Goal: Task Accomplishment & Management: Use online tool/utility

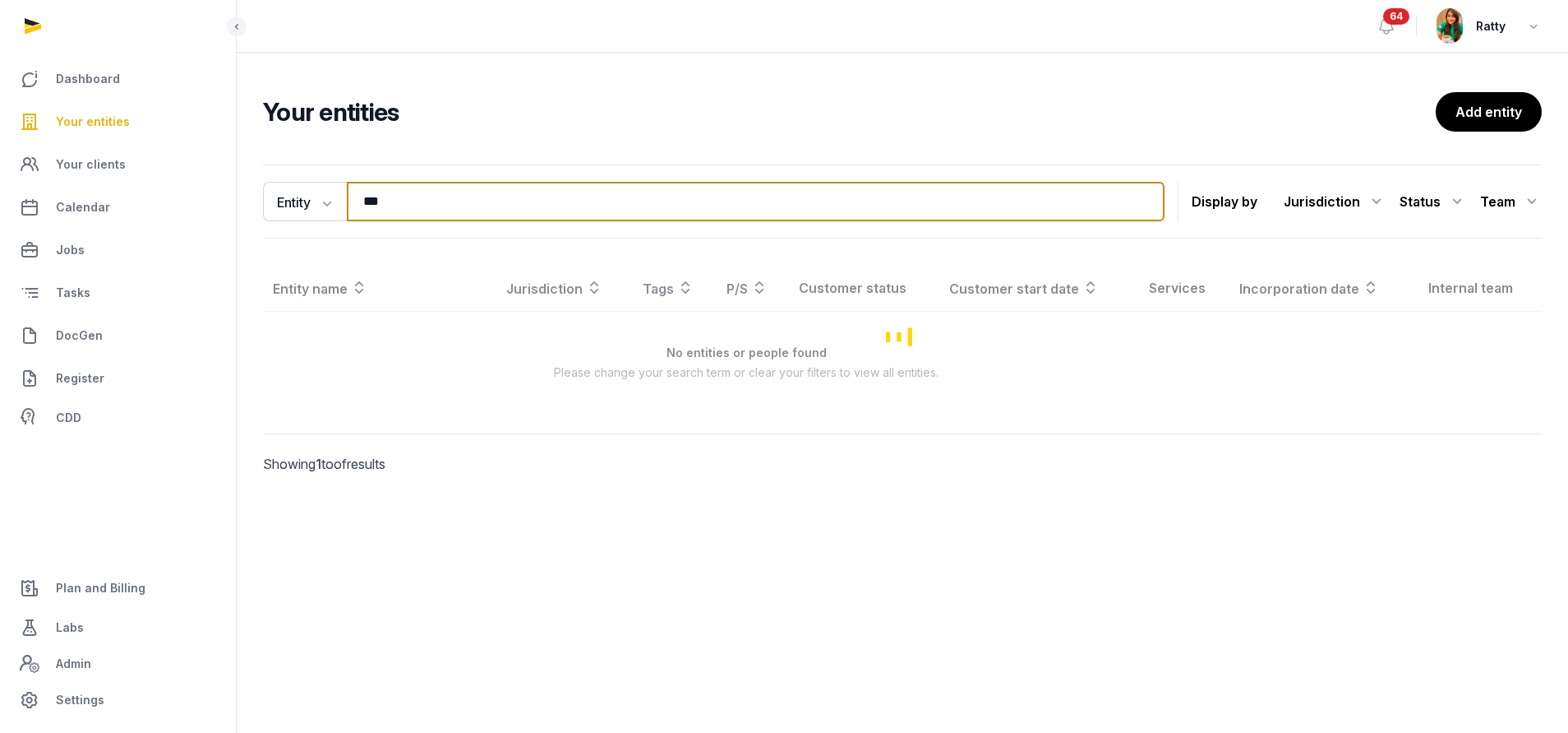
drag, startPoint x: 484, startPoint y: 199, endPoint x: -161, endPoint y: 145, distance: 647.3
click at [0, 145] on html "Dashboard Your entities Your clients Calendar Jobs Tasks DocGen Register CDD Pl…" at bounding box center [784, 366] width 1568 height 733
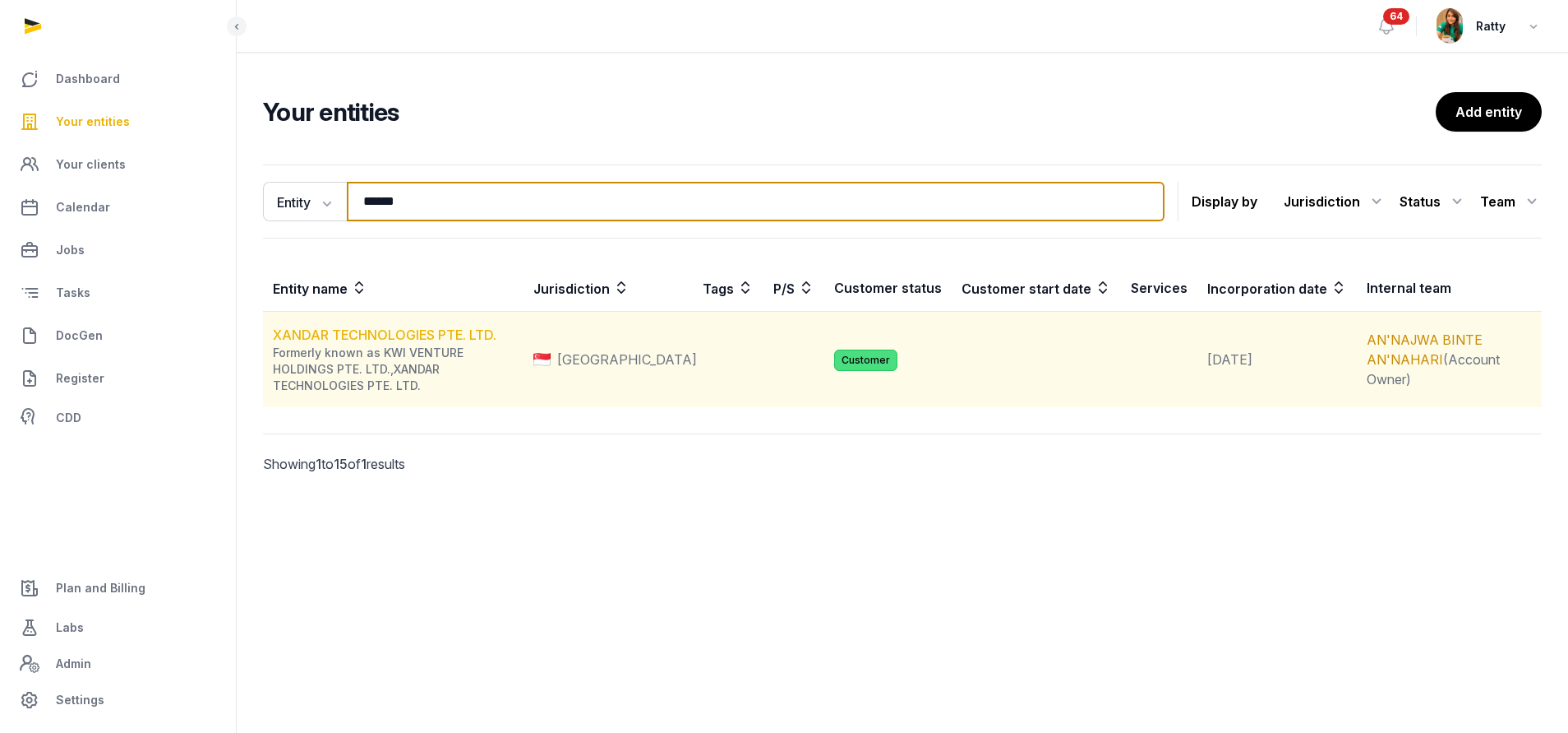
type input "******"
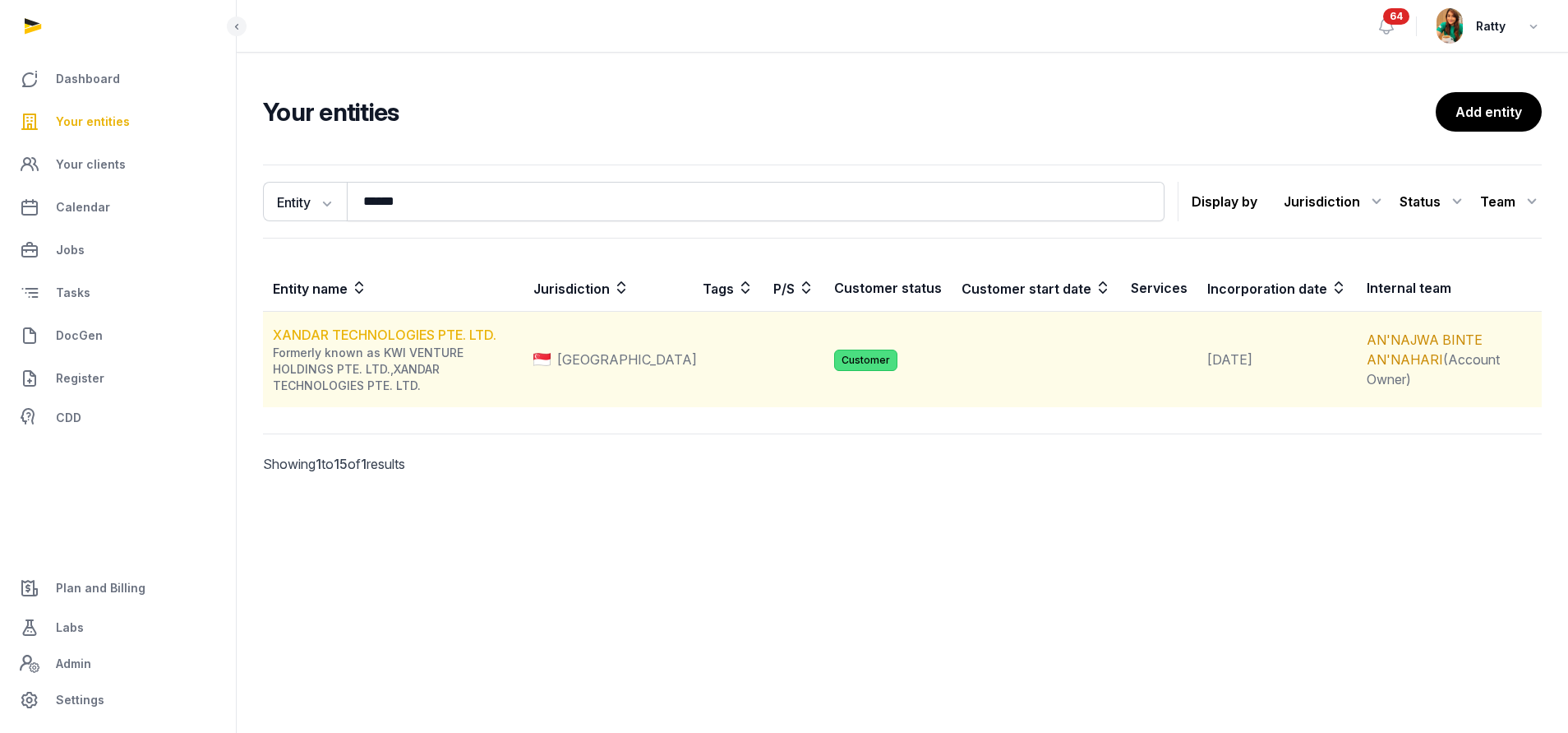
click at [406, 338] on link "XANDAR TECHNOLOGIES PTE. LTD." at bounding box center [384, 334] width 224 height 16
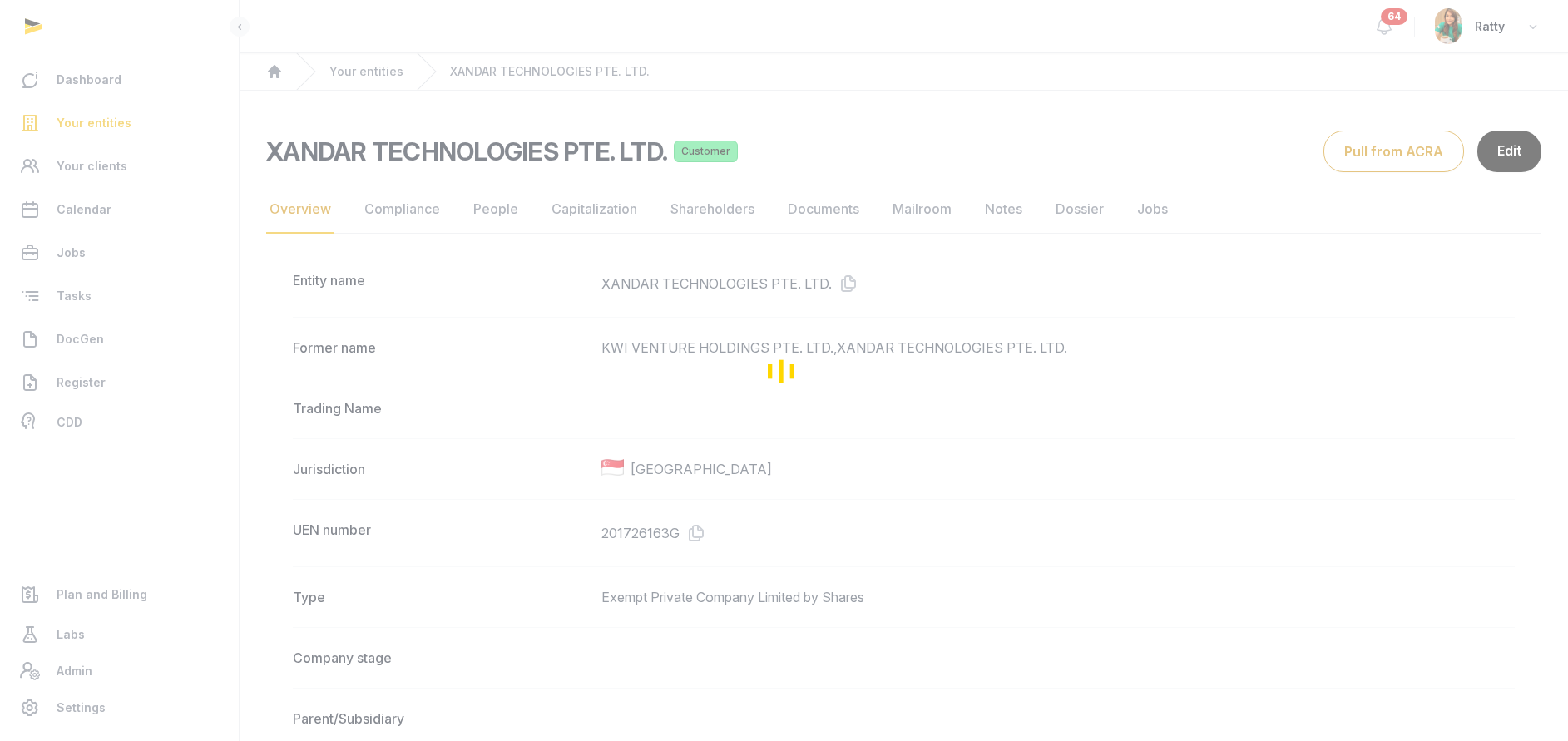
click at [499, 207] on div "Loading" at bounding box center [784, 370] width 1568 height 741
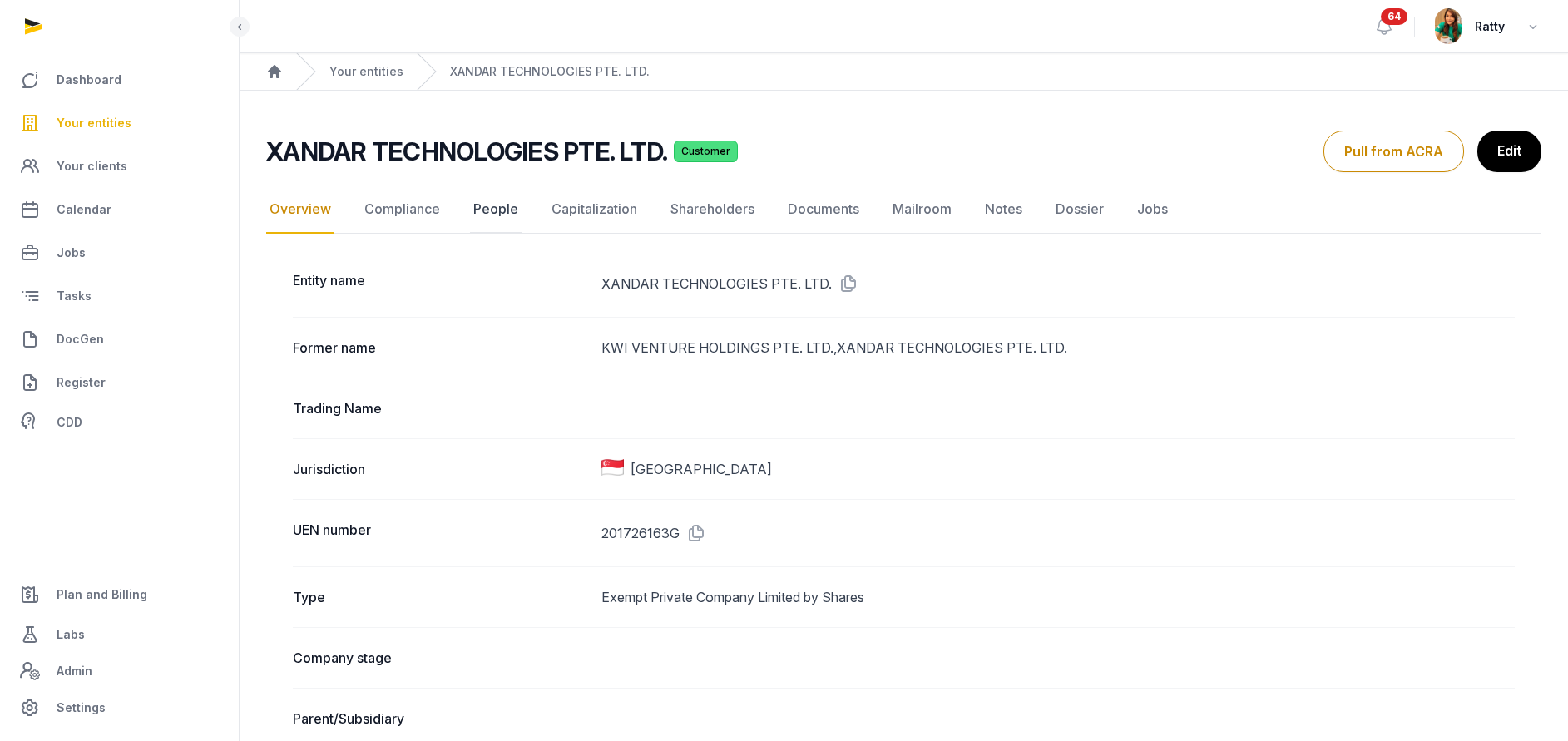
click at [491, 212] on link "People" at bounding box center [495, 210] width 51 height 49
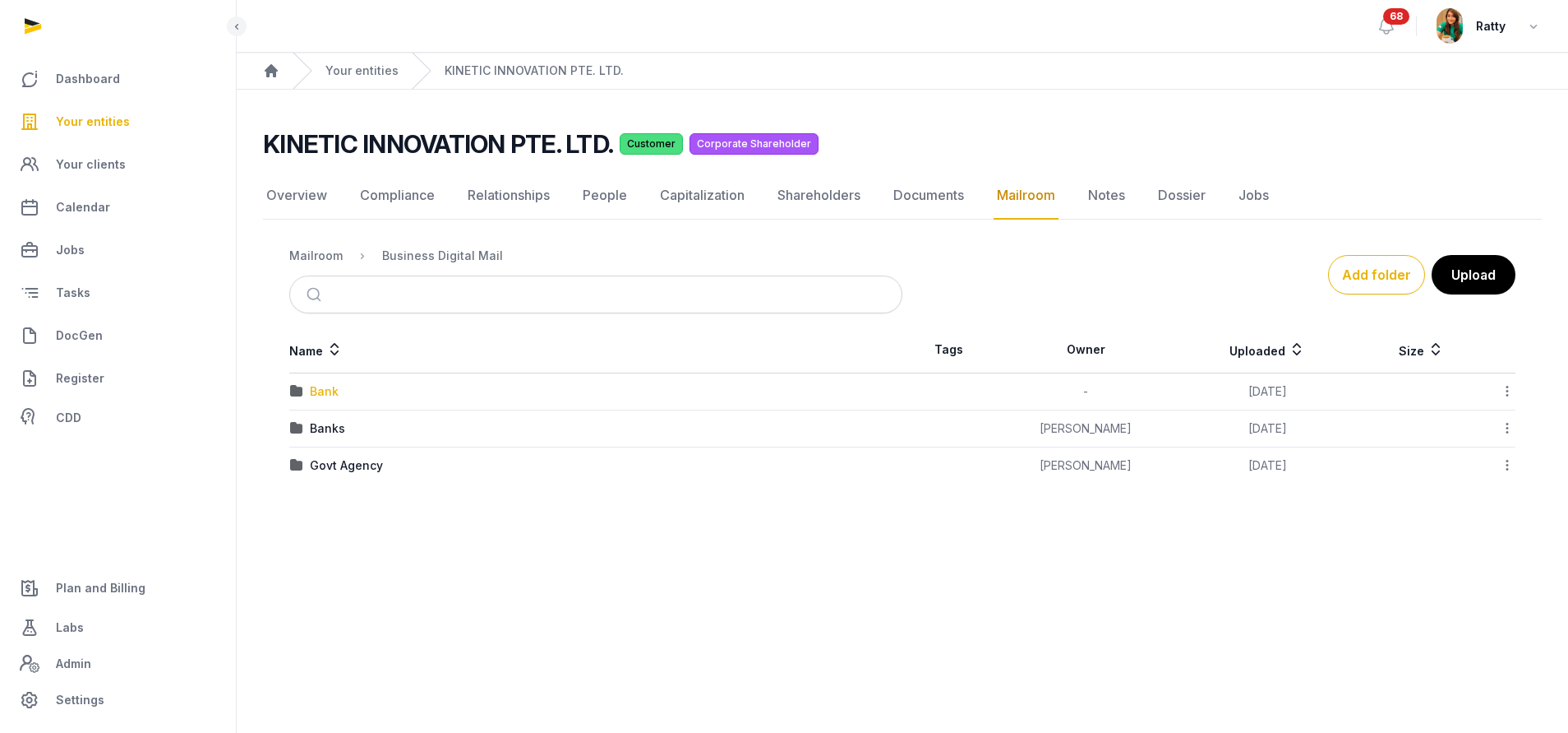
click at [317, 394] on div "Bank" at bounding box center [324, 391] width 29 height 16
click at [324, 388] on div "UOB" at bounding box center [322, 391] width 25 height 16
click at [324, 388] on div "2025" at bounding box center [324, 391] width 29 height 16
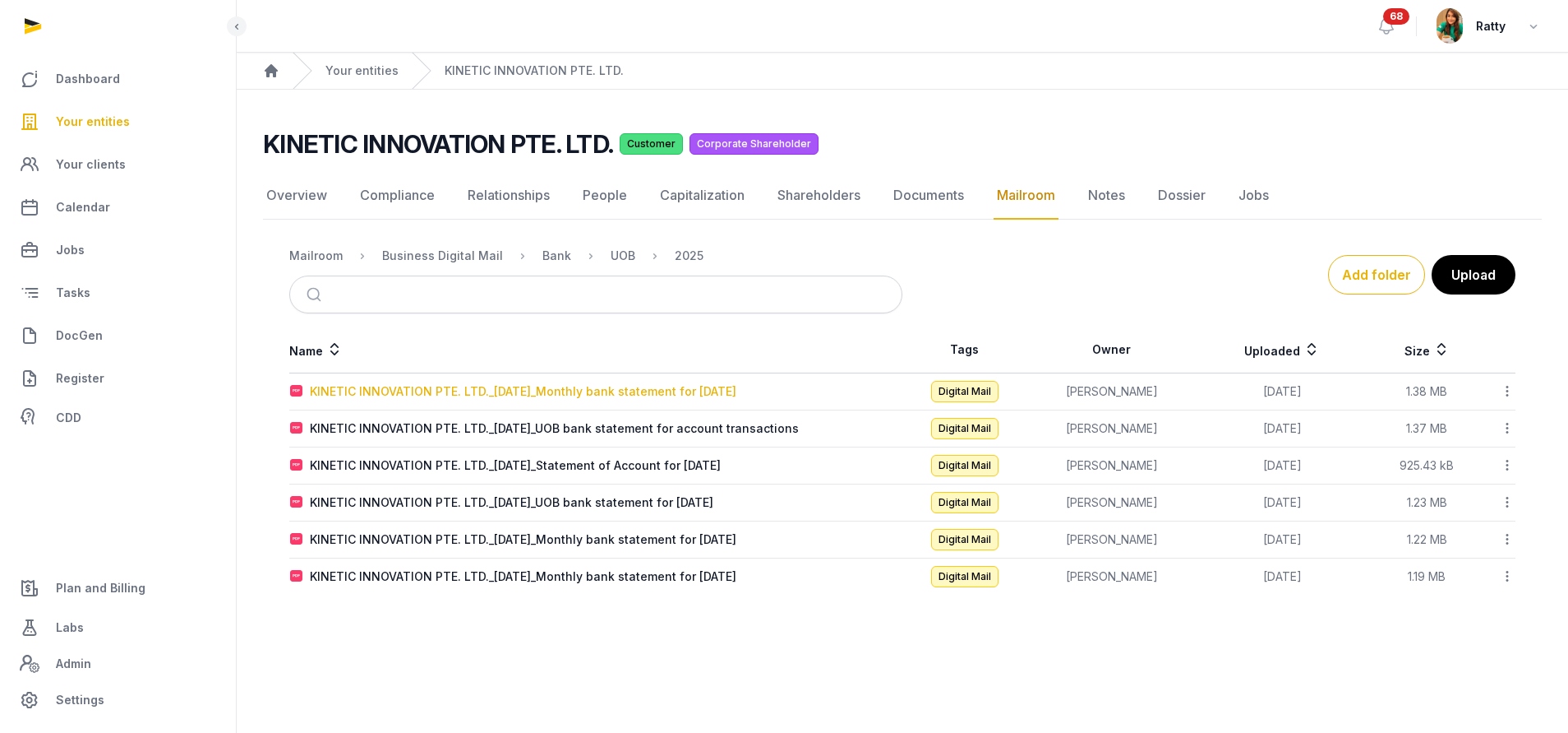
click at [340, 385] on div "KINETIC INNOVATION PTE. LTD._2025-08-31_Monthly bank statement for August 2025" at bounding box center [522, 391] width 426 height 16
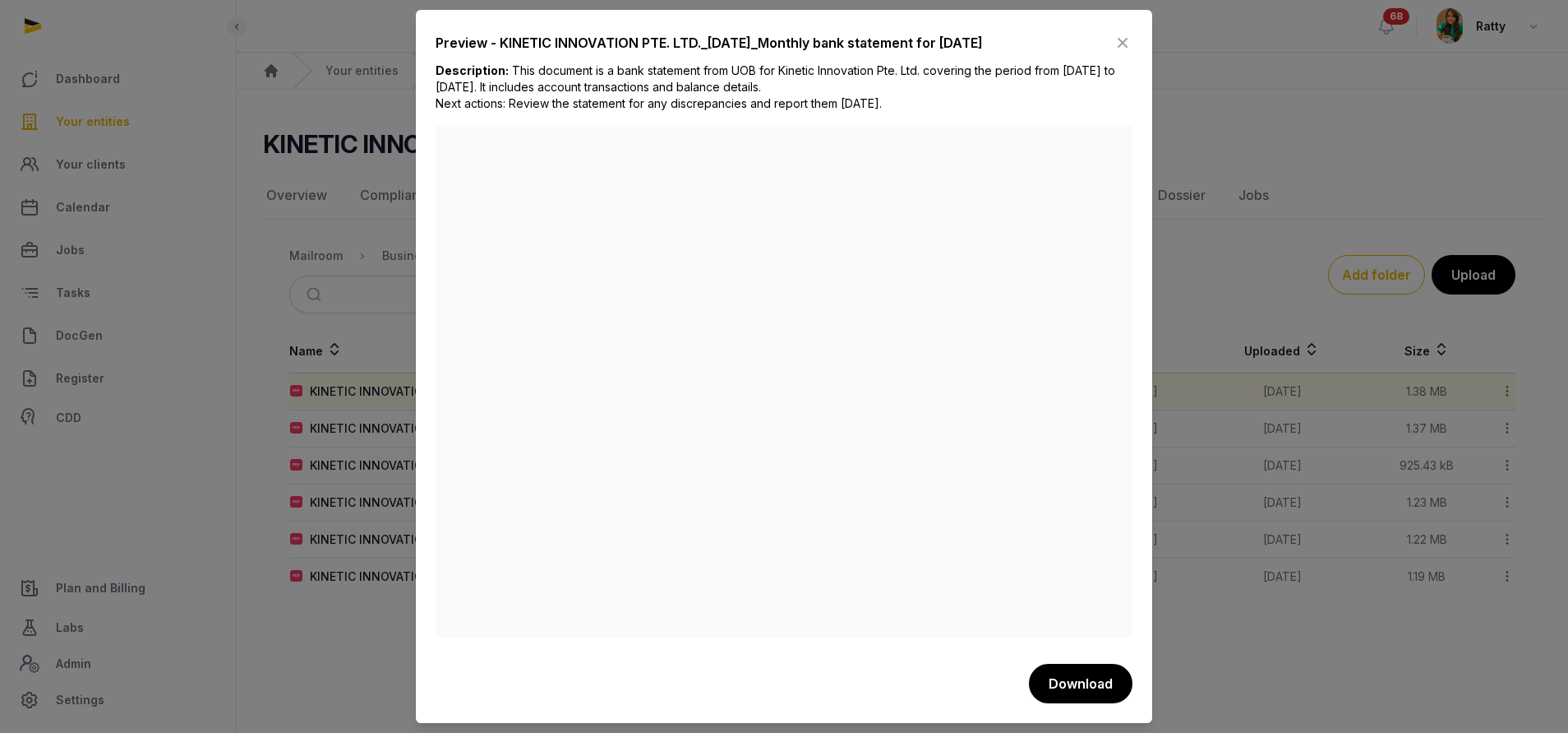
click at [1117, 37] on icon at bounding box center [1122, 42] width 20 height 27
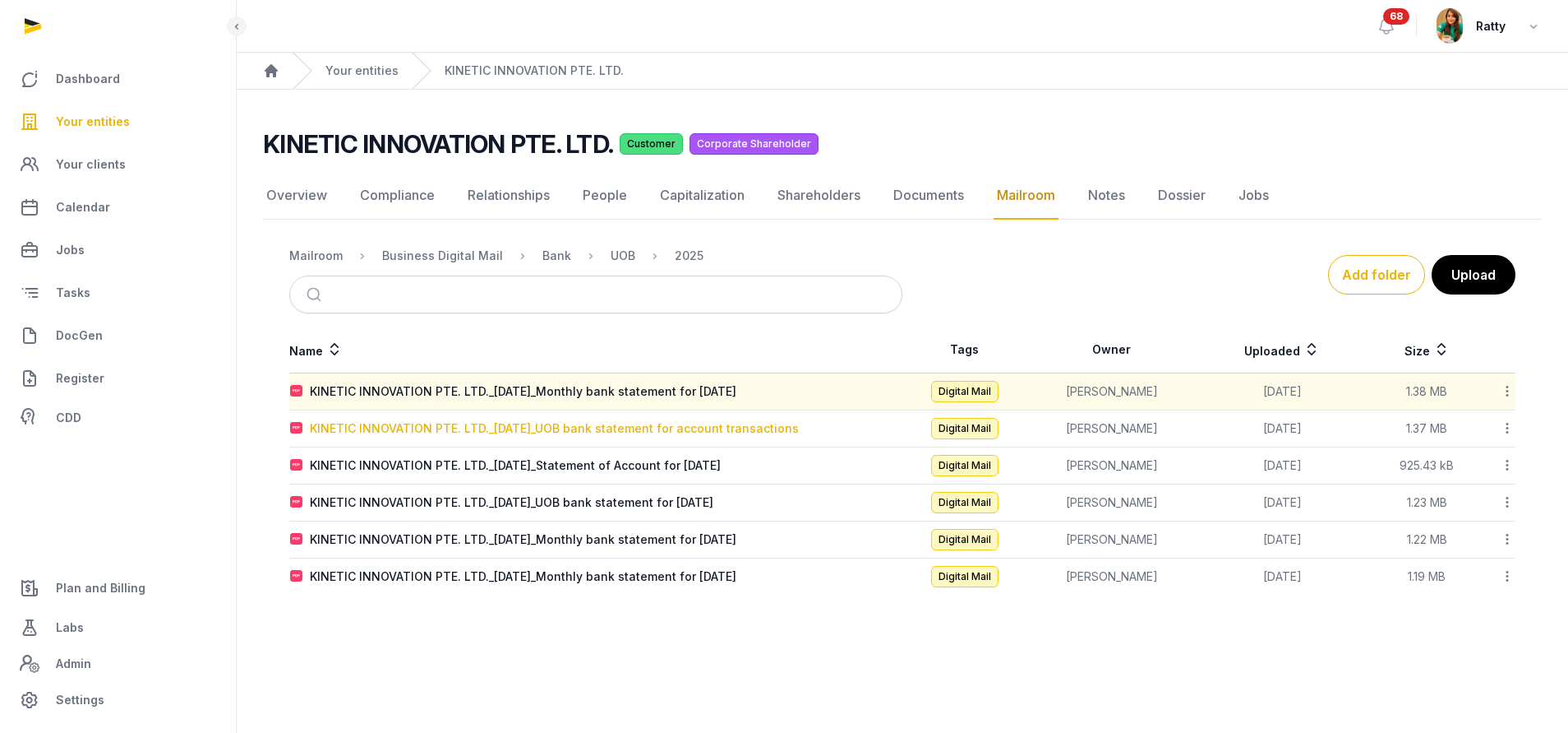
click at [481, 422] on div "KINETIC INNOVATION PTE. LTD._2025-08-13_UOB bank statement for account transact…" at bounding box center [554, 428] width 489 height 16
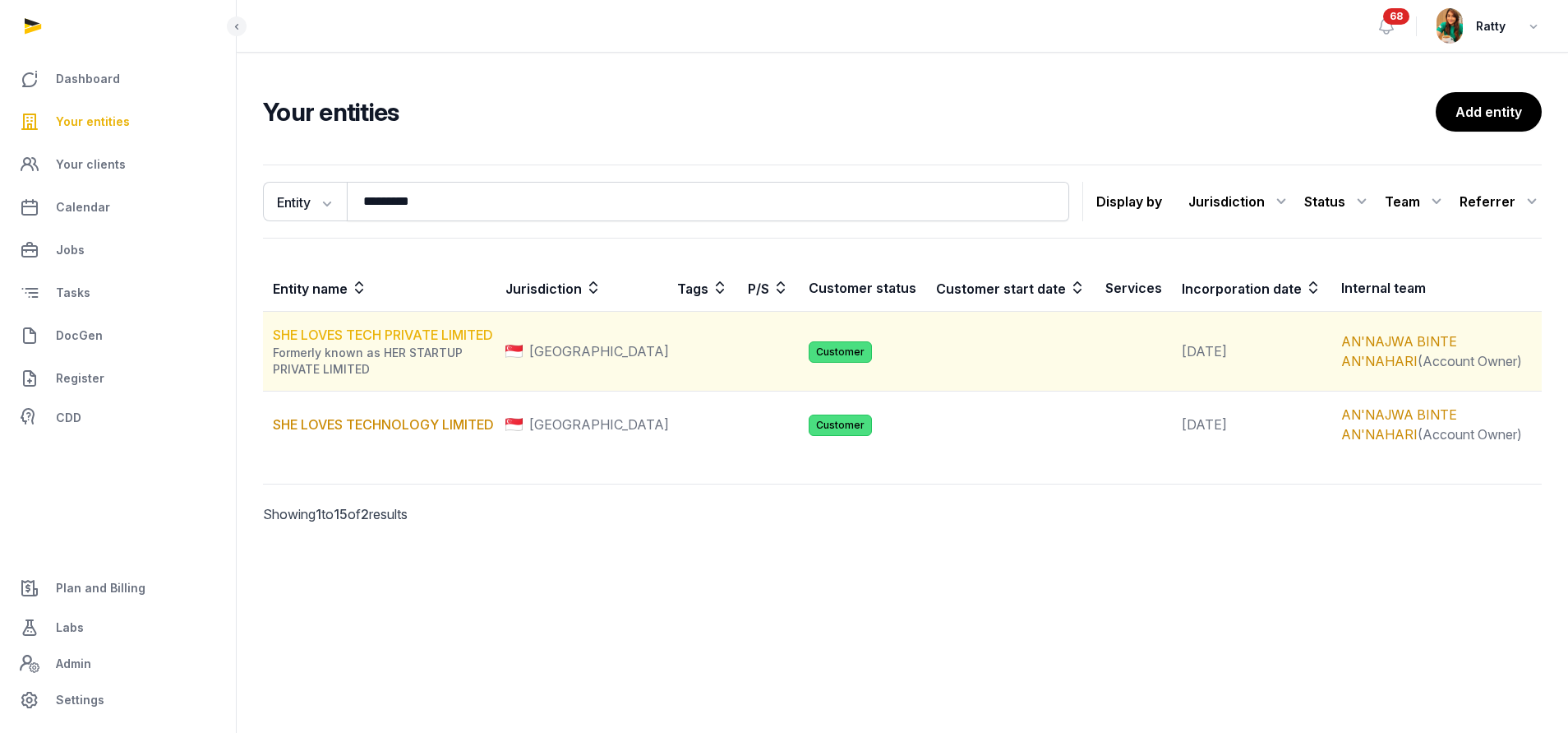
type input "*********"
click at [365, 331] on link "SHE LOVES TECH PRIVATE LIMITED" at bounding box center [383, 334] width 220 height 16
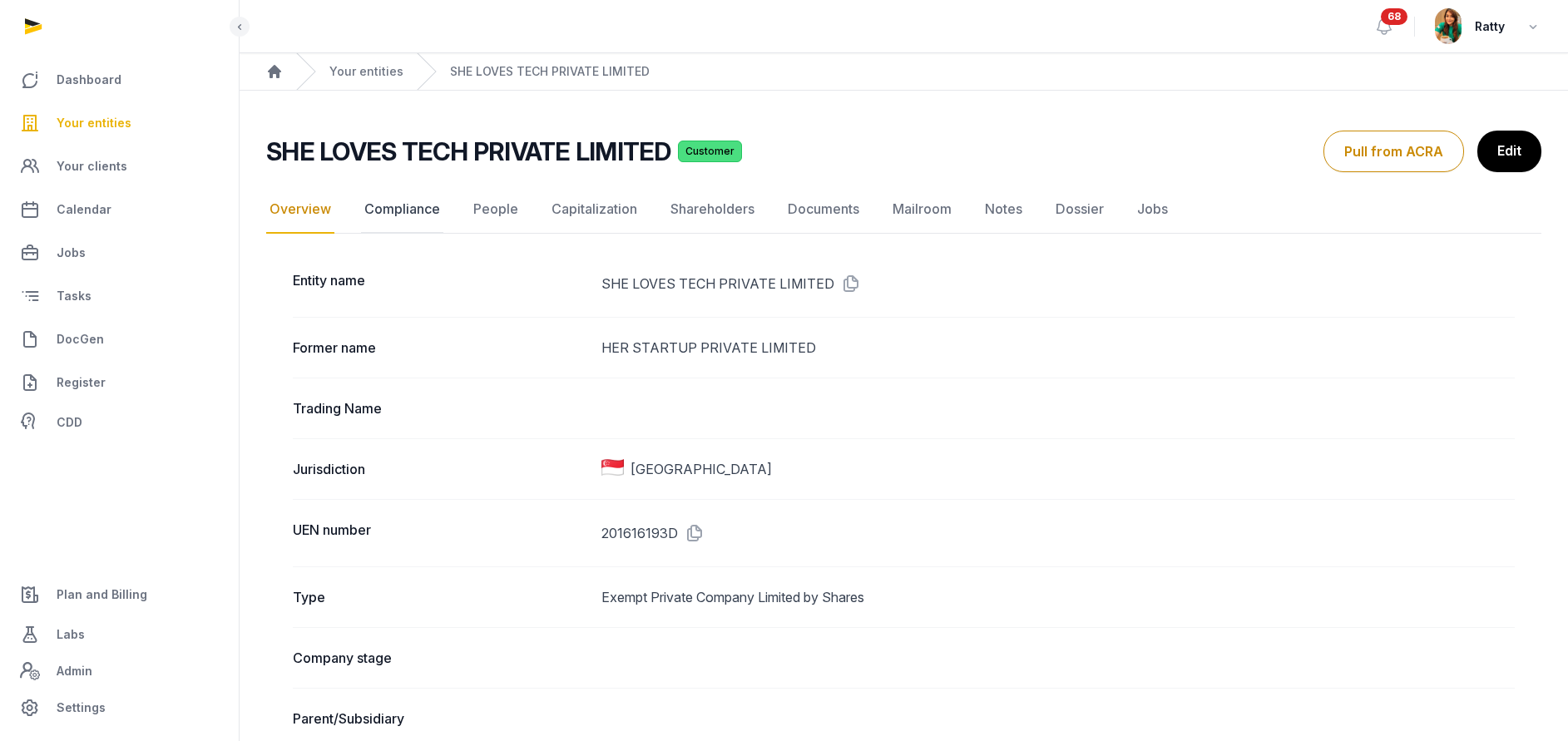
click at [426, 205] on link "Compliance" at bounding box center [402, 210] width 82 height 49
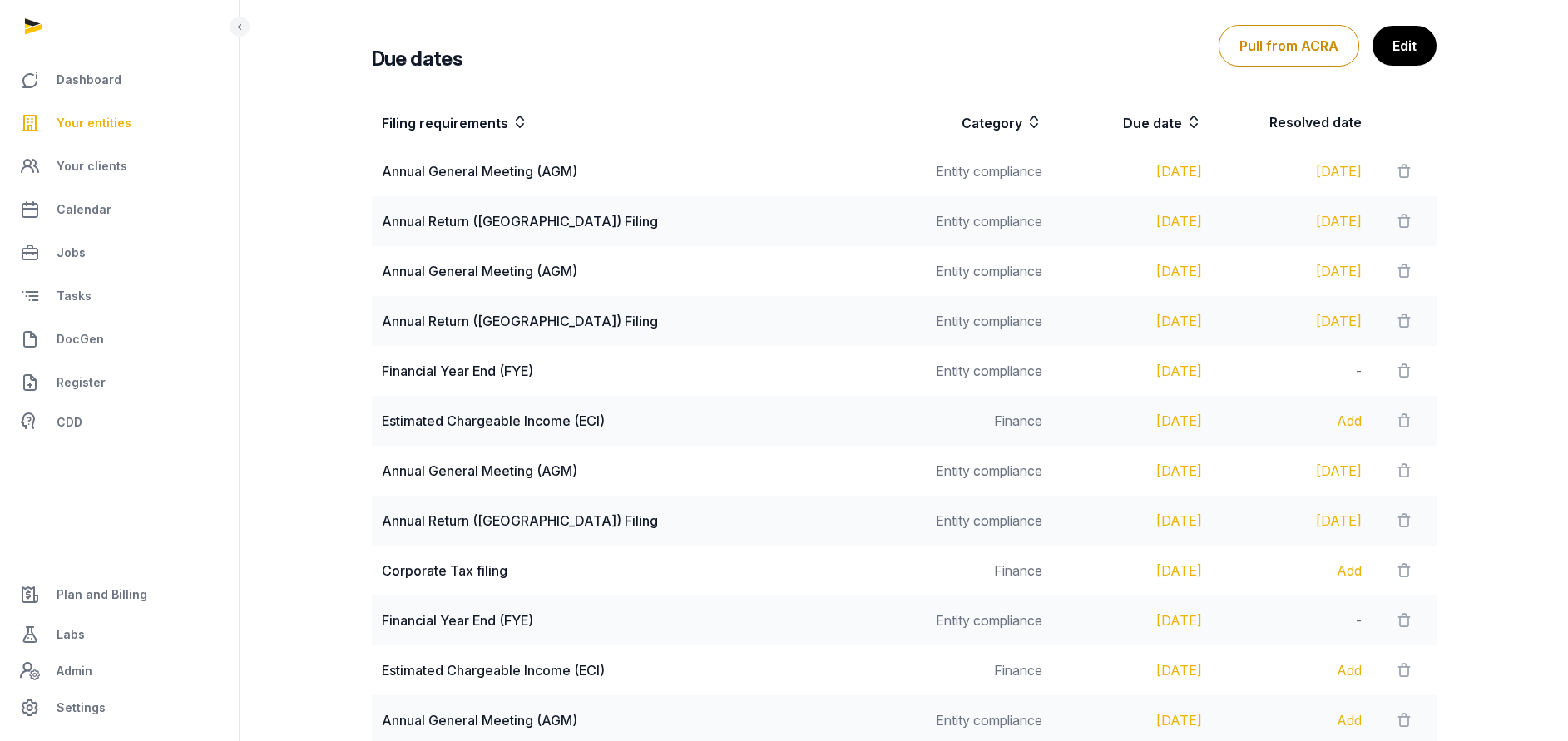
scroll to position [249, 0]
click at [1346, 571] on div "Add" at bounding box center [1291, 567] width 140 height 20
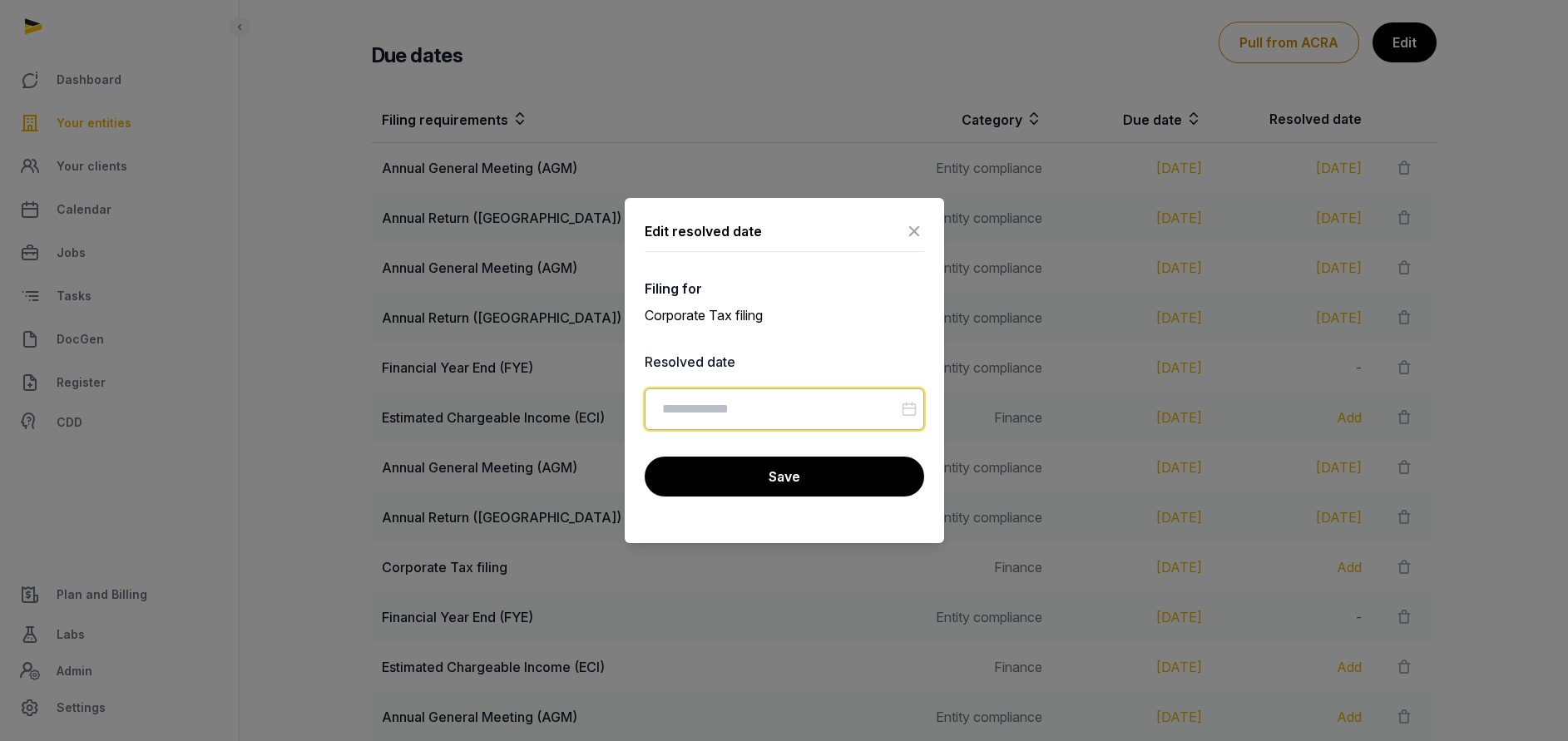
click at [787, 410] on input "Datepicker input" at bounding box center [784, 409] width 280 height 42
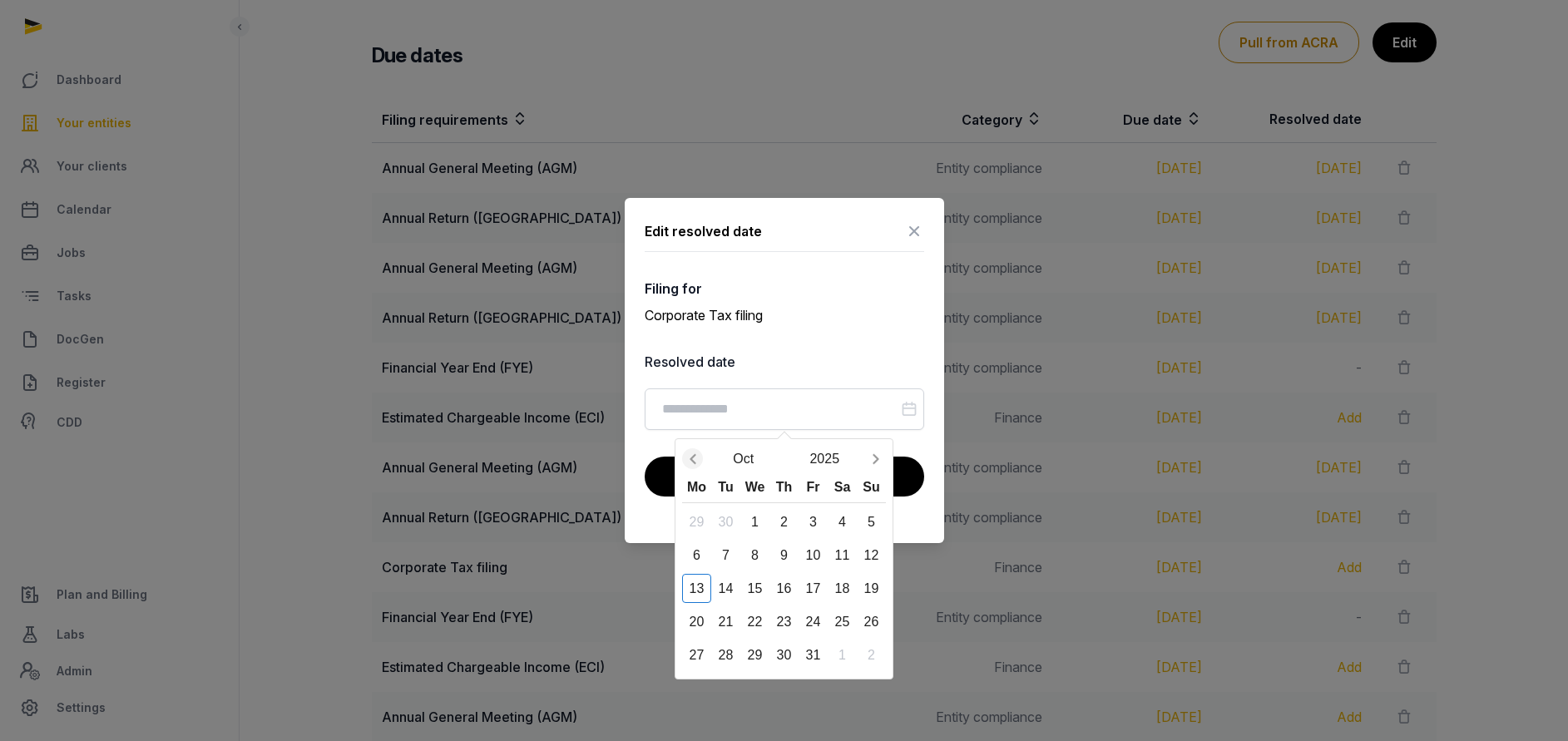
click at [688, 456] on icon "Previous month" at bounding box center [692, 458] width 16 height 16
click at [810, 583] on div "19" at bounding box center [814, 588] width 30 height 30
type input "**********"
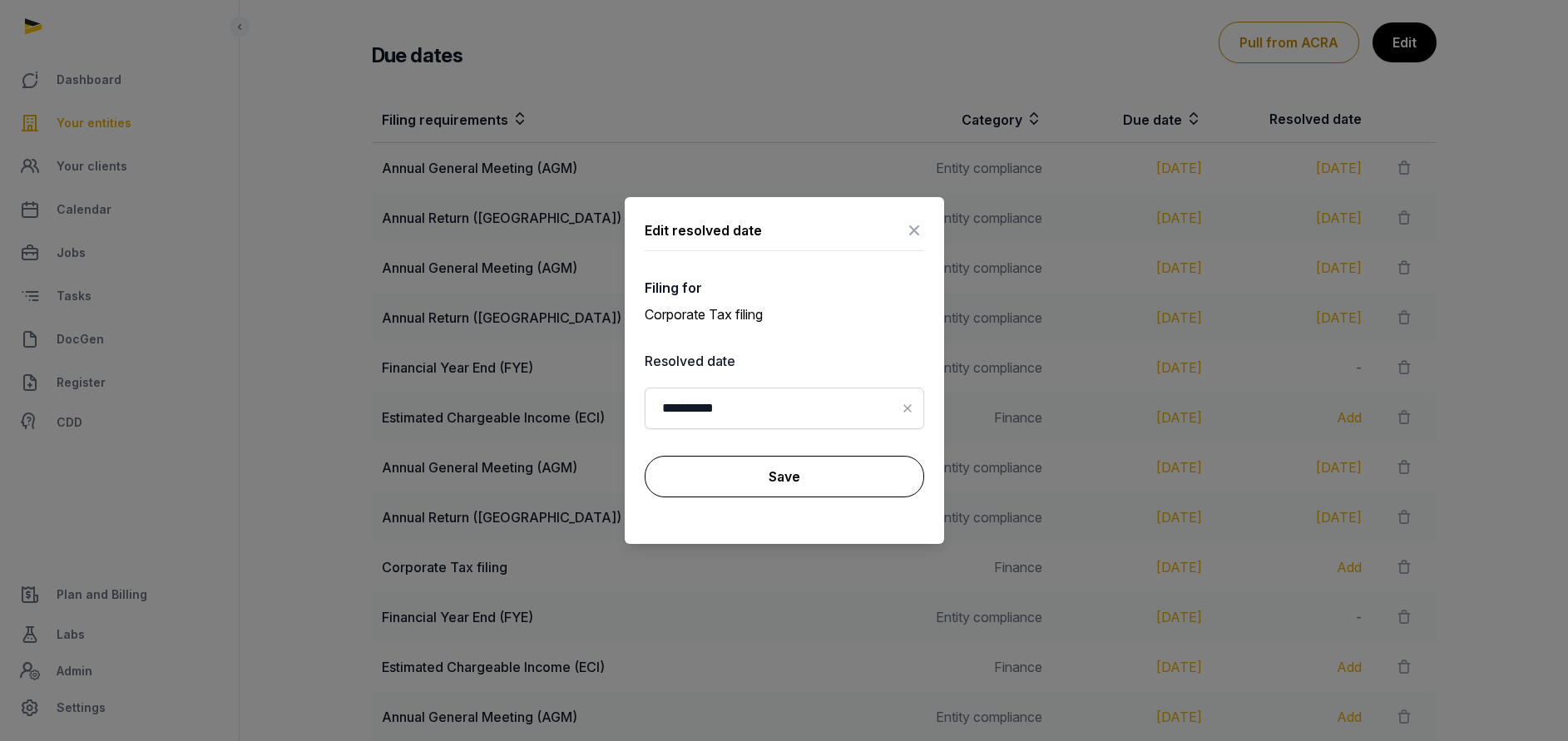
click at [812, 472] on button "Save" at bounding box center [784, 476] width 280 height 42
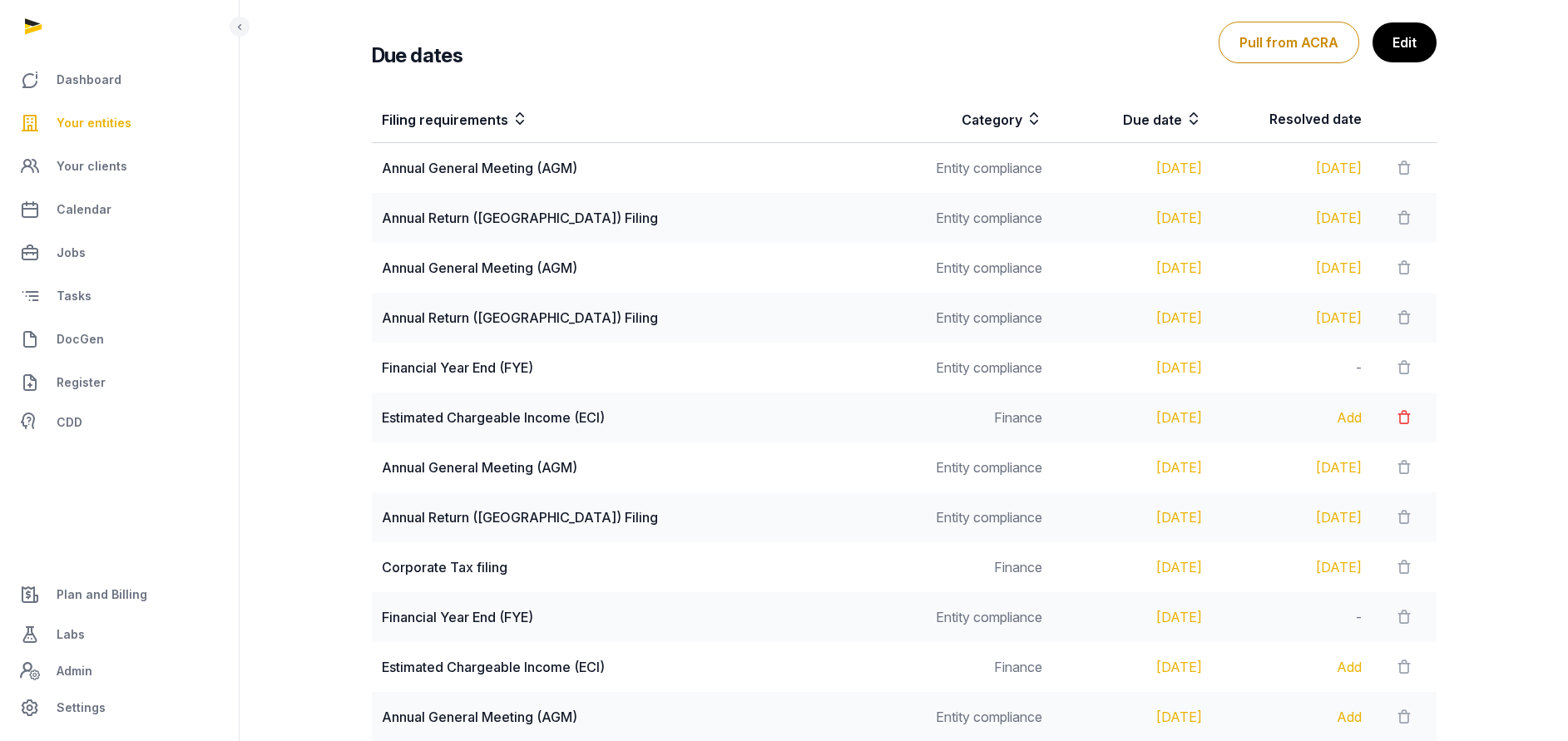
click at [1406, 422] on icon at bounding box center [1403, 416] width 16 height 23
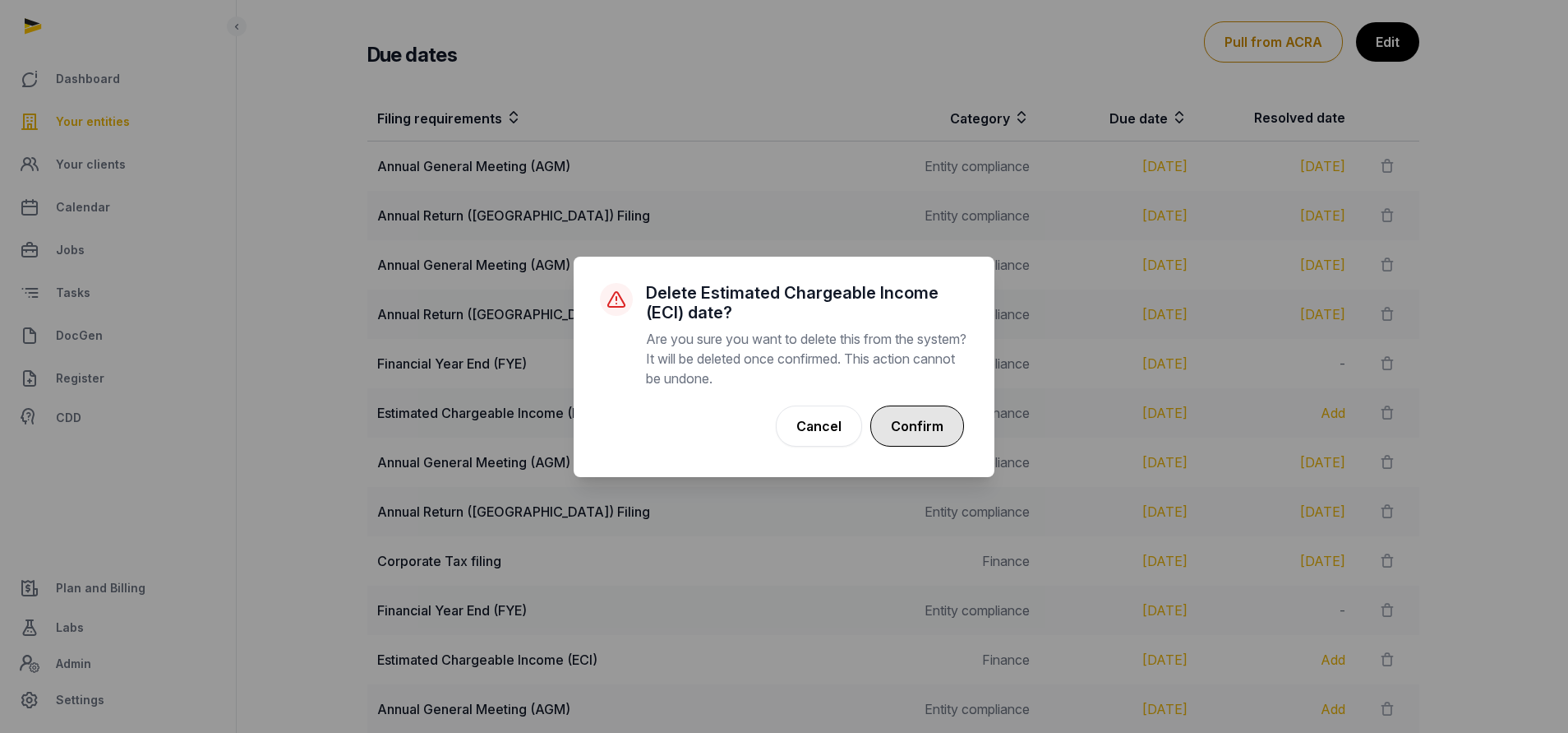
click at [909, 425] on button "Confirm" at bounding box center [916, 426] width 93 height 41
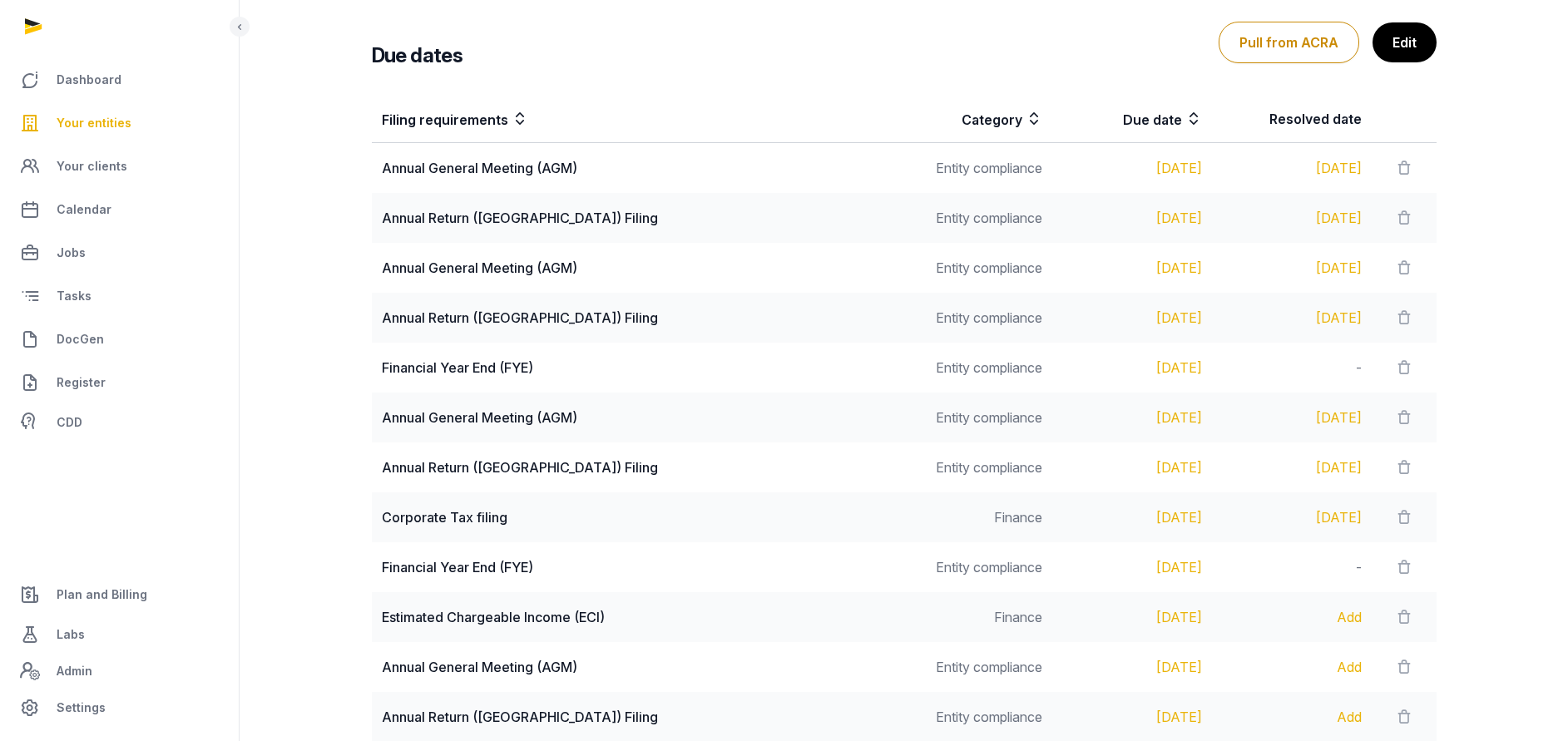
click at [99, 128] on span "Your entities" at bounding box center [94, 122] width 75 height 20
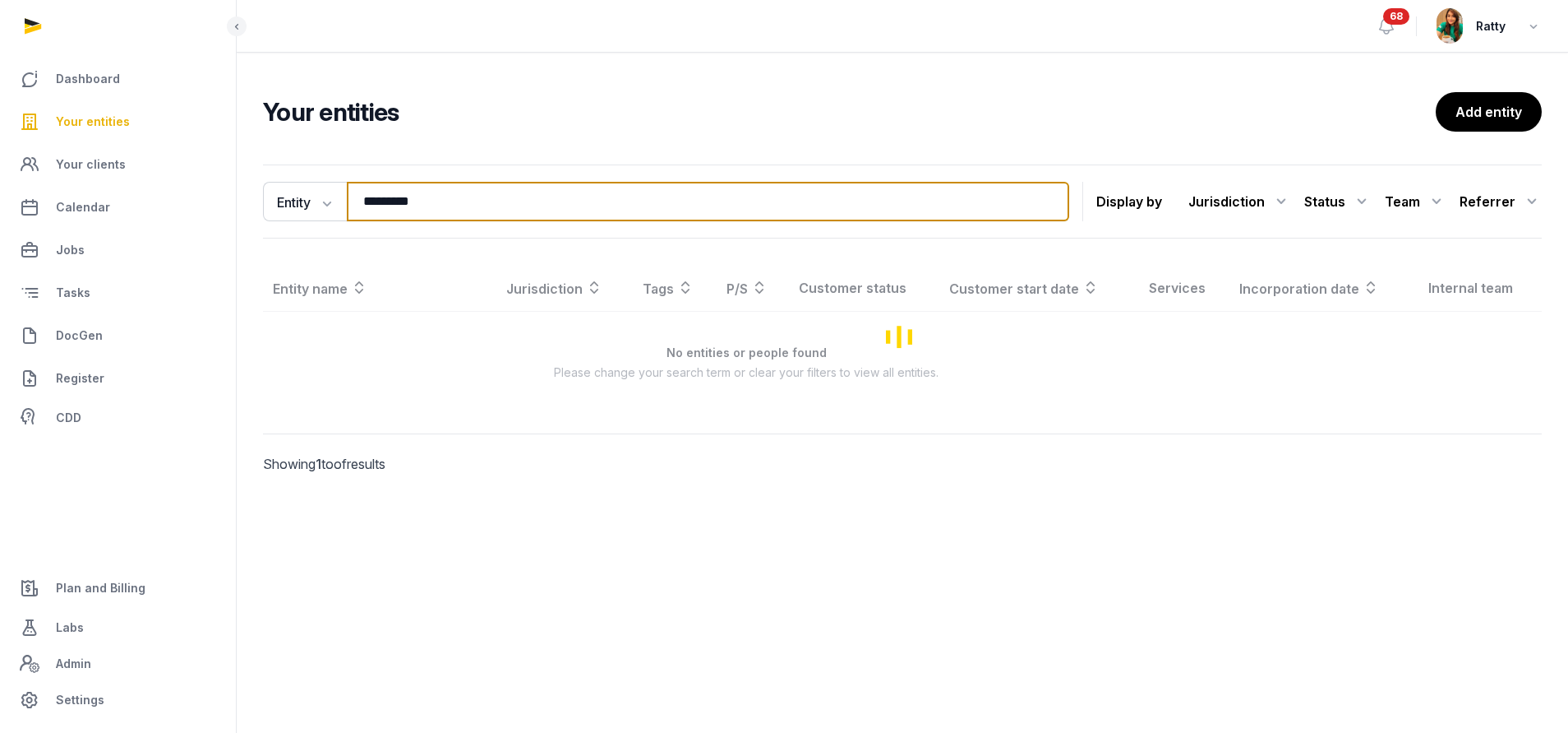
drag, startPoint x: 441, startPoint y: 199, endPoint x: 229, endPoint y: 200, distance: 212.0
click at [232, 200] on div "Dashboard Your entities Your clients Calendar Jobs Tasks DocGen Register CDD Pl…" at bounding box center [784, 366] width 1568 height 733
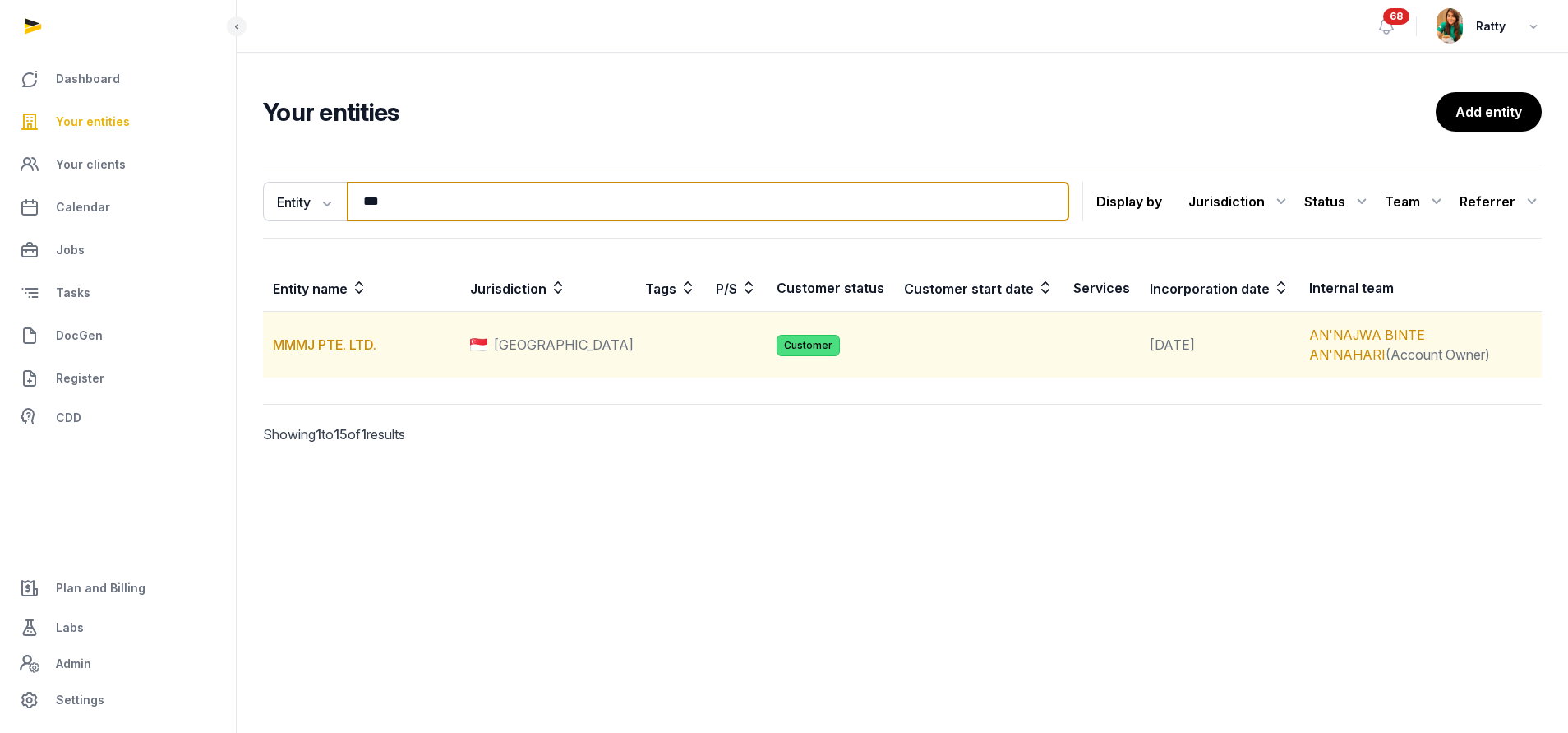
type input "***"
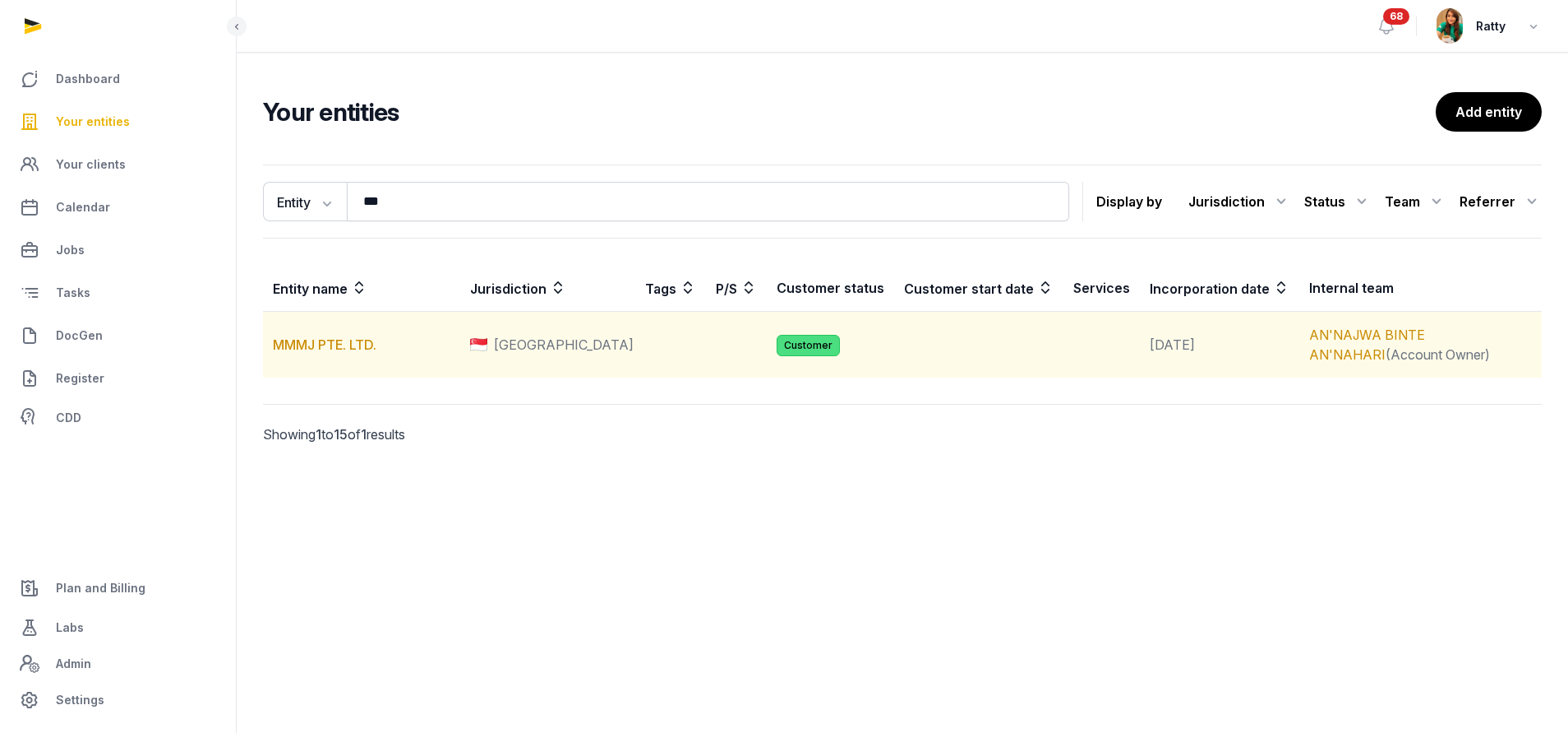
click at [341, 335] on td "MMMJ PTE. LTD." at bounding box center [362, 345] width 197 height 67
click at [335, 345] on link "MMMJ PTE. LTD." at bounding box center [324, 344] width 104 height 16
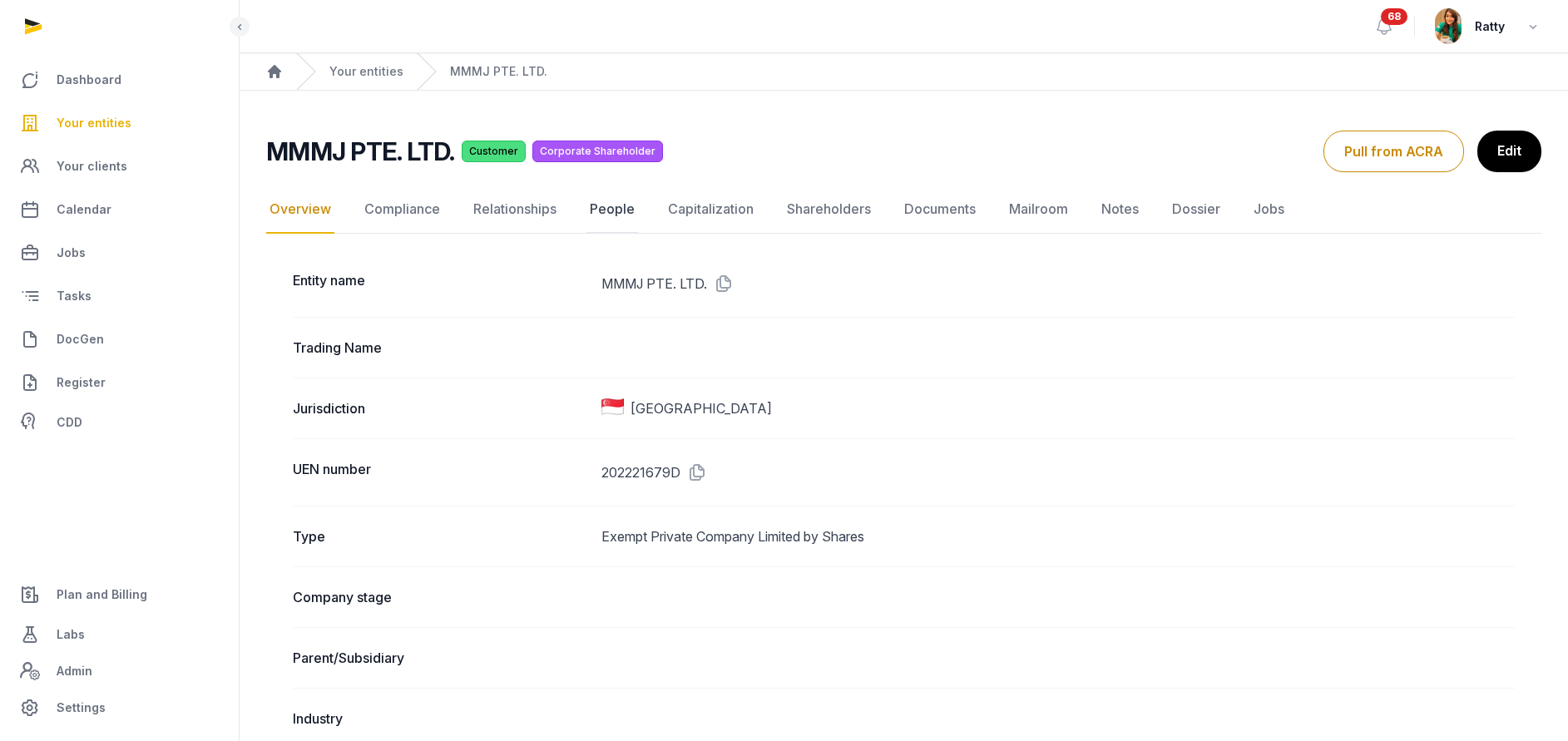
click at [592, 212] on link "People" at bounding box center [611, 210] width 51 height 49
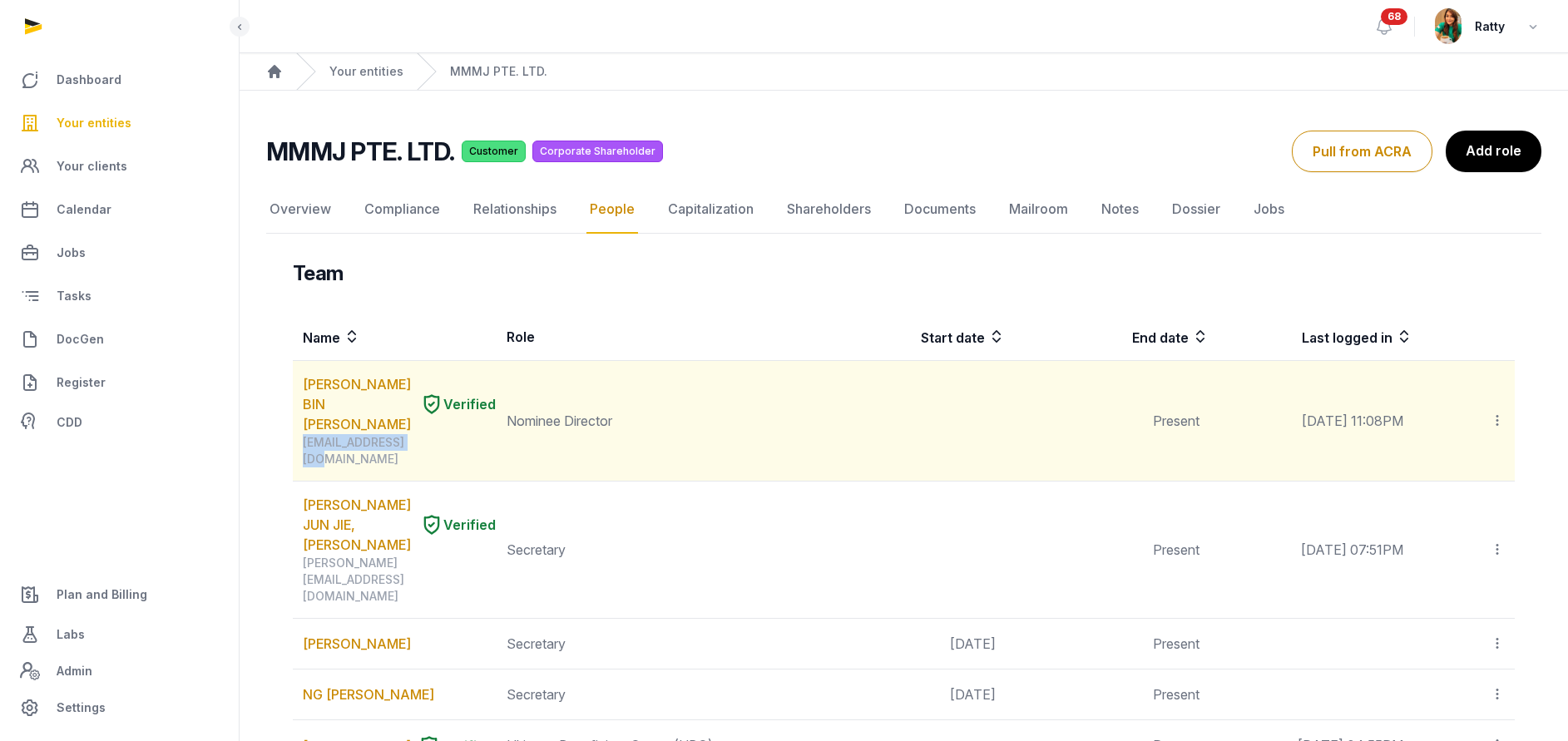
drag, startPoint x: 429, startPoint y: 440, endPoint x: 305, endPoint y: 462, distance: 125.9
click at [305, 462] on td "MOHAMMAD FAHMY BIN RAIMI Verified mfahmy24@gmail.com" at bounding box center [394, 421] width 204 height 121
copy div "mfahmy24@gmail.com"
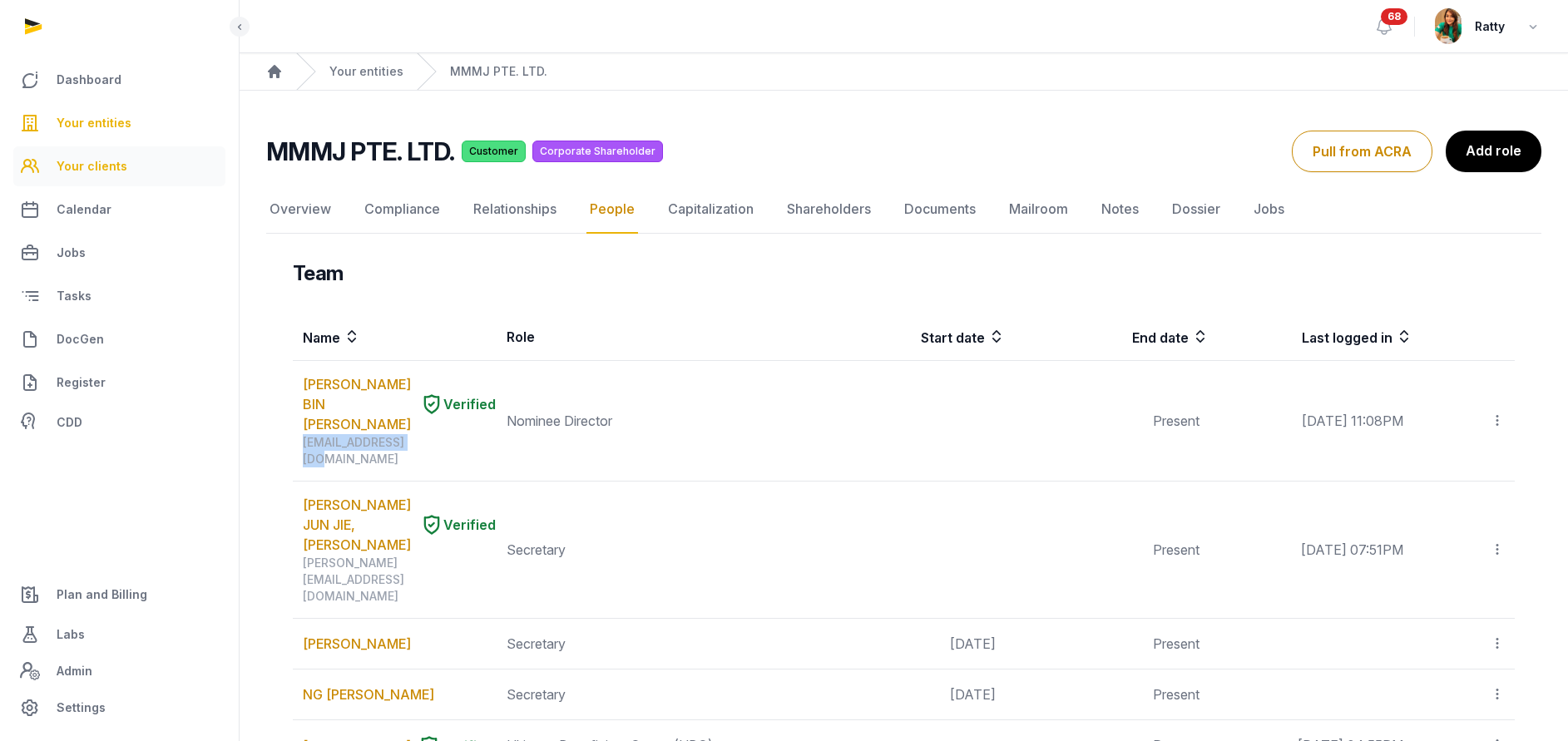
click at [125, 172] on link "Your clients" at bounding box center [119, 167] width 212 height 40
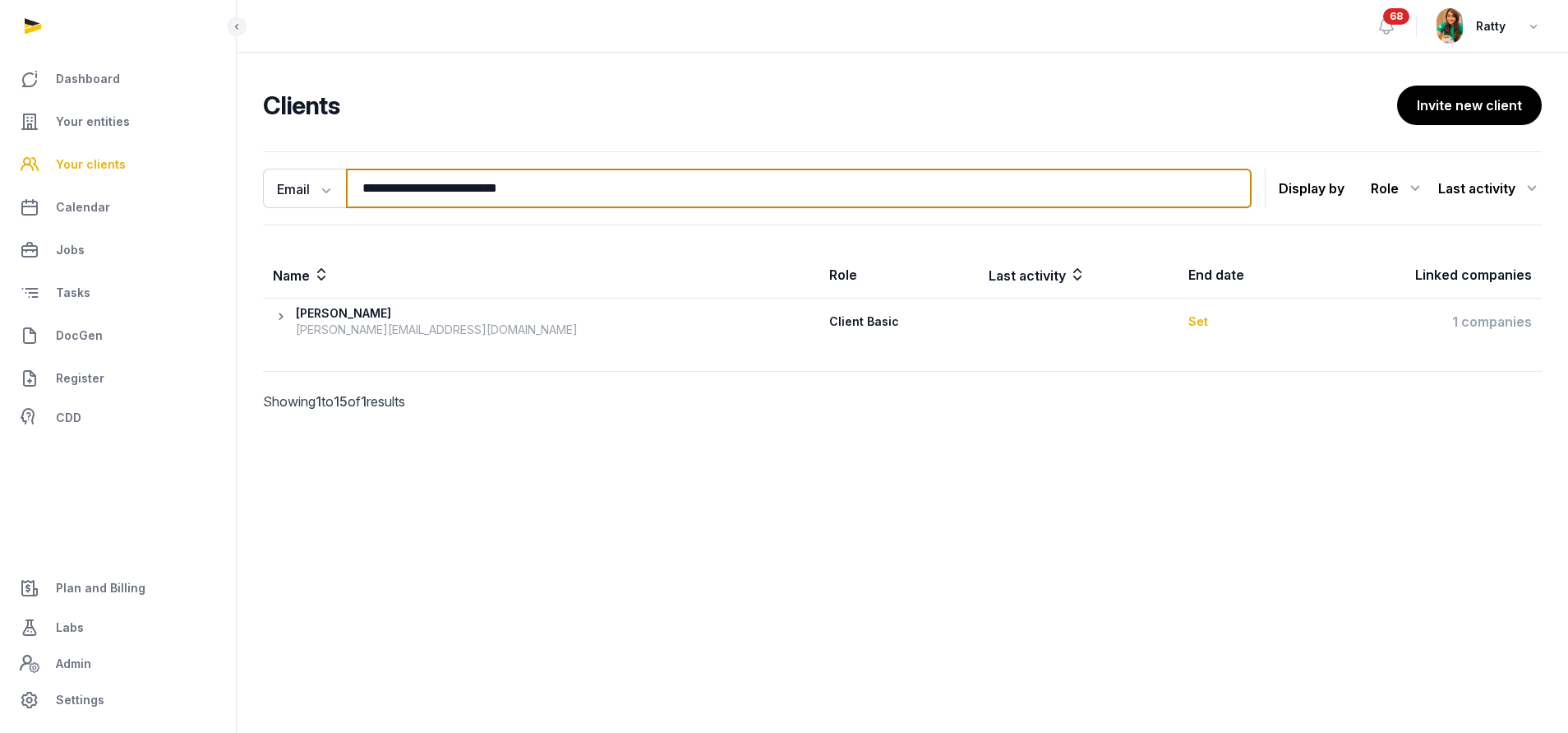
drag, startPoint x: 445, startPoint y: 195, endPoint x: 183, endPoint y: 171, distance: 263.1
click at [209, 186] on div "**********" at bounding box center [784, 366] width 1568 height 733
paste input "search"
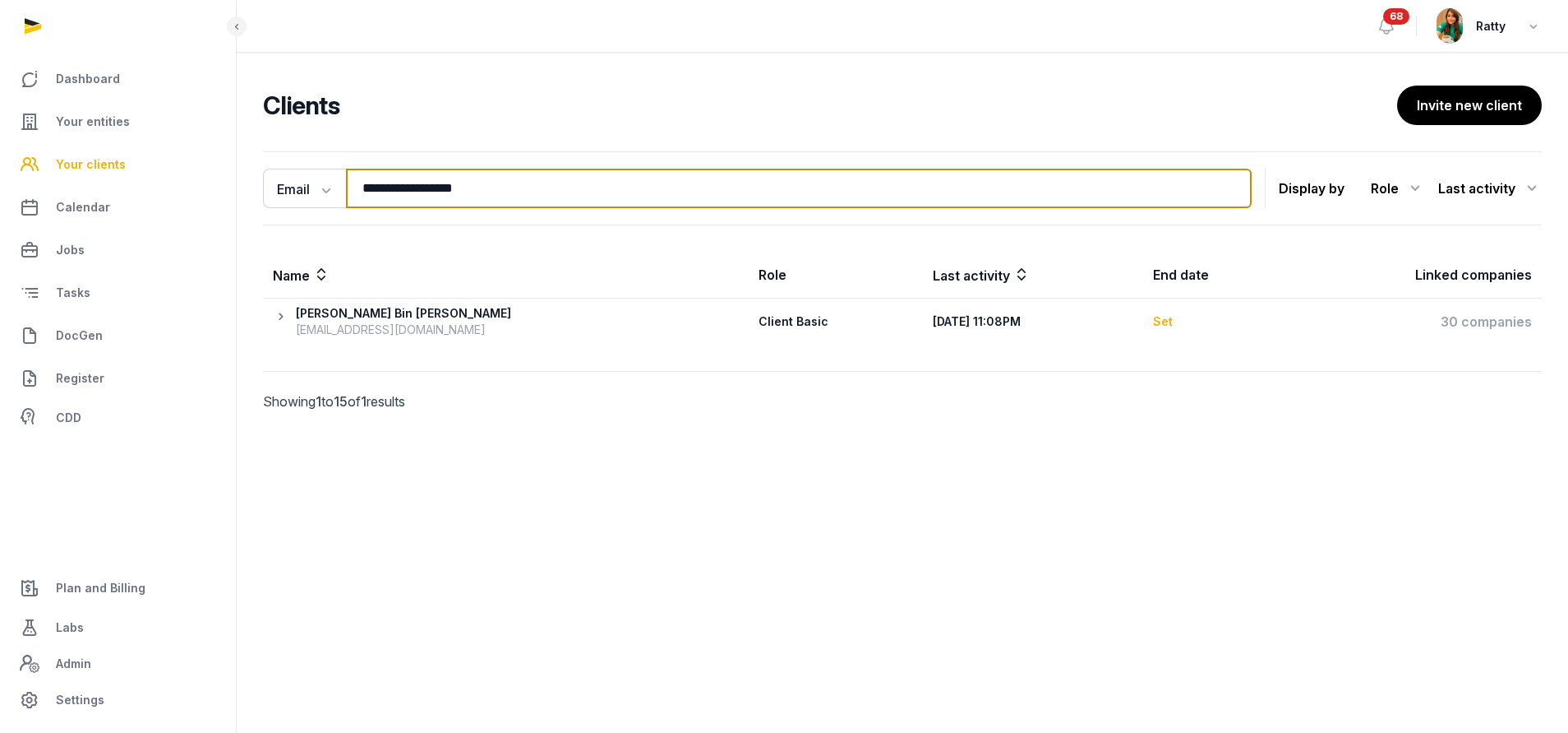
type input "**********"
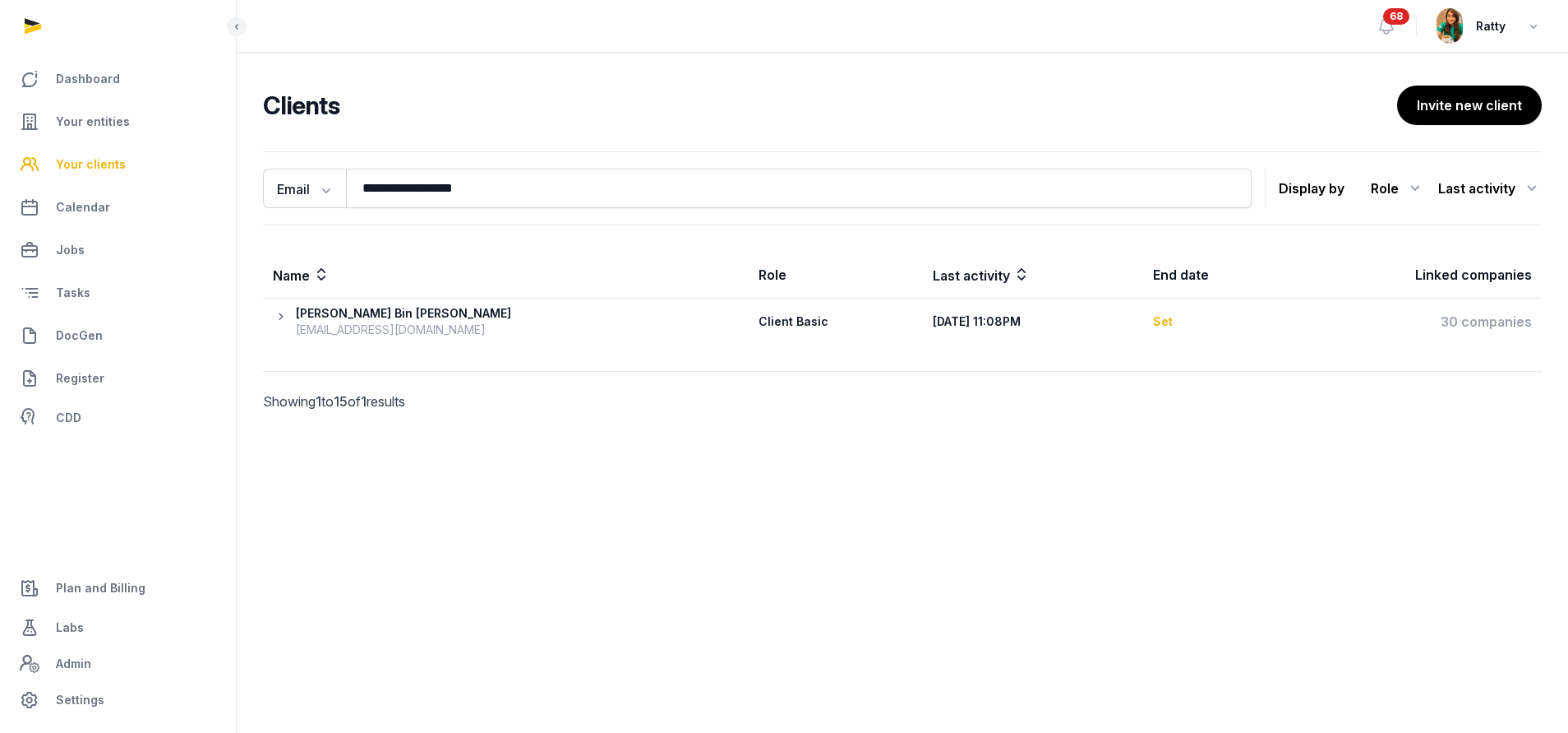
click at [273, 312] on icon at bounding box center [284, 321] width 23 height 33
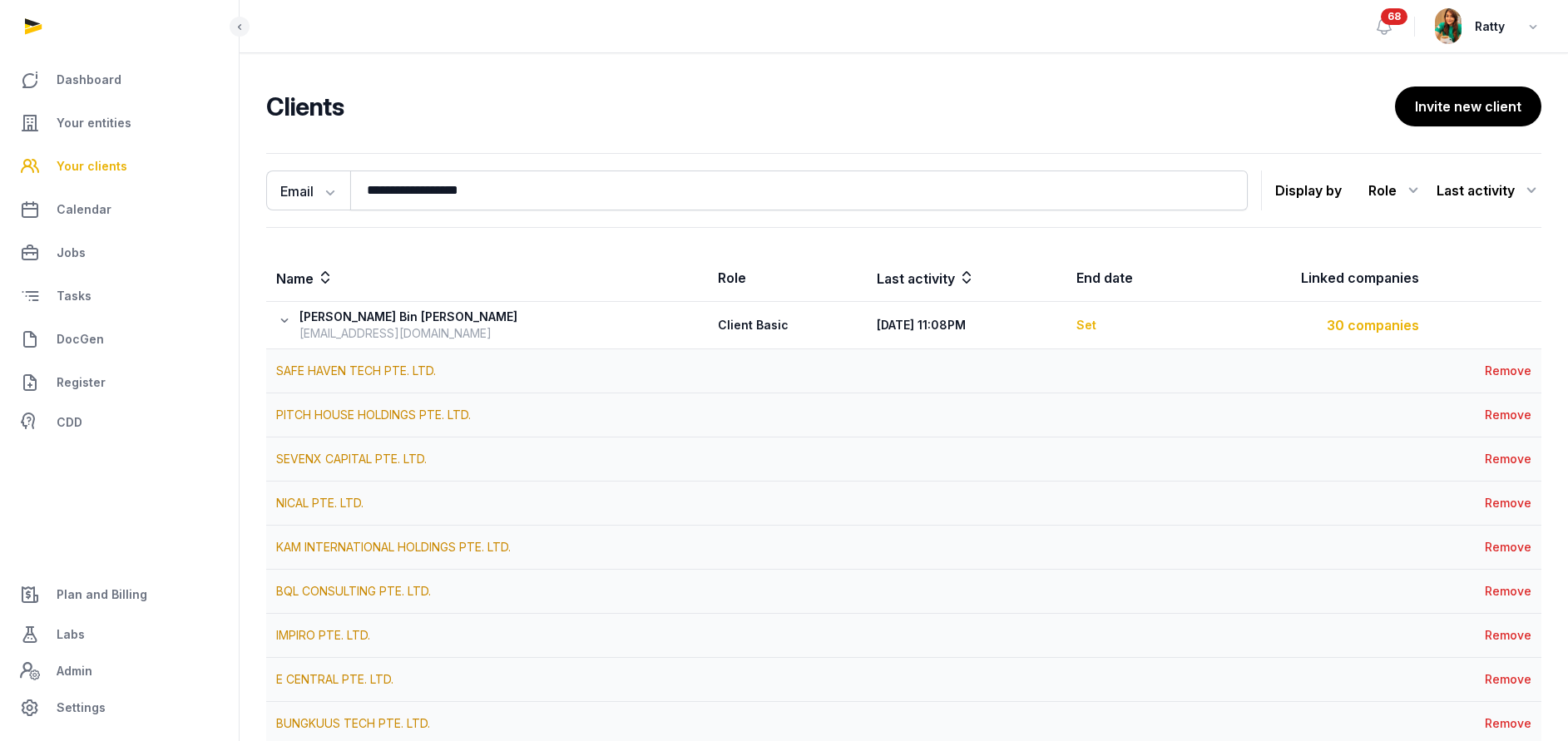
click at [1358, 318] on div "30 companies" at bounding box center [1312, 325] width 214 height 20
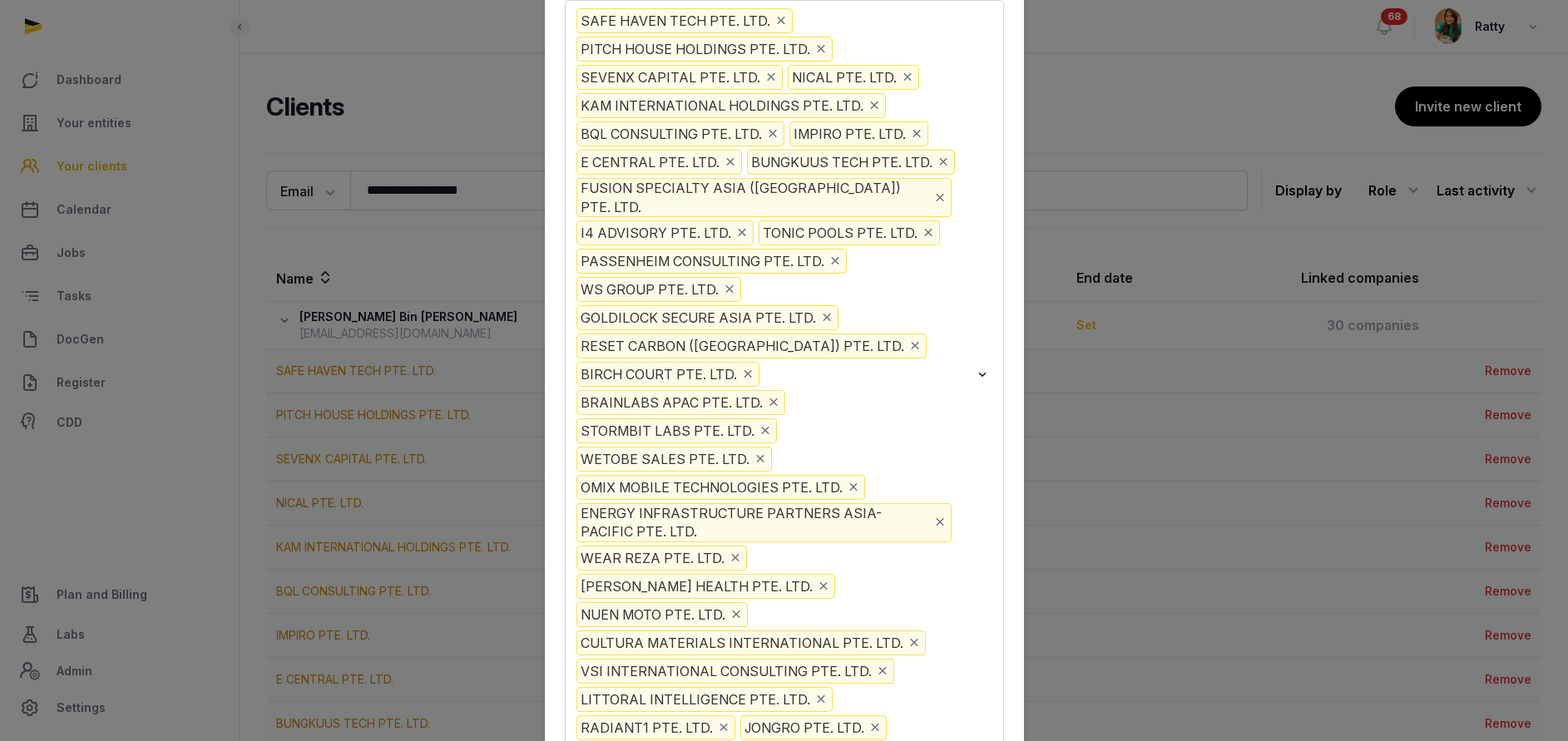
click at [923, 715] on input "Search for option" at bounding box center [930, 727] width 80 height 25
click at [930, 715] on input "Search for option" at bounding box center [930, 727] width 80 height 25
type input "****"
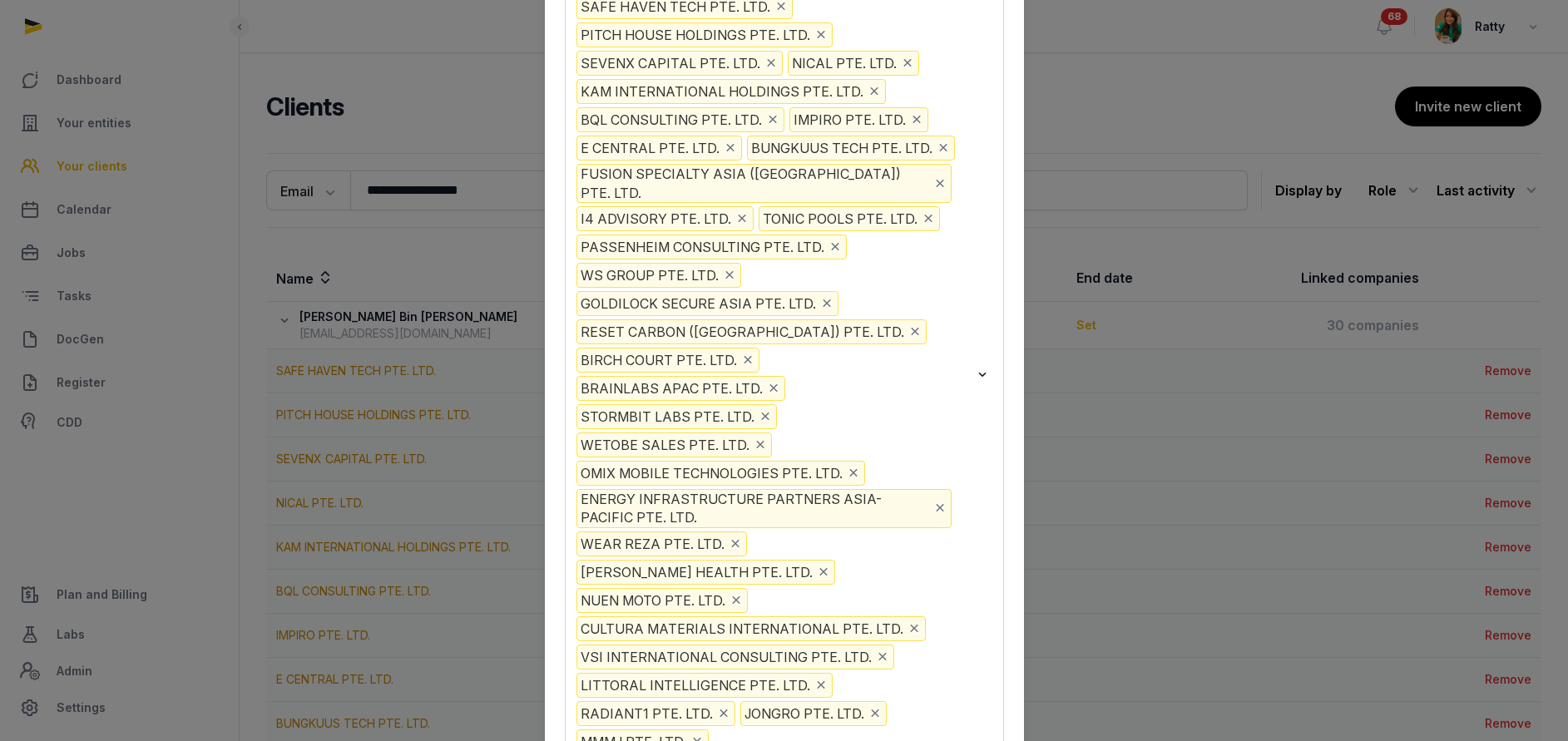
click at [999, 81] on div "SAFE HAVEN TECH PTE. LTD. PITCH HOUSE HOLDINGS PTE. LTD. SEVENX CAPITAL PTE. LT…" at bounding box center [784, 374] width 439 height 777
click at [919, 18] on div "SAFE HAVEN TECH PTE. LTD. PITCH HOUSE HOLDINGS PTE. LTD. SEVENX CAPITAL PTE. LT…" at bounding box center [784, 374] width 439 height 777
click at [920, 16] on div "SAFE HAVEN TECH PTE. LTD. PITCH HOUSE HOLDINGS PTE. LTD. SEVENX CAPITAL PTE. LT…" at bounding box center [784, 374] width 439 height 777
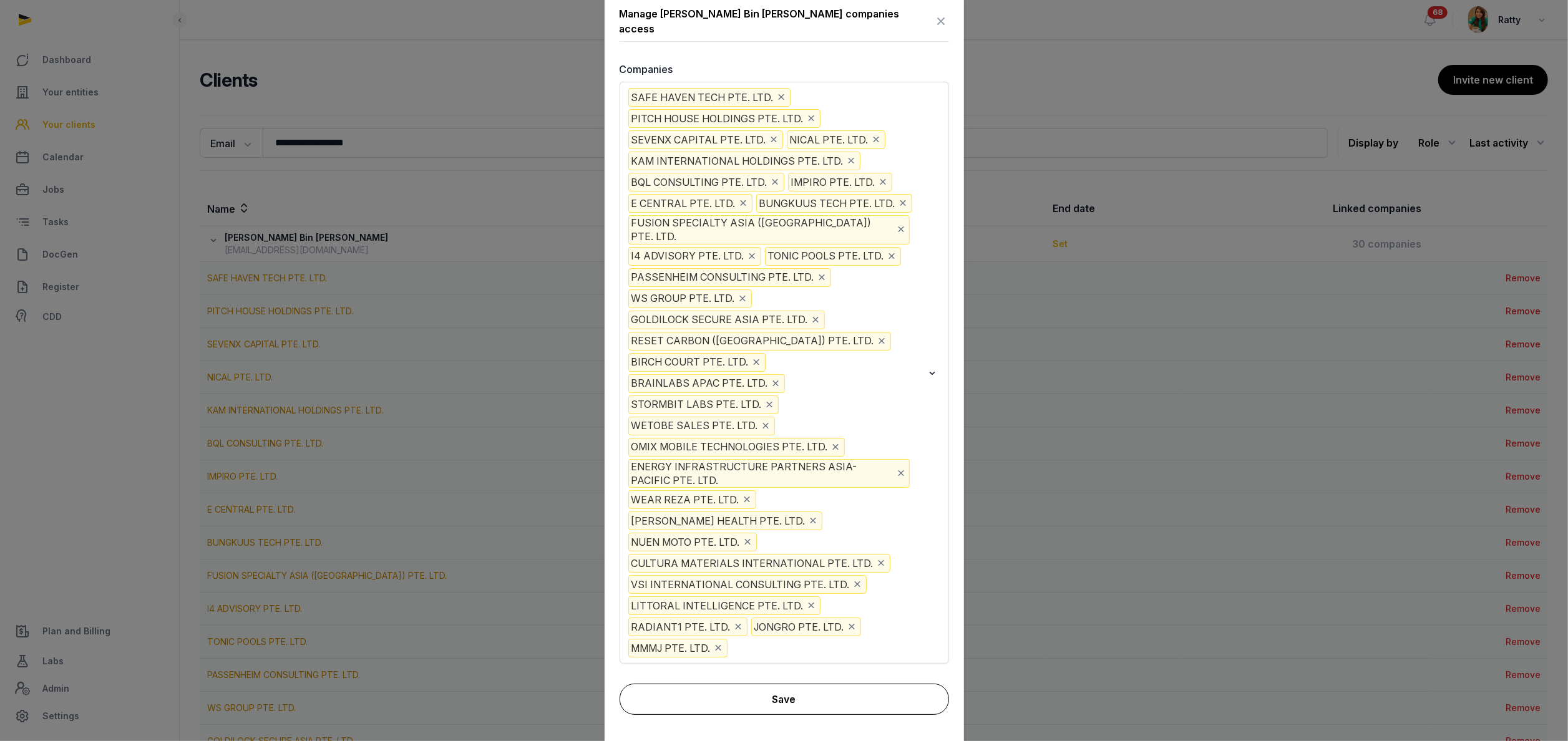
click at [784, 555] on button "Save" at bounding box center [784, 699] width 330 height 31
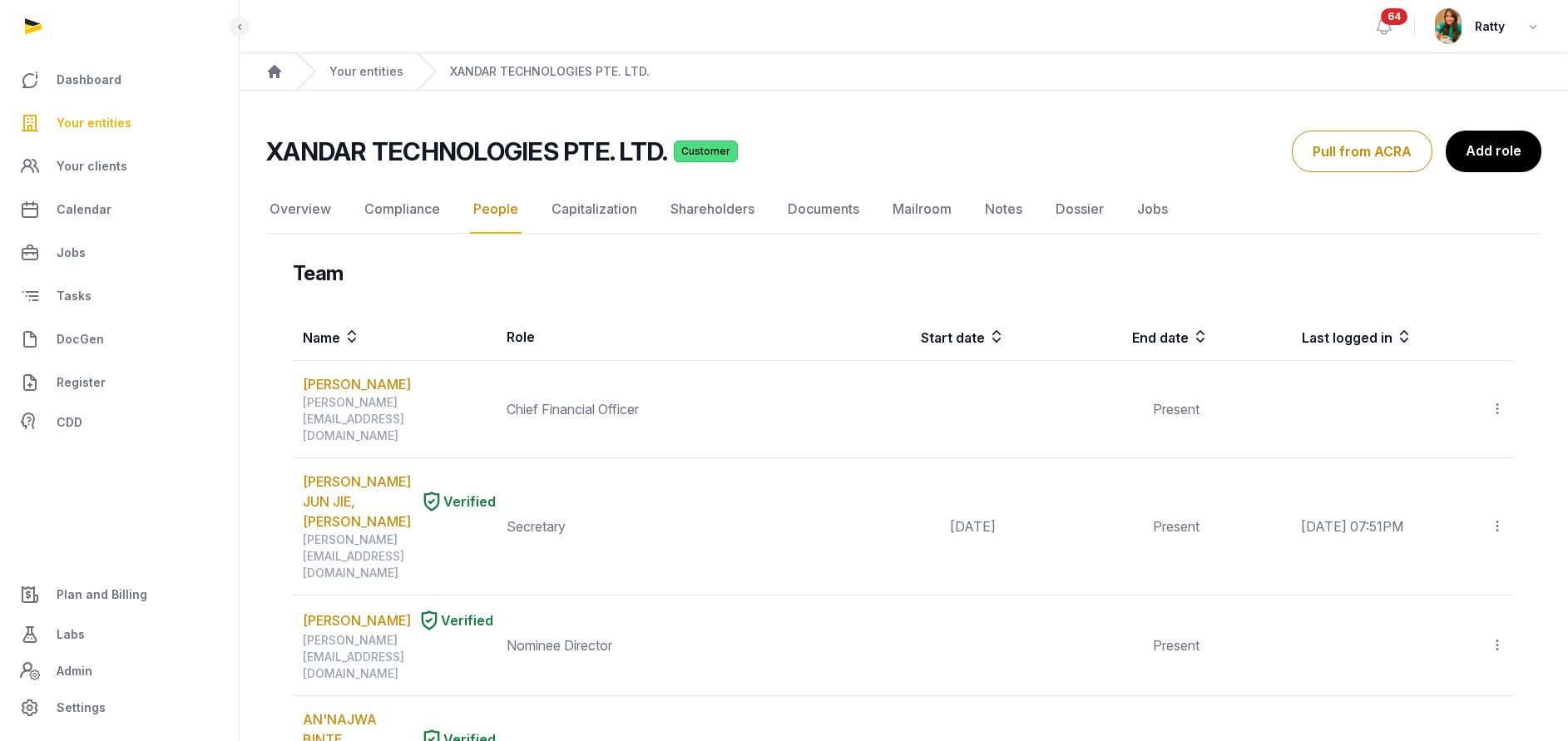
click at [102, 128] on span "Your entities" at bounding box center [94, 122] width 75 height 20
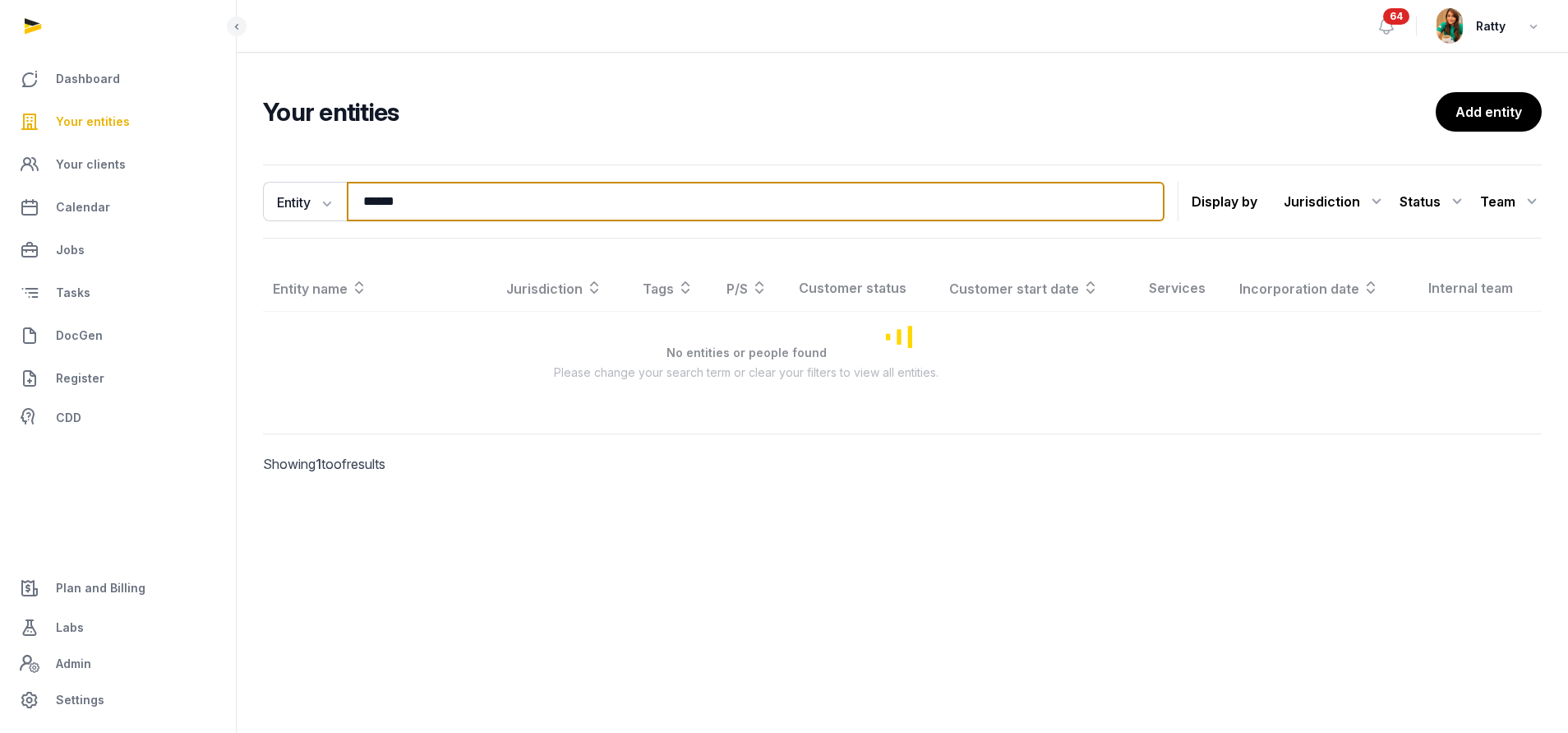
drag, startPoint x: 411, startPoint y: 202, endPoint x: 0, endPoint y: 217, distance: 411.3
click at [39, 217] on div "Dashboard Your entities Your clients Calendar Jobs Tasks DocGen Register CDD Pl…" at bounding box center [784, 366] width 1568 height 733
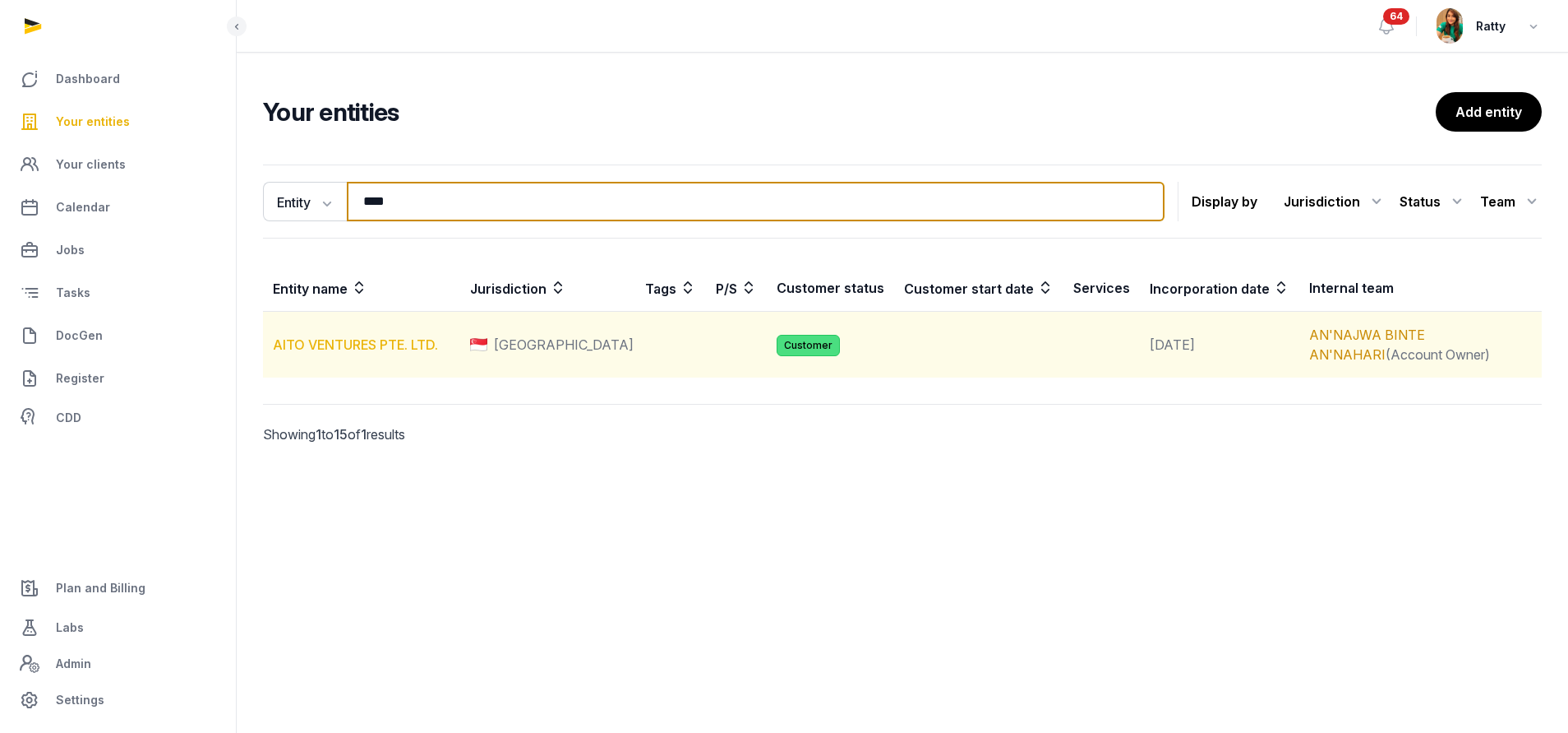
type input "****"
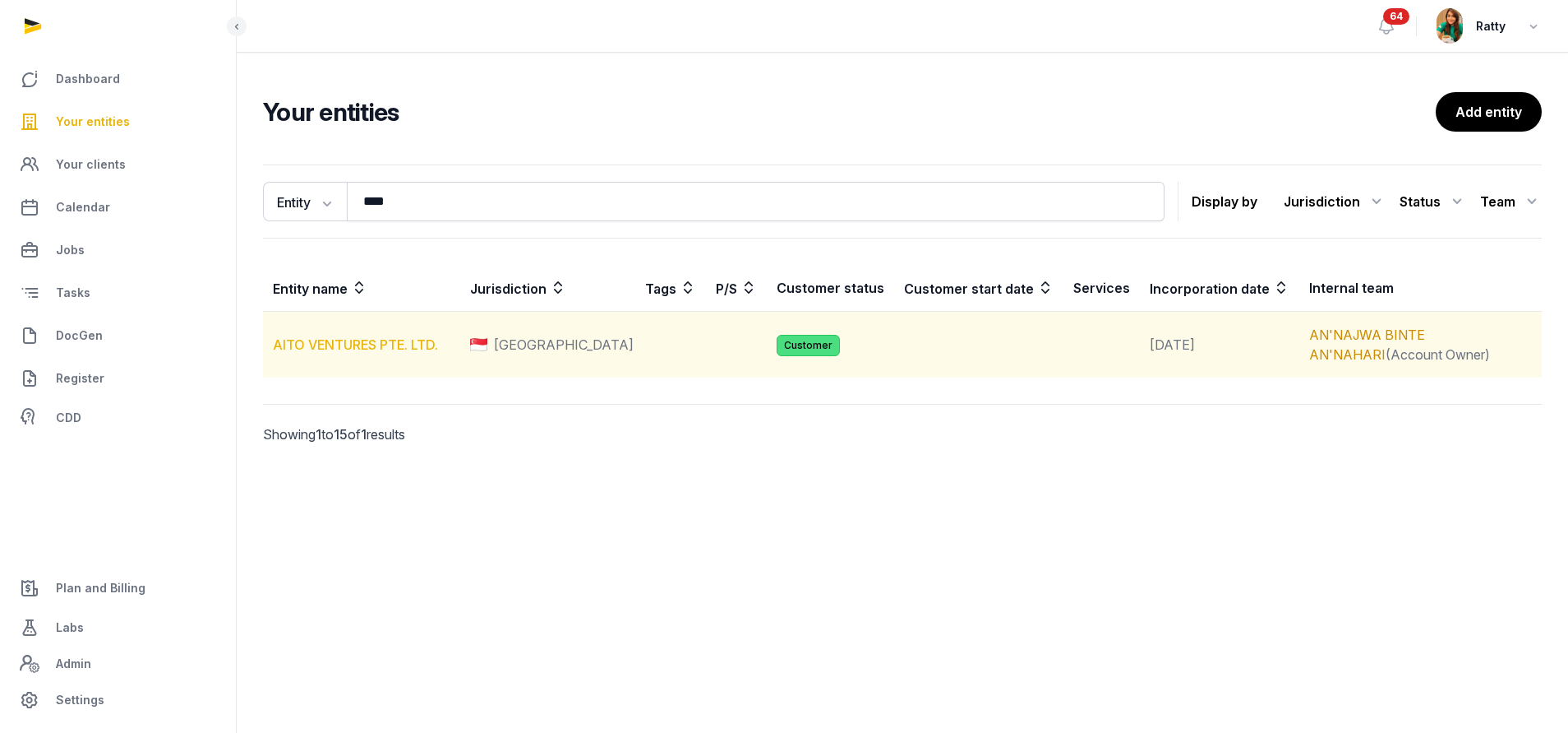
click at [350, 336] on link "AITO VENTURES PTE. LTD." at bounding box center [355, 344] width 166 height 16
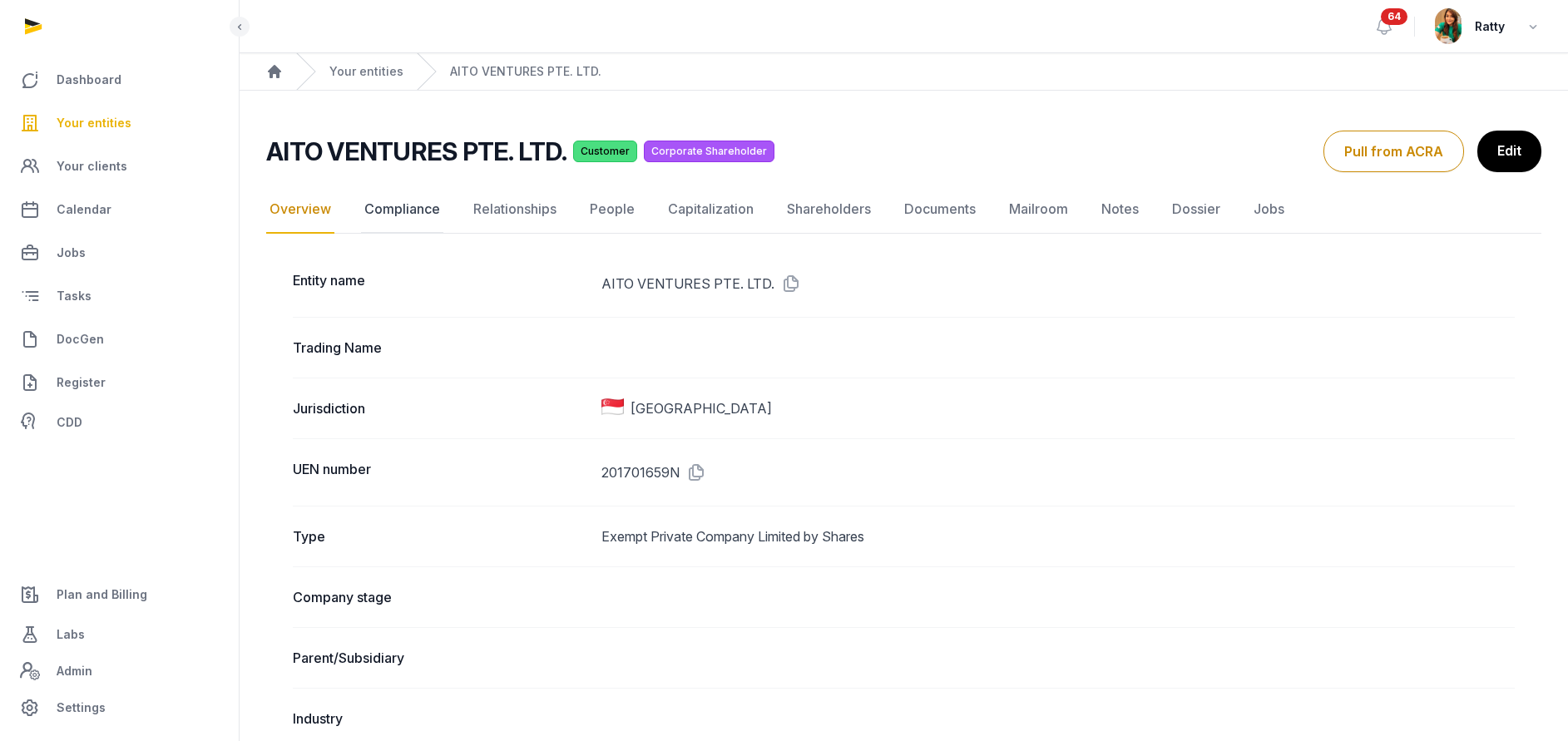
click at [406, 207] on link "Compliance" at bounding box center [402, 210] width 82 height 49
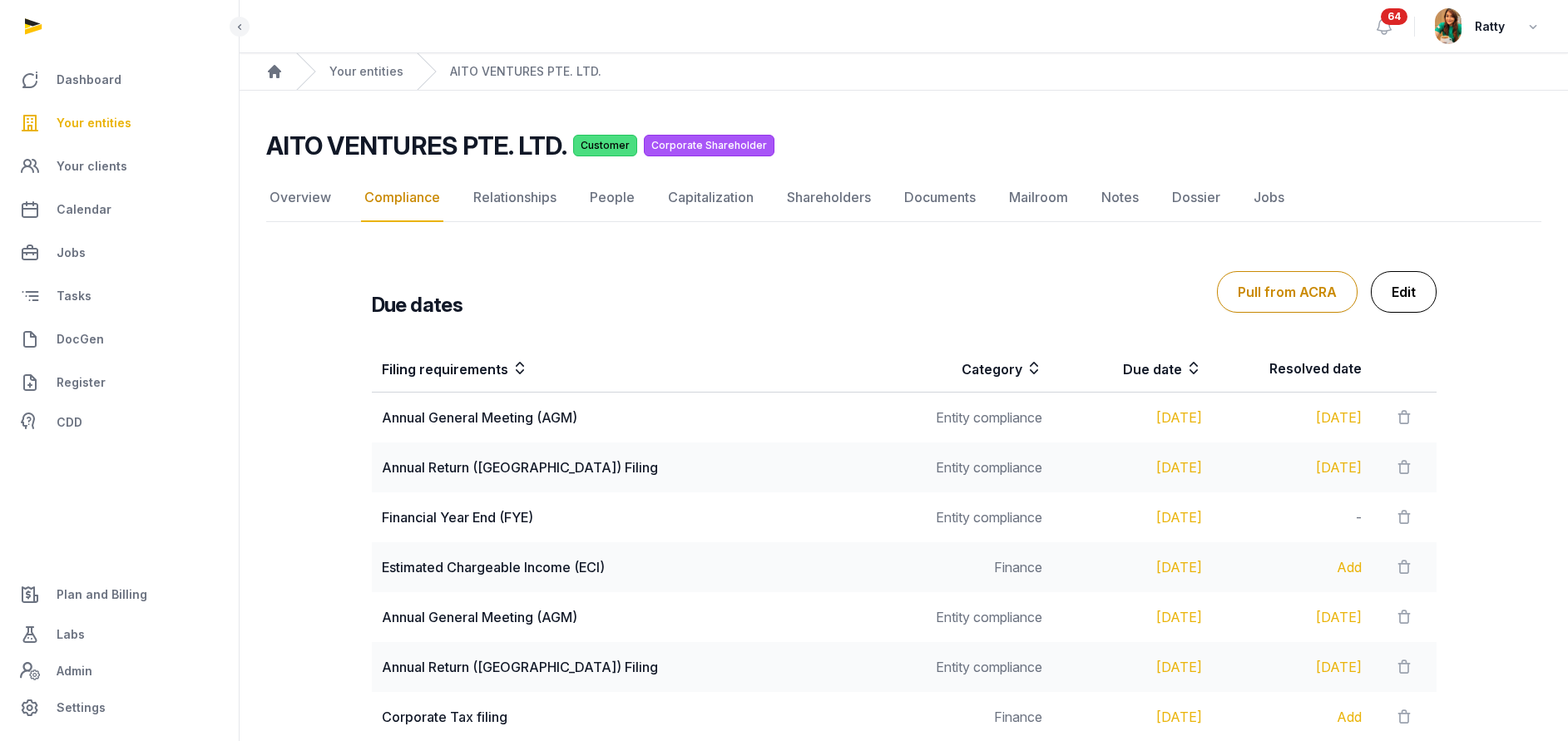
click at [1411, 291] on link "Edit" at bounding box center [1404, 292] width 66 height 42
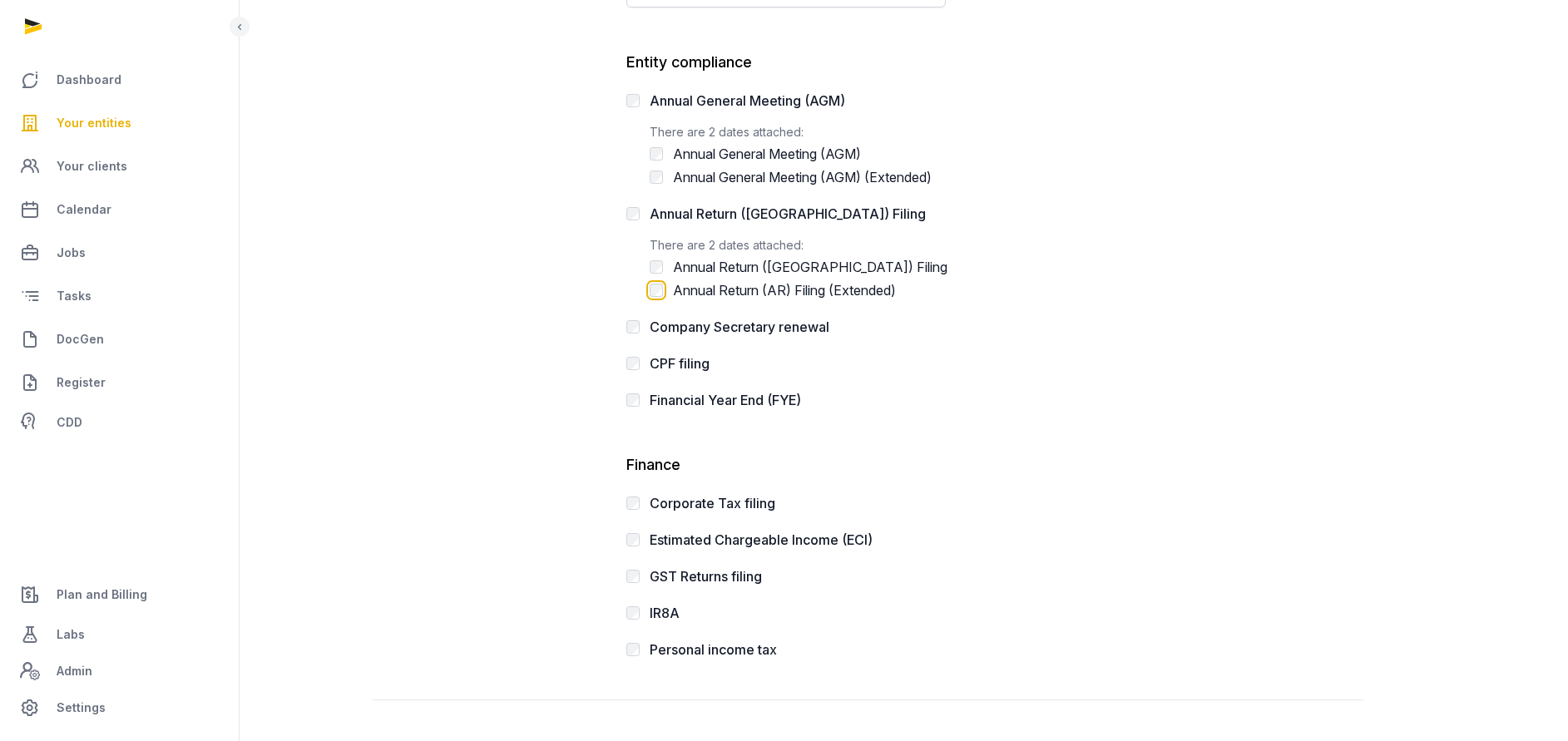
scroll to position [415, 0]
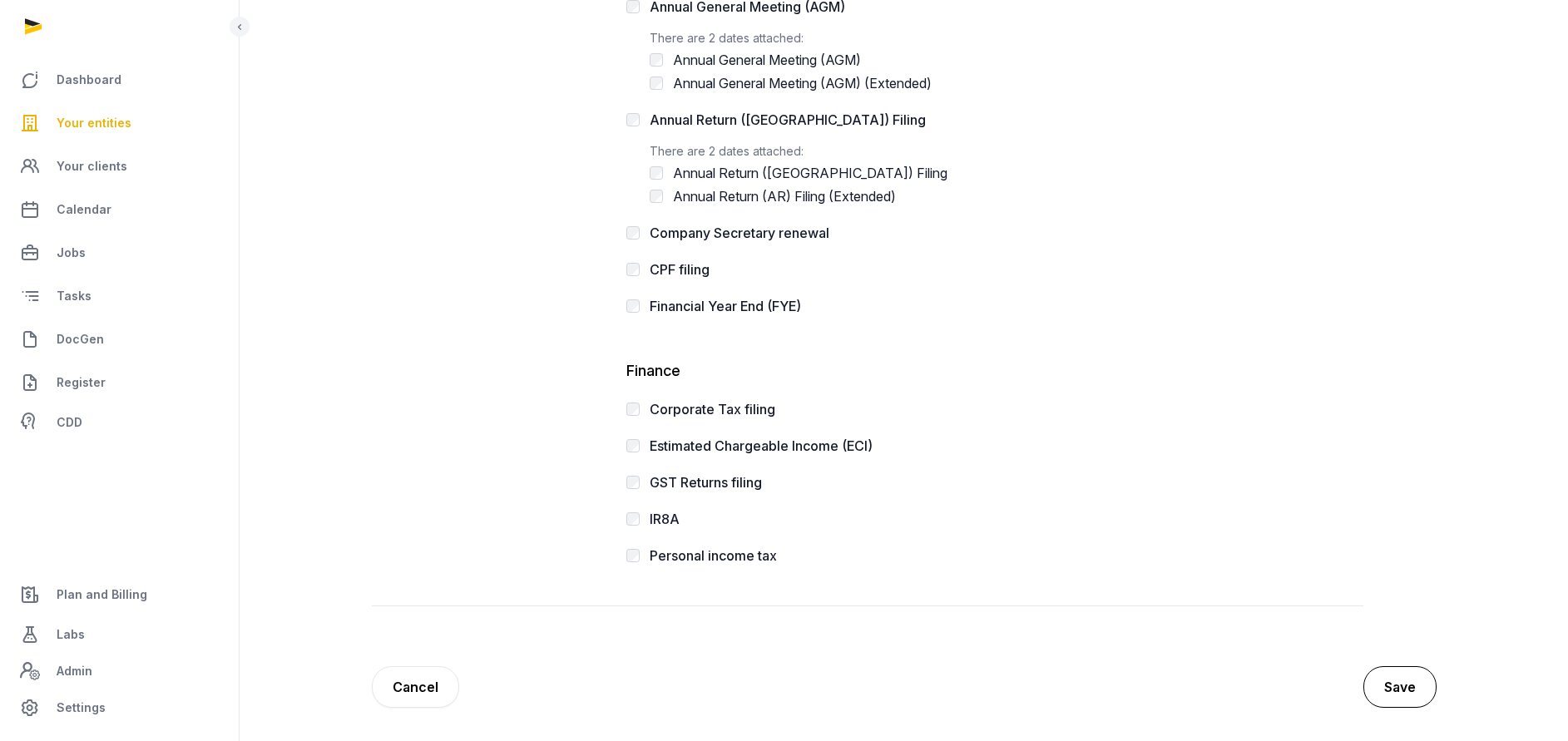
click at [1392, 681] on button "Save" at bounding box center [1400, 686] width 73 height 42
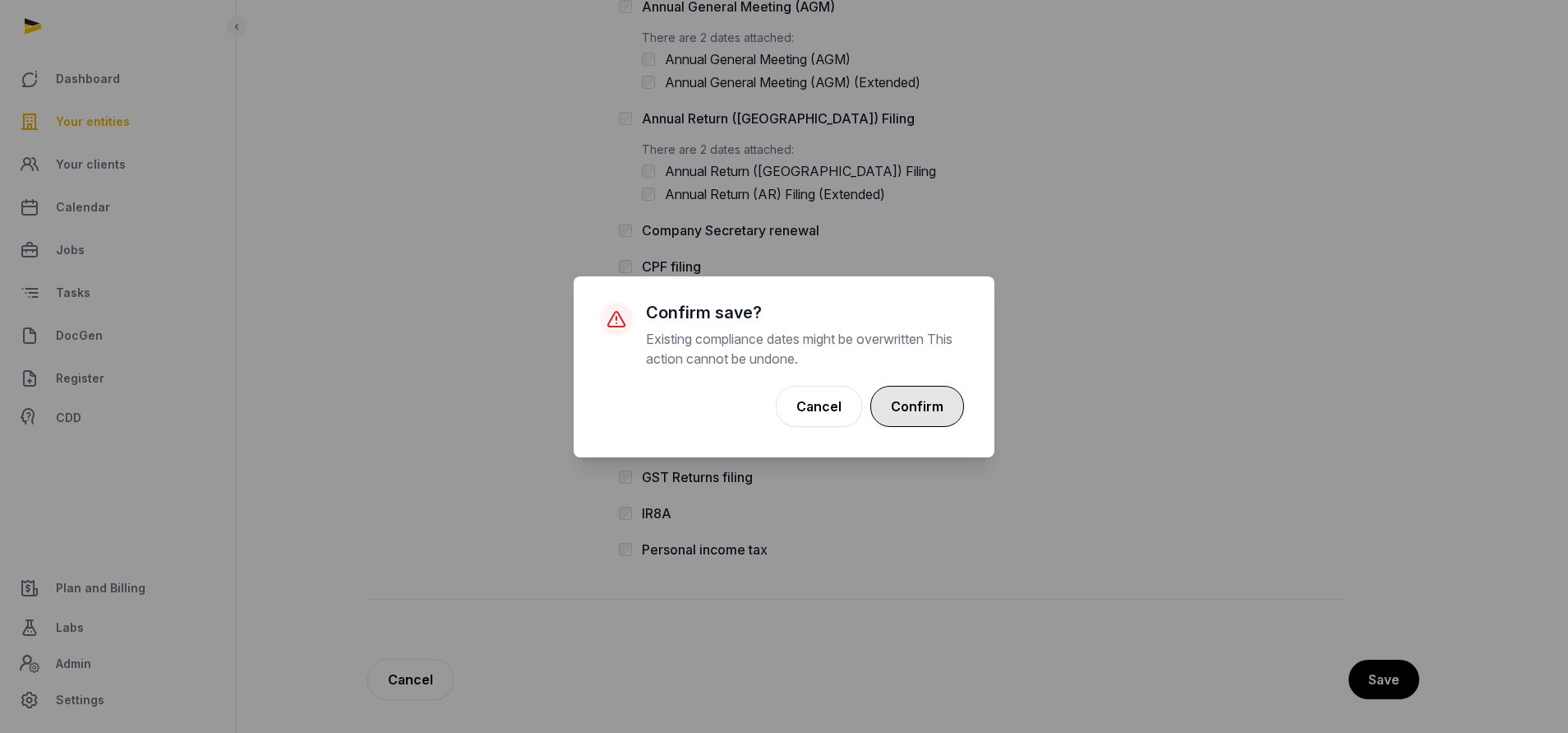
click at [909, 422] on button "Confirm" at bounding box center [916, 406] width 93 height 41
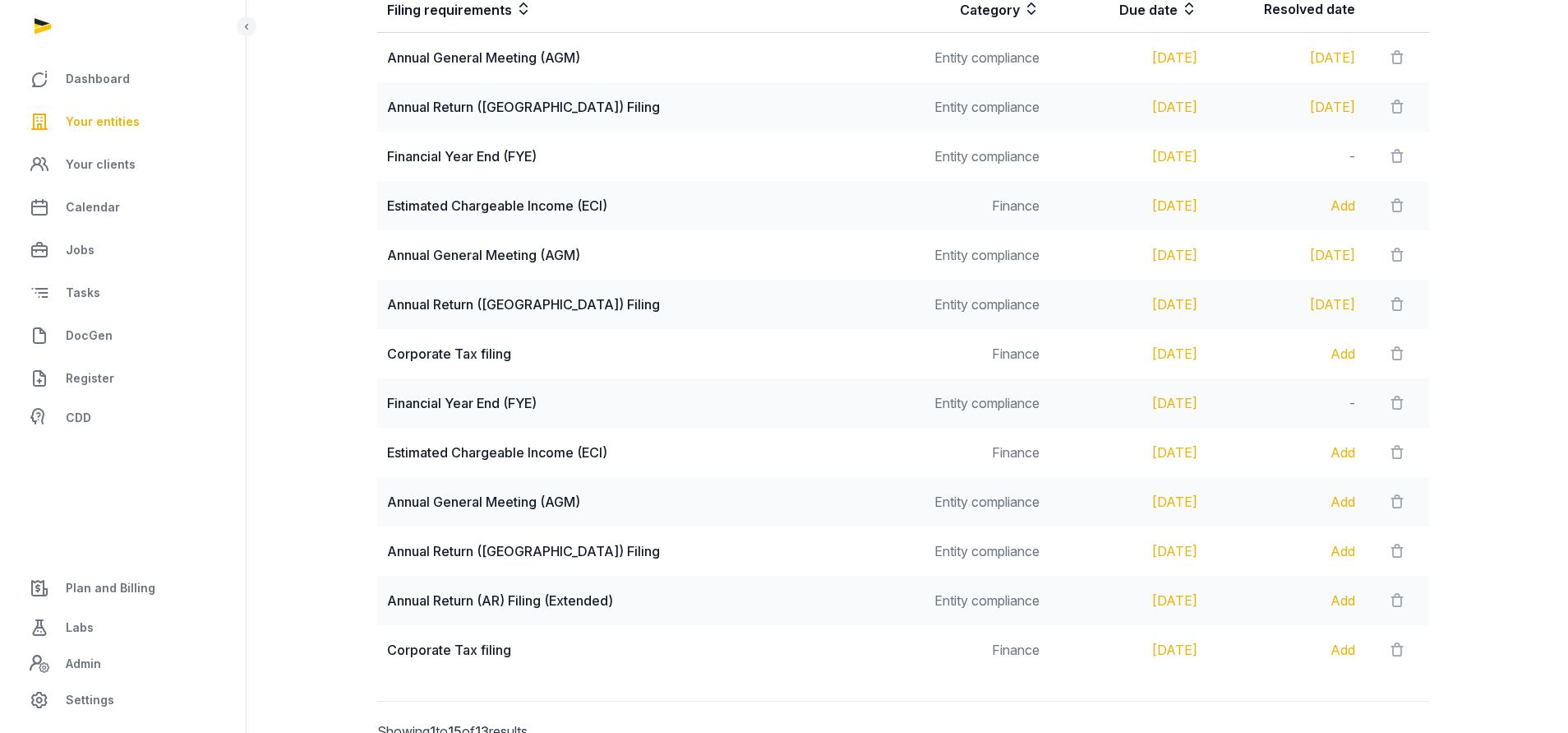
scroll to position [501, 0]
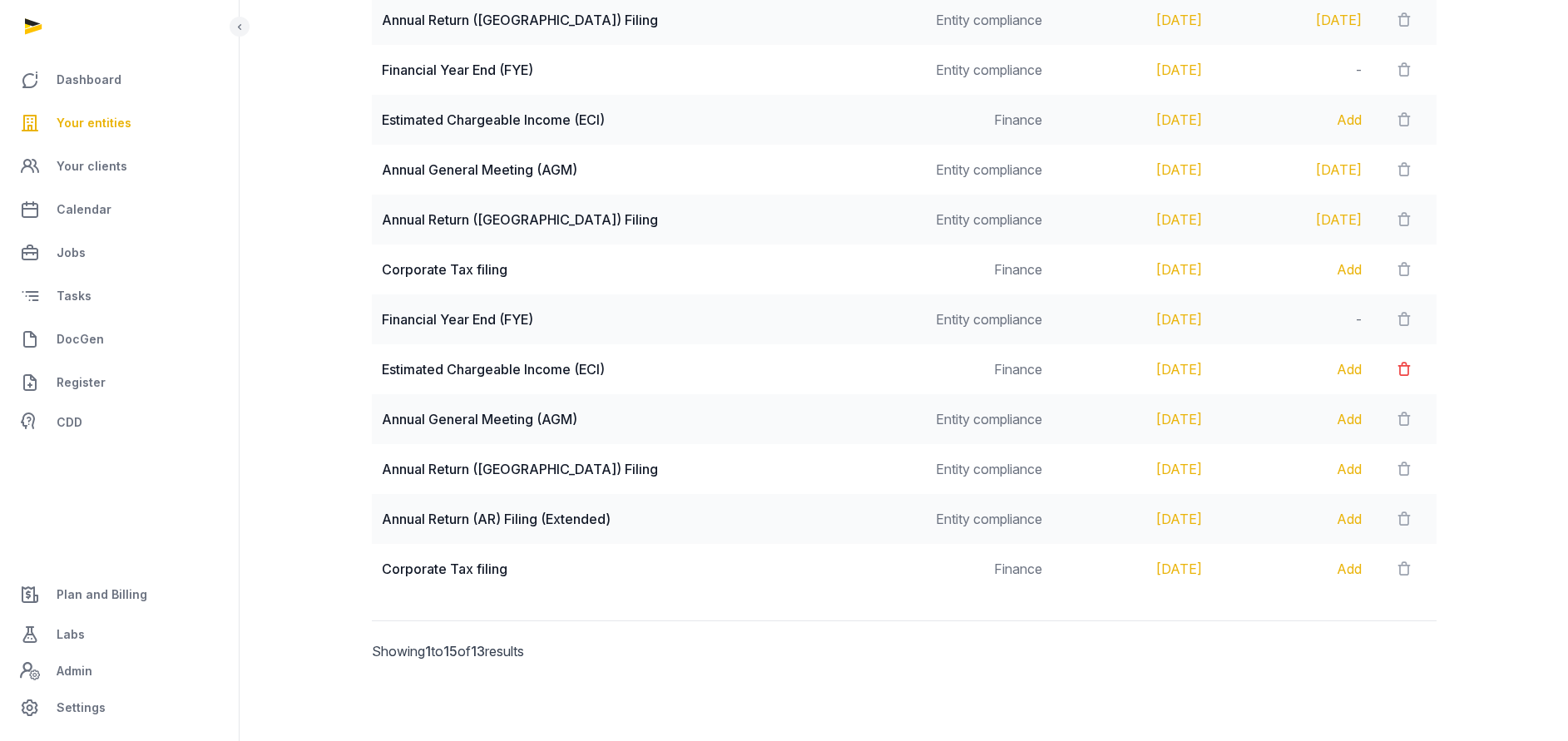
click at [1398, 368] on icon at bounding box center [1403, 369] width 16 height 23
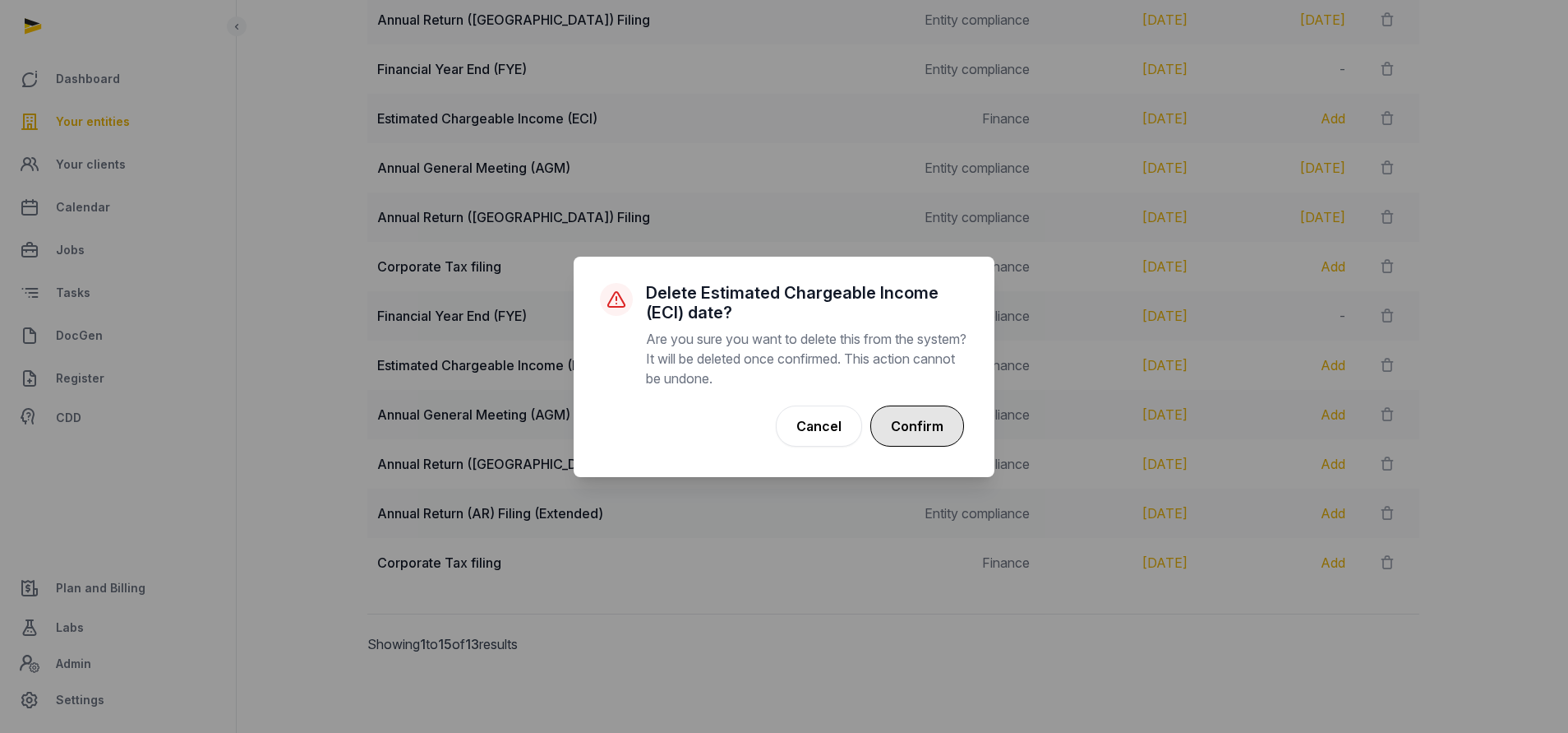
click at [943, 432] on button "Confirm" at bounding box center [916, 426] width 93 height 41
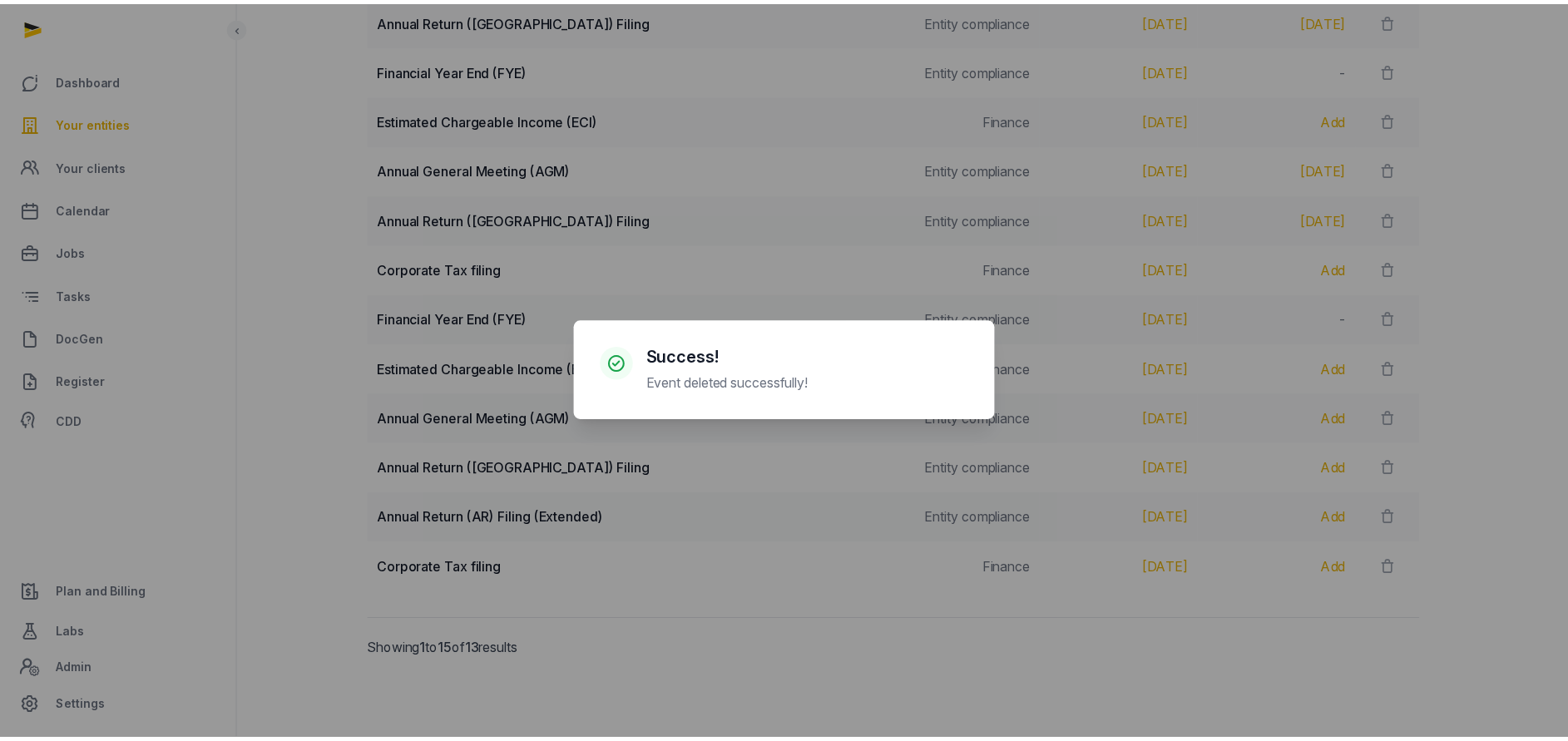
scroll to position [457, 0]
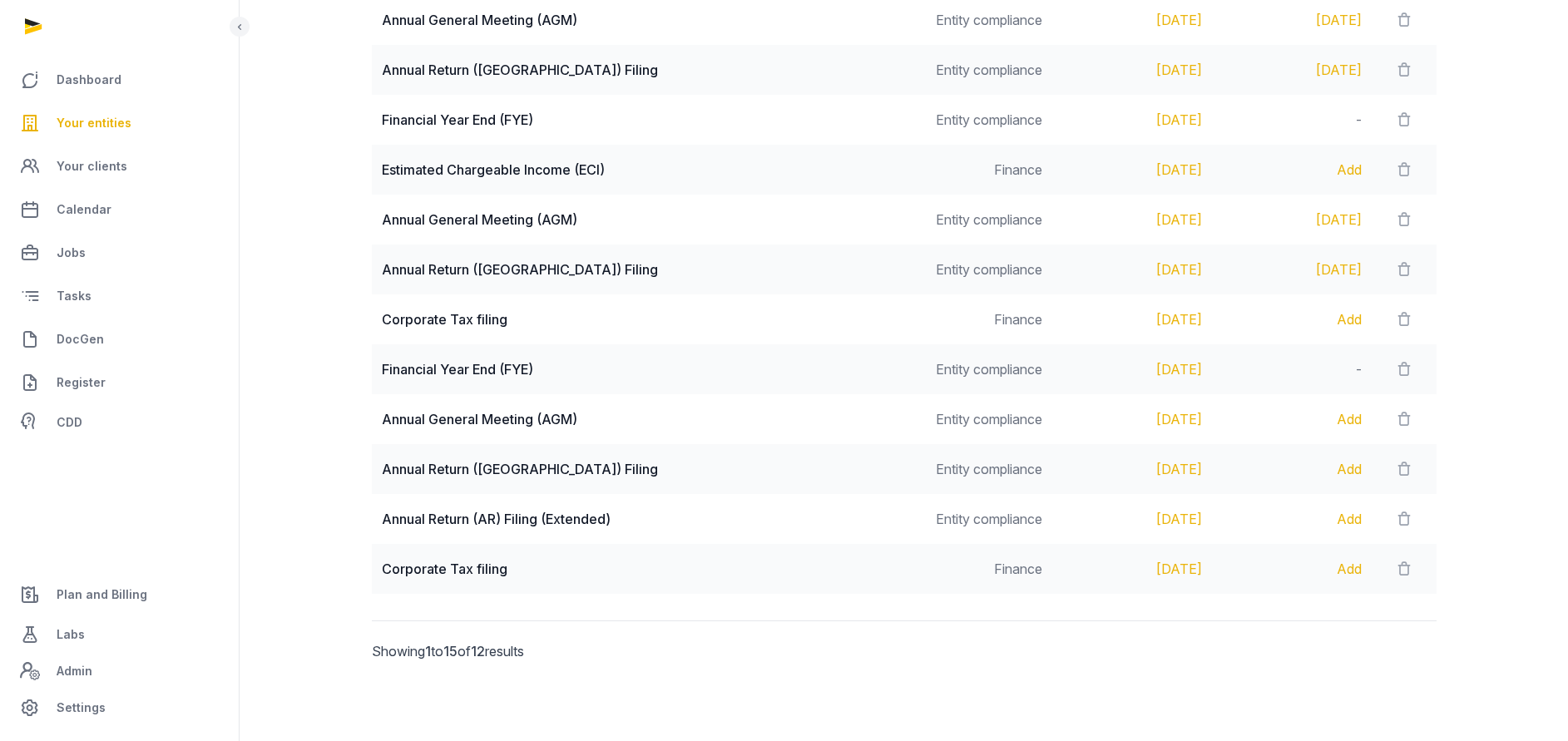
click at [1334, 469] on div "Add" at bounding box center [1291, 469] width 140 height 20
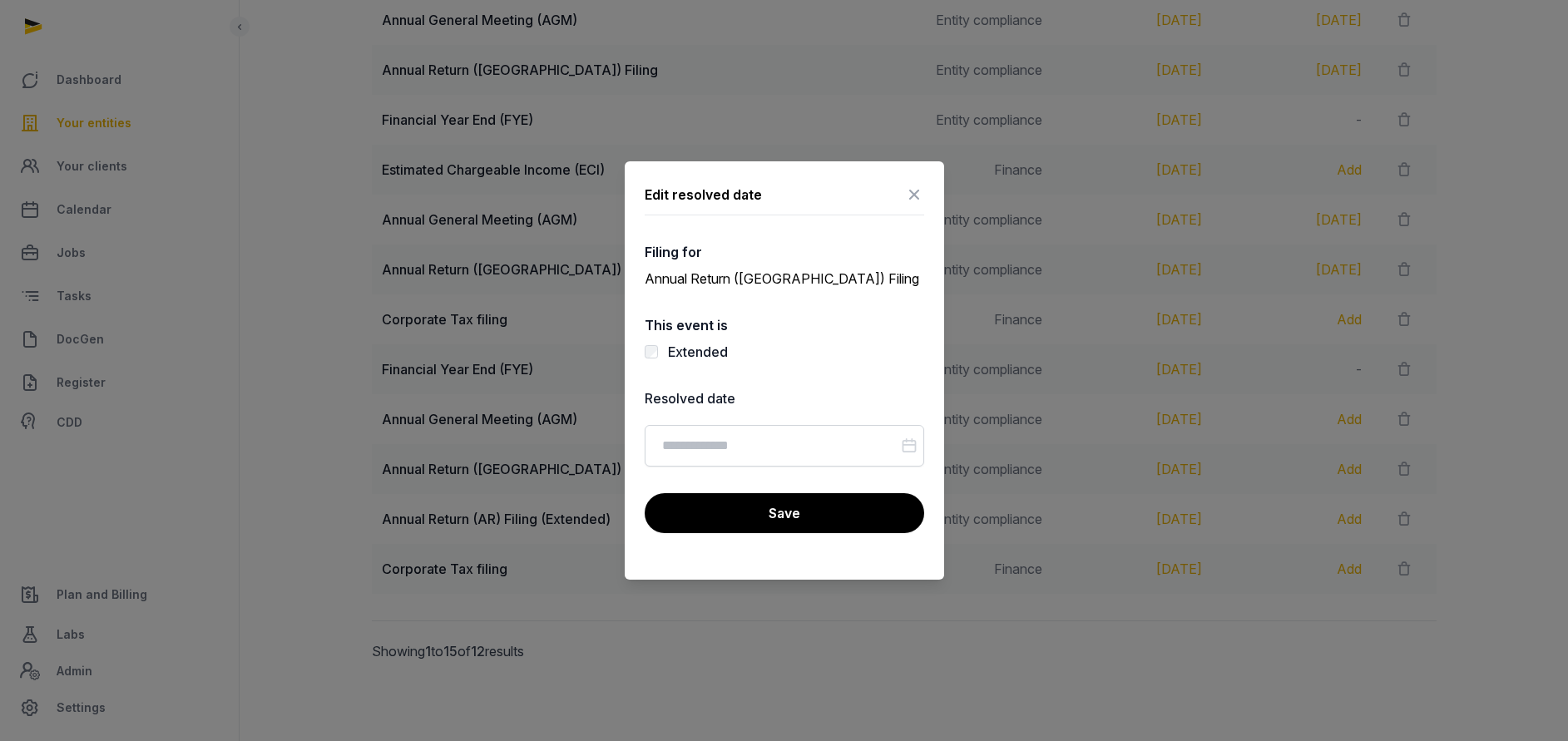
click at [914, 187] on icon at bounding box center [913, 194] width 20 height 27
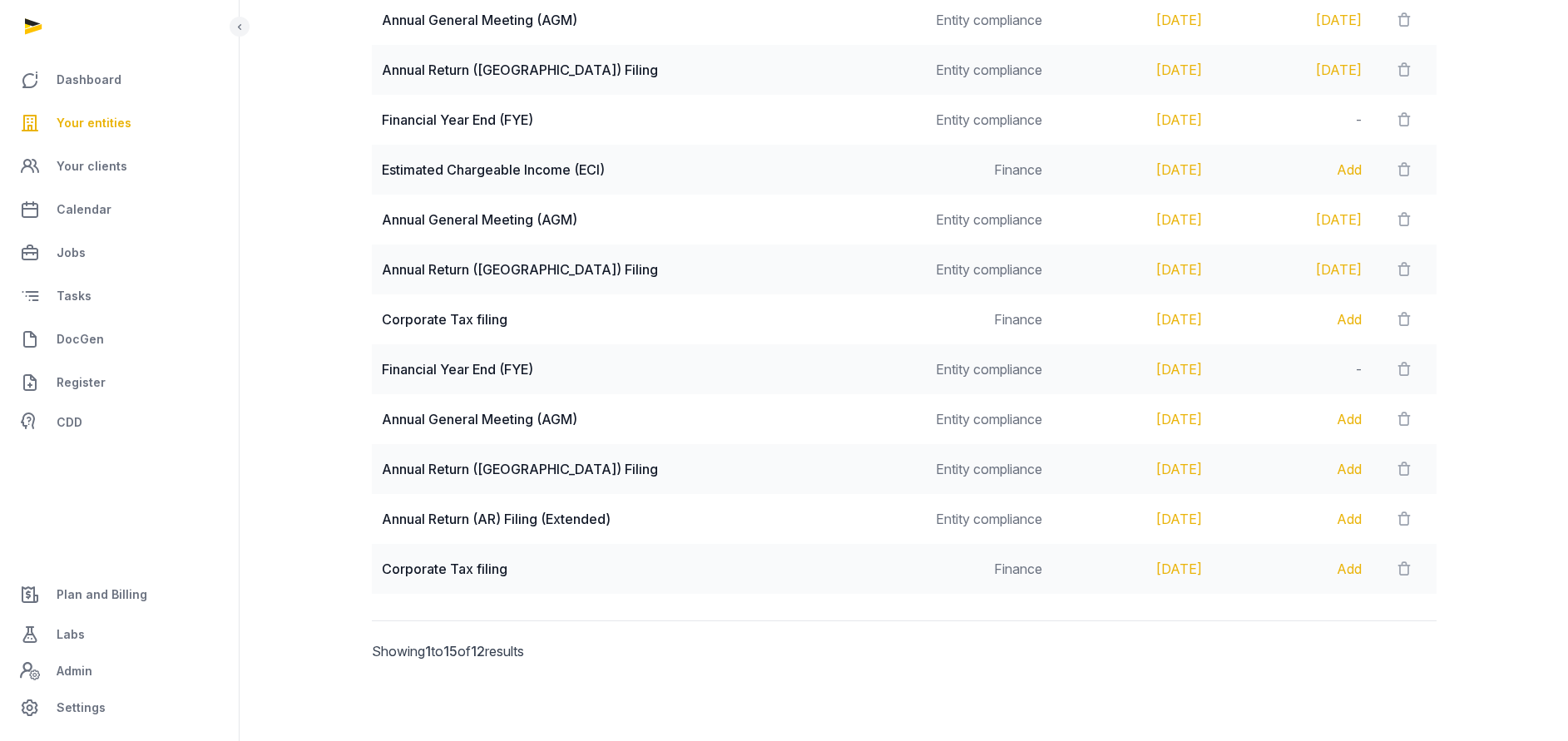
click at [1334, 465] on div "Add" at bounding box center [1291, 469] width 140 height 20
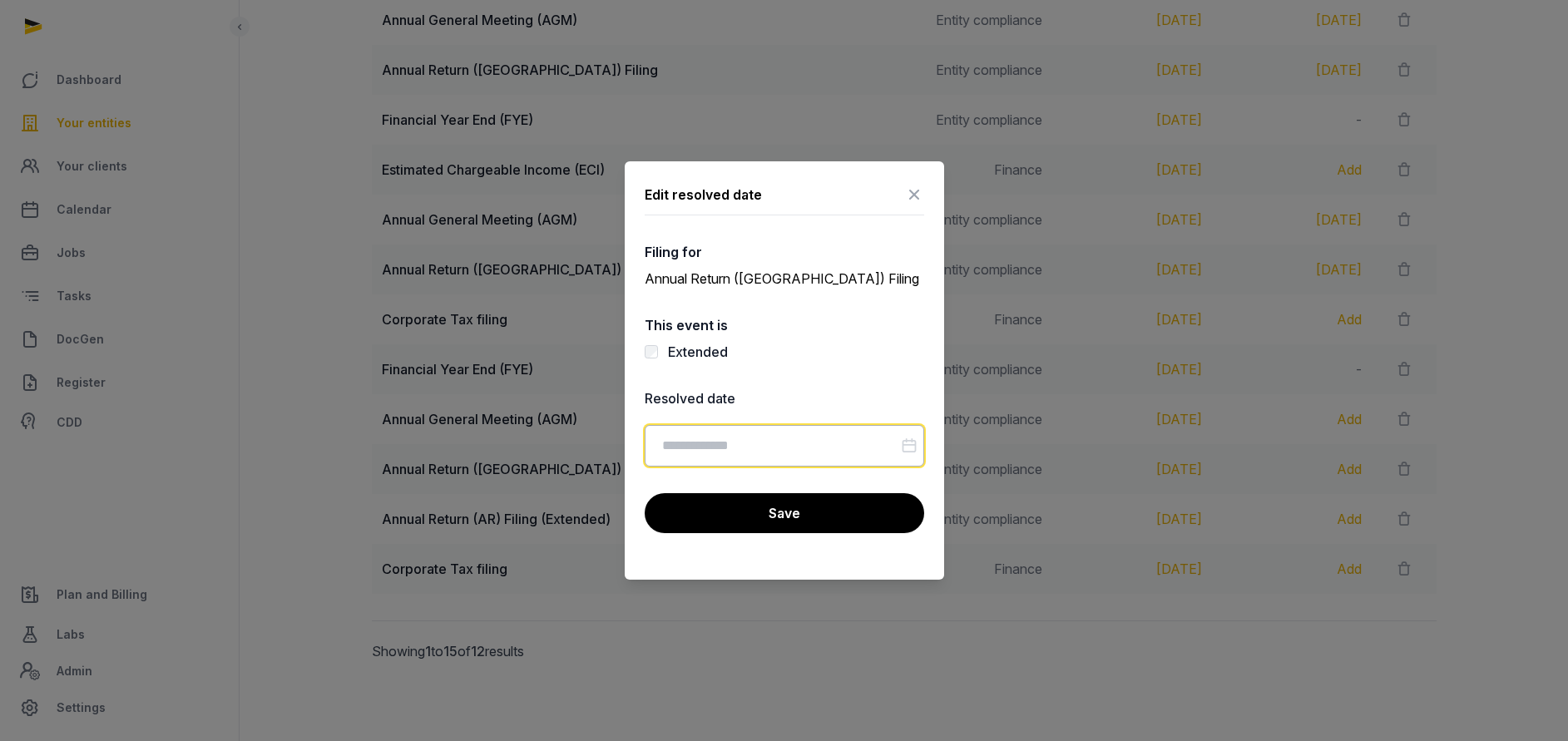
click at [712, 455] on input "Datepicker input" at bounding box center [784, 446] width 280 height 42
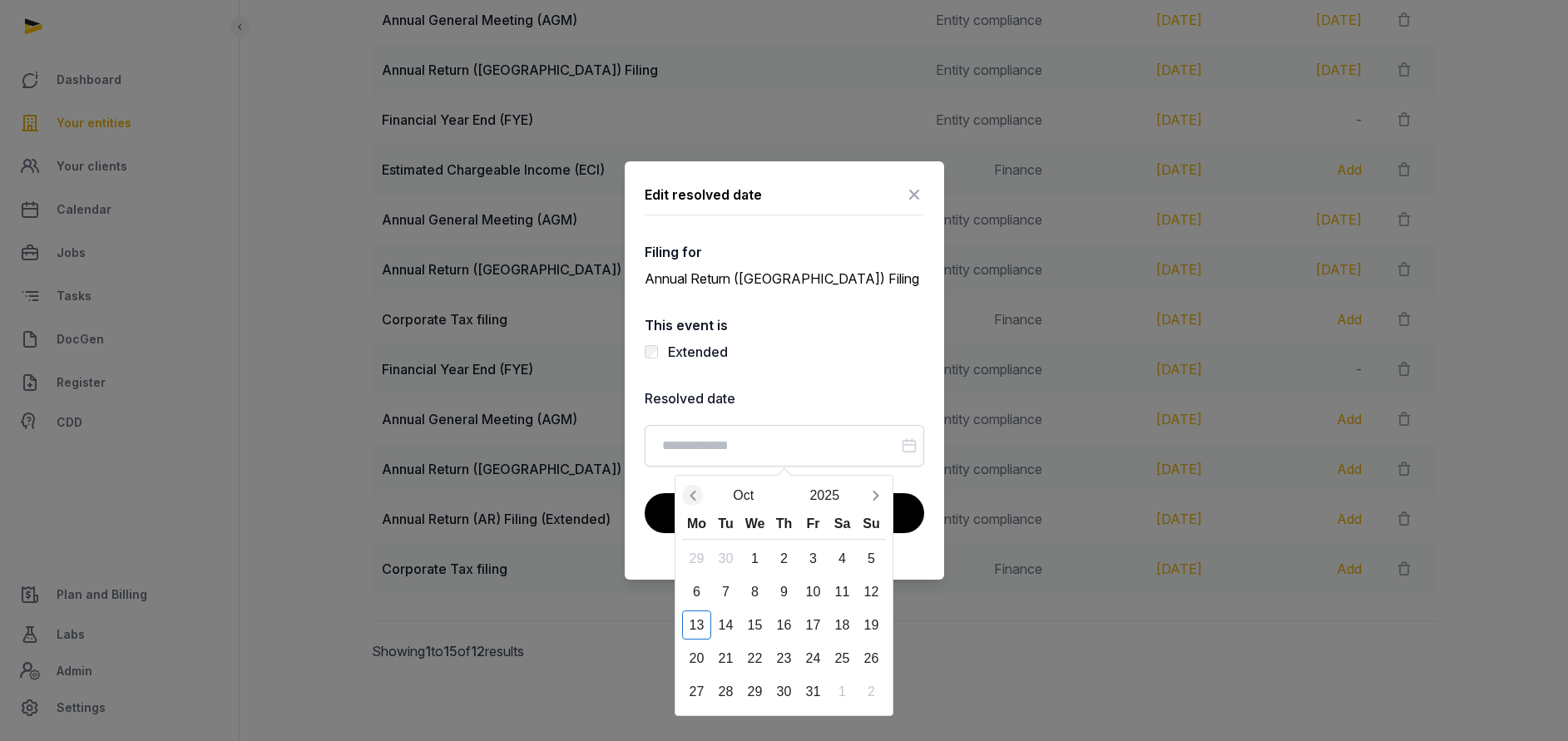
click at [693, 490] on icon "Previous month" at bounding box center [692, 495] width 16 height 16
click at [695, 494] on icon "Previous month" at bounding box center [692, 495] width 16 height 16
click at [863, 683] on div "31" at bounding box center [872, 692] width 30 height 30
type input "**********"
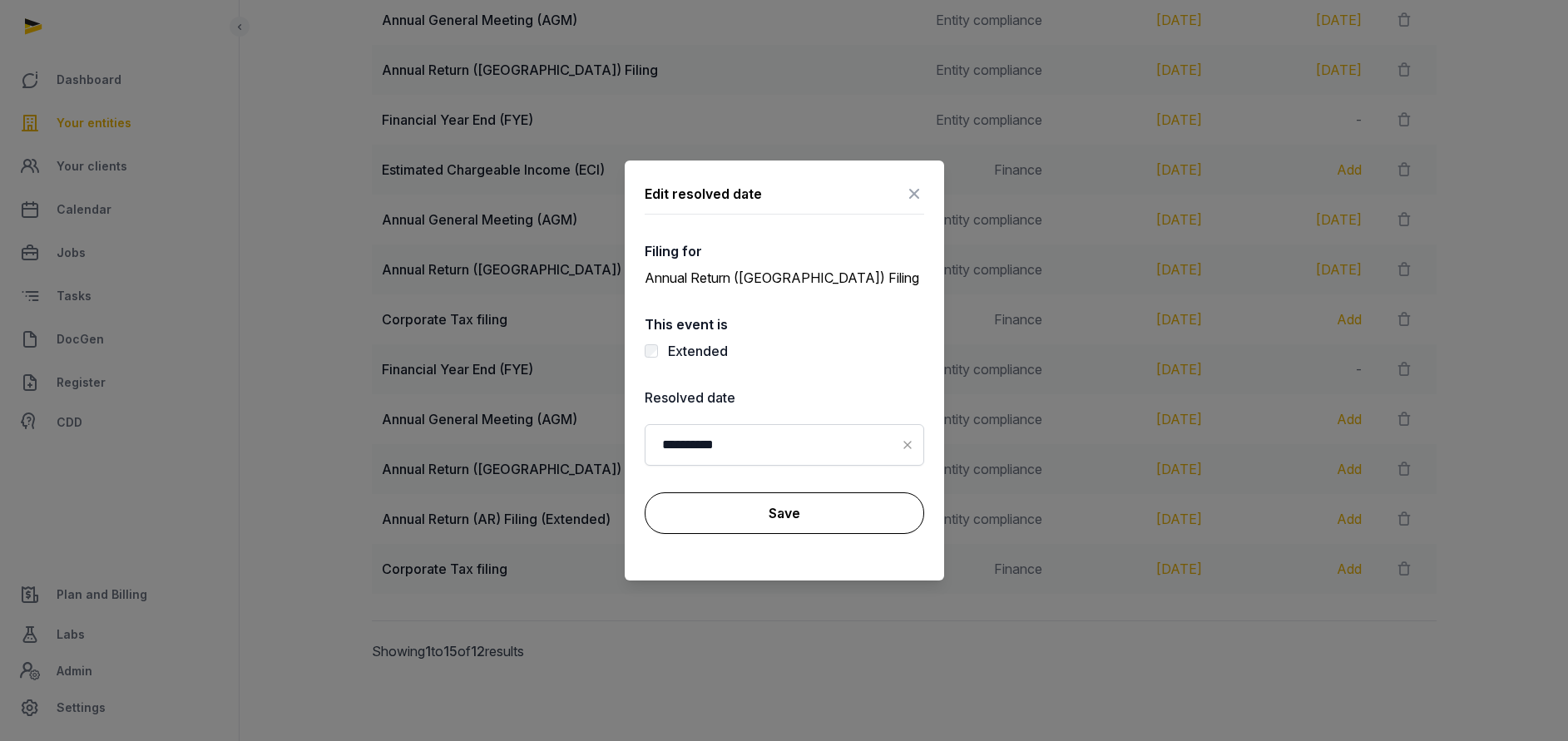
click at [794, 508] on button "Save" at bounding box center [784, 513] width 280 height 42
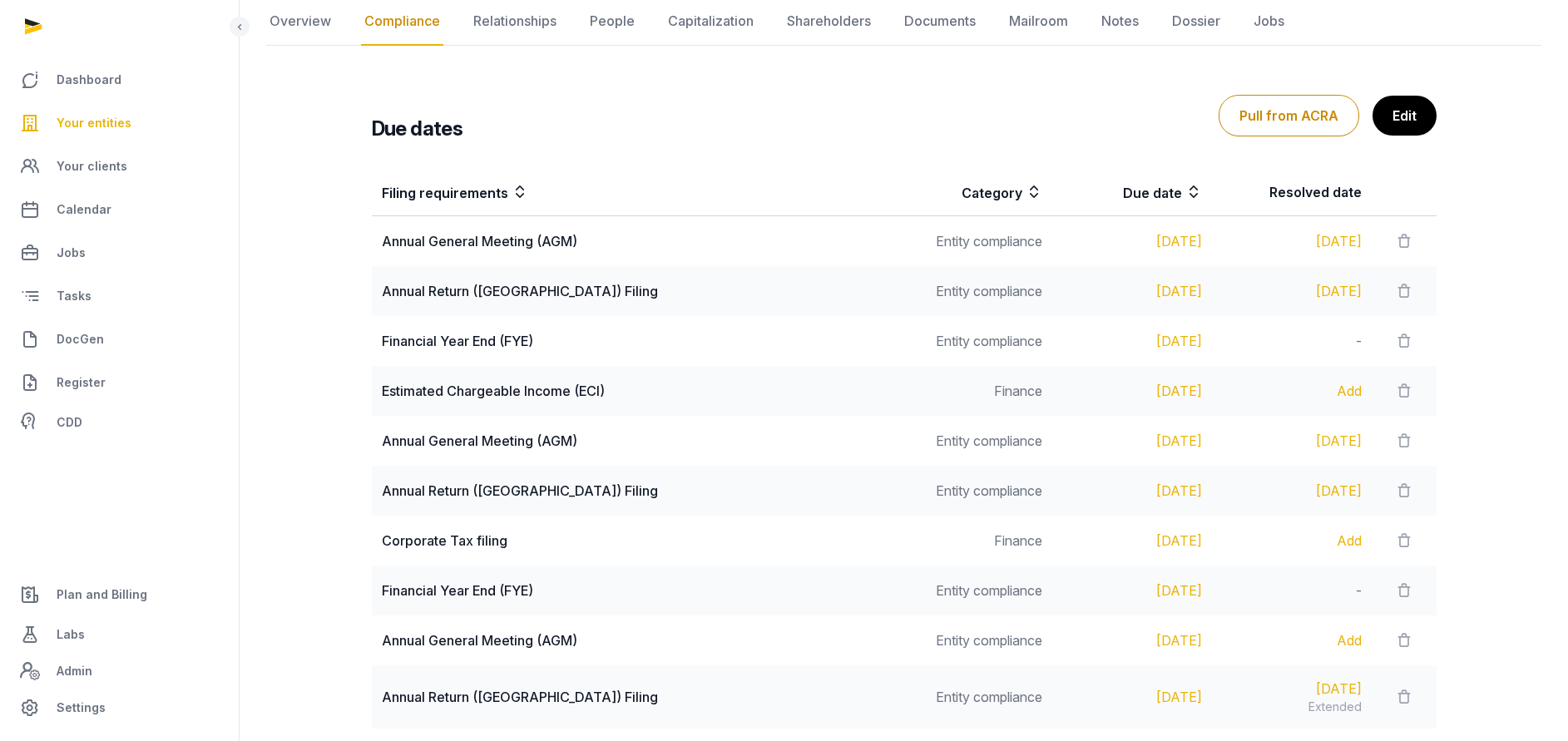
scroll to position [0, 0]
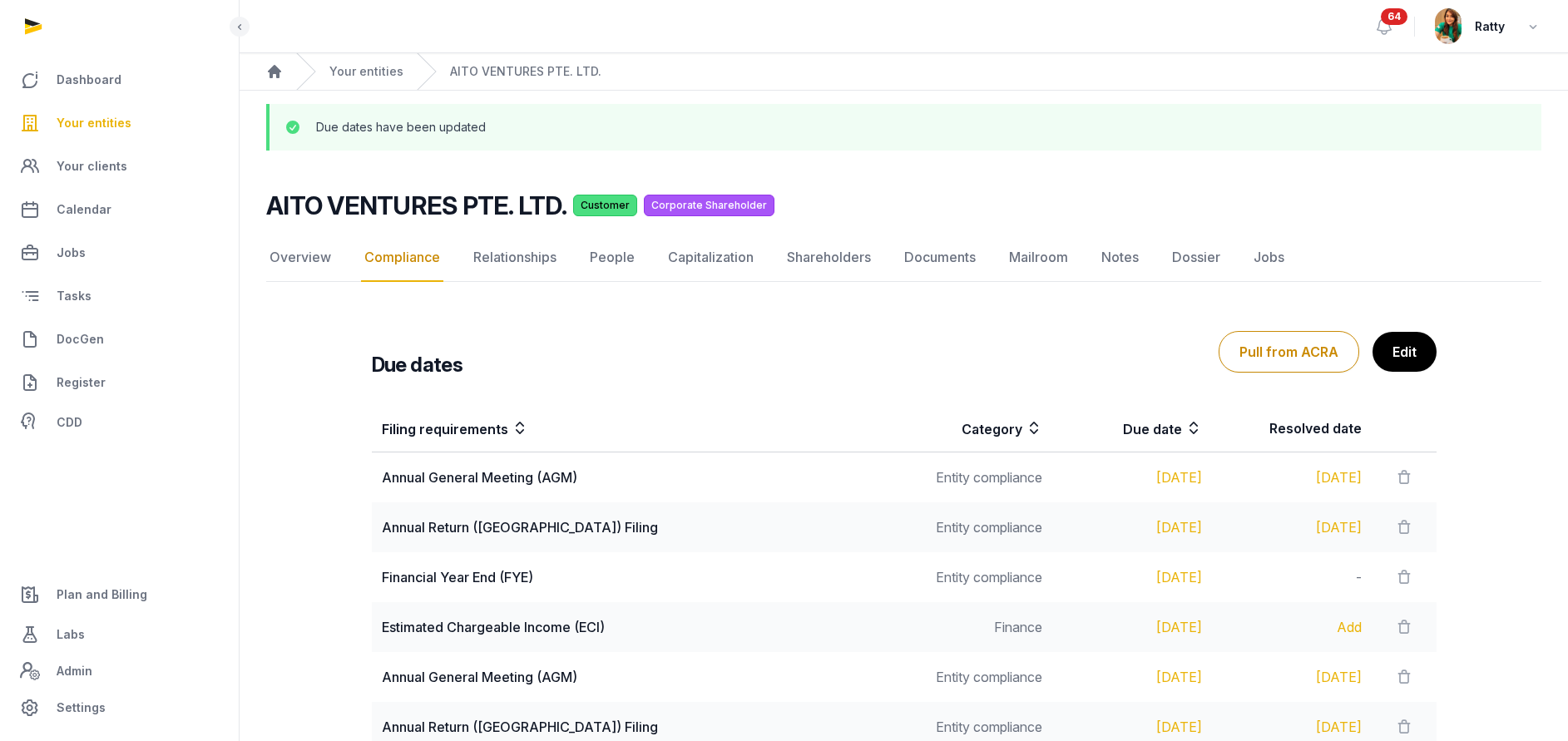
click at [112, 126] on span "Your entities" at bounding box center [94, 122] width 75 height 20
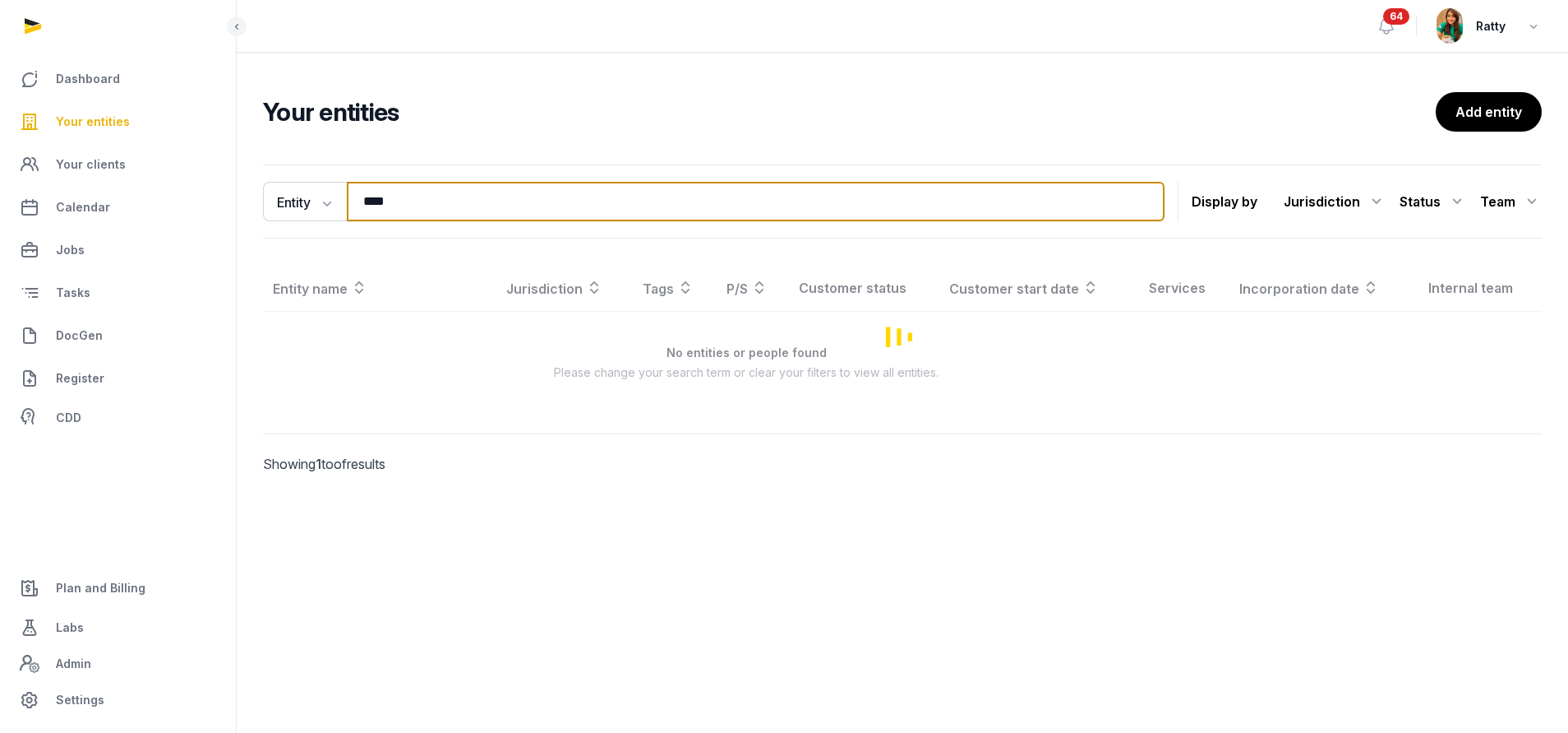
drag, startPoint x: 449, startPoint y: 202, endPoint x: -168, endPoint y: 185, distance: 617.2
click at [0, 185] on html "Dashboard Your entities Your clients Calendar Jobs Tasks DocGen Register CDD Pl…" at bounding box center [784, 366] width 1568 height 733
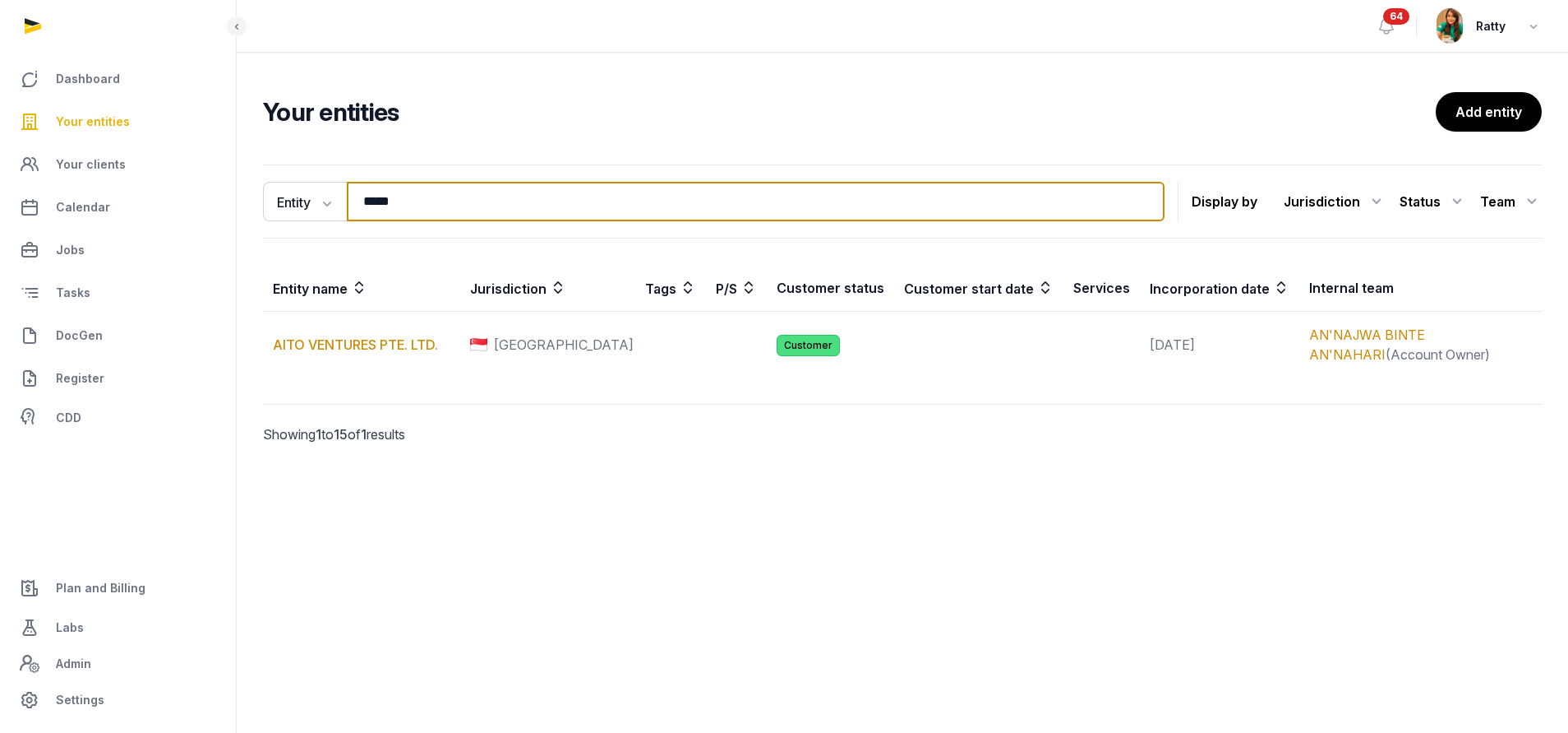
type input "******"
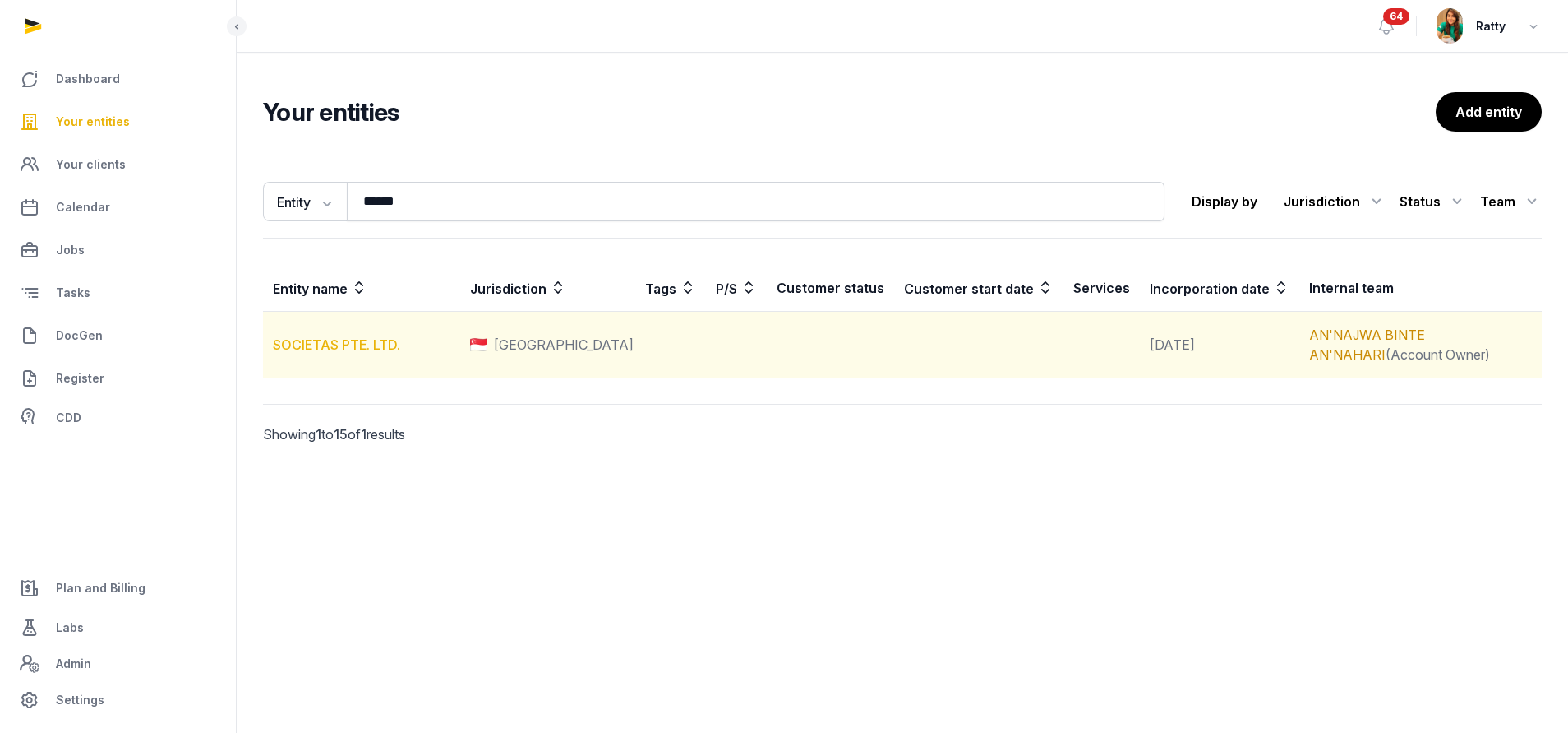
click at [347, 341] on link "SOCIETAS PTE. LTD." at bounding box center [336, 344] width 127 height 16
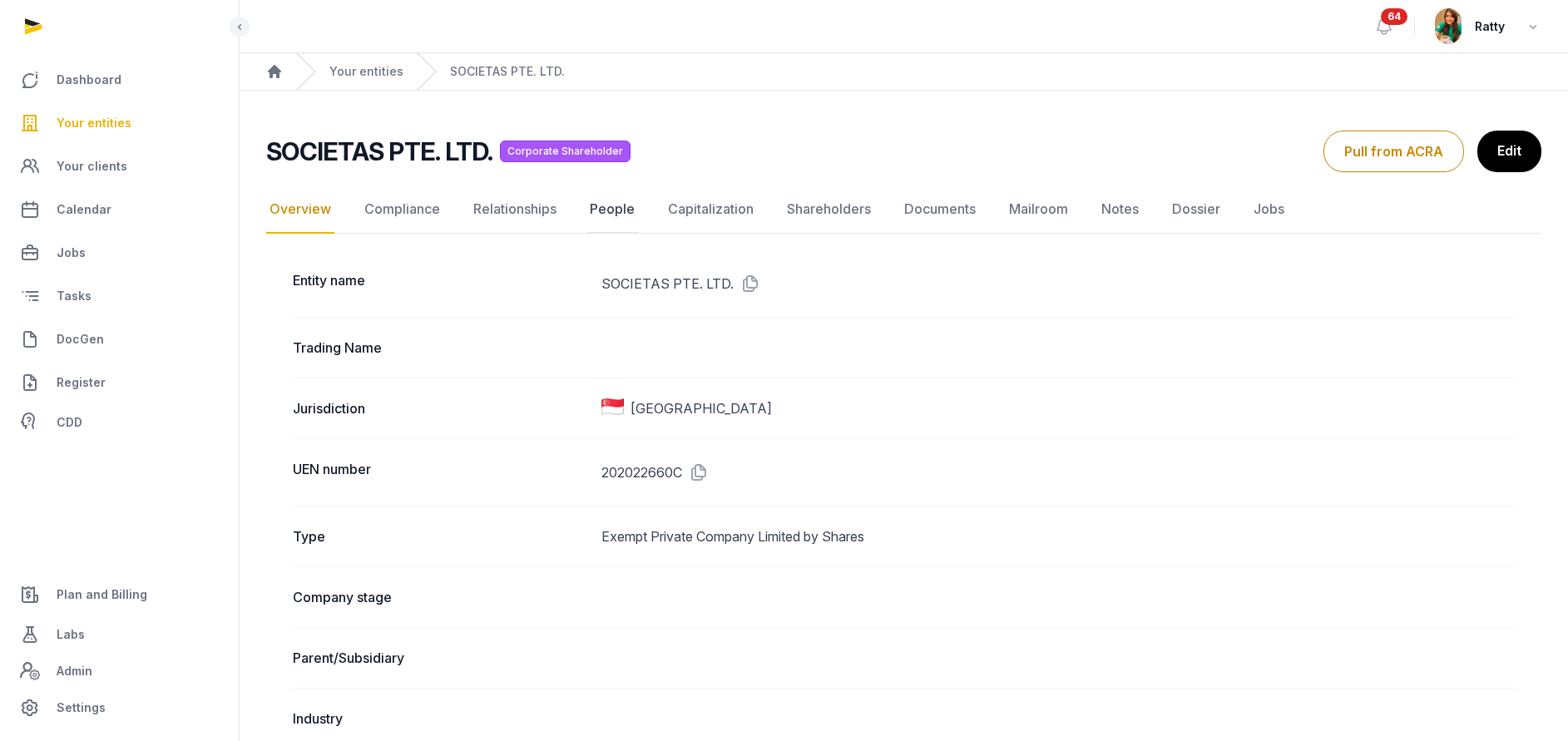
click at [614, 211] on link "People" at bounding box center [611, 210] width 51 height 49
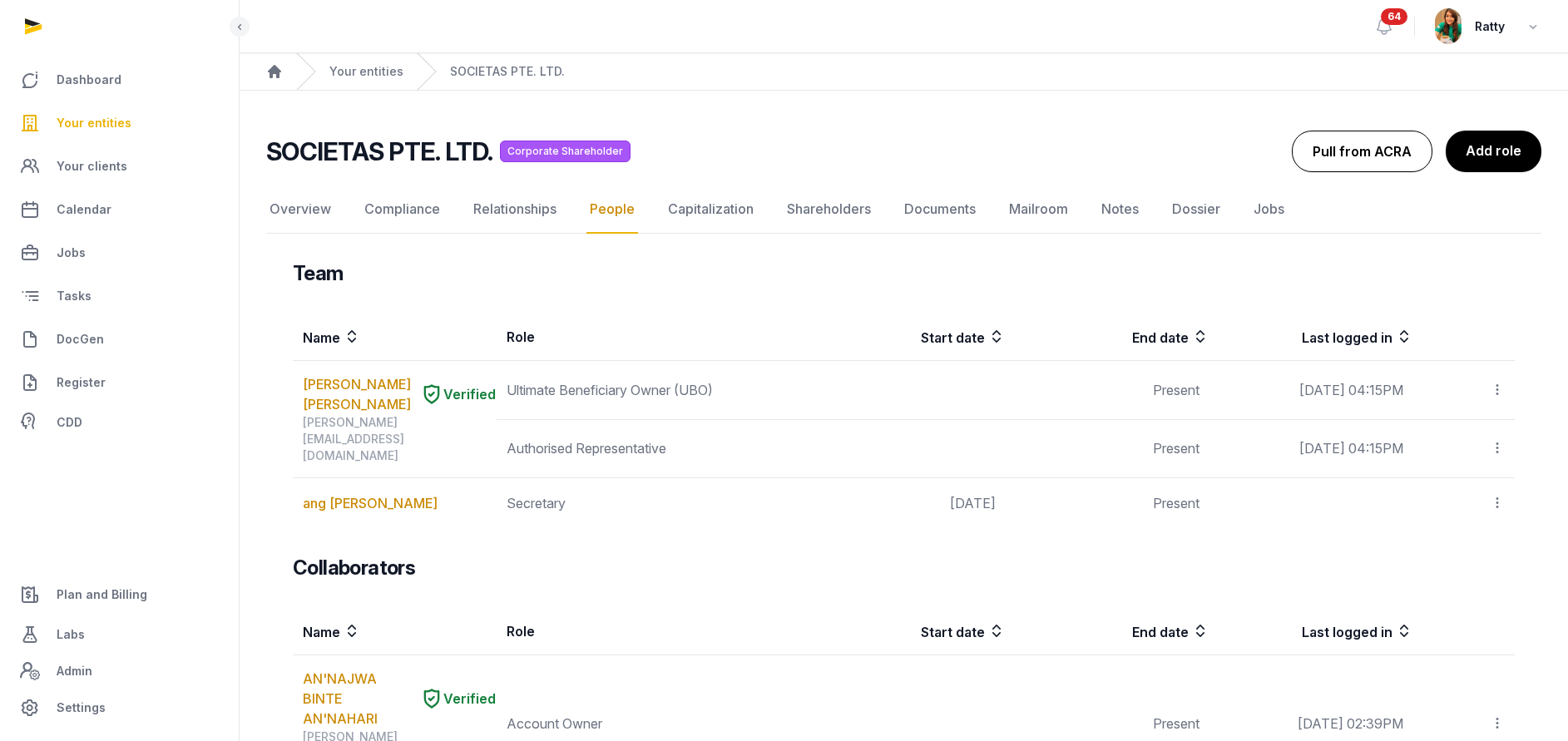
click at [1361, 152] on button "Pull from ACRA" at bounding box center [1362, 151] width 141 height 42
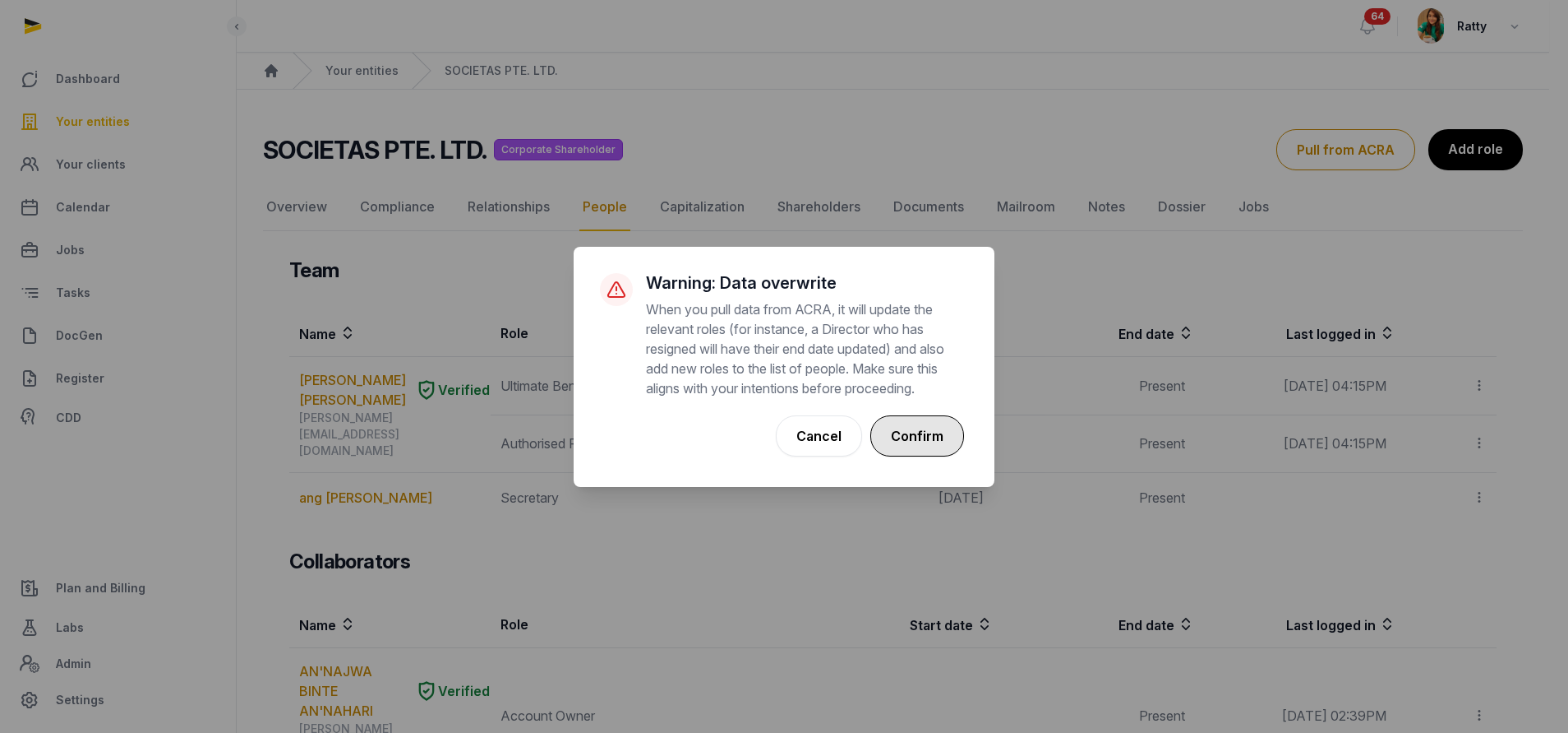
click at [944, 456] on button "Confirm" at bounding box center [916, 436] width 93 height 41
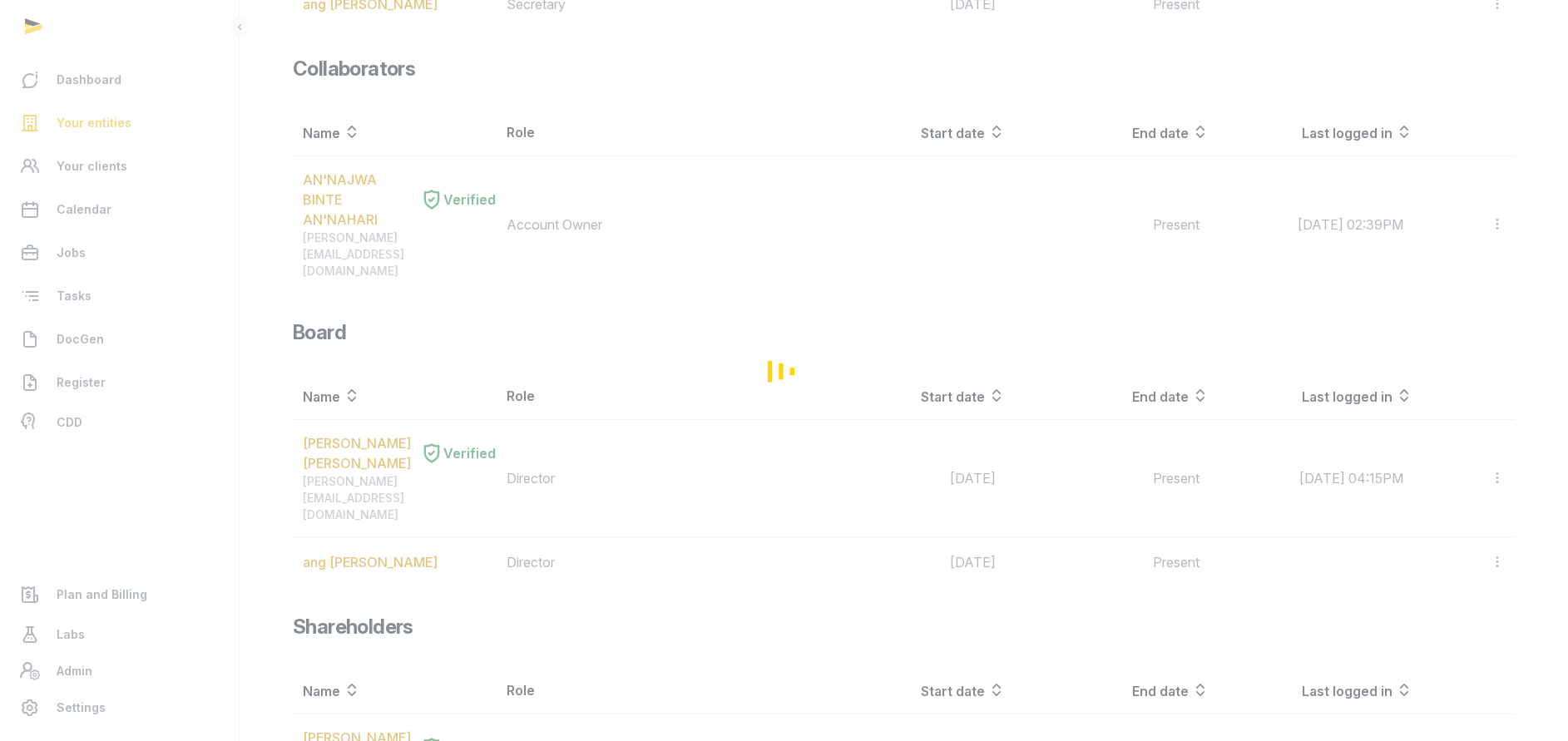
scroll to position [506, 0]
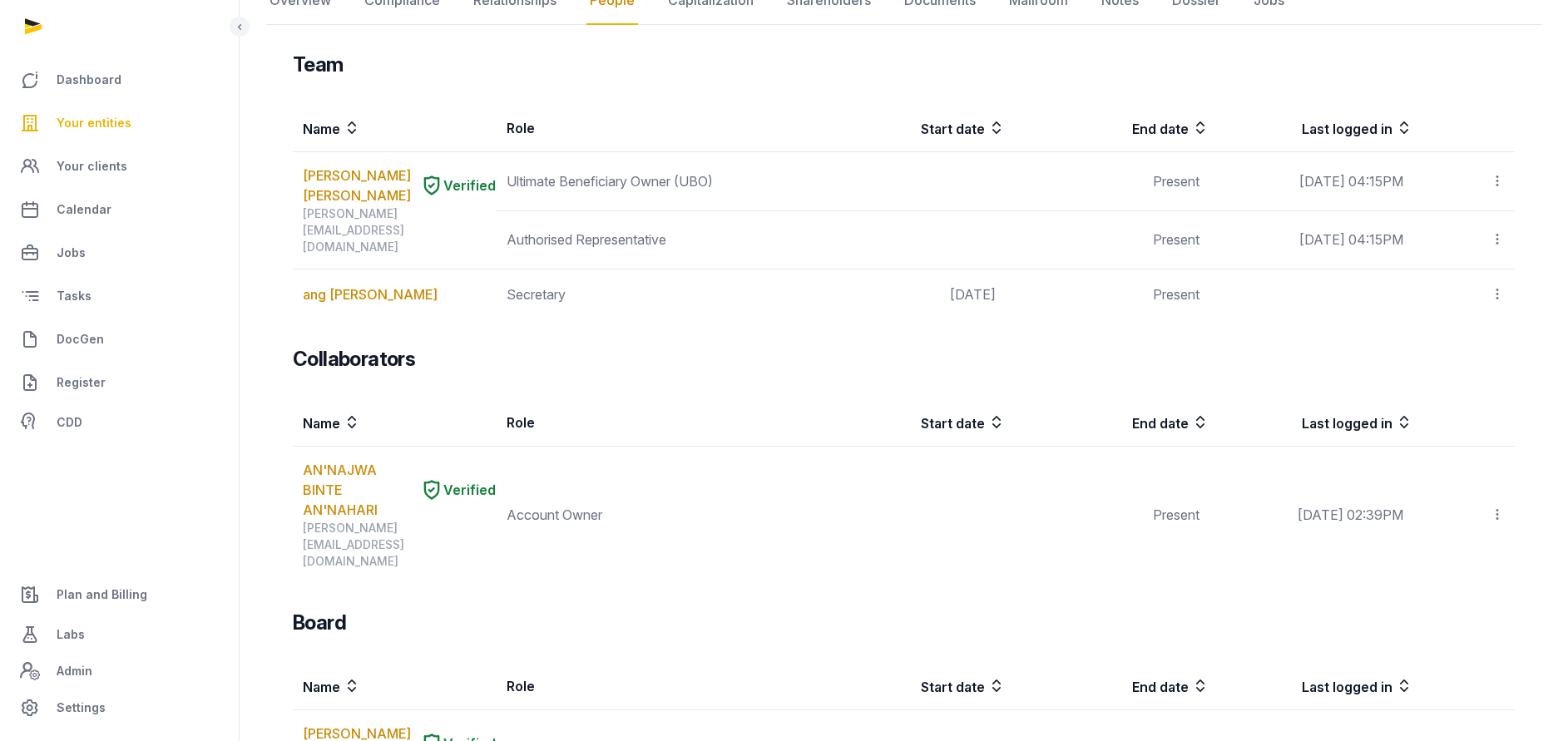
scroll to position [499, 0]
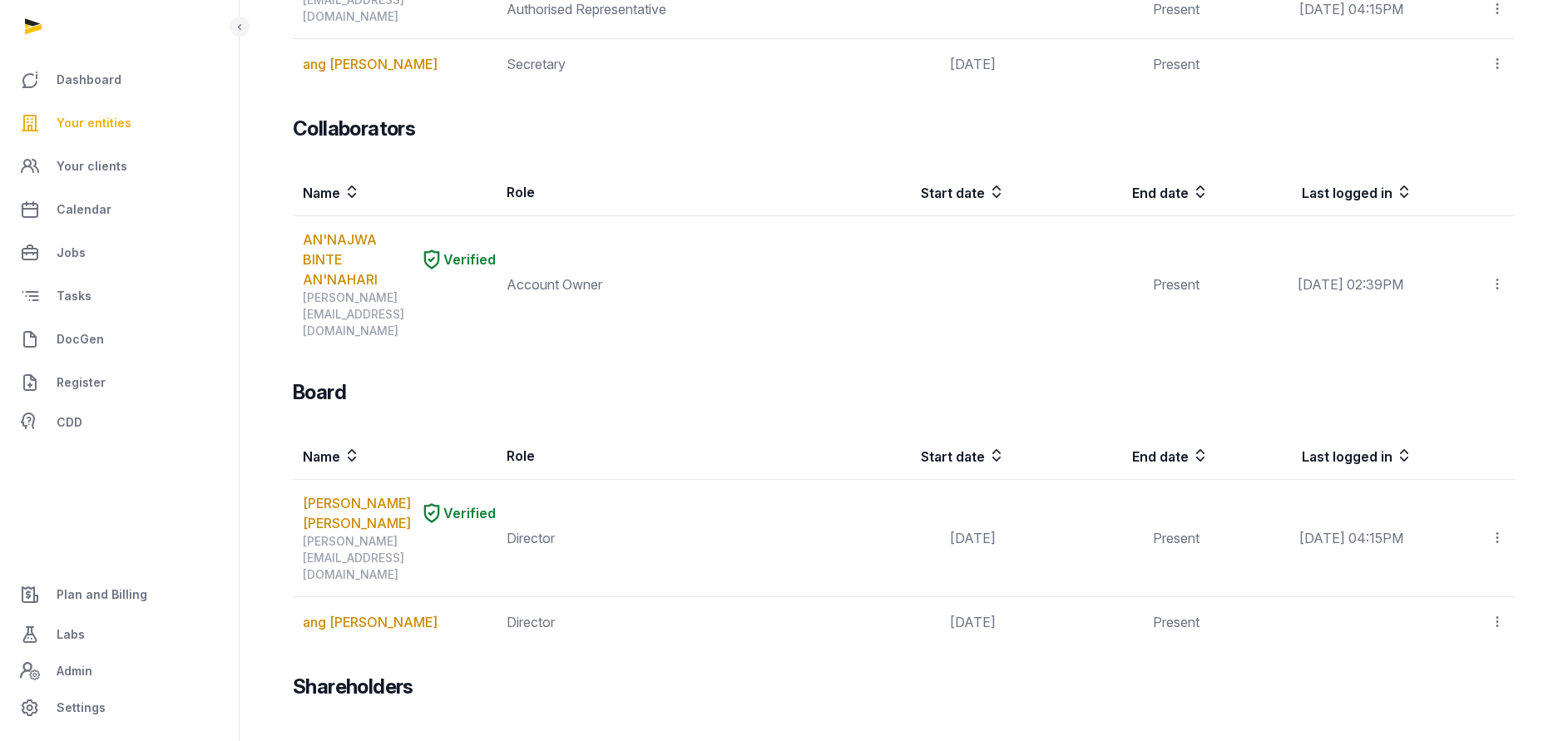
click at [81, 128] on span "Your entities" at bounding box center [94, 122] width 75 height 20
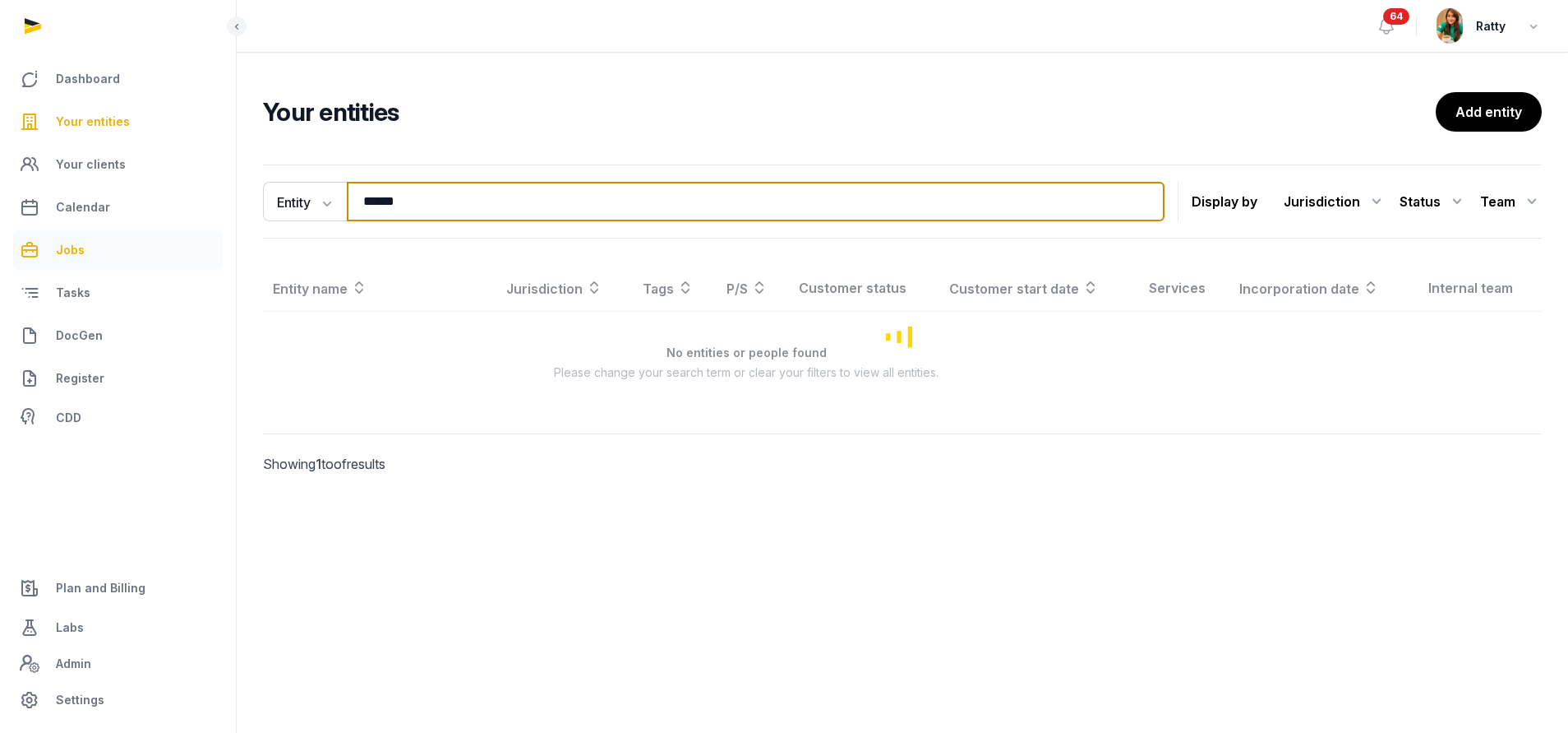
drag, startPoint x: 507, startPoint y: 204, endPoint x: 118, endPoint y: 238, distance: 390.5
click at [136, 239] on div "Dashboard Your entities Your clients Calendar Jobs Tasks DocGen Register CDD Pl…" at bounding box center [784, 366] width 1568 height 733
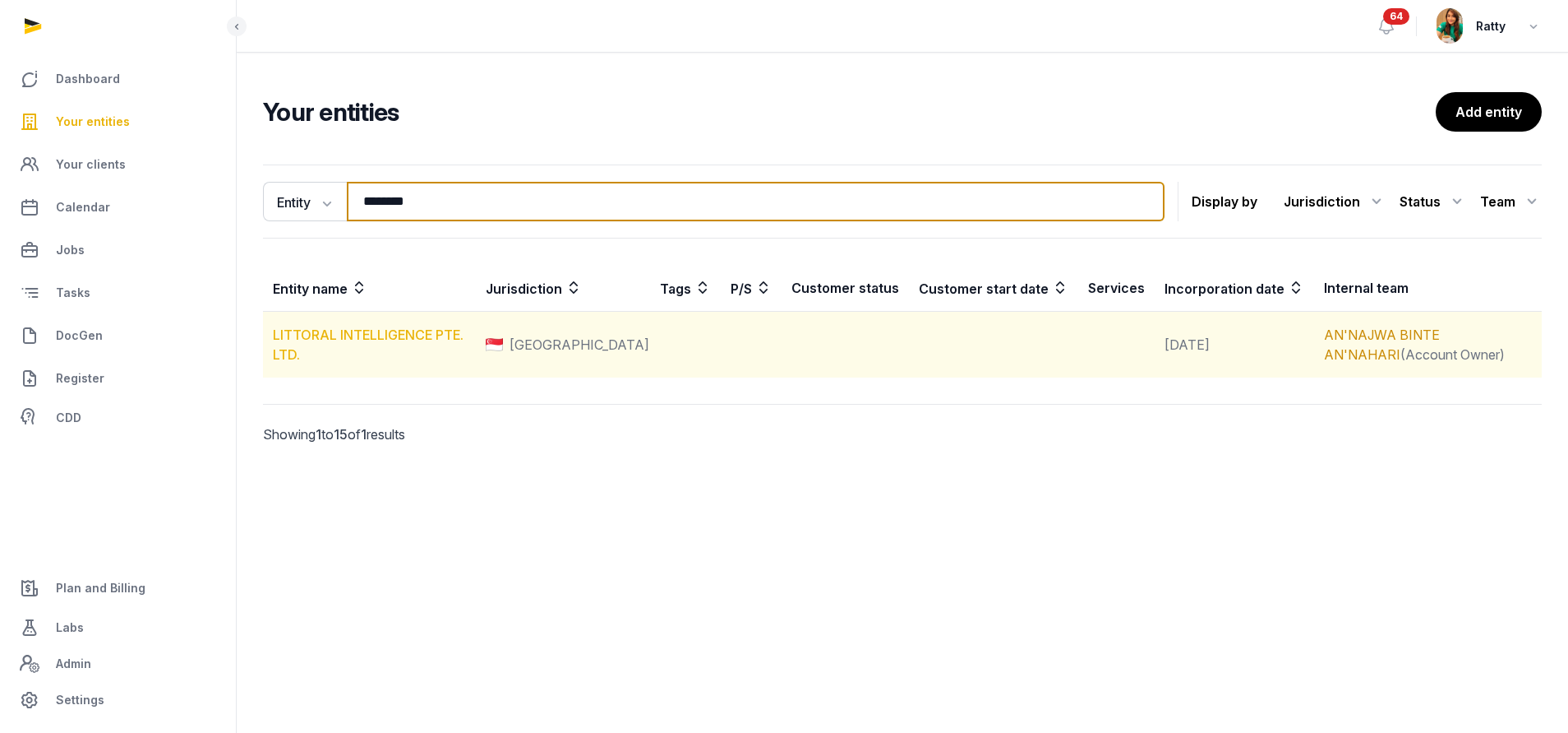
type input "********"
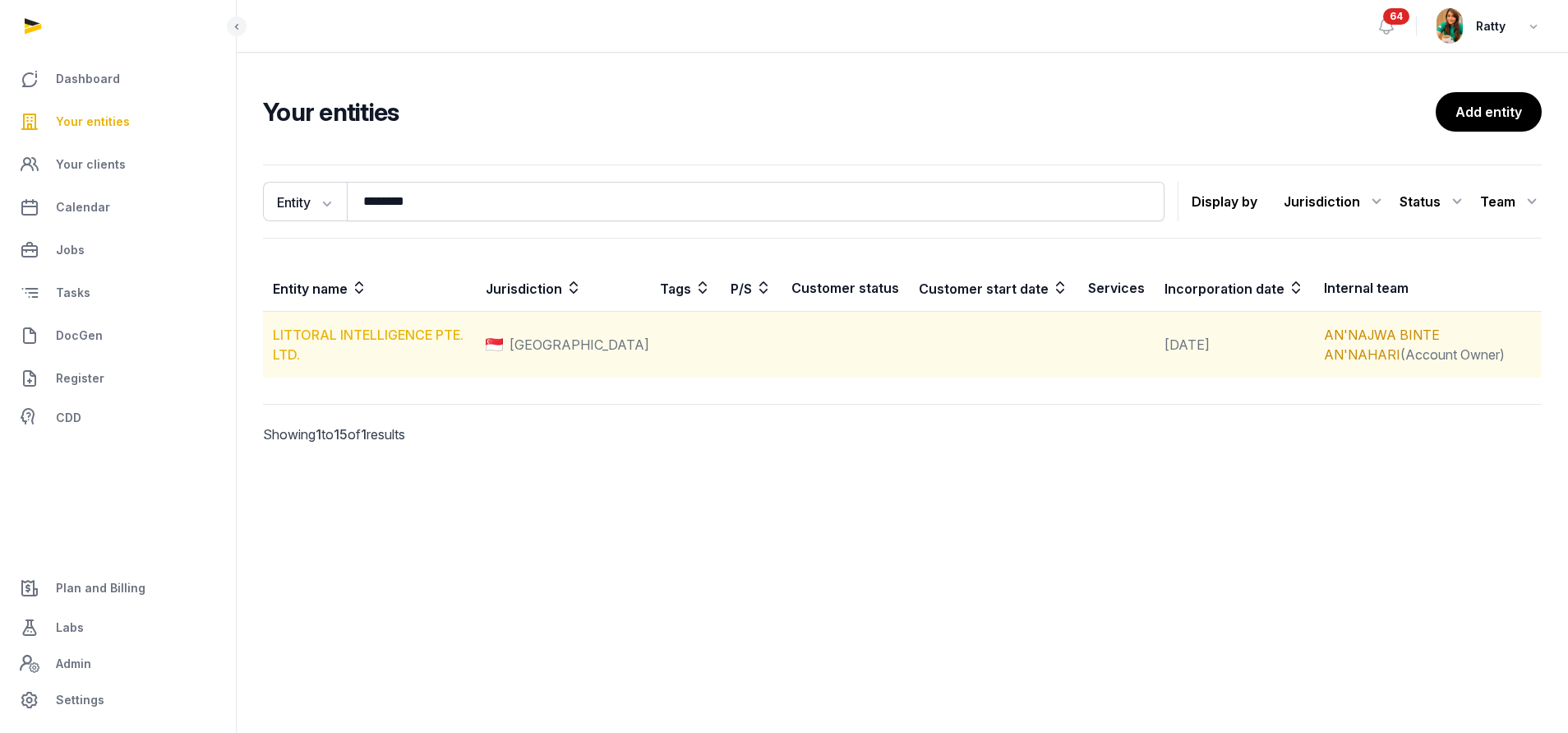
click at [381, 340] on link "LITTORAL INTELLIGENCE PTE. LTD." at bounding box center [368, 344] width 190 height 36
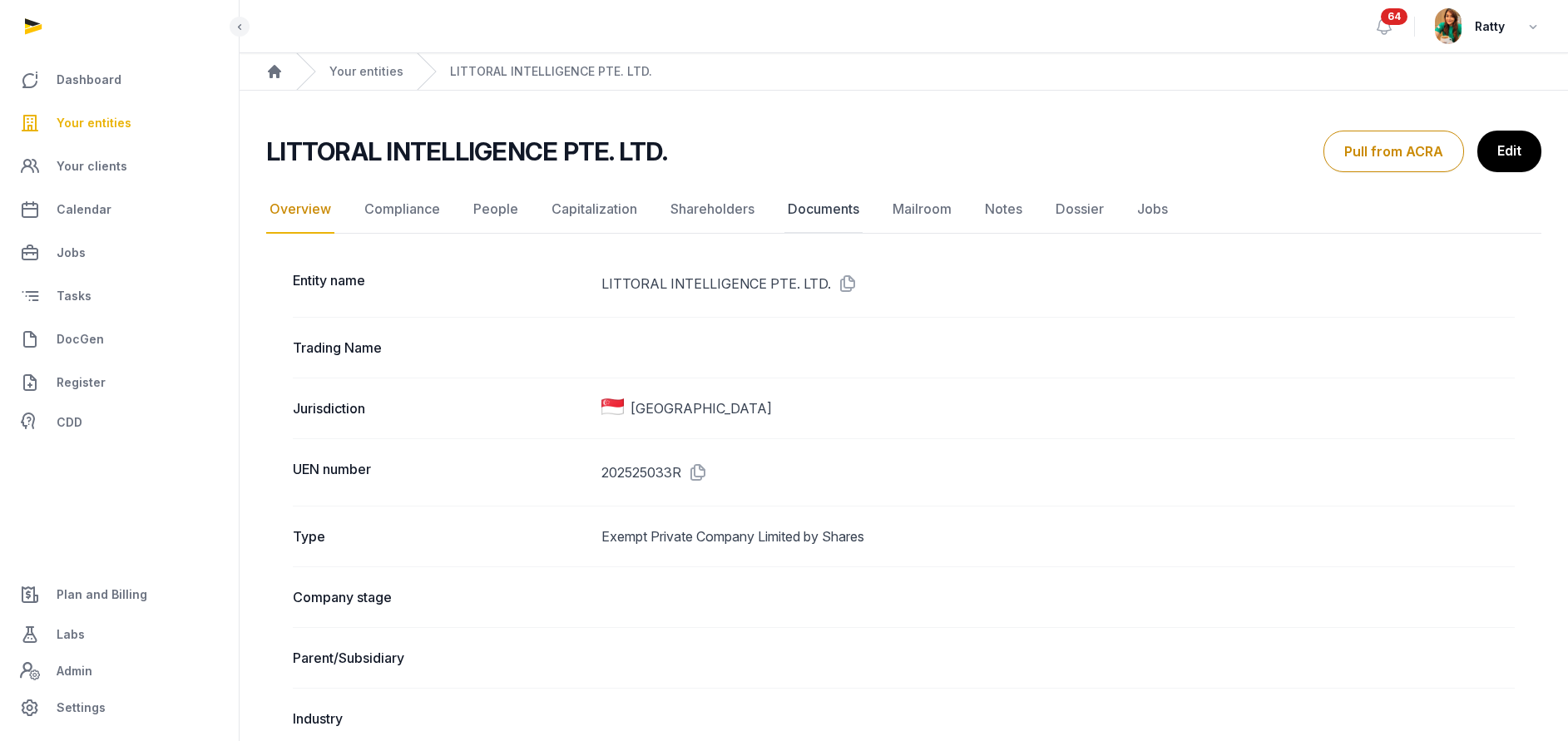
click at [829, 211] on link "Documents" at bounding box center [823, 210] width 78 height 49
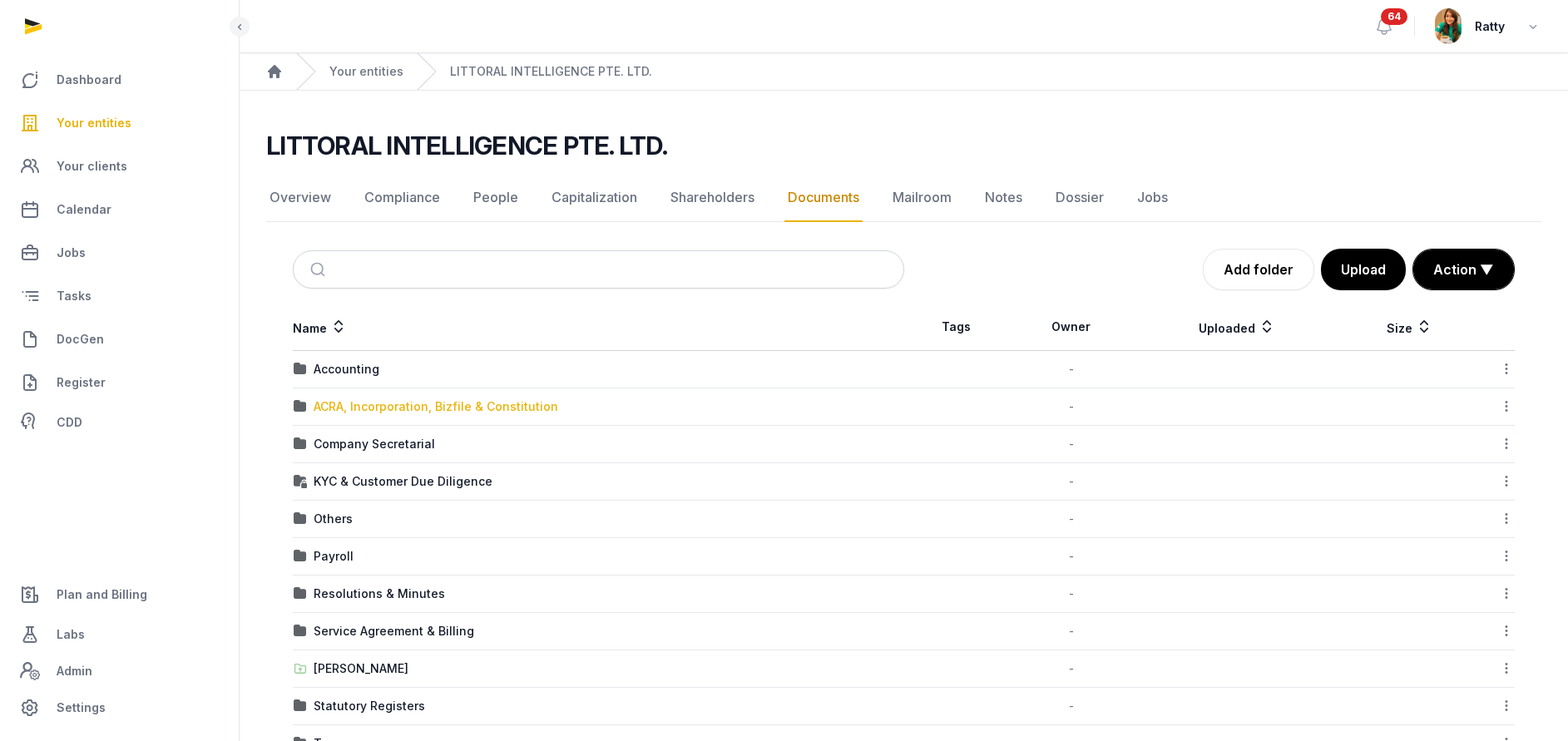
click at [359, 402] on div "ACRA, Incorporation, Bizfile & Constitution" at bounding box center [436, 406] width 245 height 16
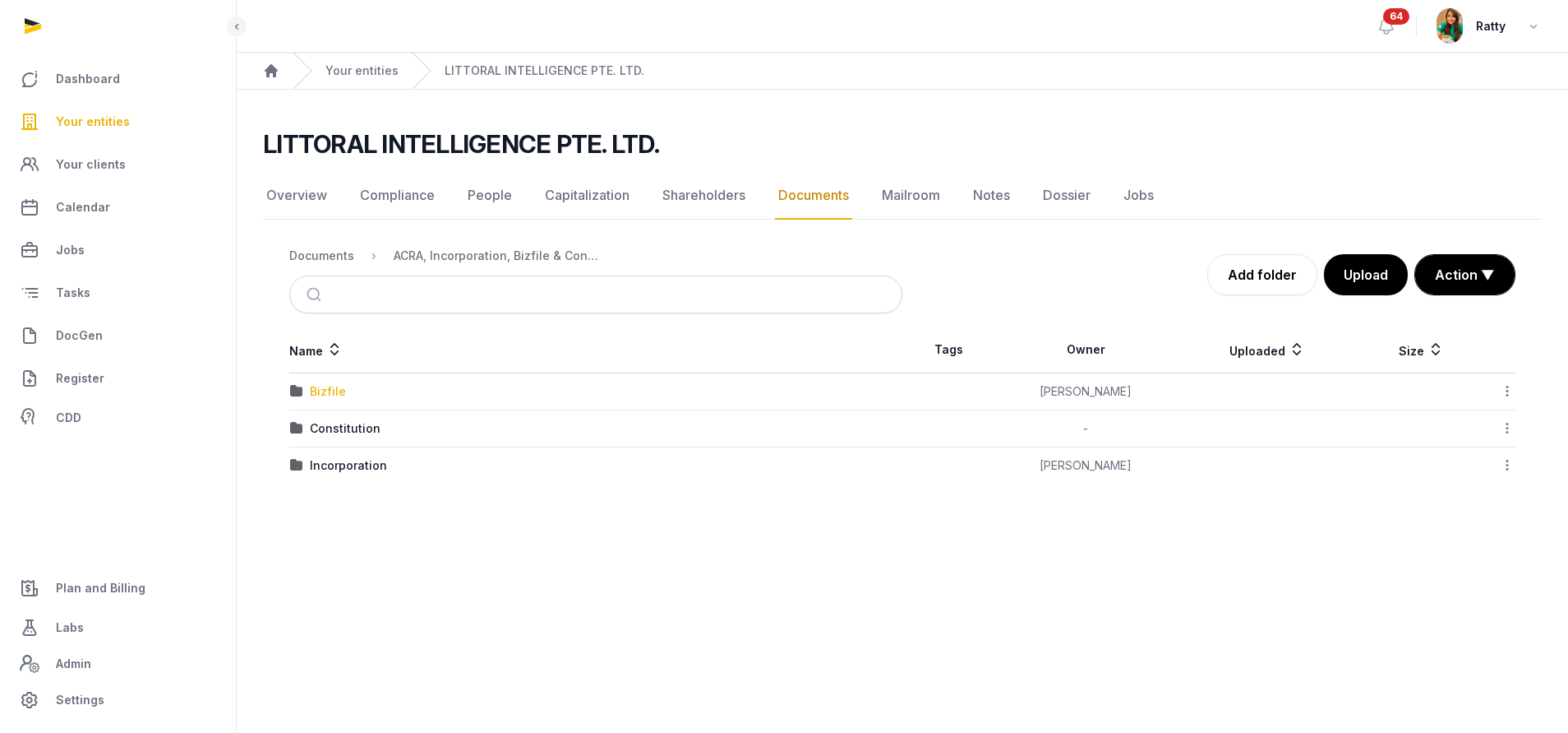
click at [327, 393] on div "Bizfile" at bounding box center [328, 391] width 36 height 16
click at [327, 391] on div "2025" at bounding box center [324, 391] width 29 height 16
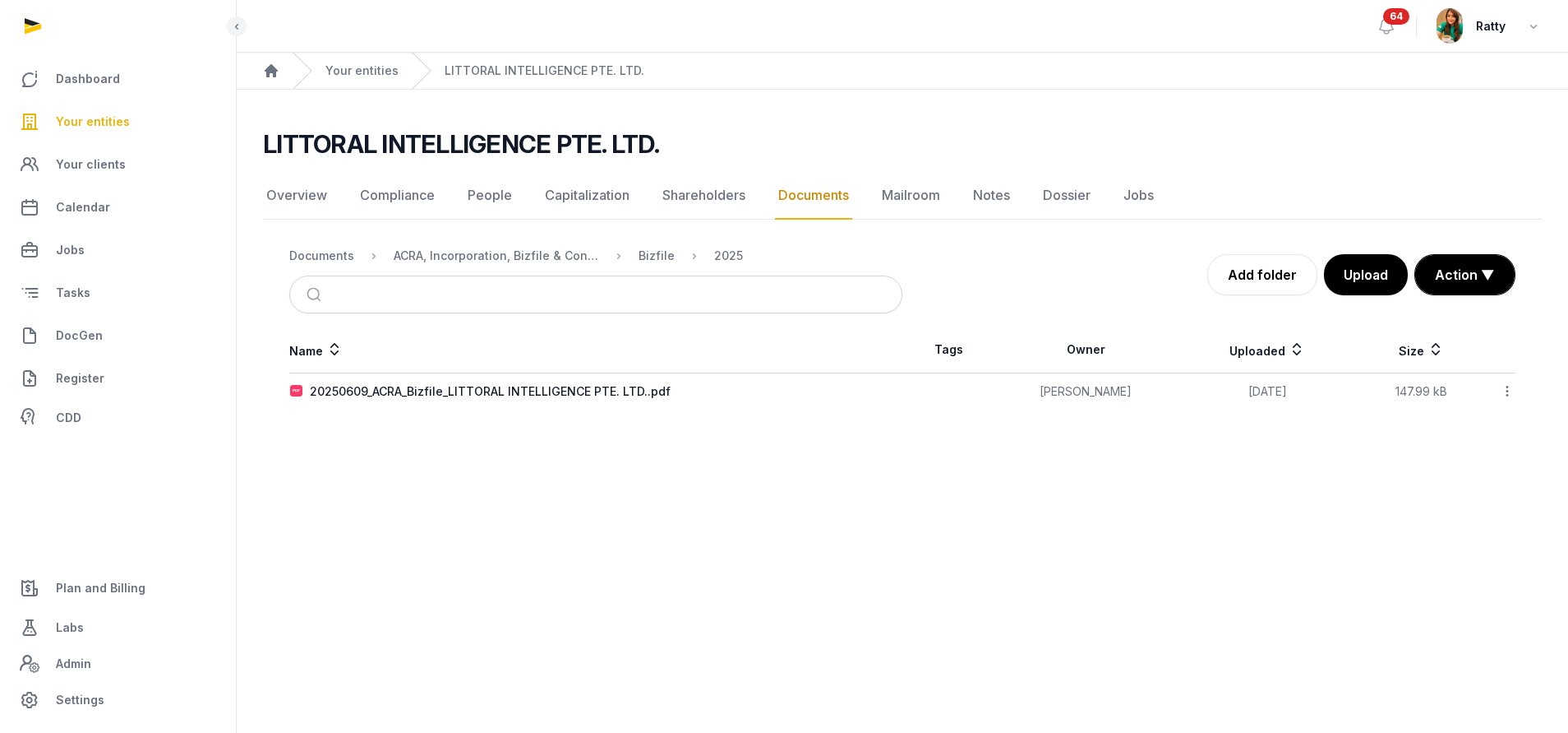
click at [1509, 389] on icon at bounding box center [1506, 391] width 15 height 17
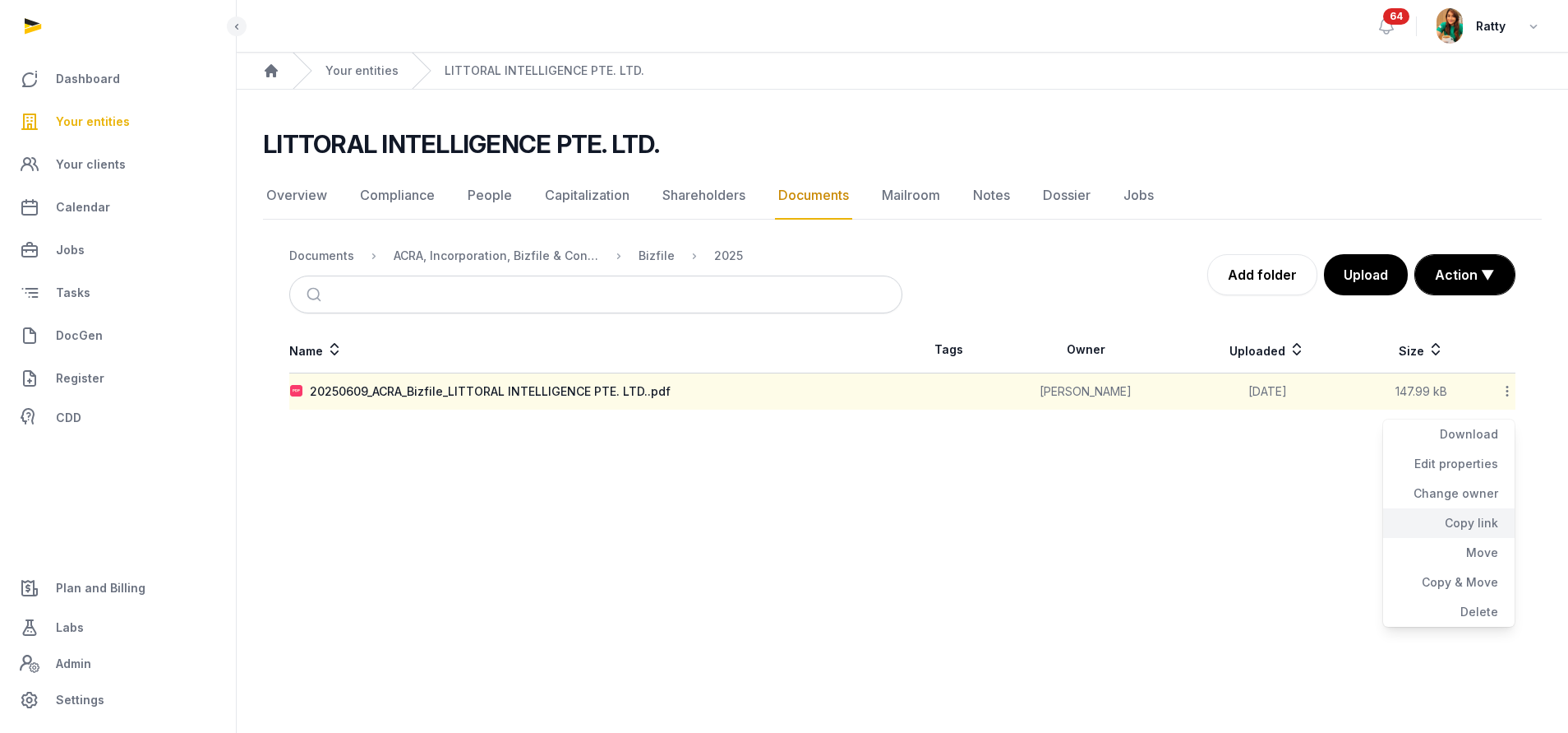
click at [1468, 516] on div "Copy link" at bounding box center [1448, 523] width 131 height 29
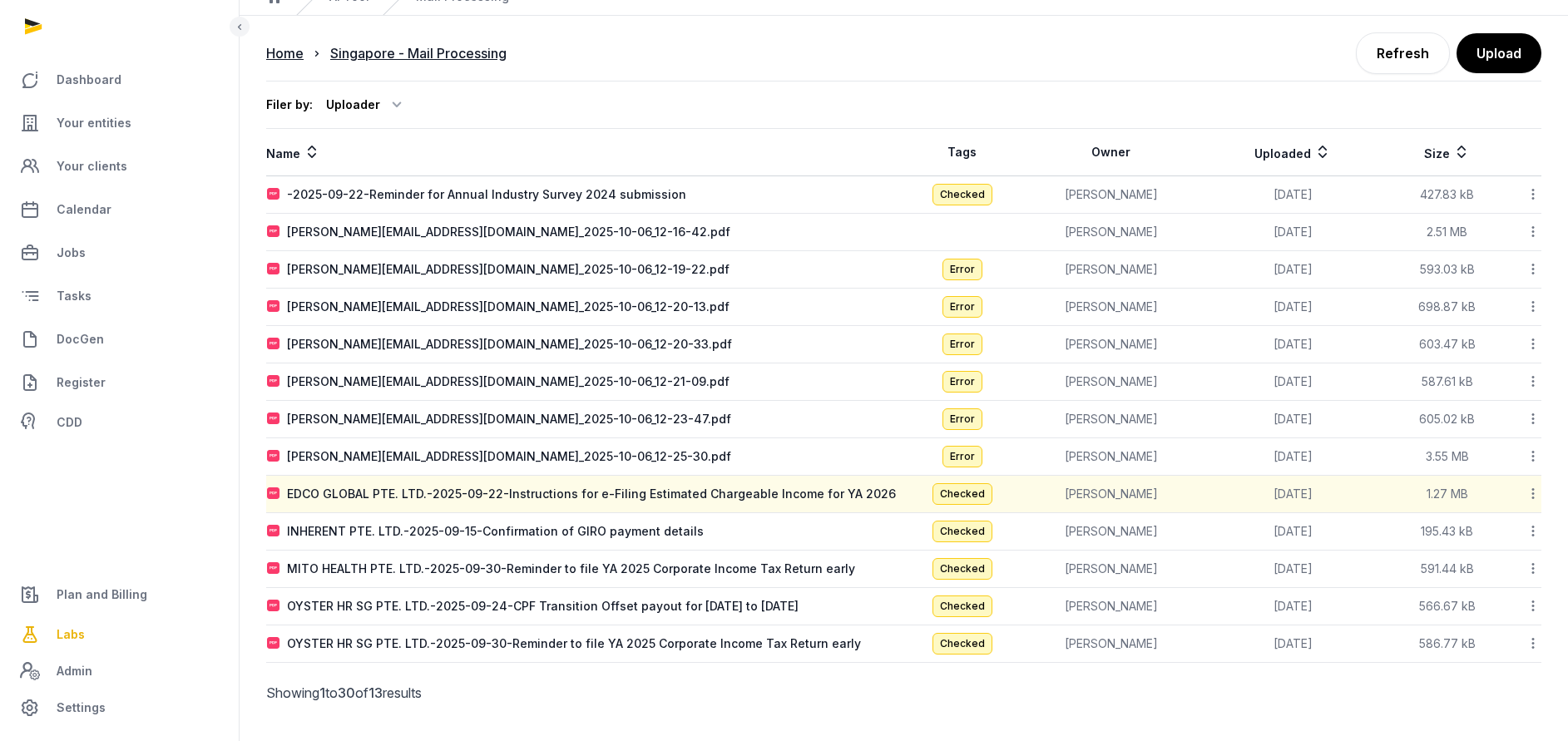
scroll to position [83, 0]
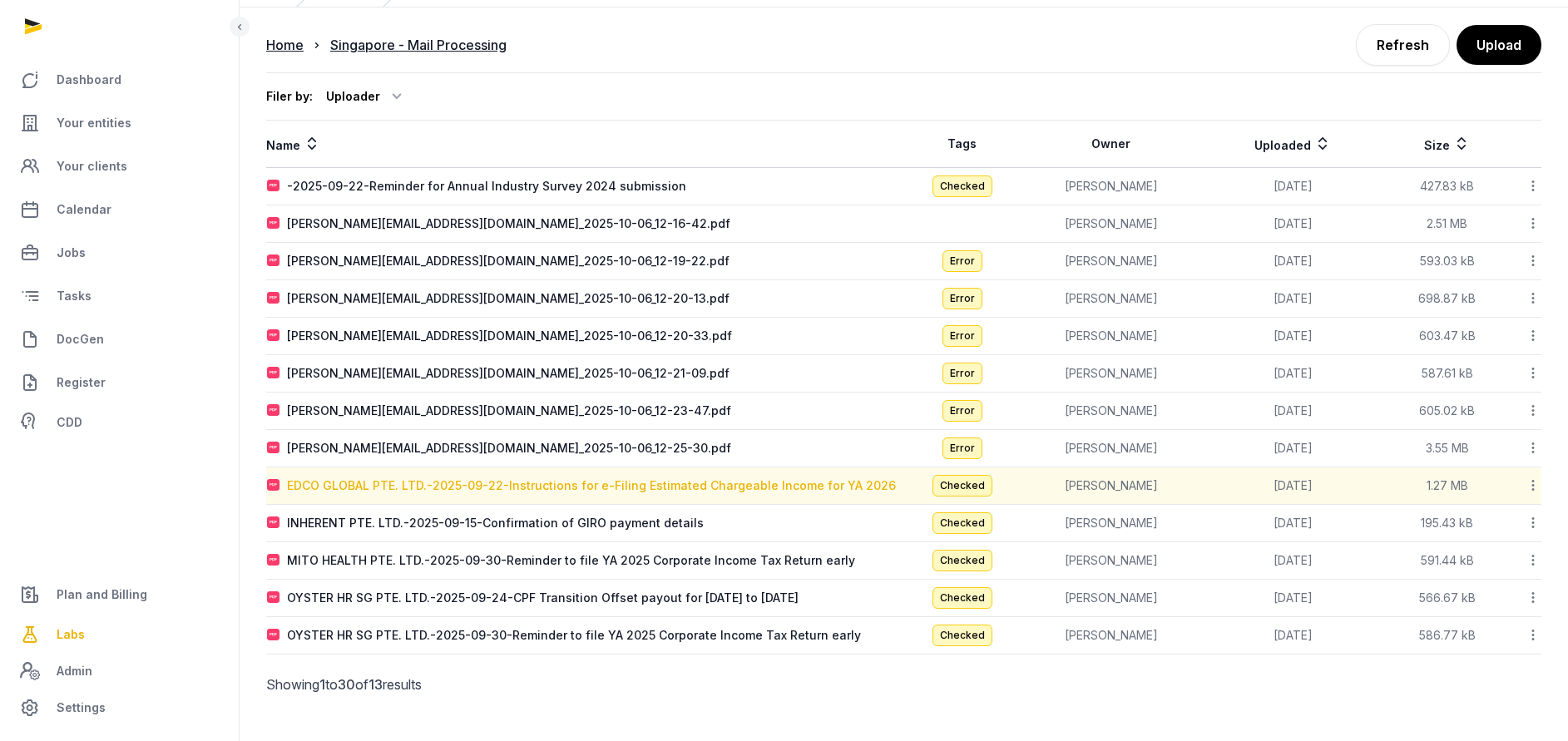
click at [546, 484] on div "EDCO GLOBAL PTE. LTD.-2025-09-22-Instructions for e-Filing Estimated Chargeable…" at bounding box center [590, 485] width 609 height 16
type input "**********"
type textarea "**********"
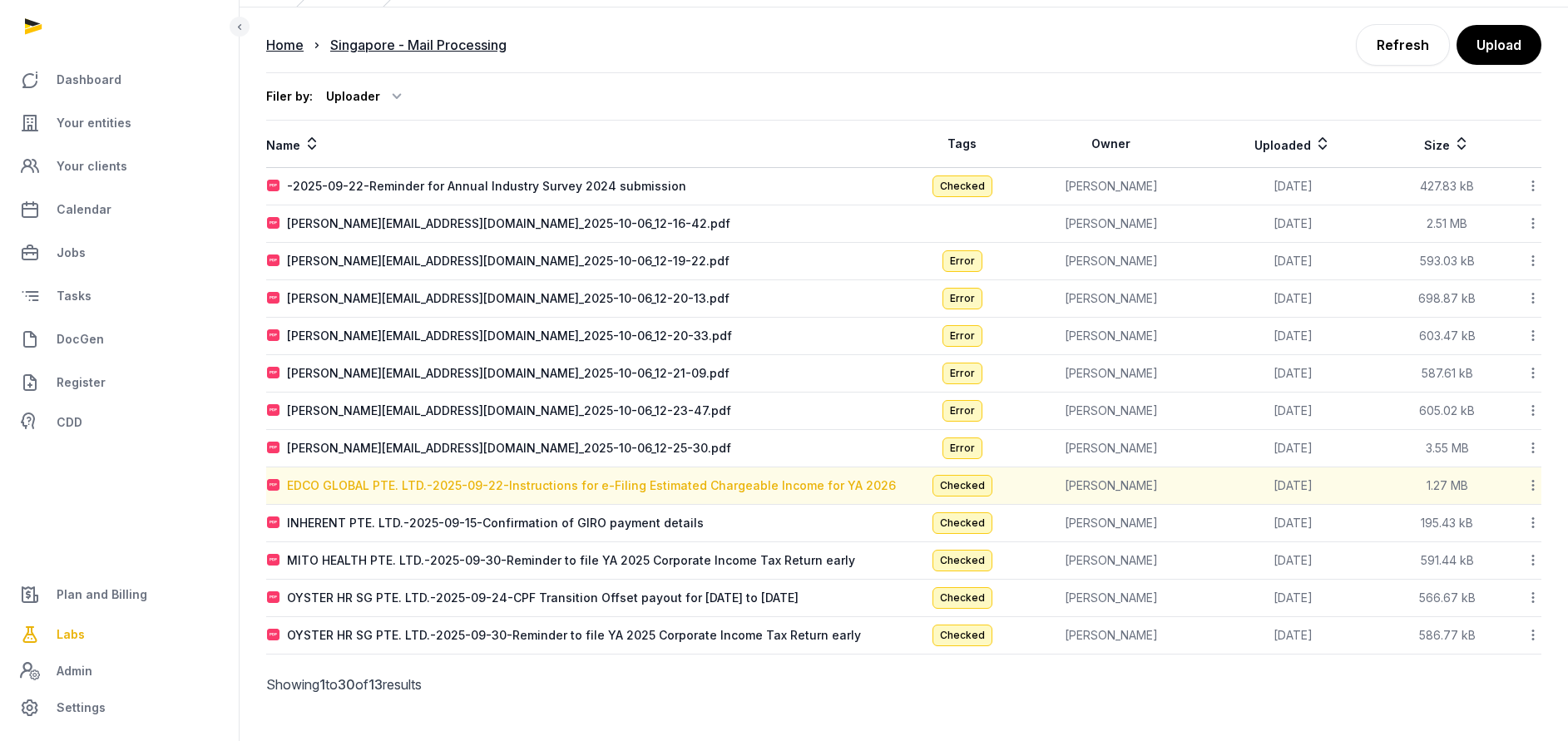
type input "**********"
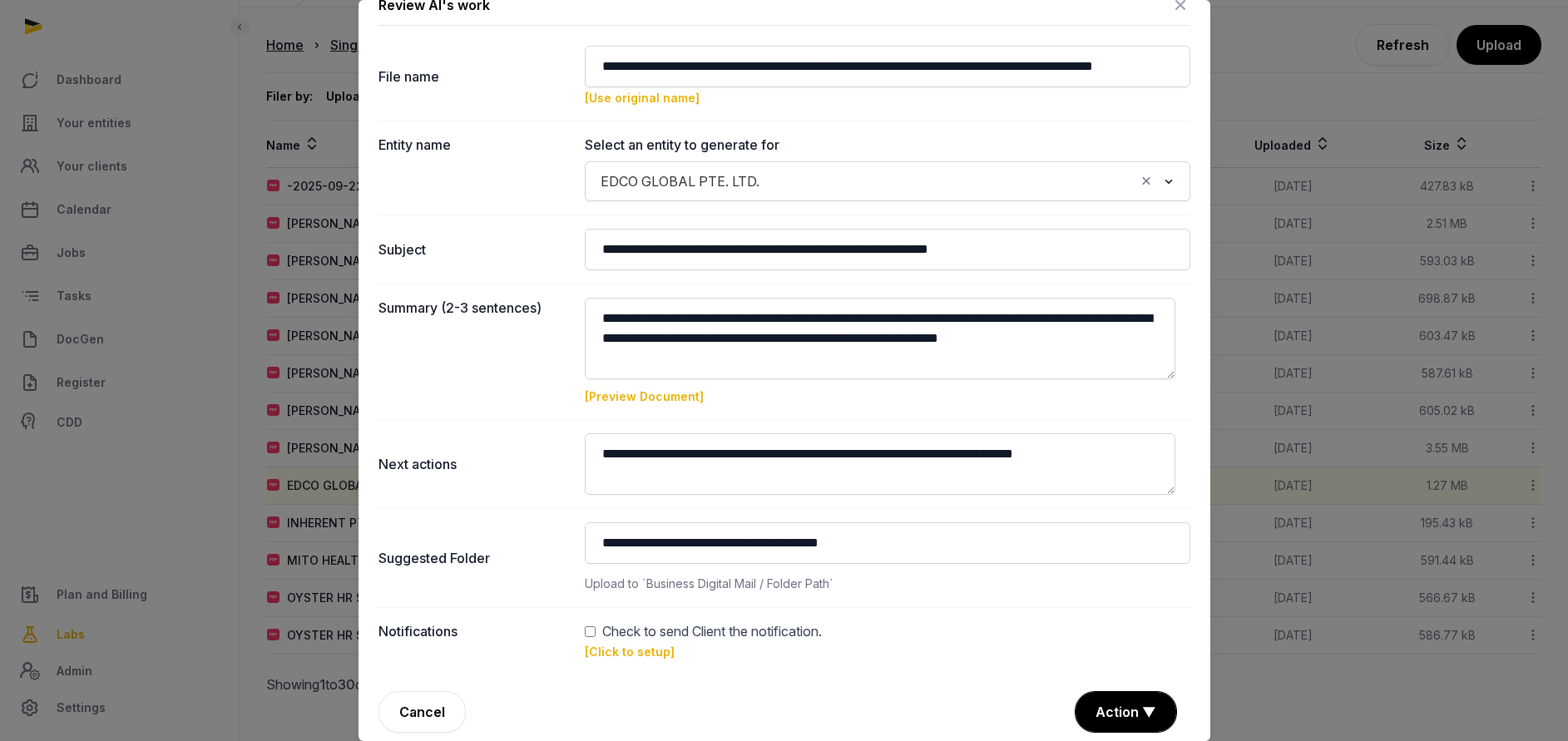
scroll to position [40, 0]
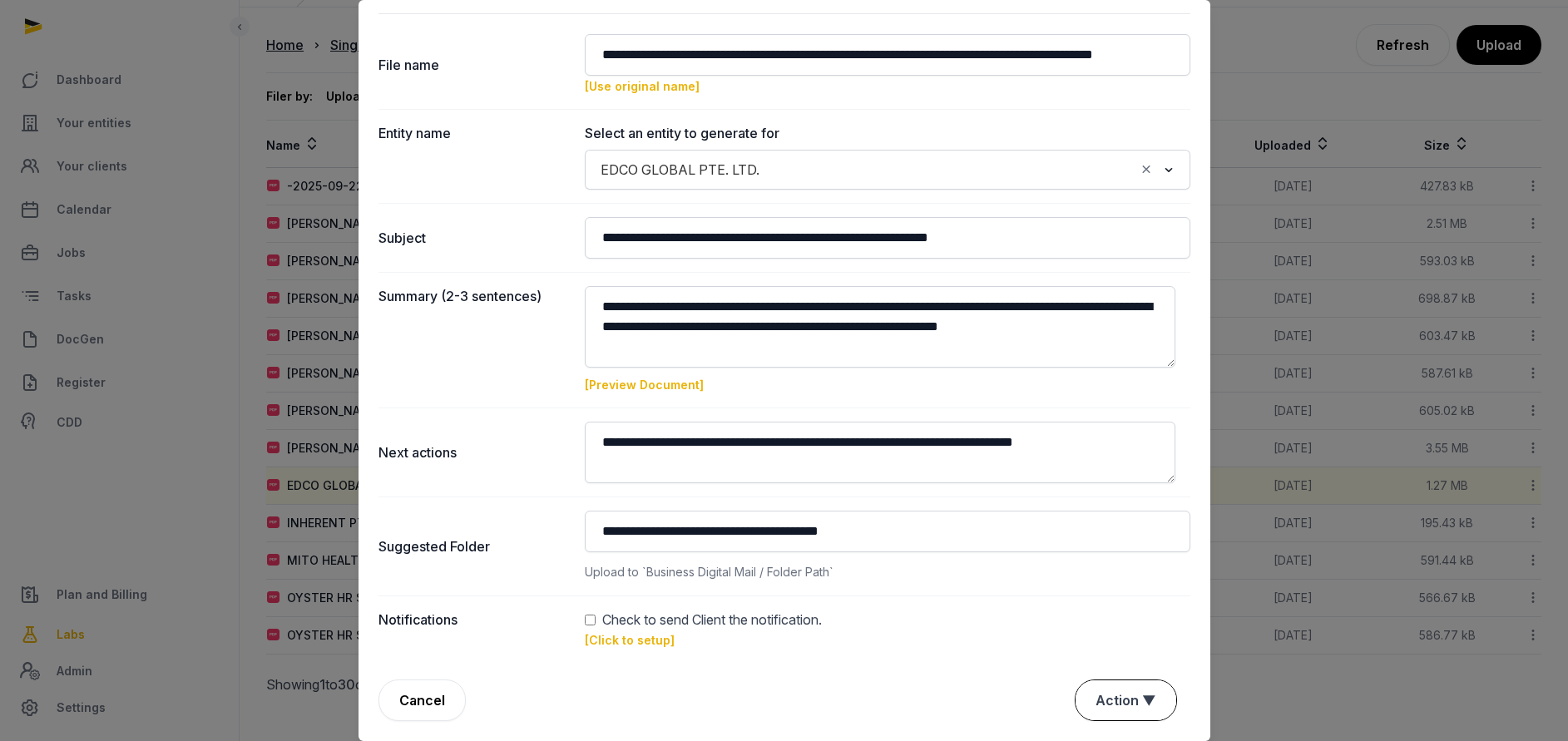
click at [1108, 698] on button "Action ▼" at bounding box center [1126, 700] width 101 height 40
click at [1099, 635] on div "Reject" at bounding box center [1123, 638] width 133 height 33
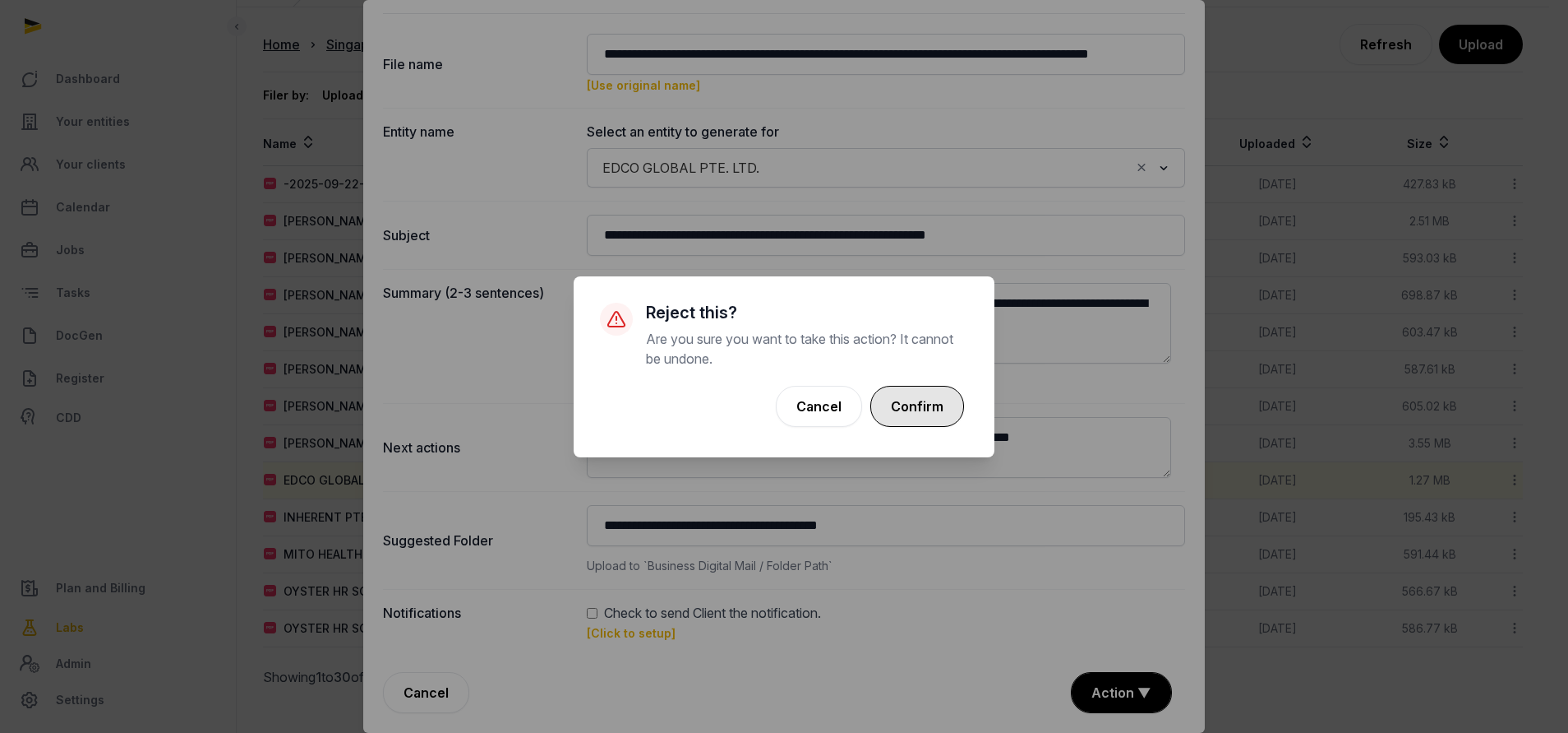
click at [926, 409] on button "Confirm" at bounding box center [916, 406] width 93 height 41
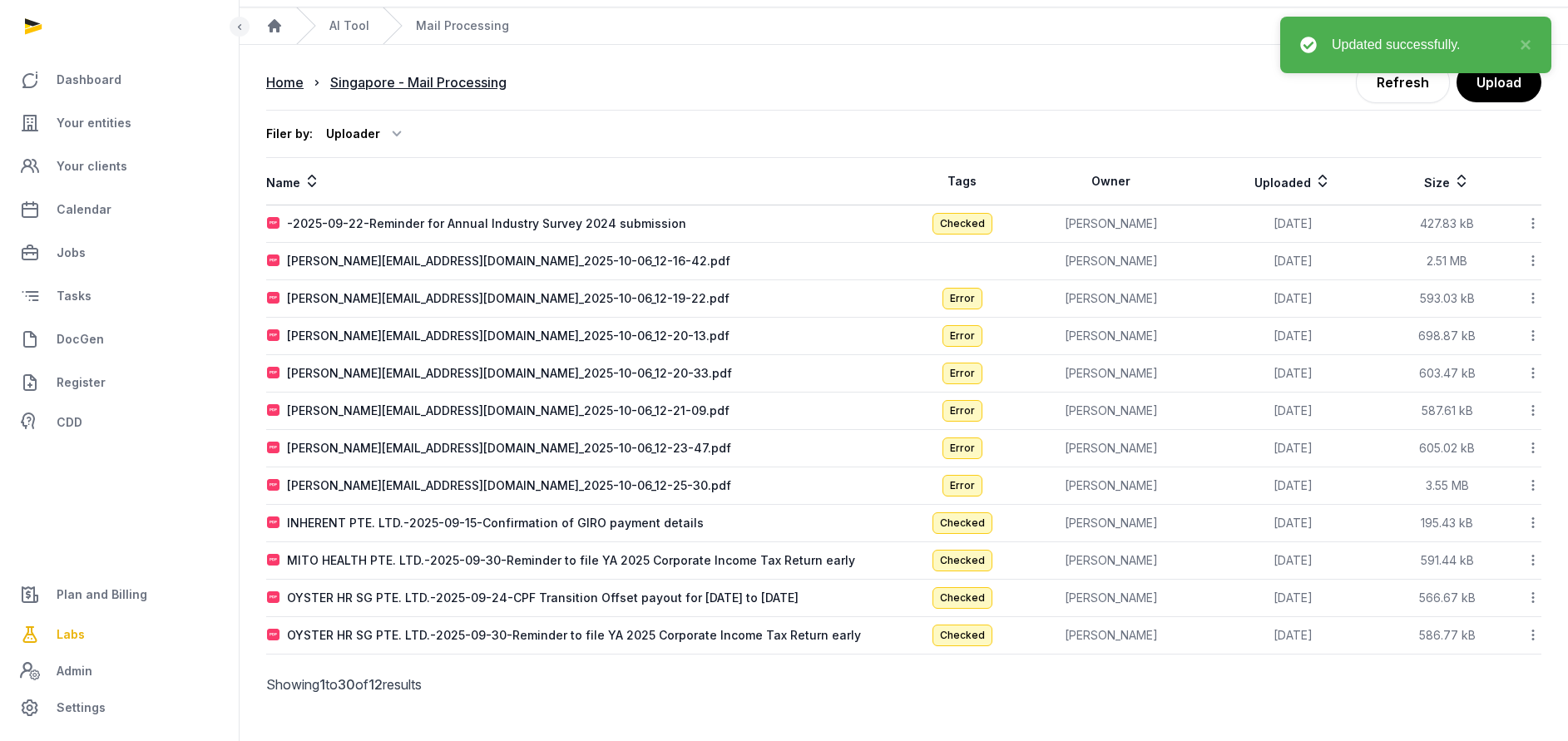
scroll to position [46, 0]
click at [359, 518] on div "INHERENT PTE. LTD.-2025-09-15-Confirmation of GIRO payment details" at bounding box center [495, 522] width 417 height 16
type input "**********"
type textarea "**********"
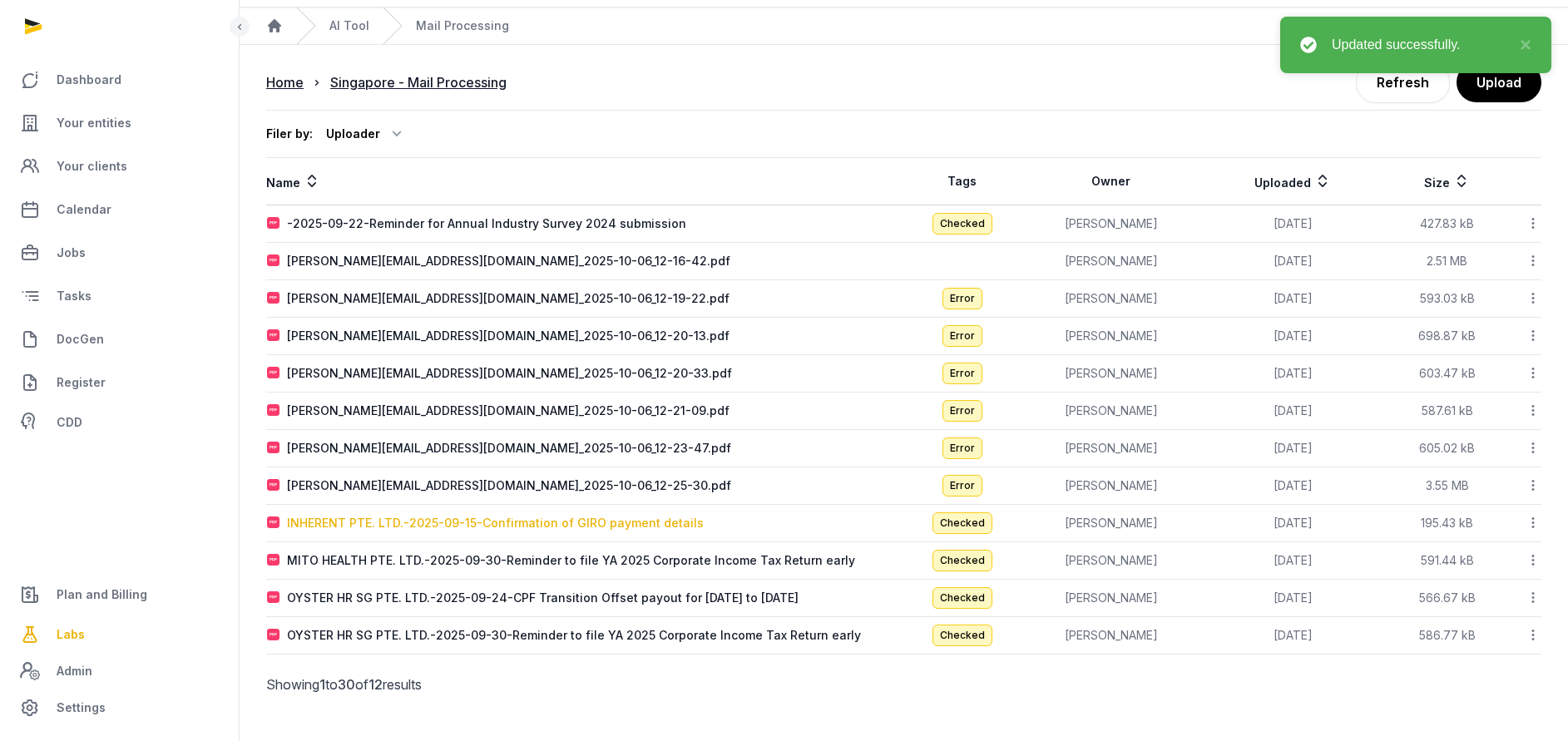
type textarea "**********"
type input "**********"
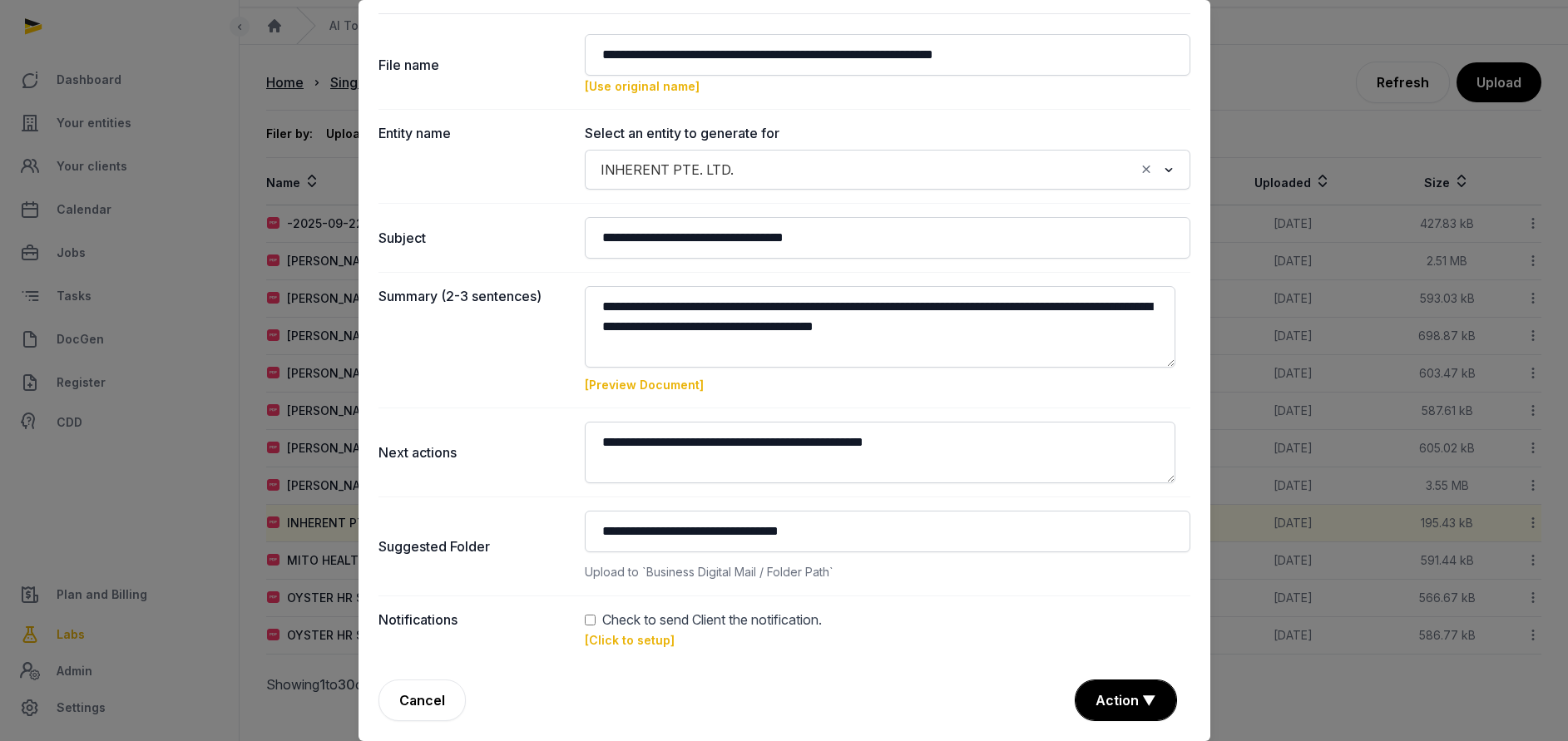
click at [610, 636] on link "[Click to setup]" at bounding box center [629, 639] width 89 height 14
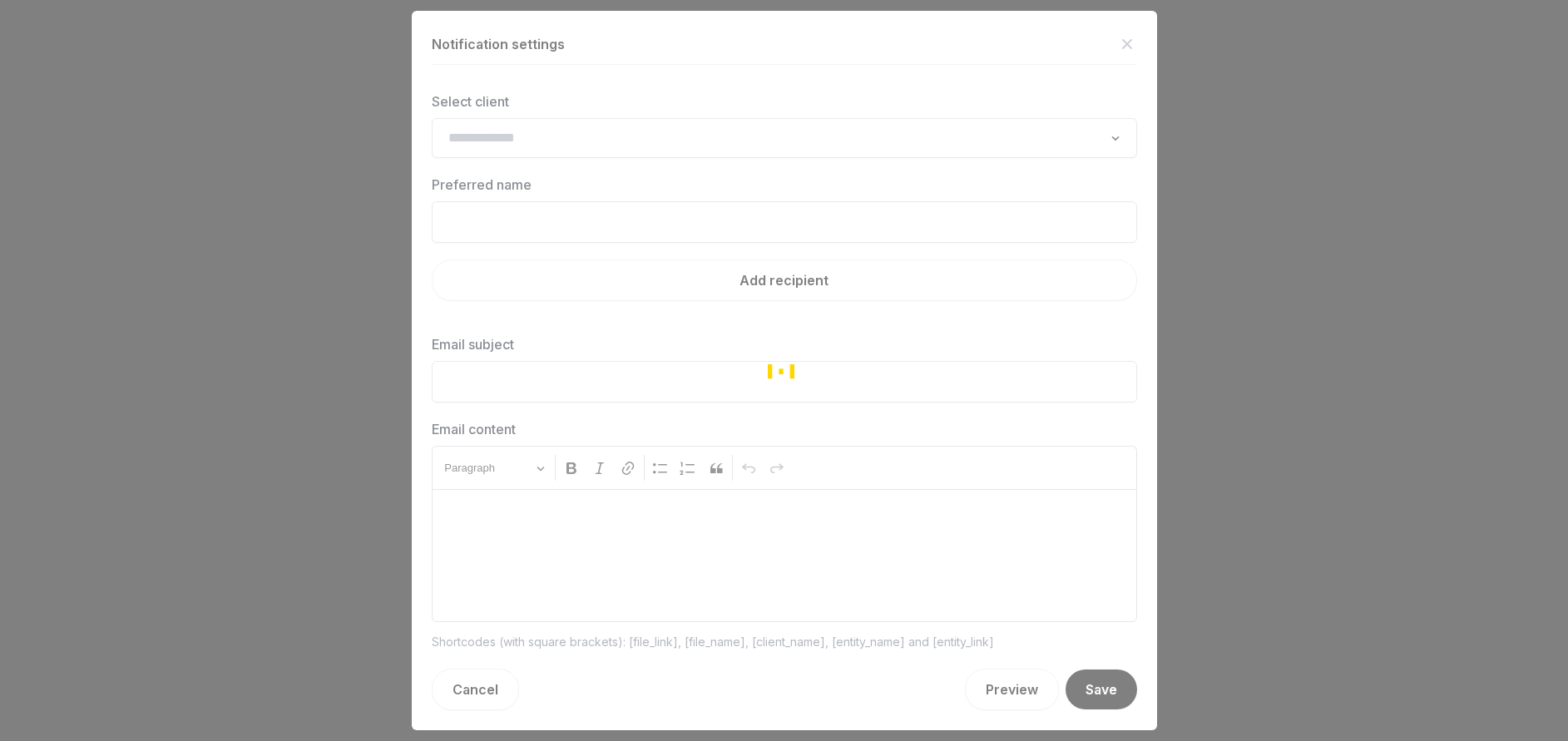
type input "**********"
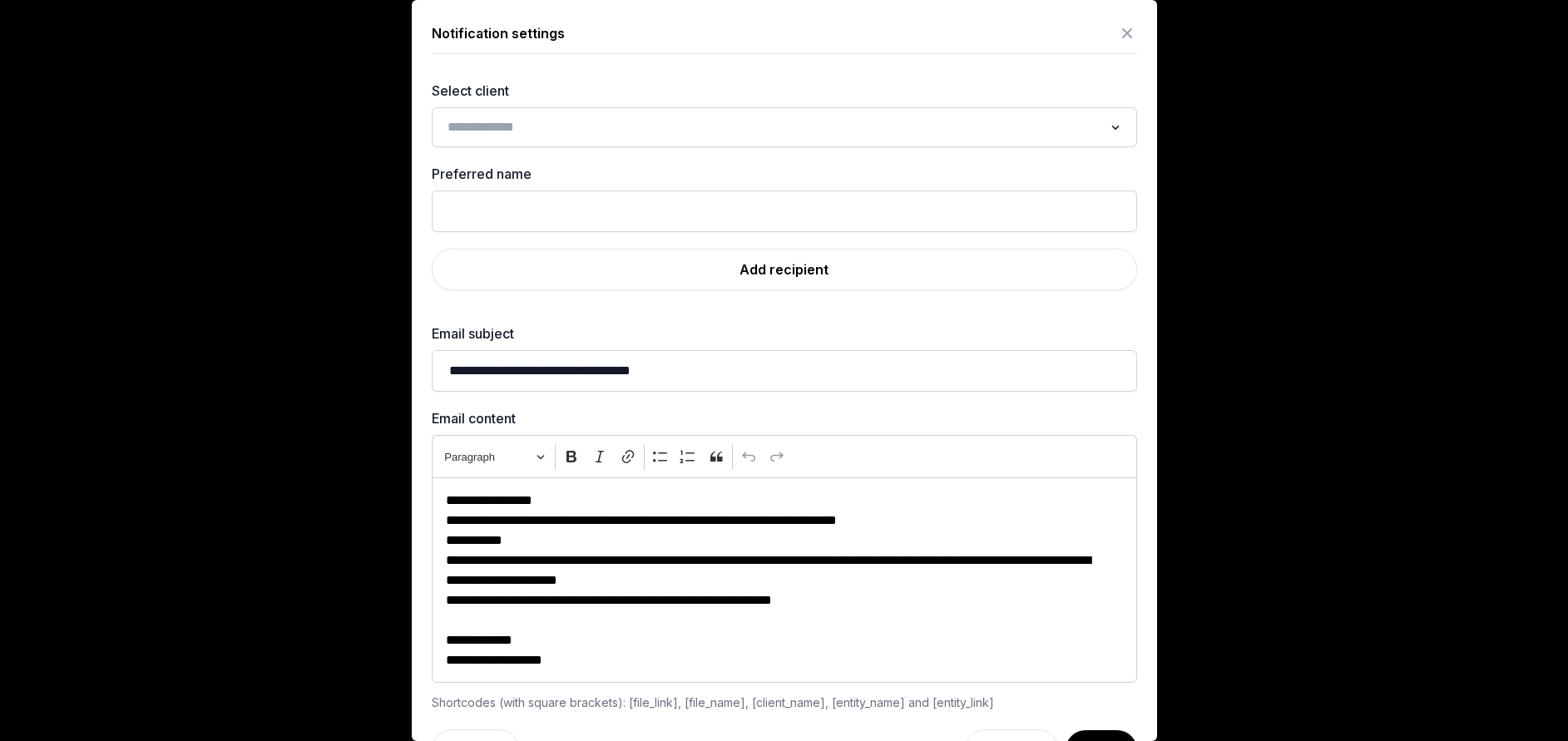
click at [552, 134] on input "Search for option" at bounding box center [773, 127] width 662 height 23
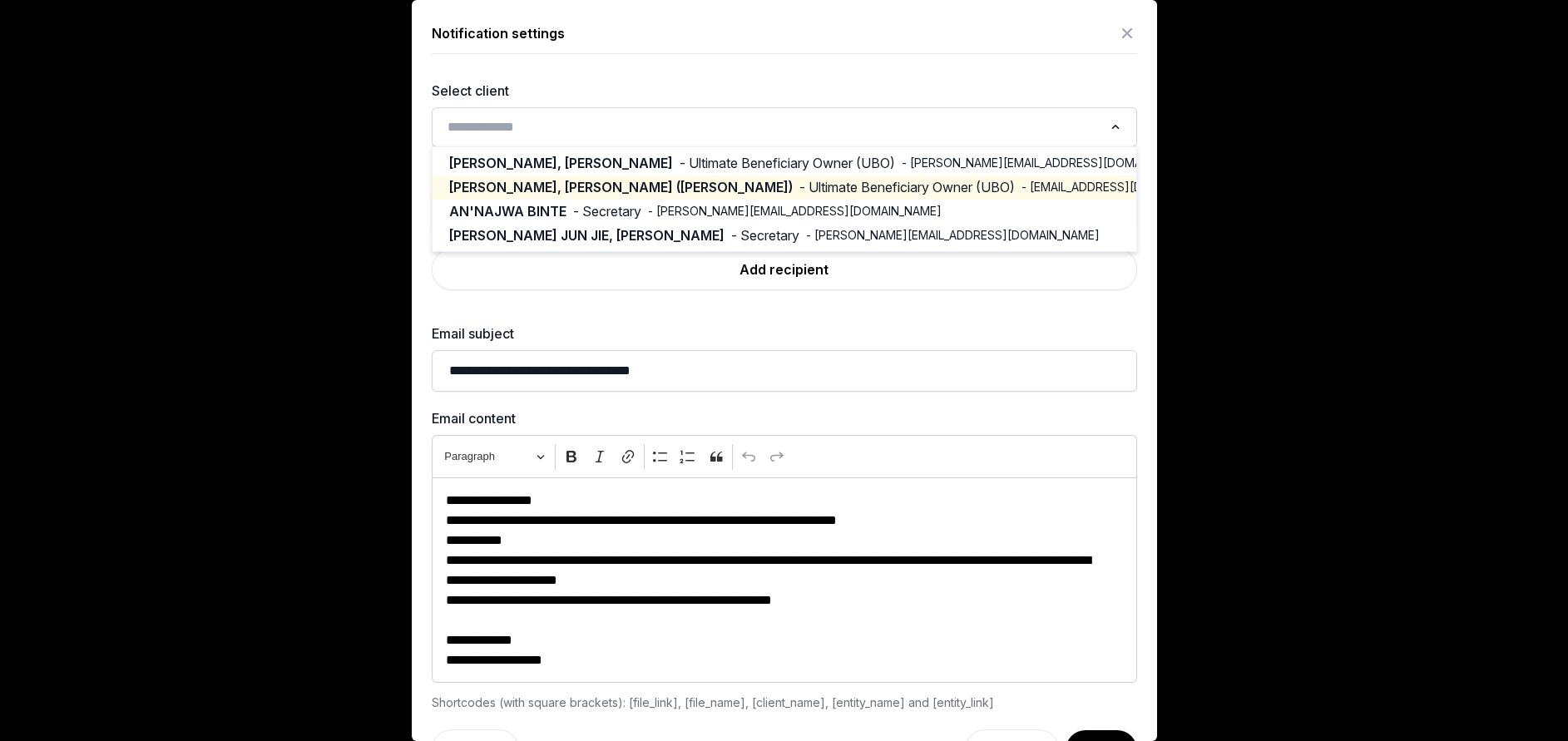
click at [868, 188] on span "- Ultimate Beneficiary Owner (UBO)" at bounding box center [907, 187] width 215 height 19
type input "**********"
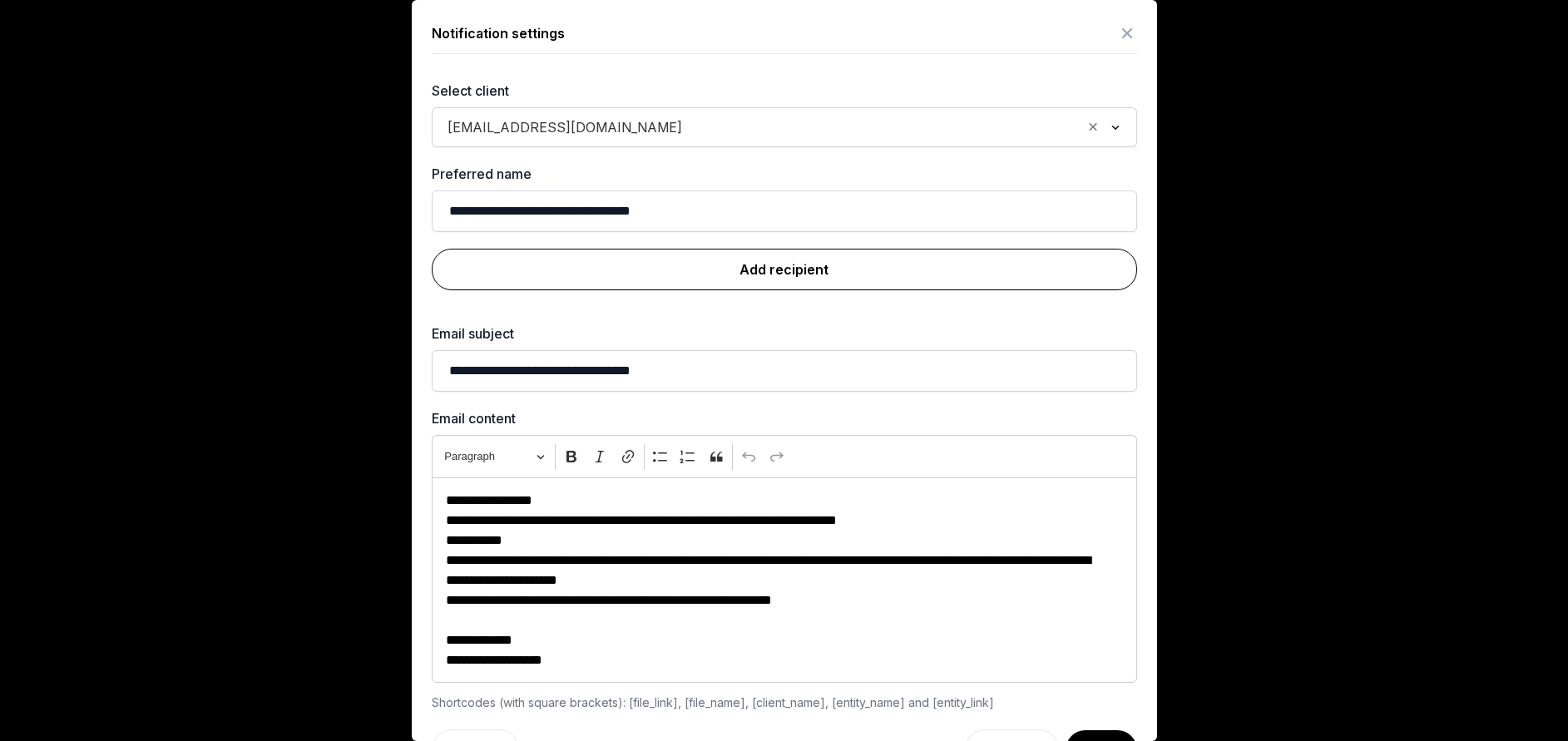
click at [710, 272] on link "Add recipient" at bounding box center [784, 269] width 705 height 42
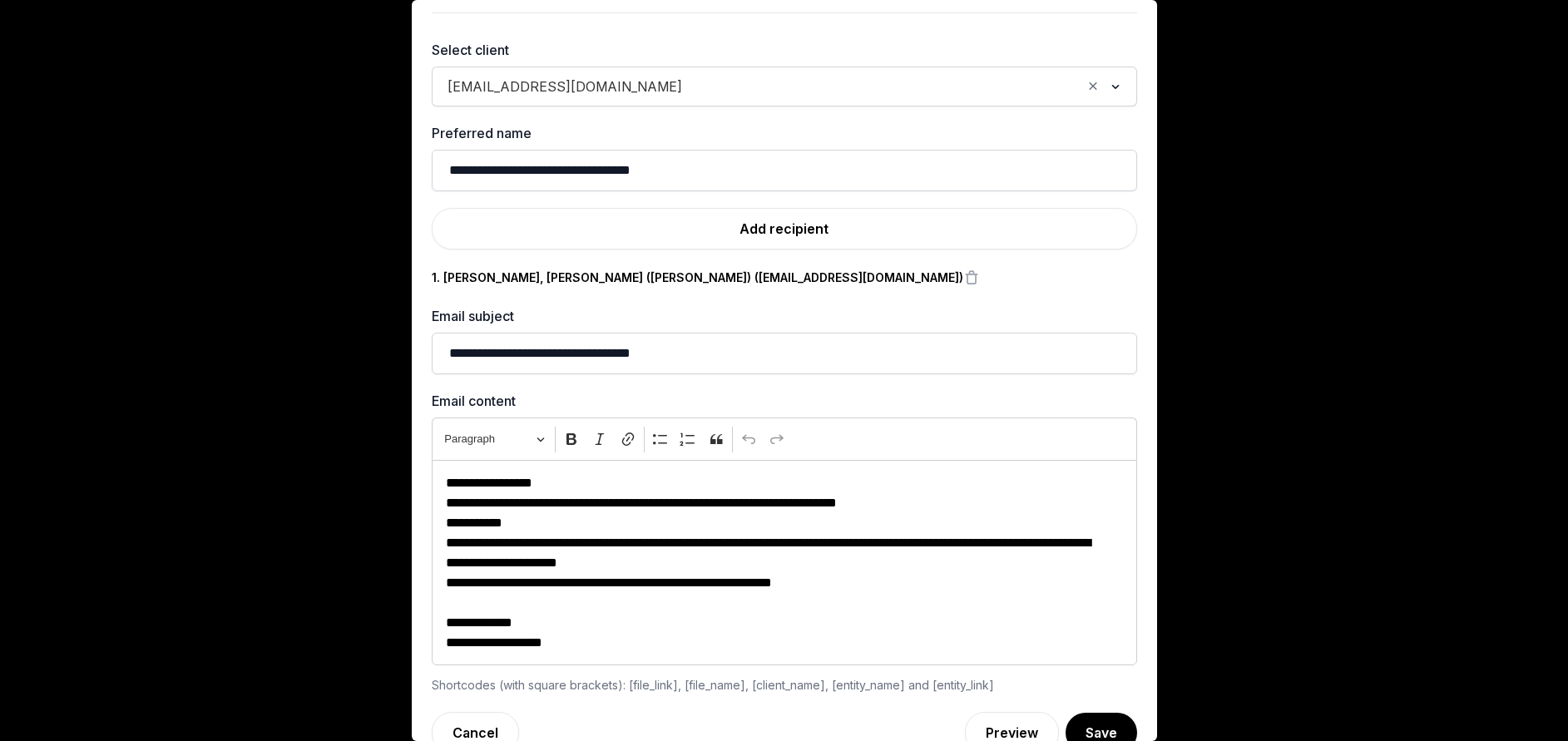
scroll to position [73, 0]
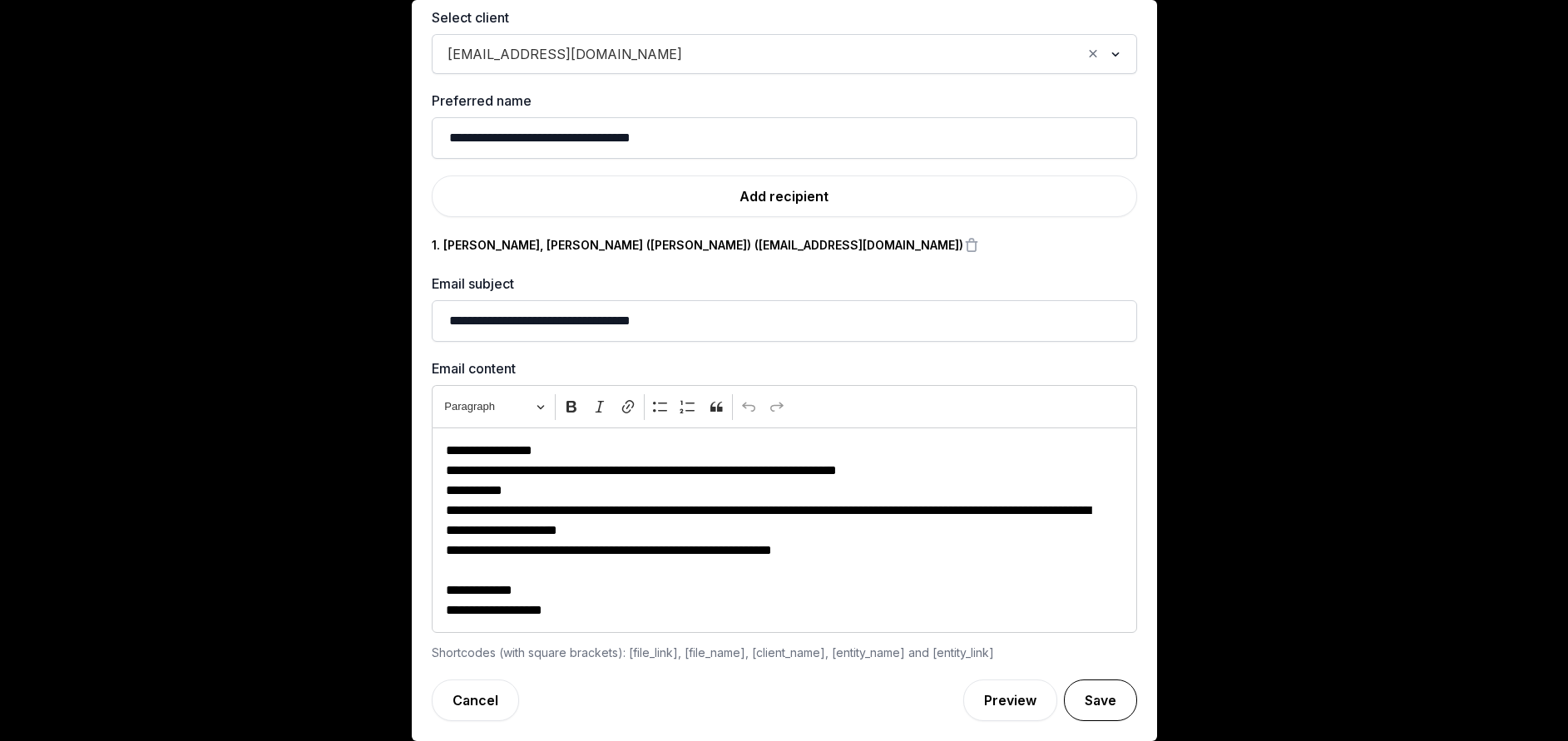
click at [1066, 694] on button "Save" at bounding box center [1100, 700] width 73 height 42
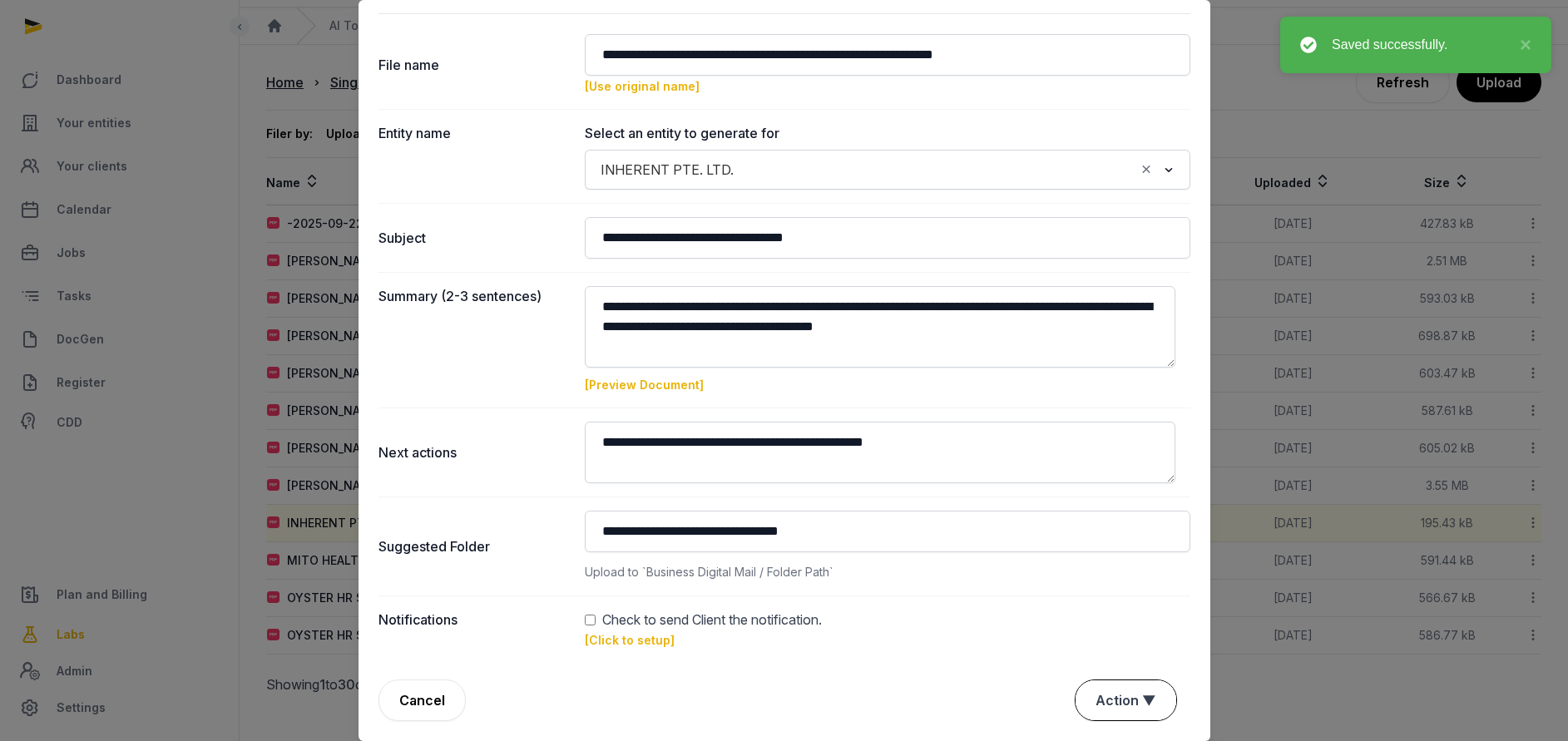
click at [1113, 710] on button "Action ▼" at bounding box center [1126, 700] width 101 height 40
click at [1091, 607] on div "Approve" at bounding box center [1123, 604] width 133 height 33
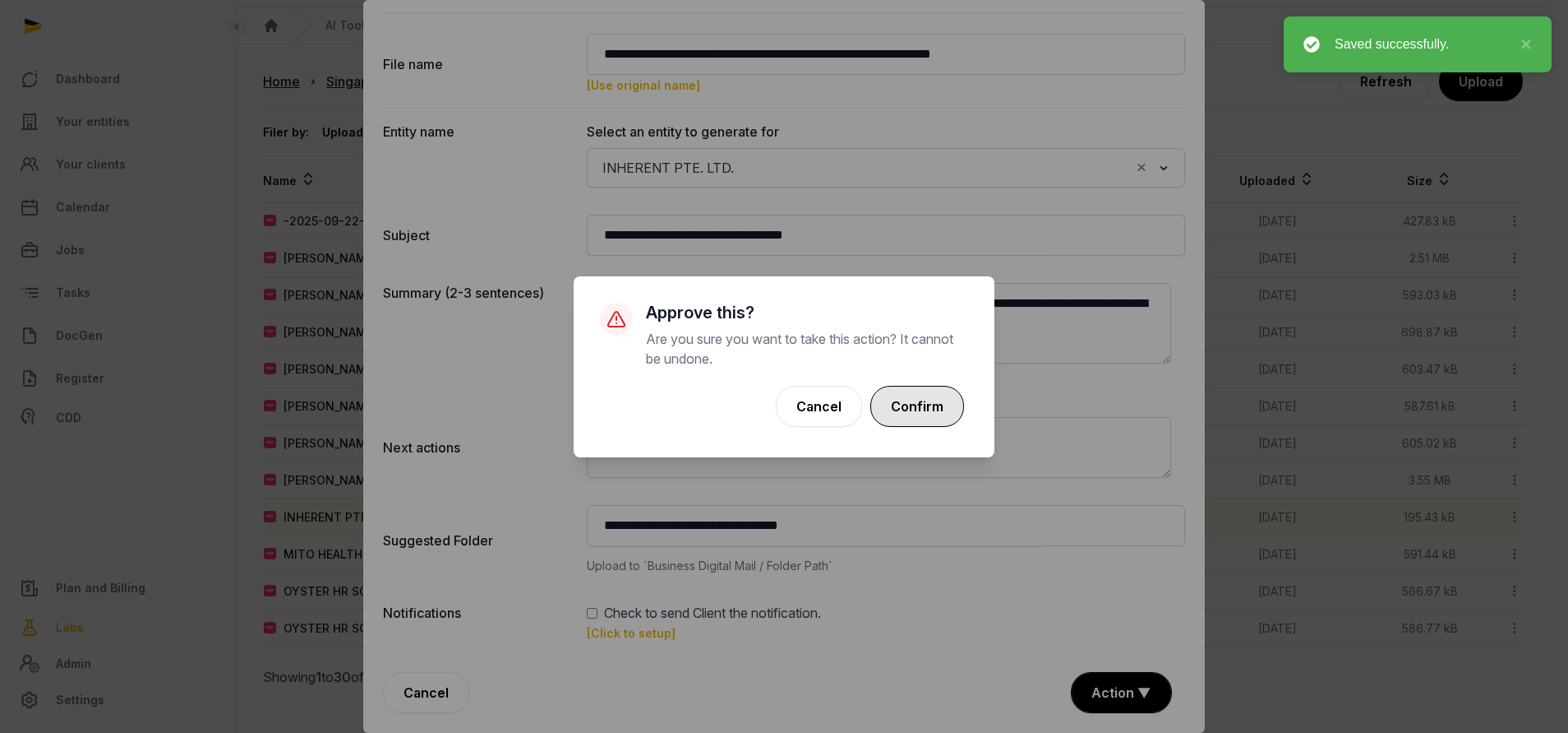
click at [925, 403] on button "Confirm" at bounding box center [916, 406] width 93 height 41
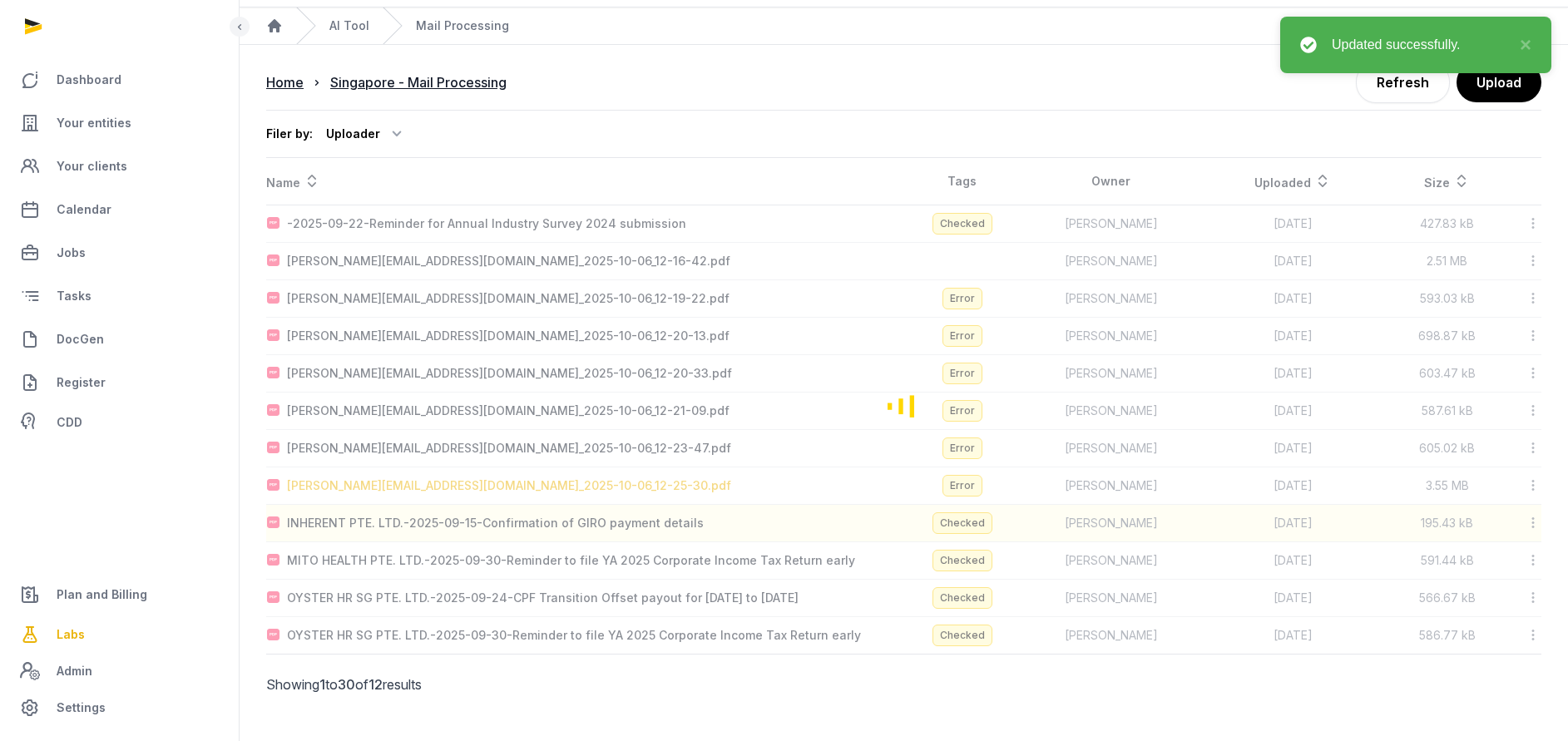
scroll to position [9, 0]
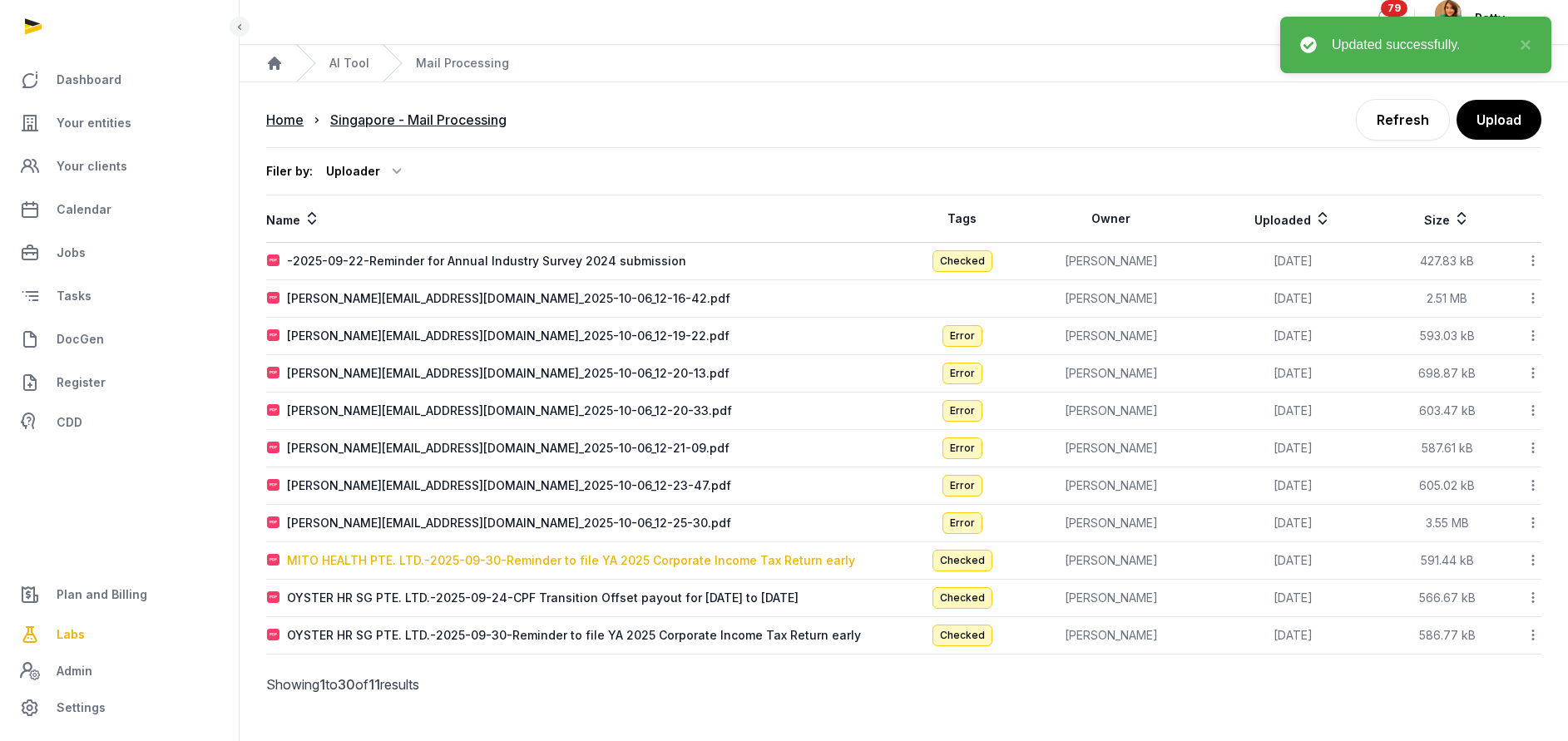
click at [464, 555] on div "MITO HEALTH PTE. LTD.-2025-09-30-Reminder to file YA 2025 Corporate Income Tax …" at bounding box center [570, 560] width 568 height 16
type input "**********"
type textarea "**********"
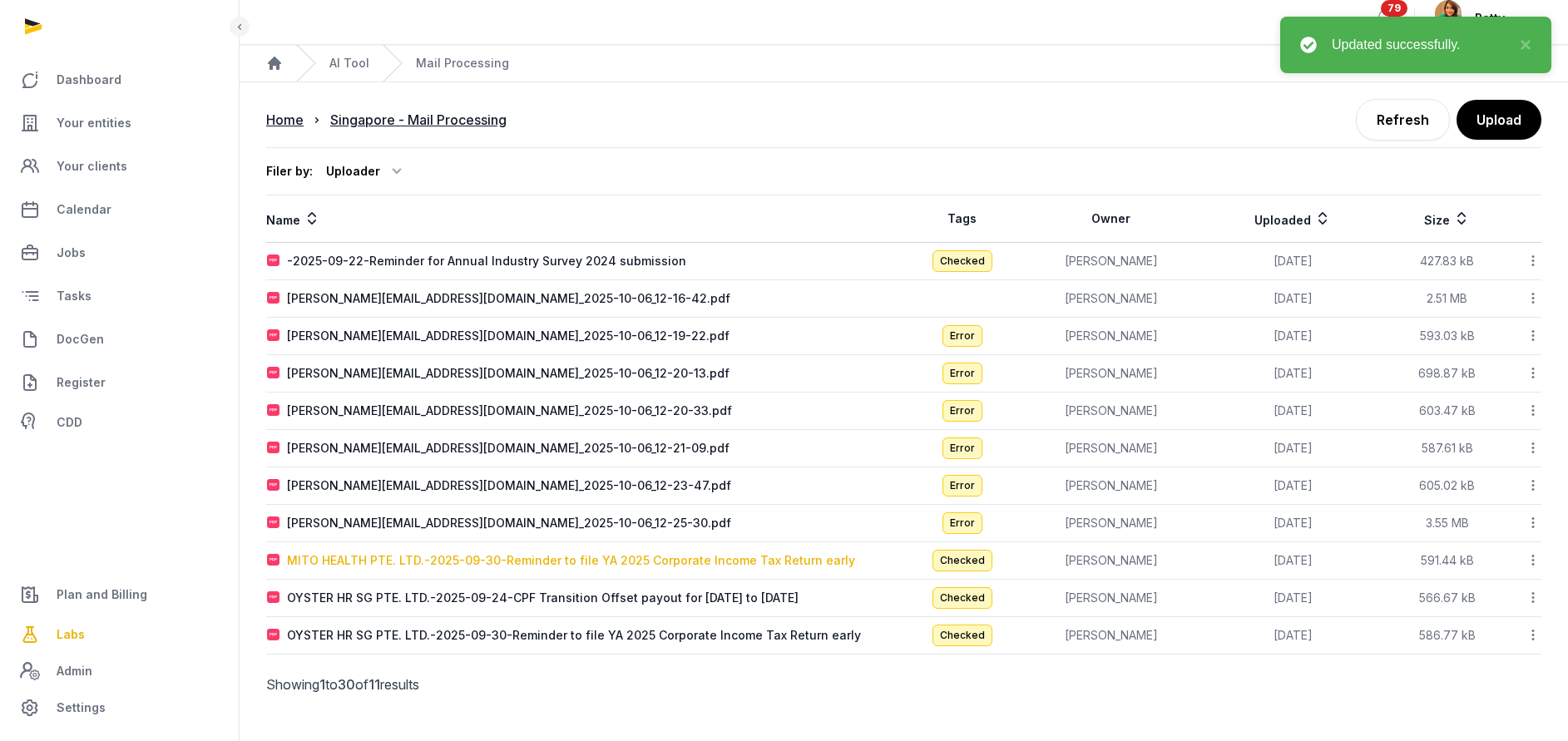
type input "**********"
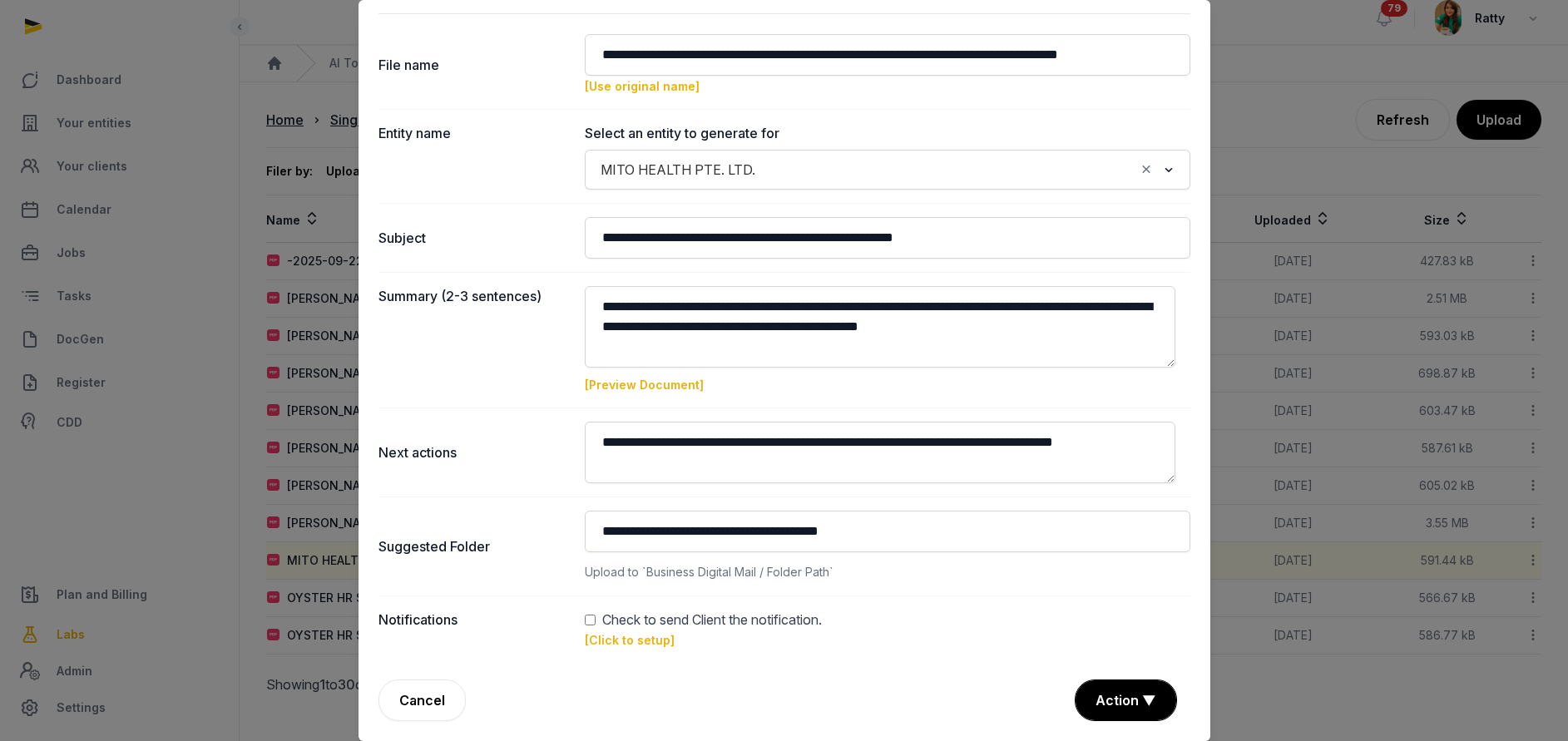
click at [604, 643] on link "[Click to setup]" at bounding box center [629, 639] width 89 height 14
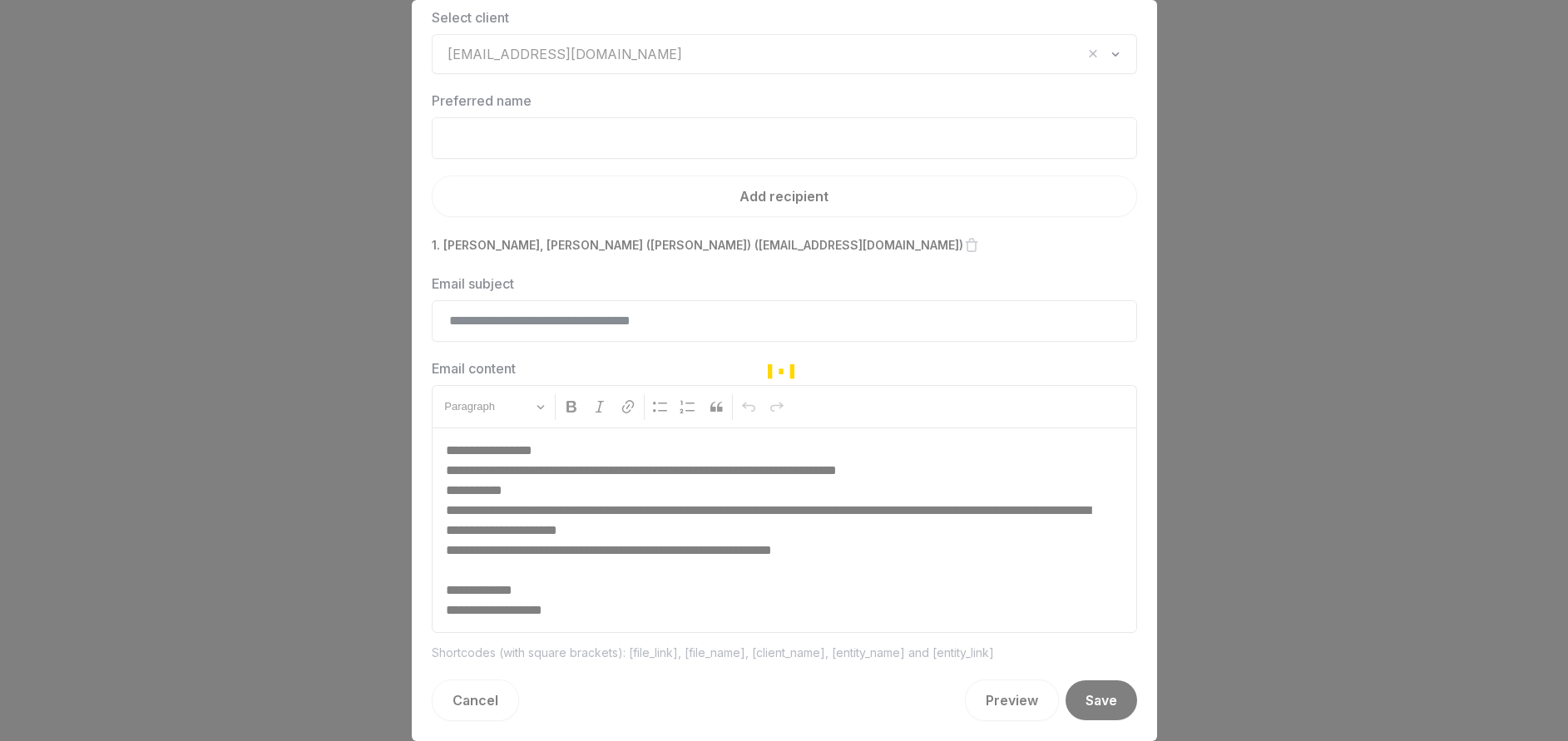
scroll to position [49, 0]
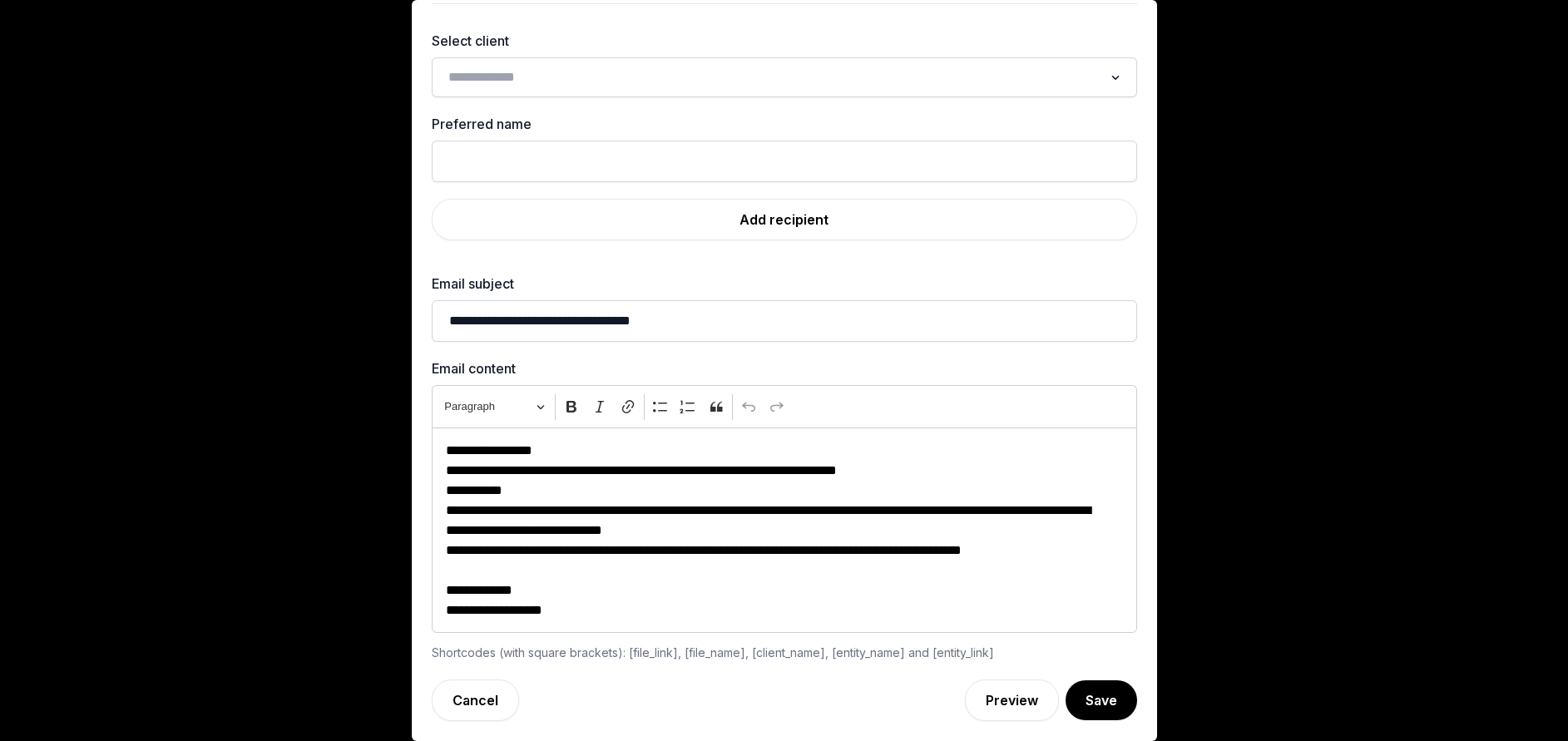
click at [680, 99] on div "**********" at bounding box center [784, 346] width 705 height 632
click at [681, 87] on input "Search for option" at bounding box center [773, 77] width 662 height 23
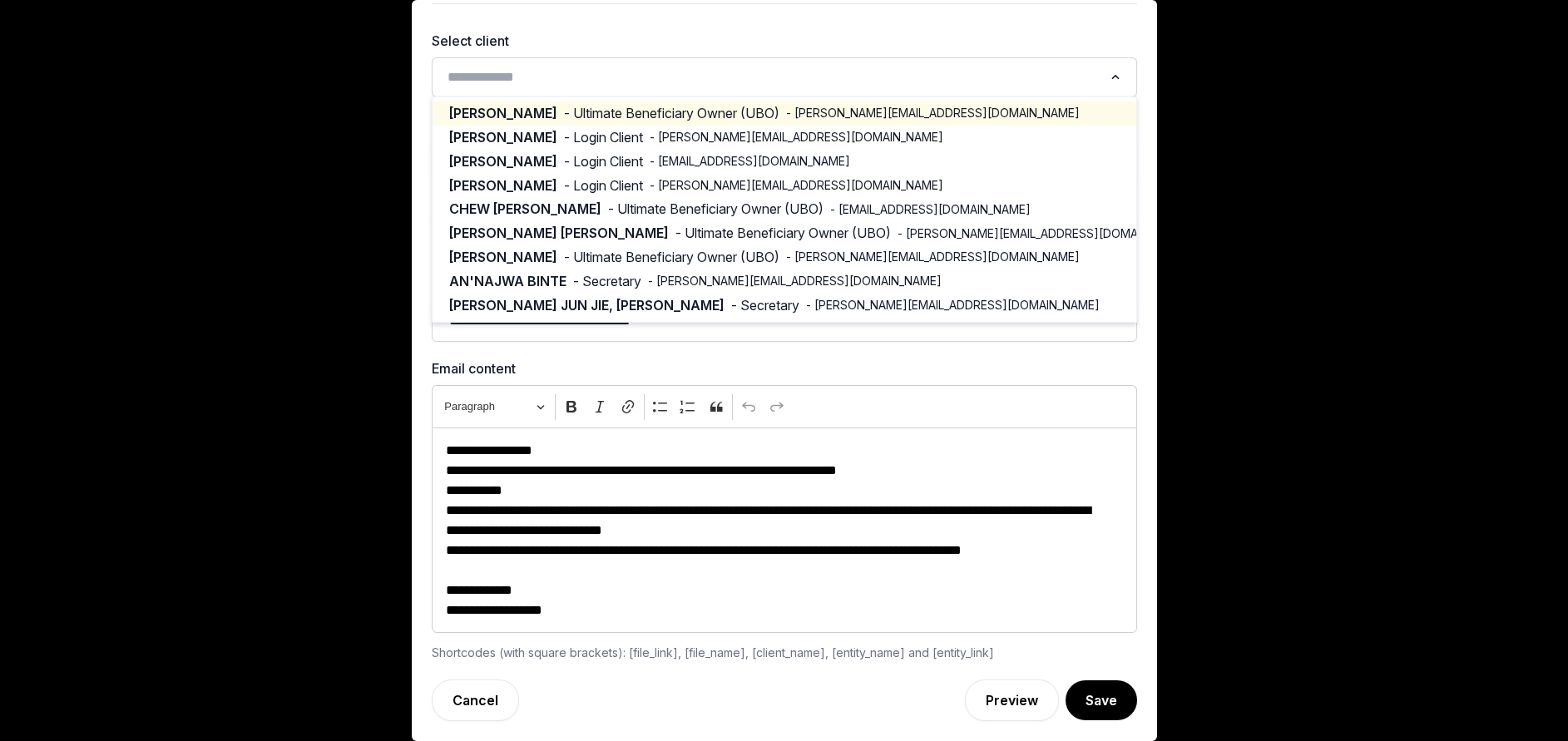
click at [654, 114] on span "- Ultimate Beneficiary Owner (UBO)" at bounding box center [672, 114] width 215 height 19
type input "**********"
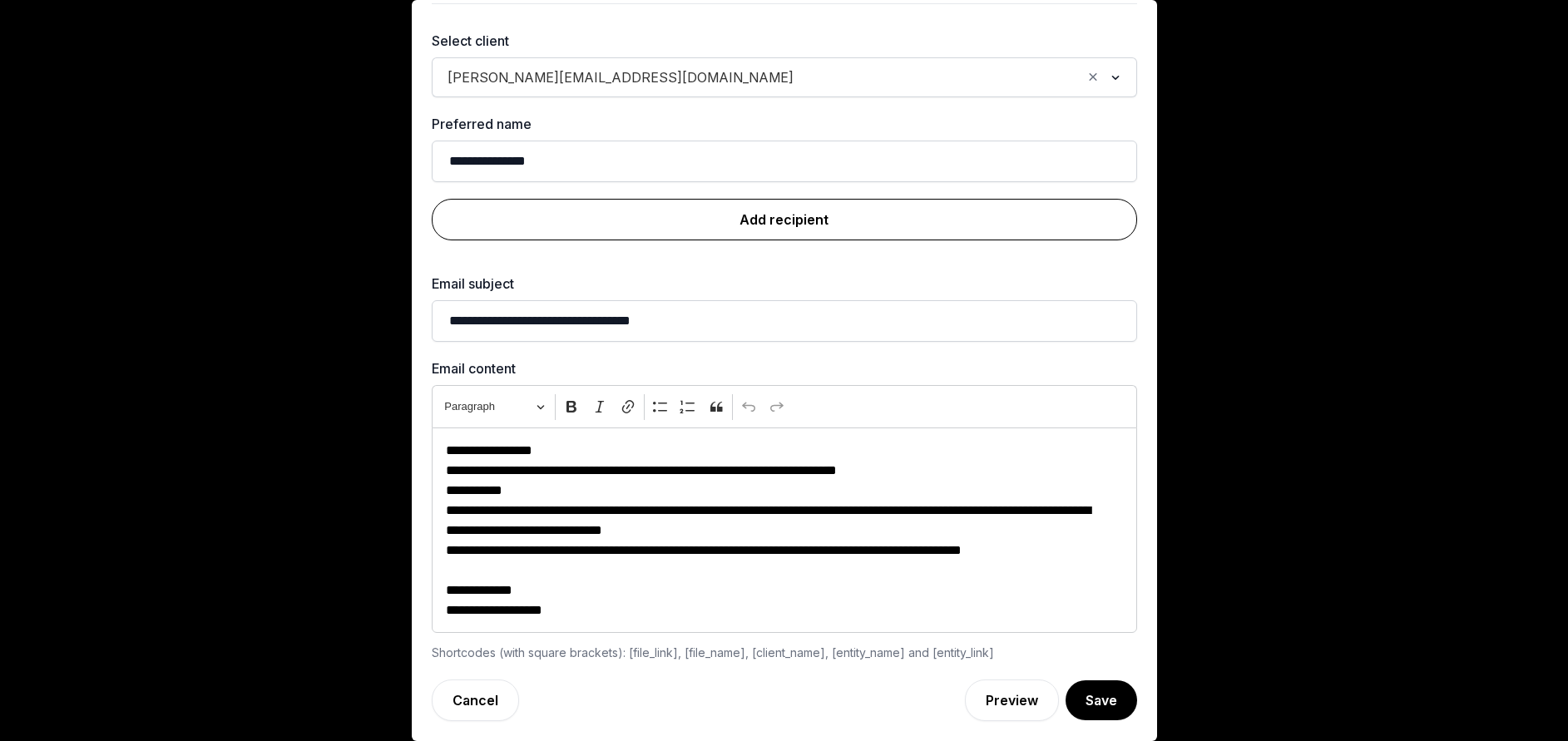
click at [770, 229] on link "Add recipient" at bounding box center [784, 220] width 705 height 42
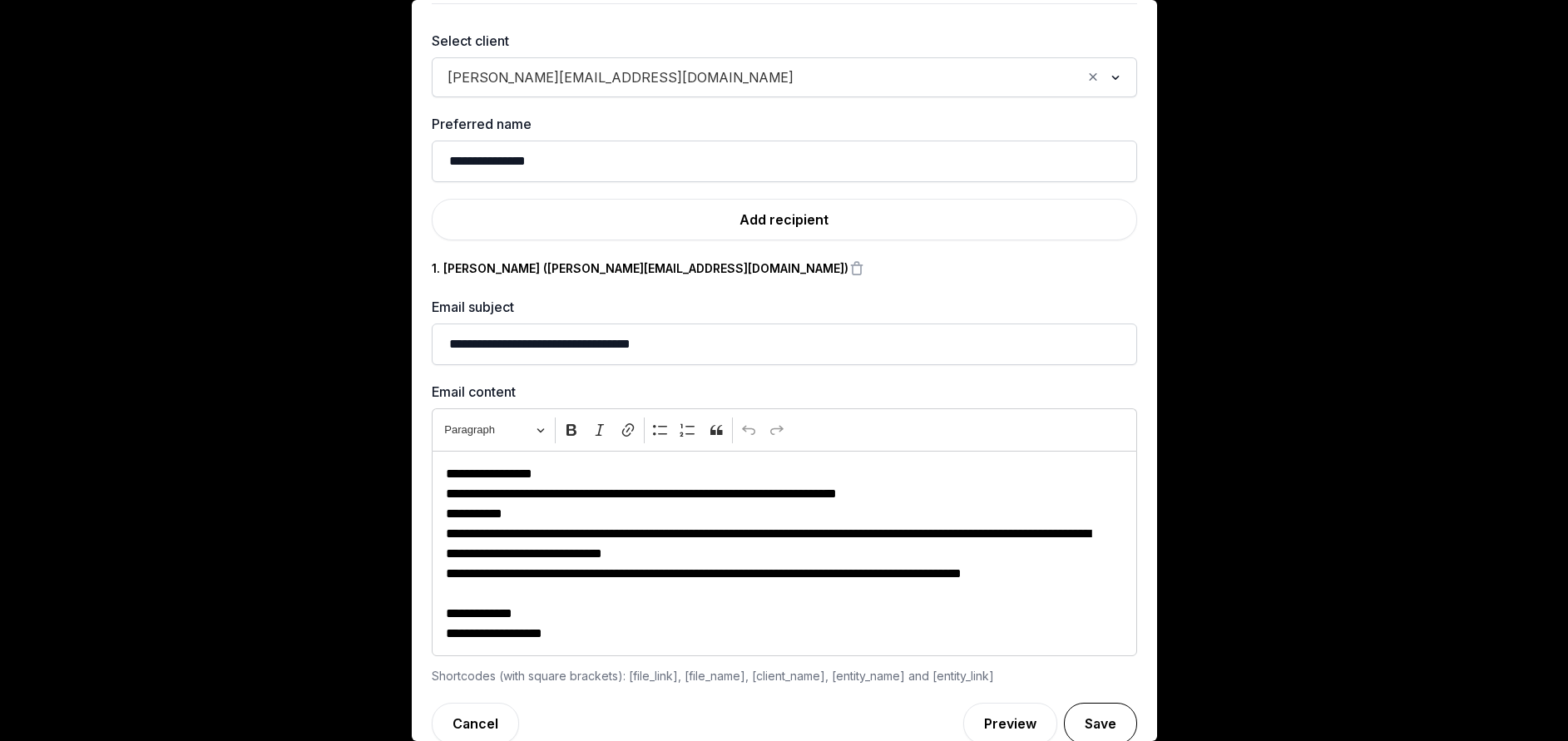
click at [1064, 722] on button "Save" at bounding box center [1100, 723] width 73 height 42
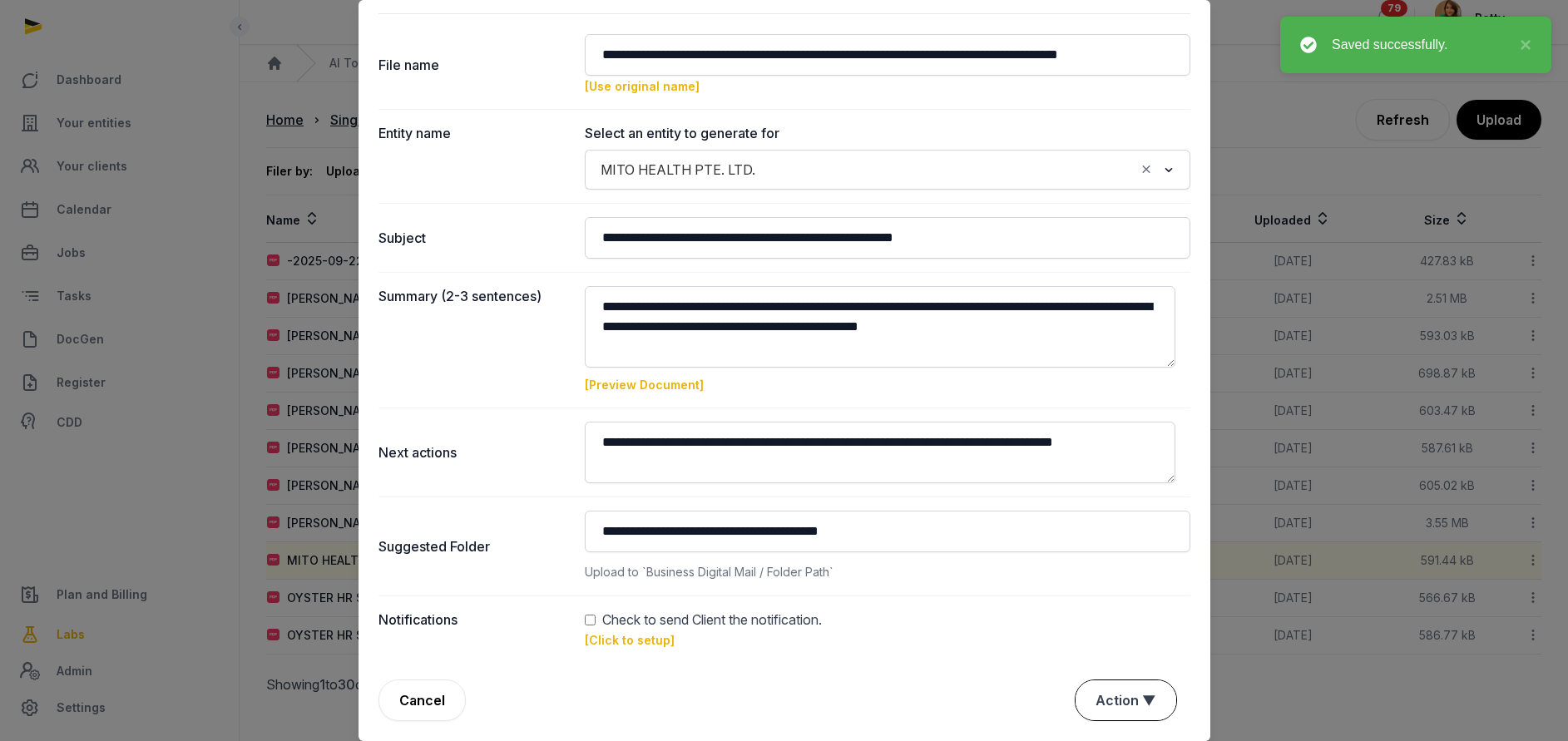
click at [1113, 711] on button "Action ▼" at bounding box center [1126, 700] width 101 height 40
click at [1091, 605] on div "Approve" at bounding box center [1123, 604] width 133 height 33
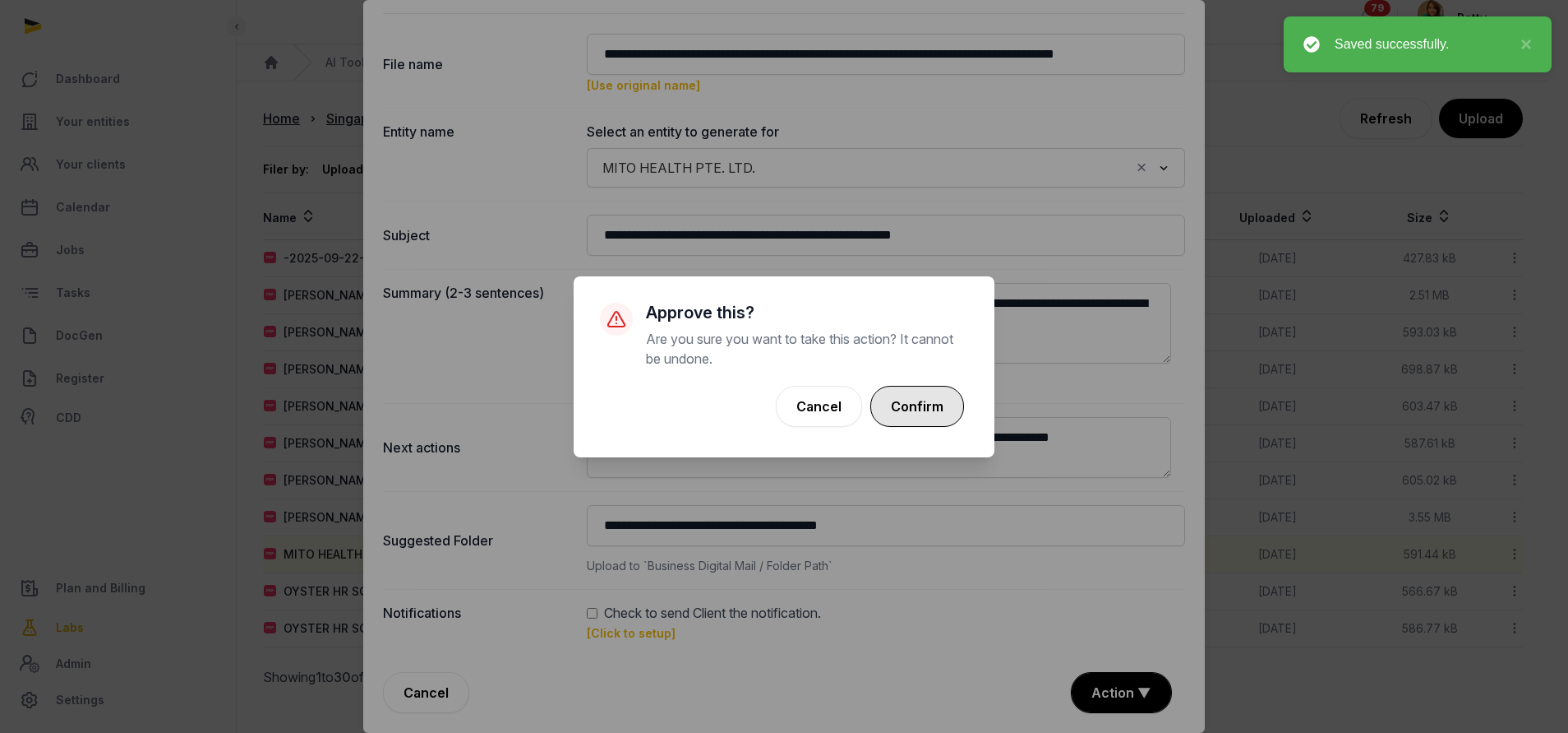
click at [929, 399] on button "Confirm" at bounding box center [916, 406] width 93 height 41
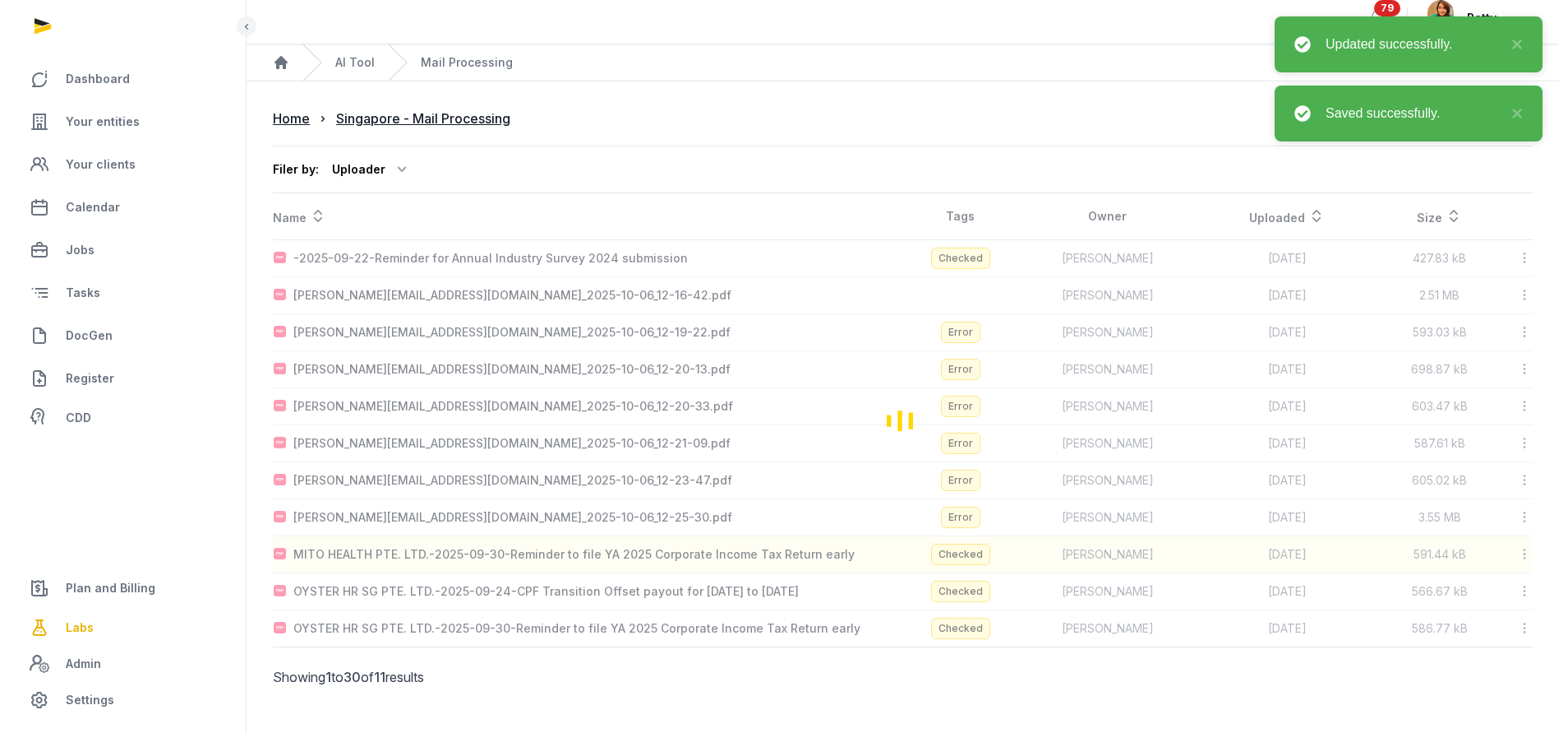
scroll to position [0, 0]
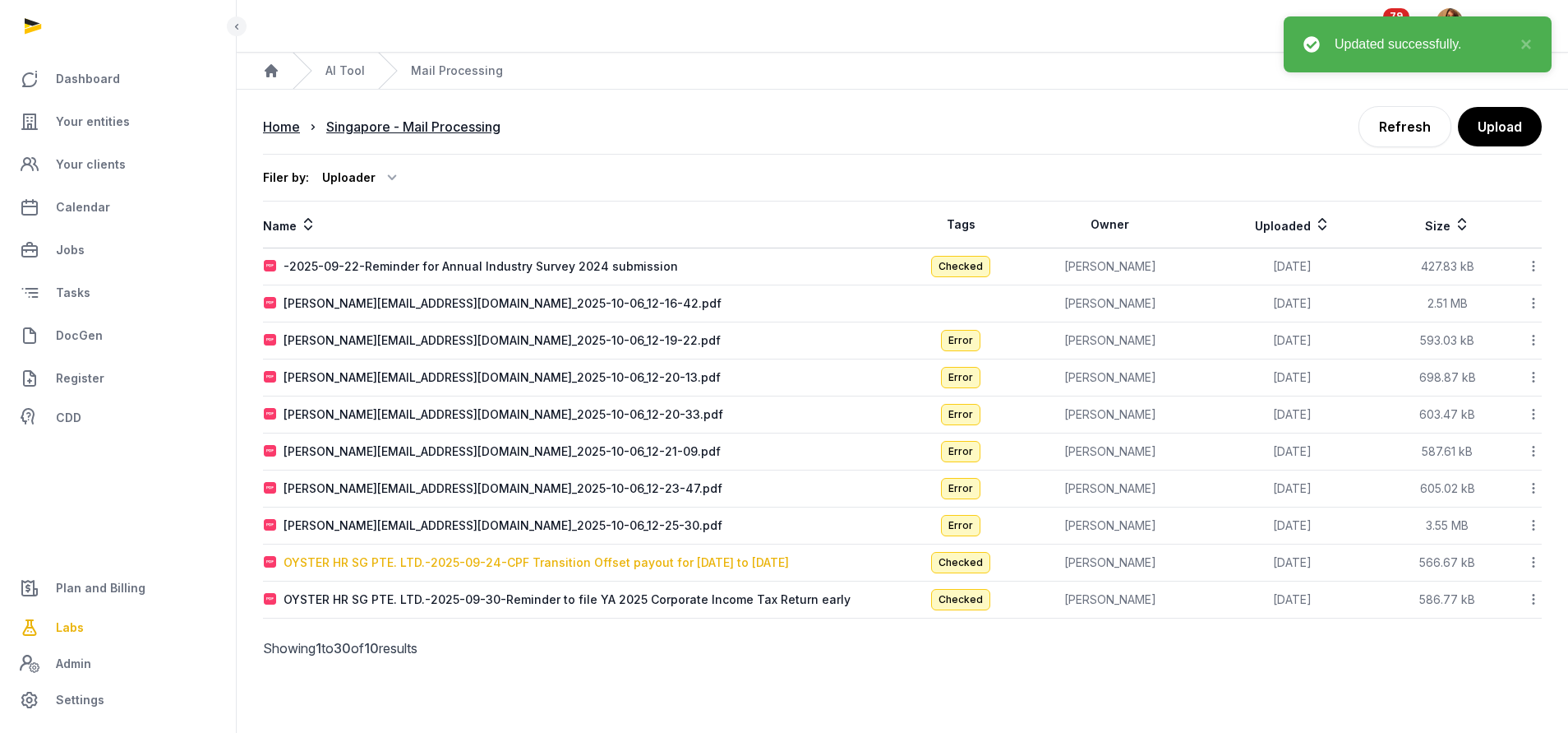
click at [518, 566] on div "OYSTER HR SG PTE. LTD.-2025-09-24-CPF Transition Offset payout for January to J…" at bounding box center [535, 562] width 505 height 16
type input "**********"
type textarea "**********"
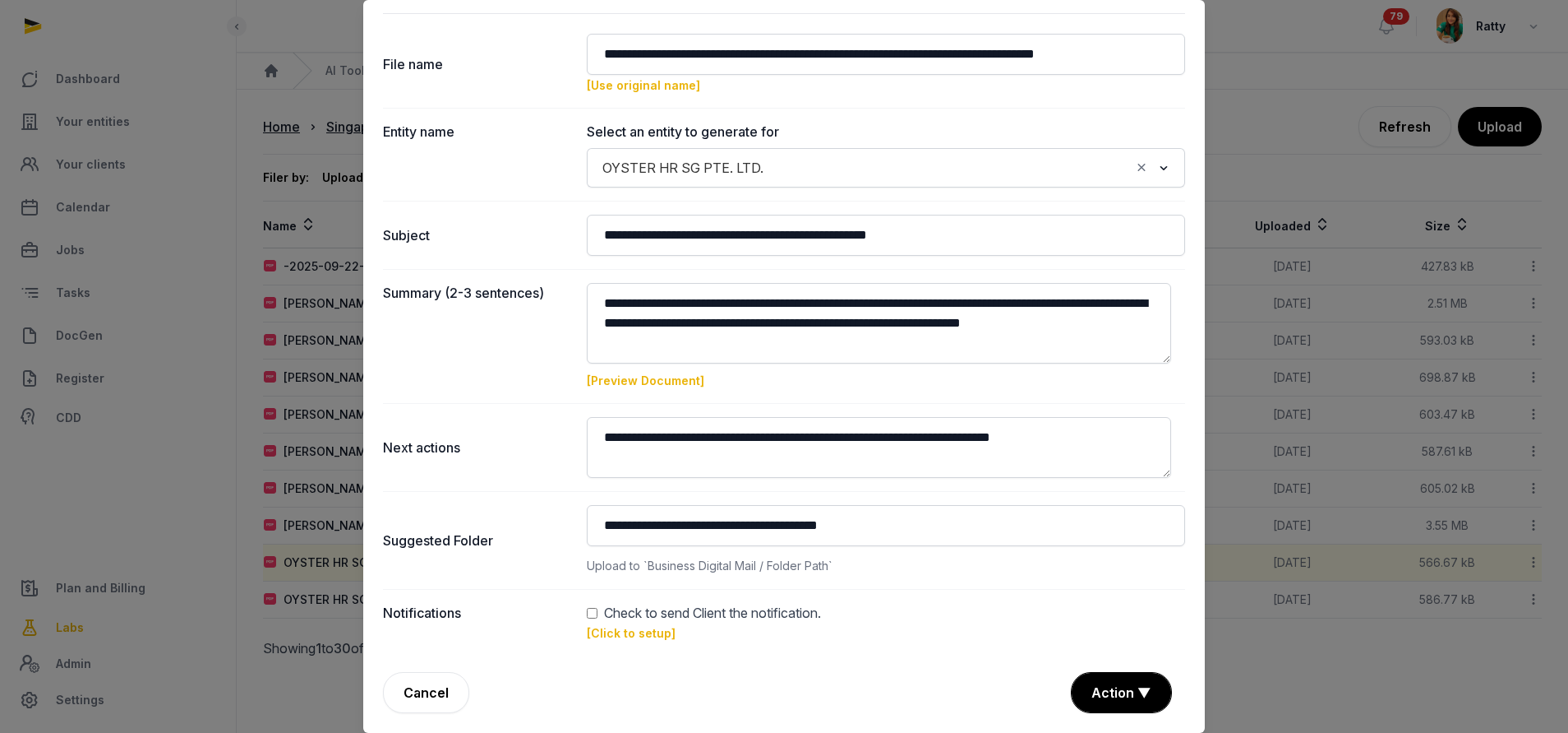
click at [596, 634] on link "[Click to setup]" at bounding box center [630, 633] width 88 height 14
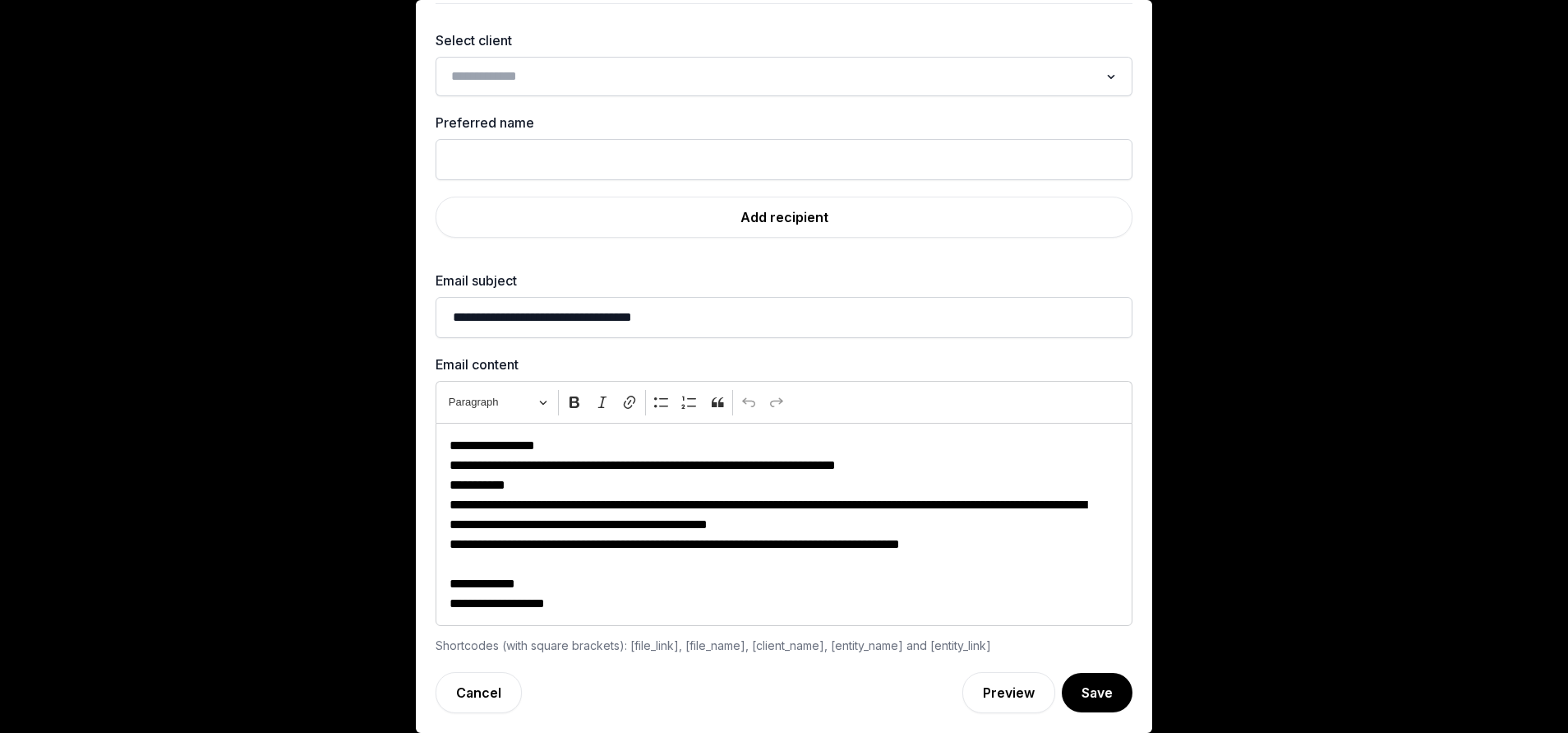
click at [571, 75] on input "Search for option" at bounding box center [772, 76] width 654 height 23
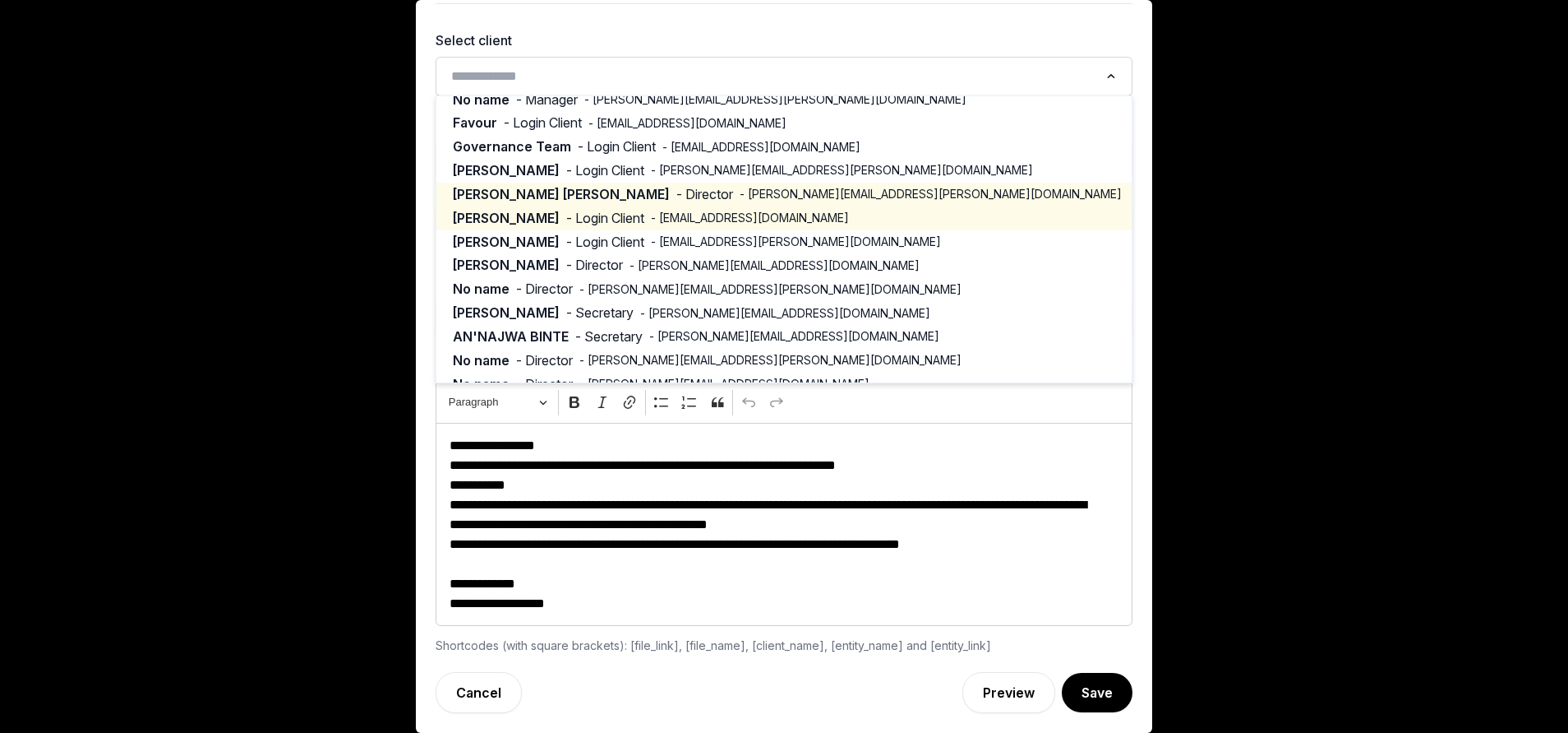
scroll to position [197, 0]
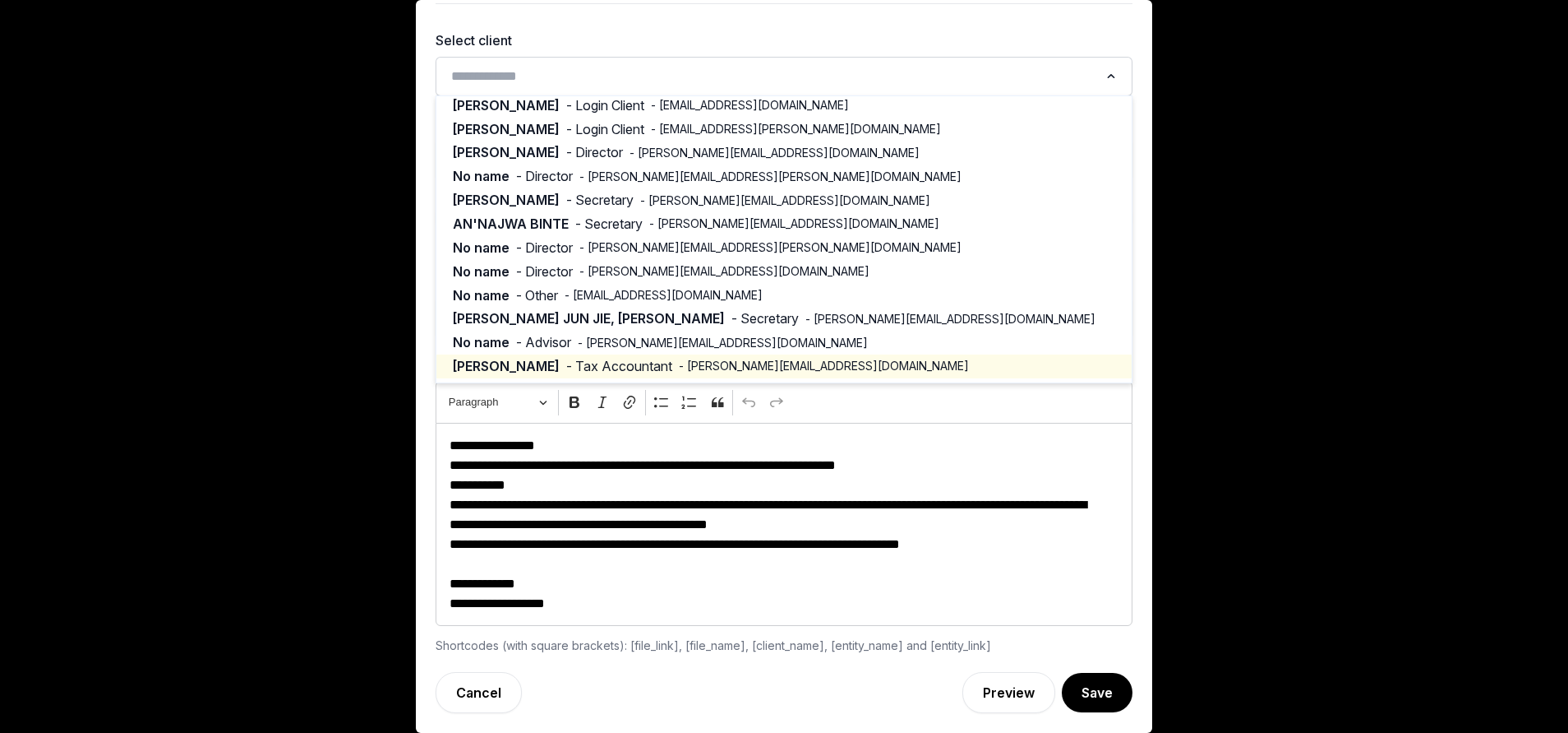
click at [566, 362] on span "- Tax Accountant" at bounding box center [619, 366] width 106 height 19
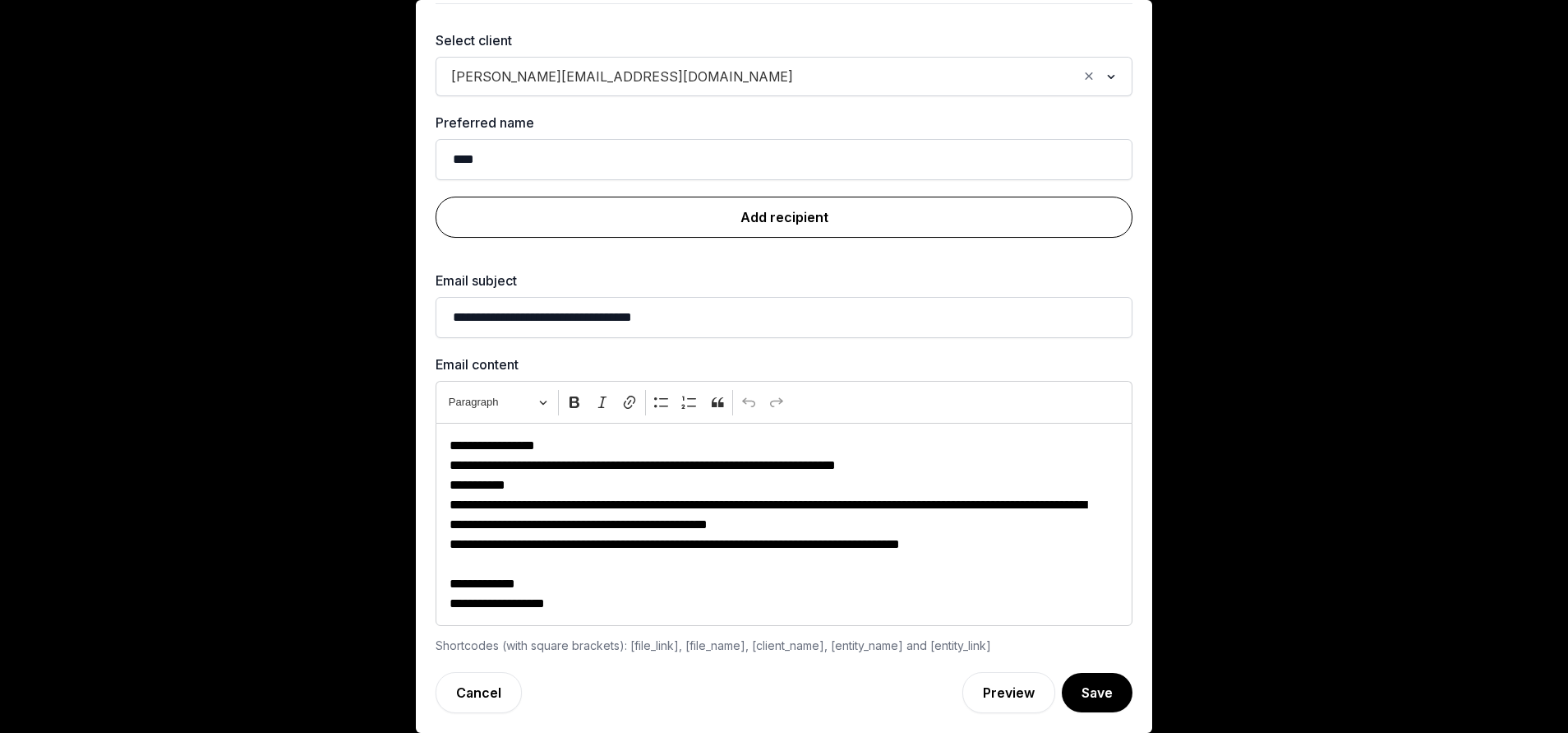
click at [714, 216] on link "Add recipient" at bounding box center [784, 217] width 697 height 41
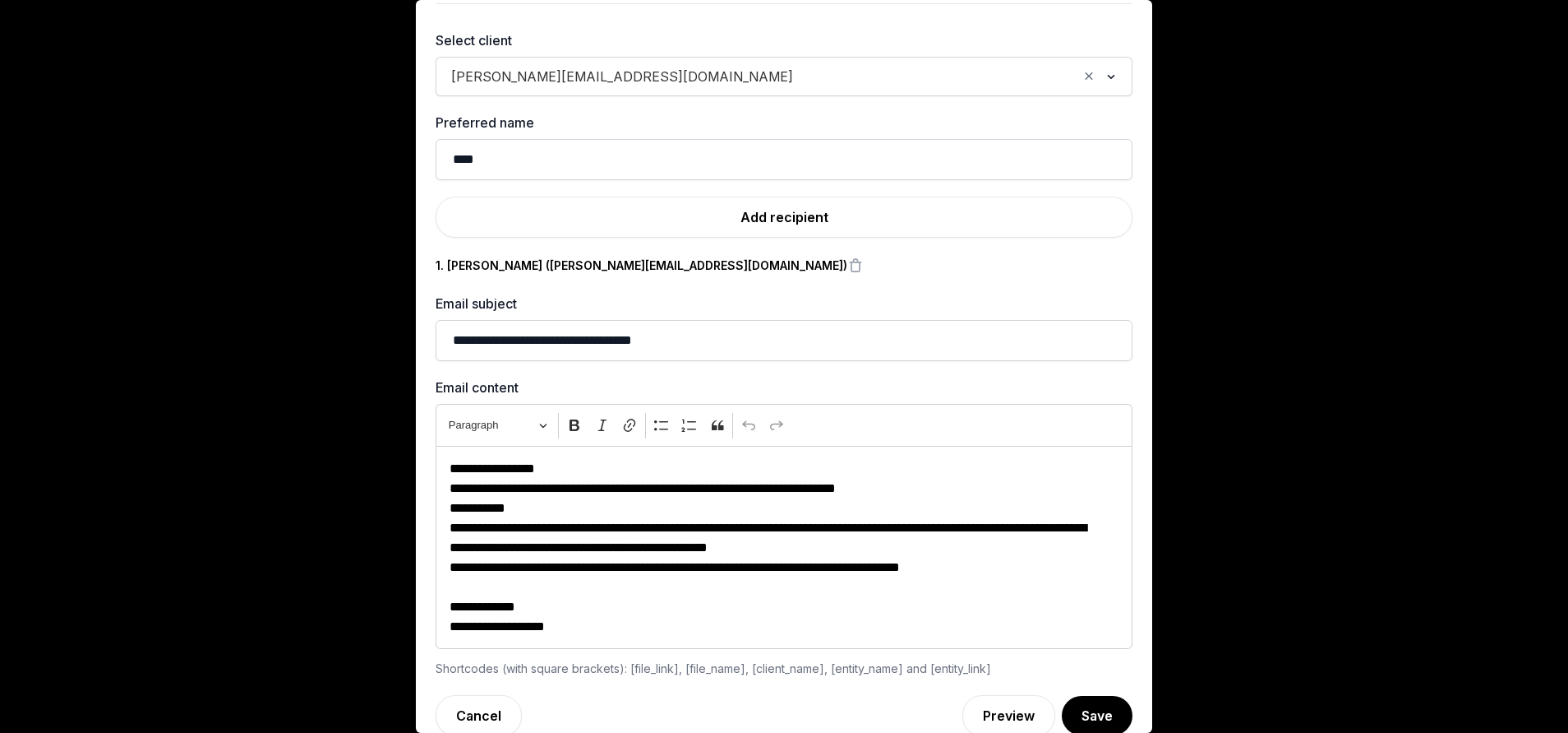
click at [477, 59] on div "eric.sheh@histellar.com Loading..." at bounding box center [784, 76] width 697 height 39
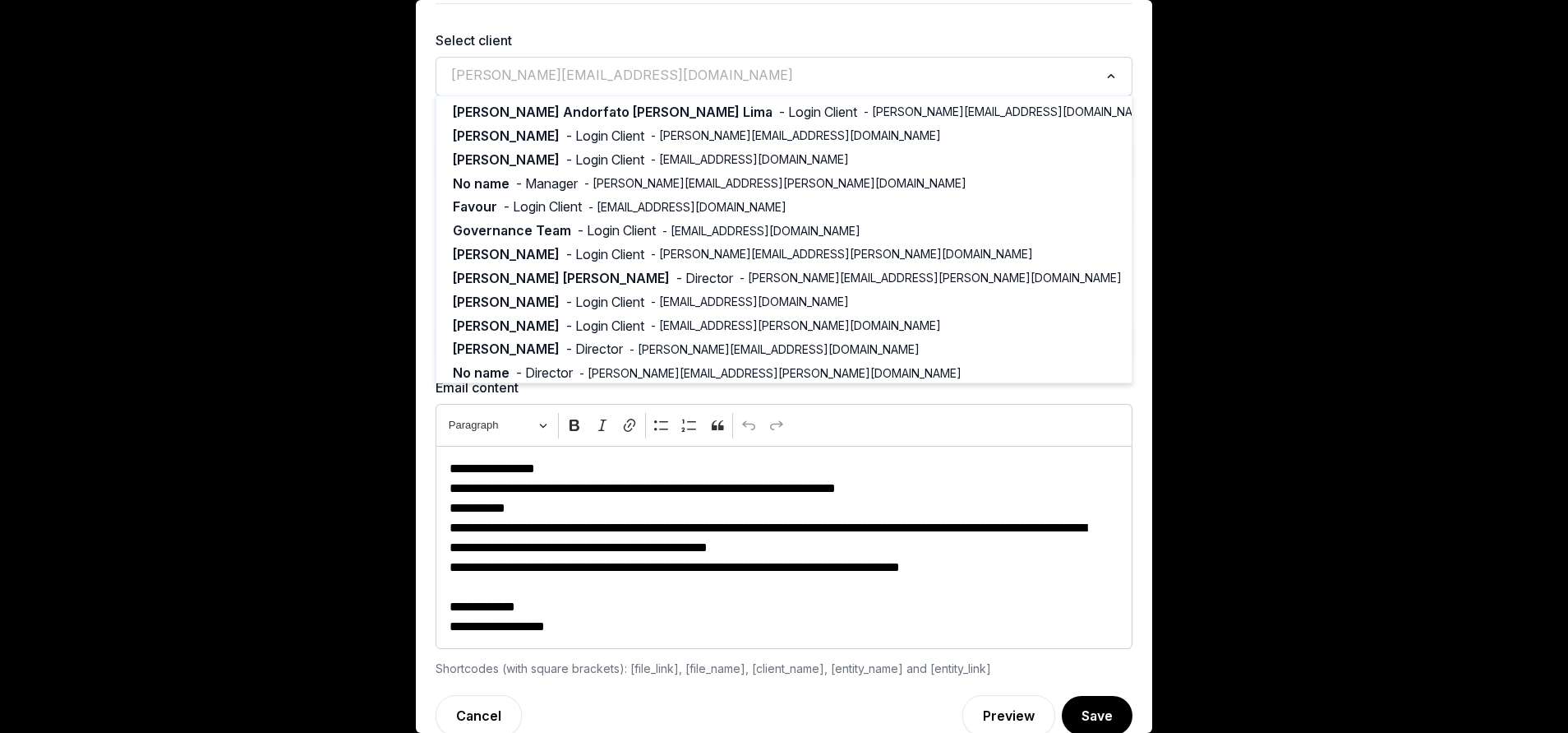
click at [486, 80] on span "eric.sheh@histellar.com" at bounding box center [622, 75] width 350 height 20
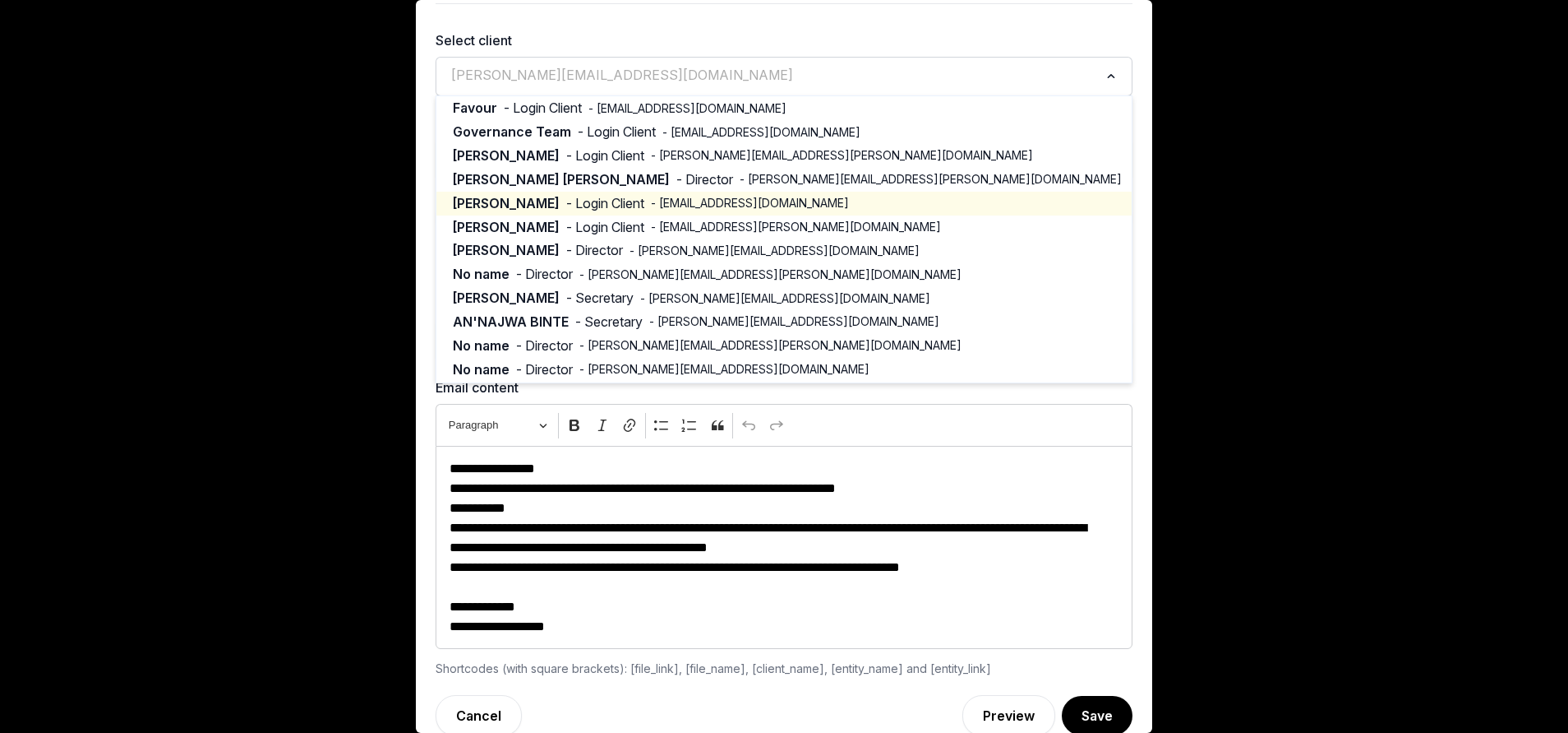
scroll to position [0, 0]
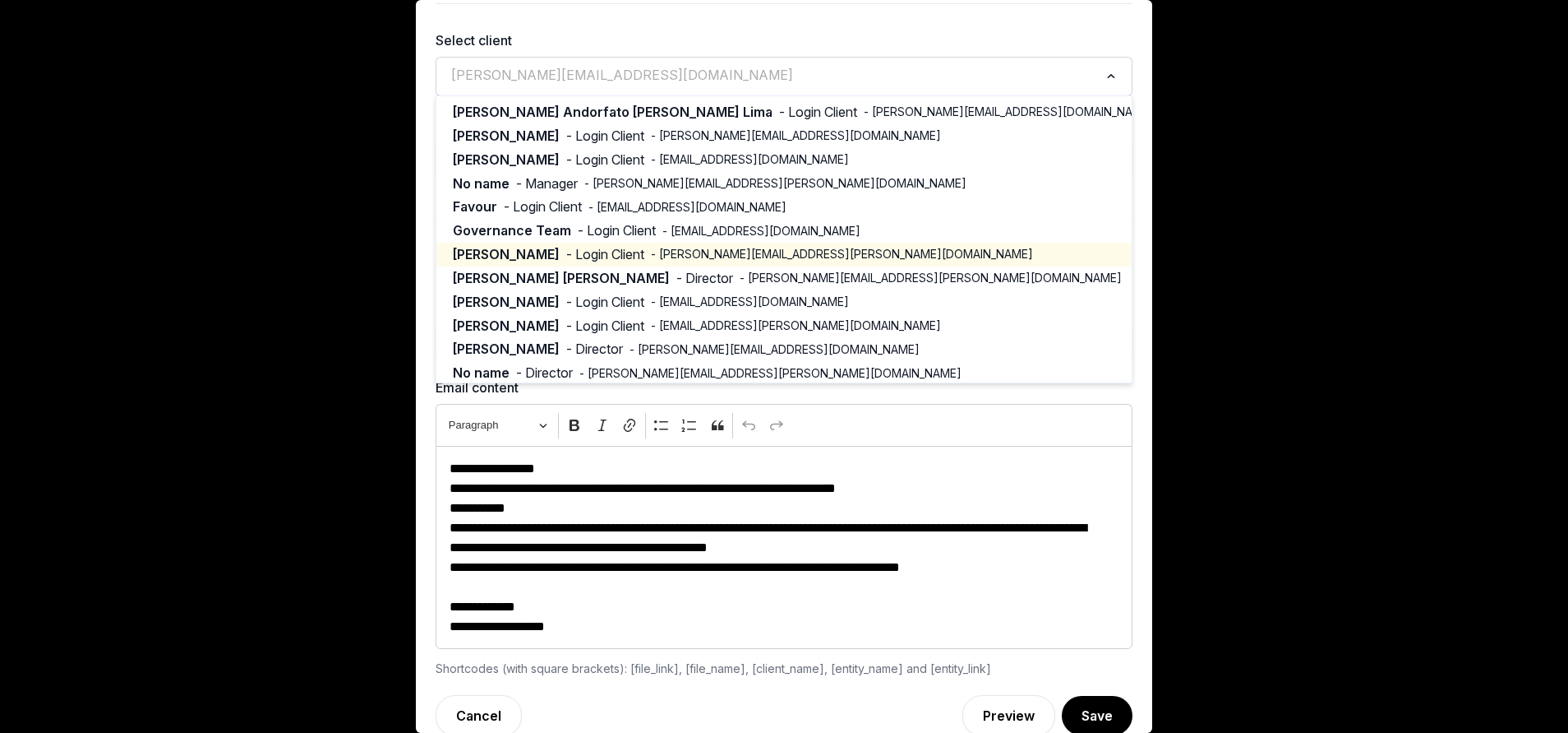
click at [615, 243] on li "Inderjeet Monga - Login Client - inderjeet.monga@oysterhr.com" at bounding box center [784, 255] width 695 height 24
type input "**********"
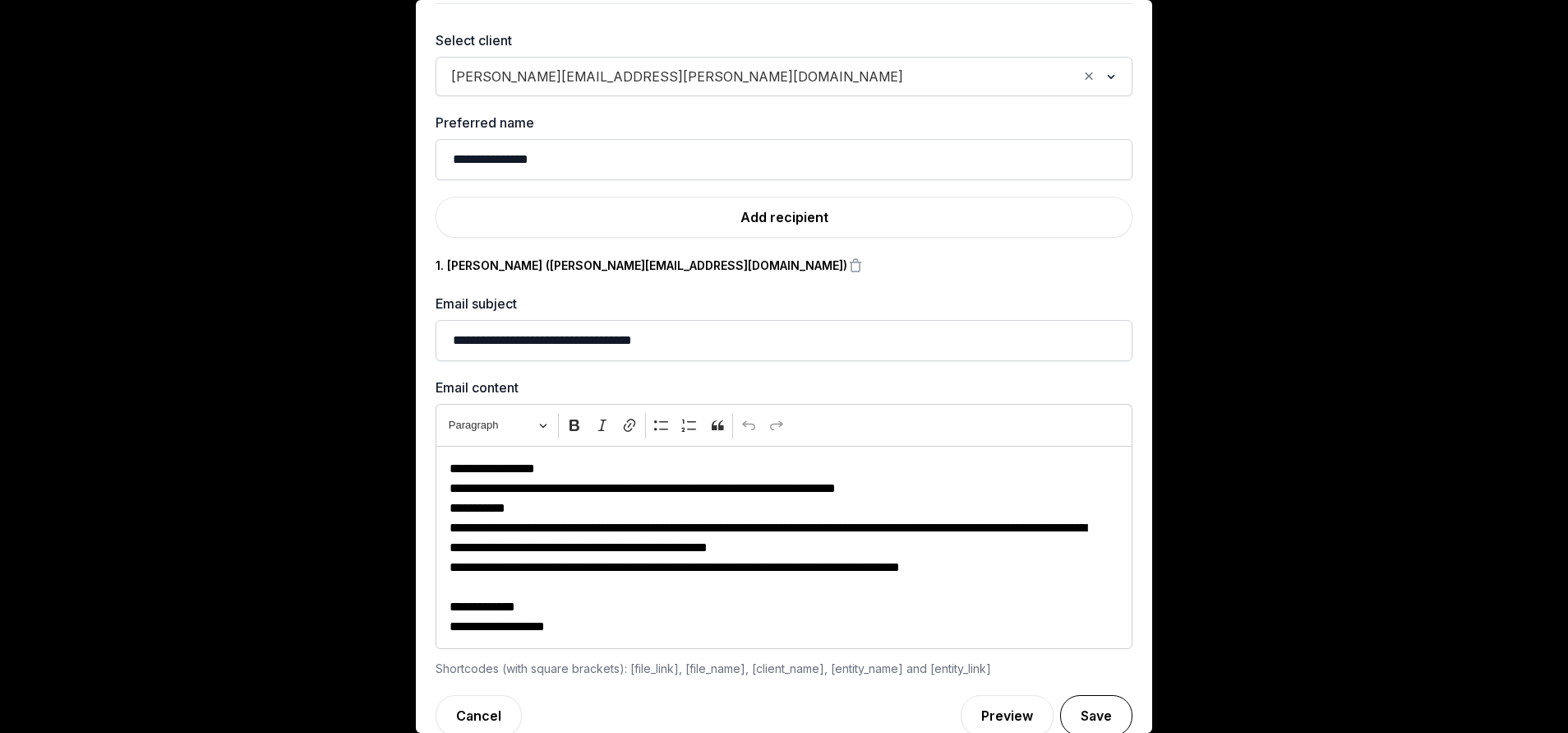
click at [1060, 705] on button "Save" at bounding box center [1096, 715] width 72 height 41
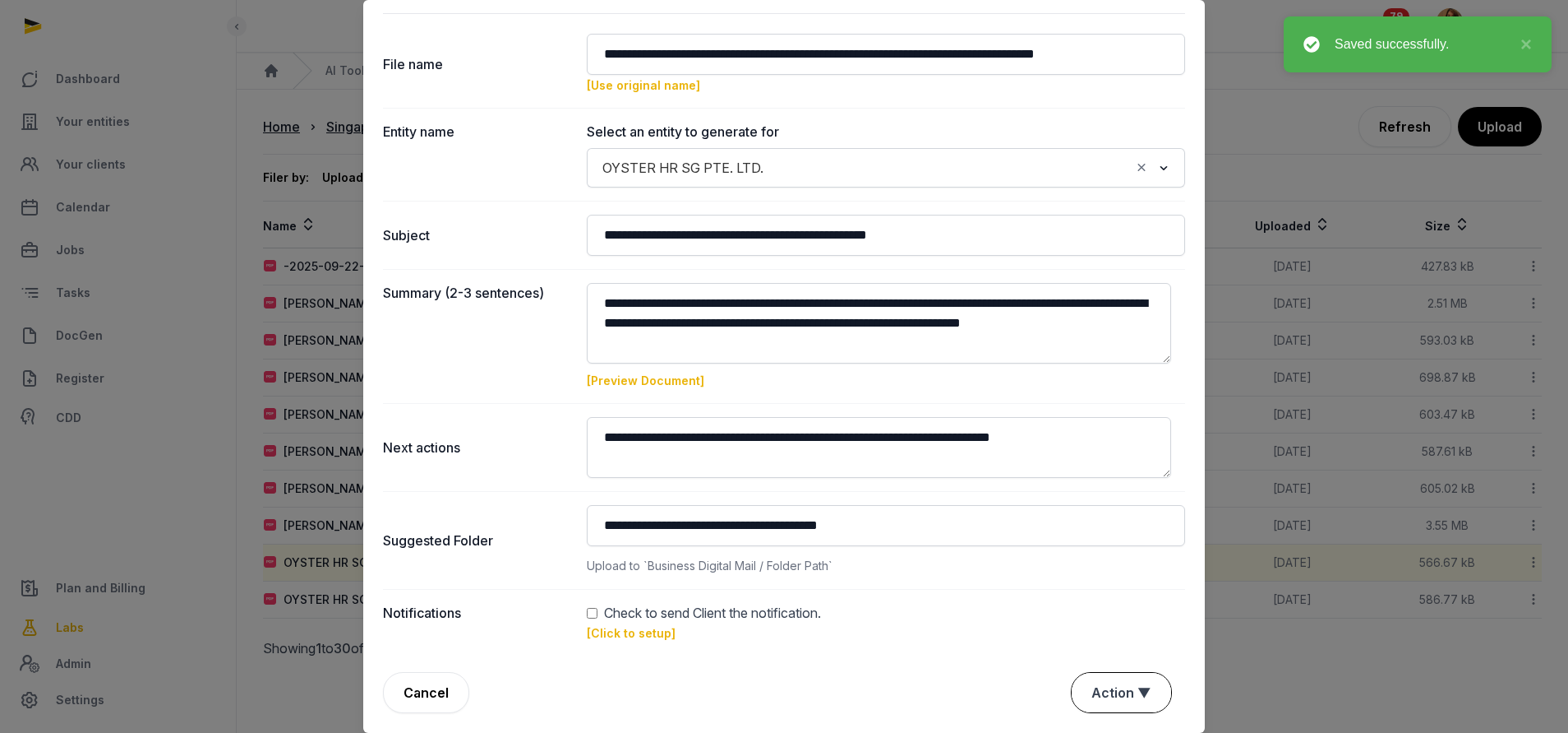
click at [1111, 686] on button "Action ▼" at bounding box center [1121, 693] width 100 height 39
click at [1086, 599] on div "Approve" at bounding box center [1119, 597] width 131 height 33
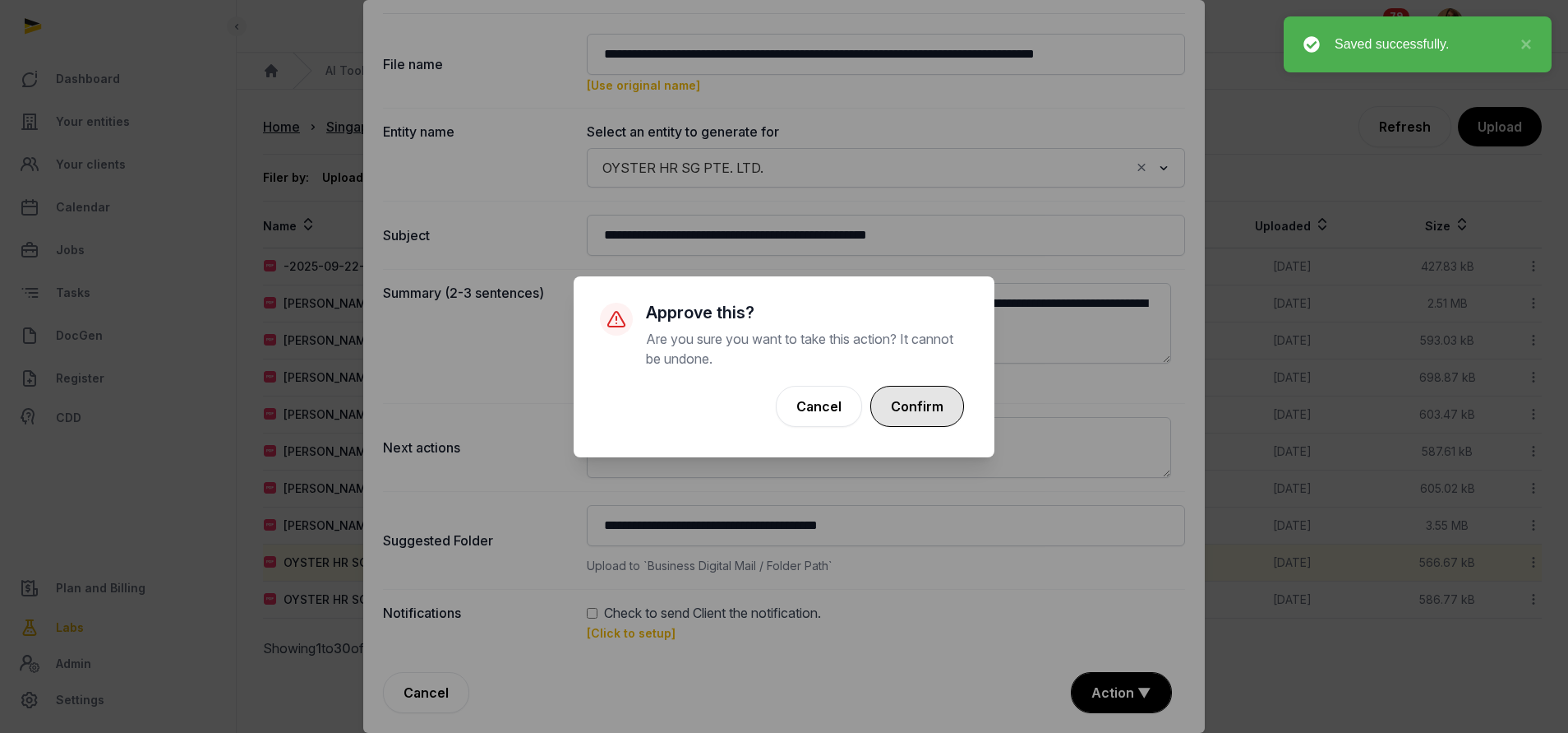
click at [928, 416] on button "Confirm" at bounding box center [916, 406] width 93 height 41
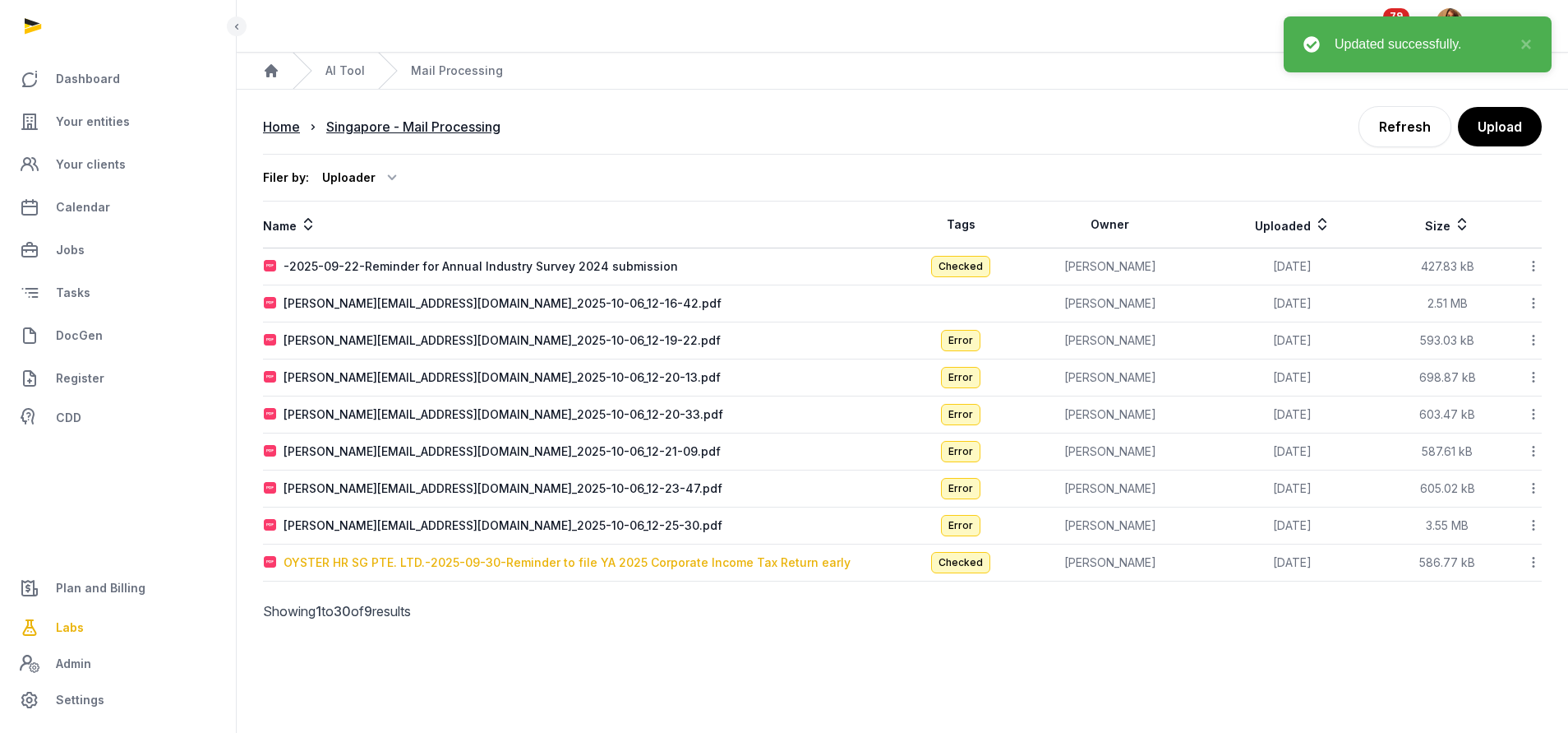
click at [425, 564] on div "OYSTER HR SG PTE. LTD.-2025-09-30-Reminder to file YA 2025 Corporate Income Tax…" at bounding box center [566, 562] width 567 height 16
type input "**********"
type textarea "**********"
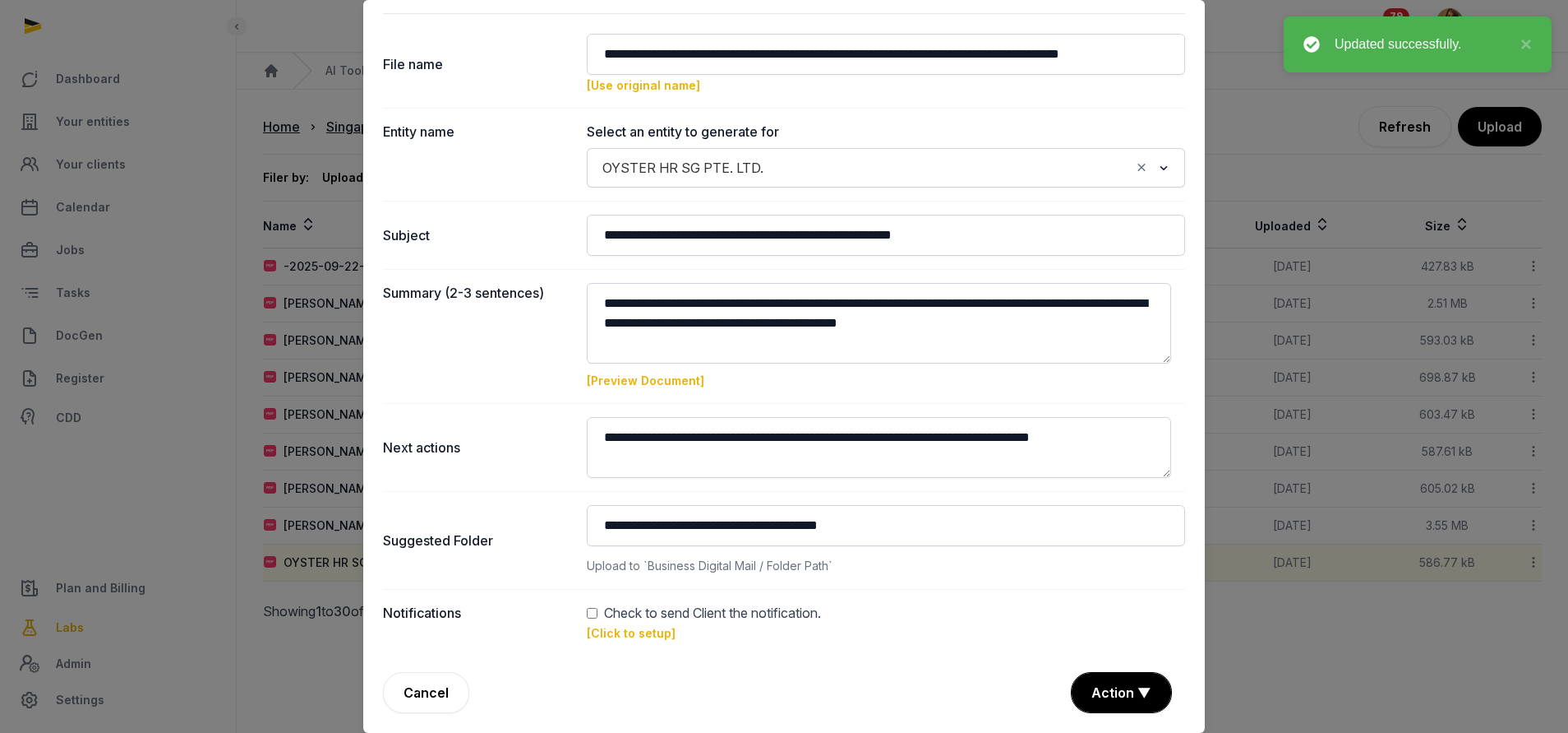
click at [621, 635] on link "[Click to setup]" at bounding box center [630, 633] width 88 height 14
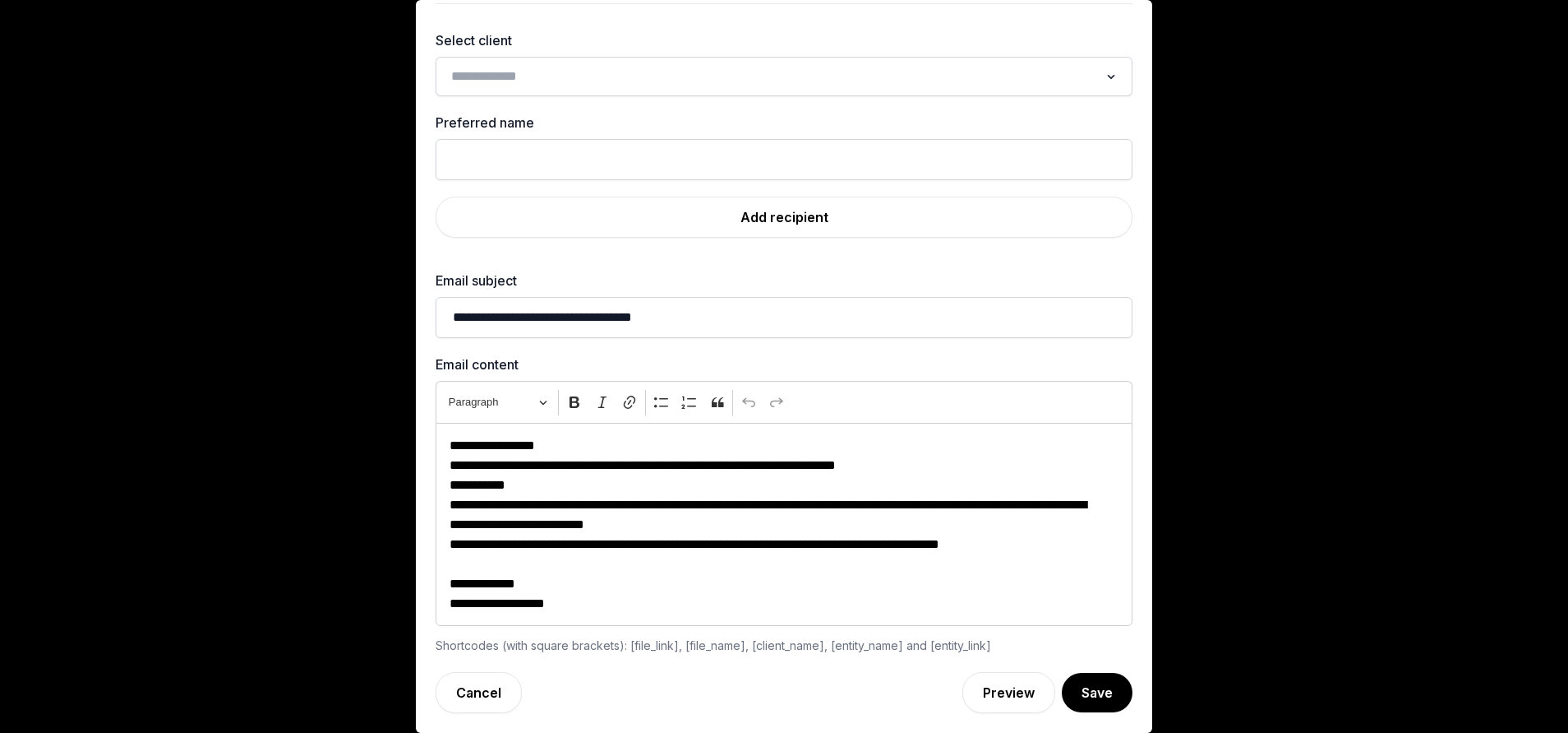
click at [575, 81] on input "Search for option" at bounding box center [772, 76] width 654 height 23
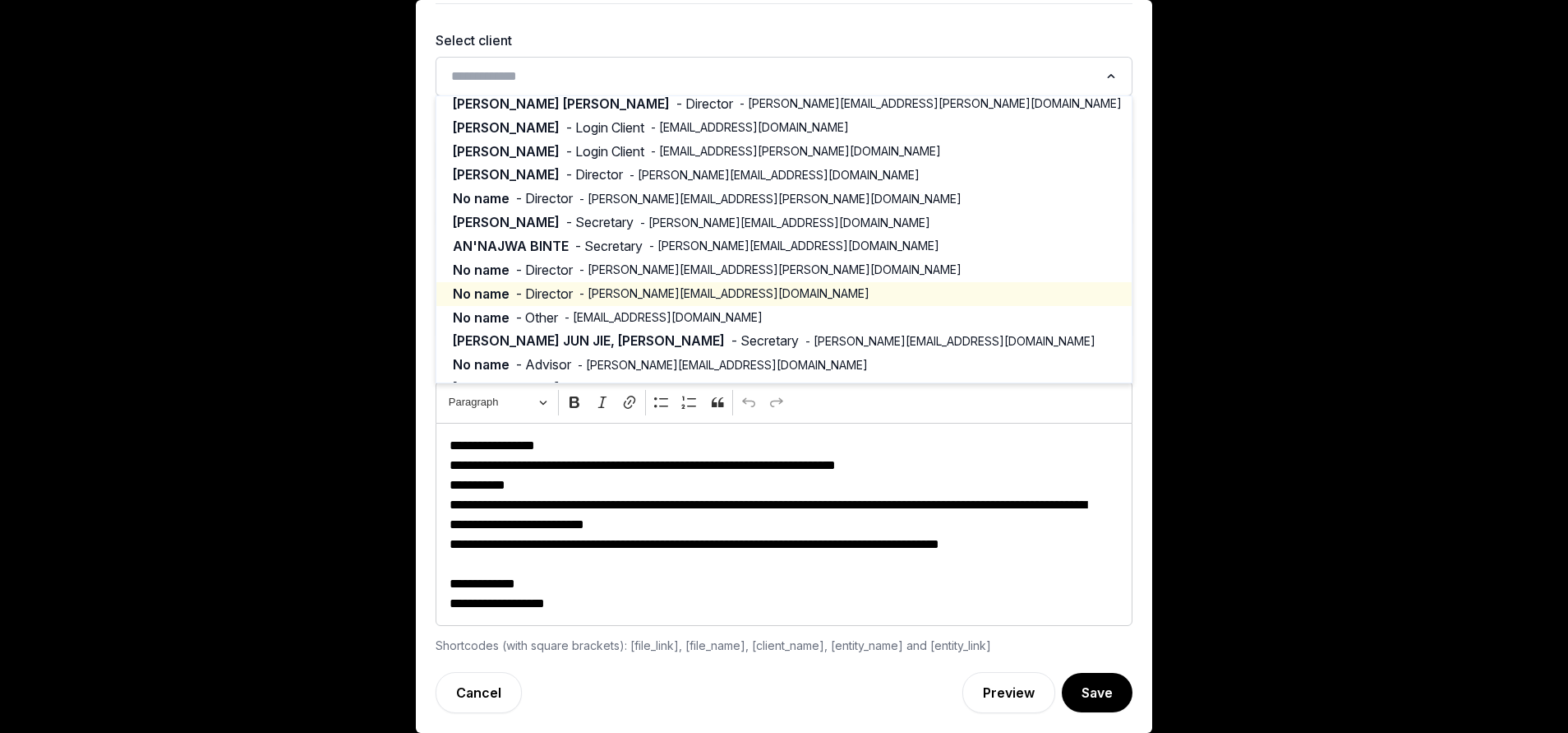
scroll to position [197, 0]
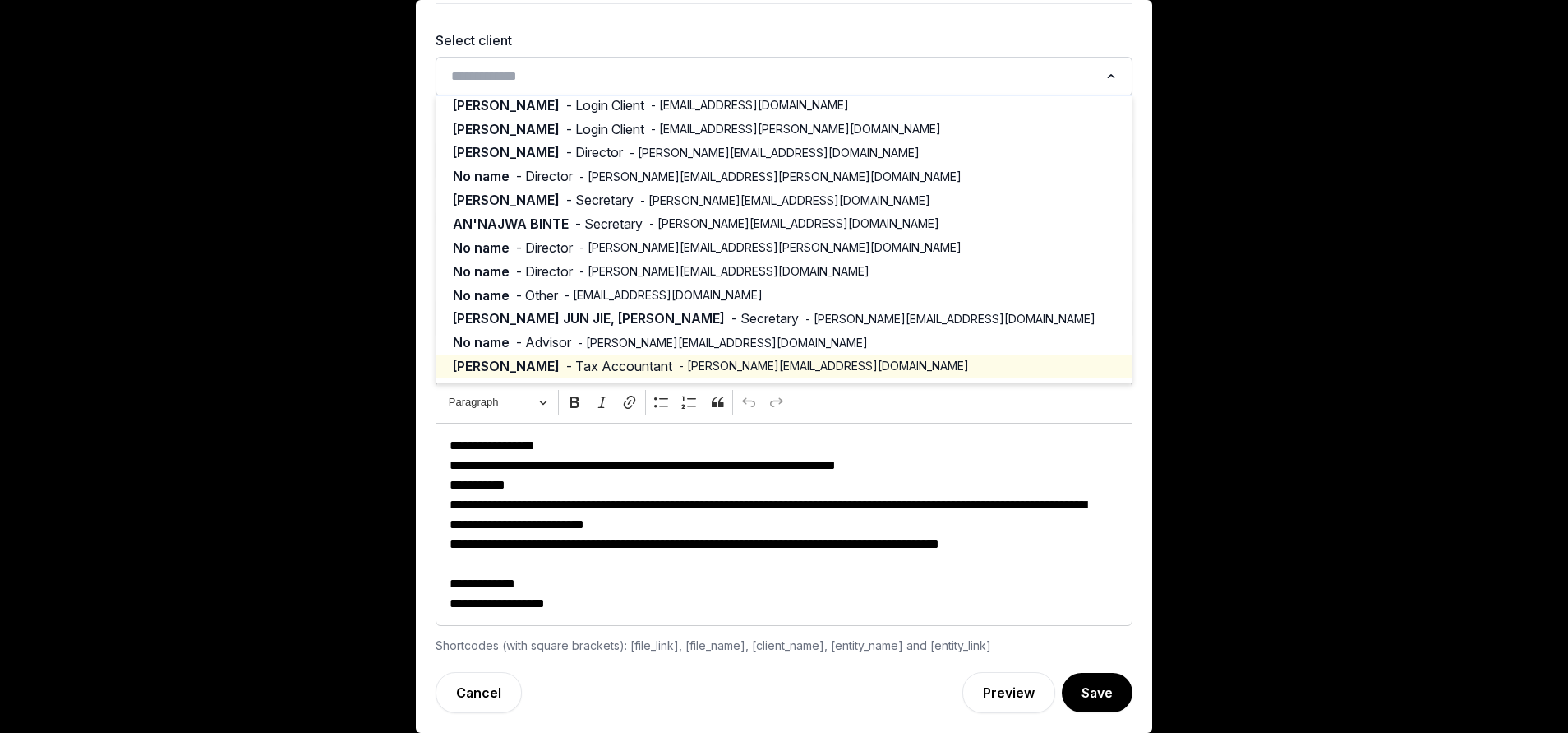
click at [566, 360] on span "- Tax Accountant" at bounding box center [619, 366] width 106 height 19
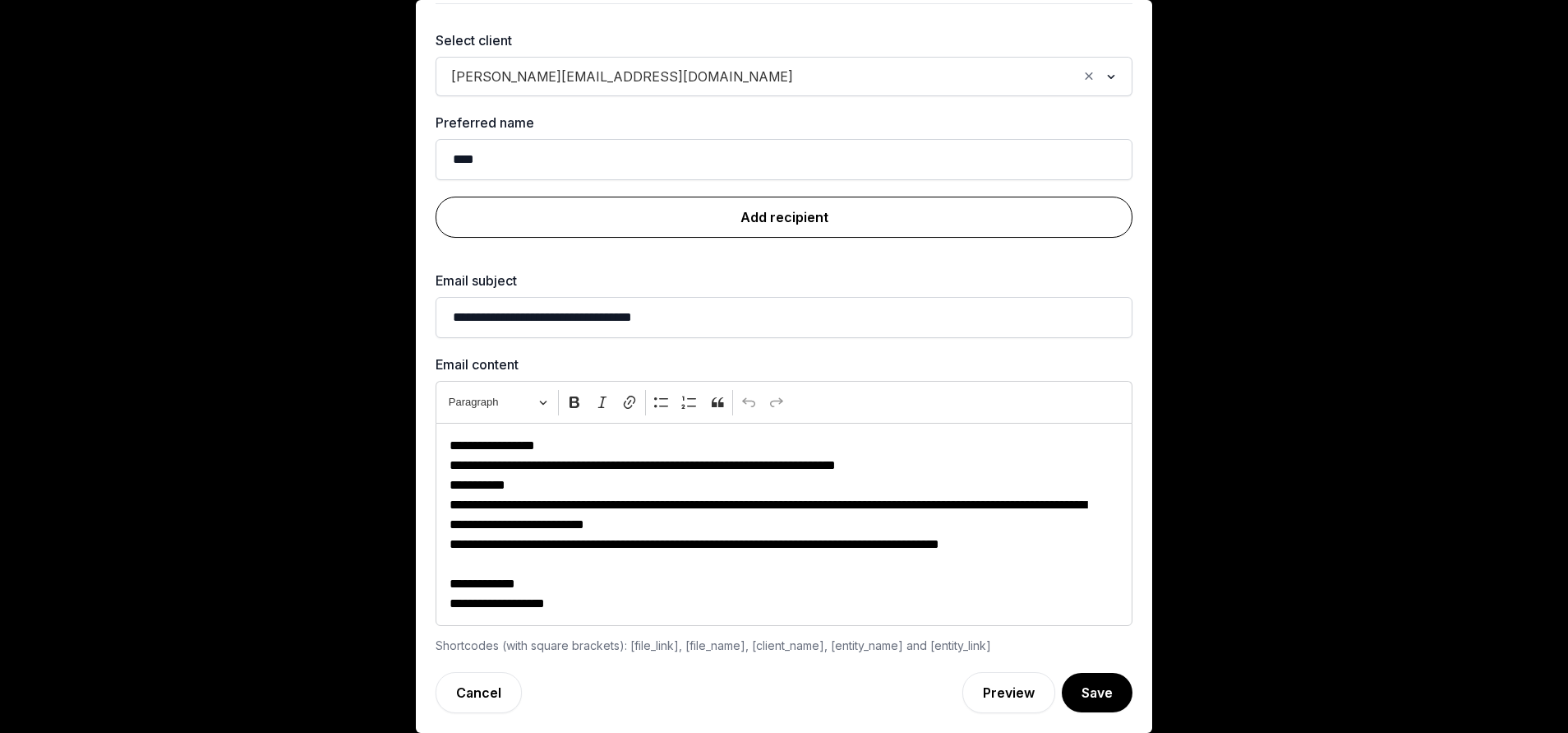
click at [690, 222] on link "Add recipient" at bounding box center [784, 217] width 697 height 41
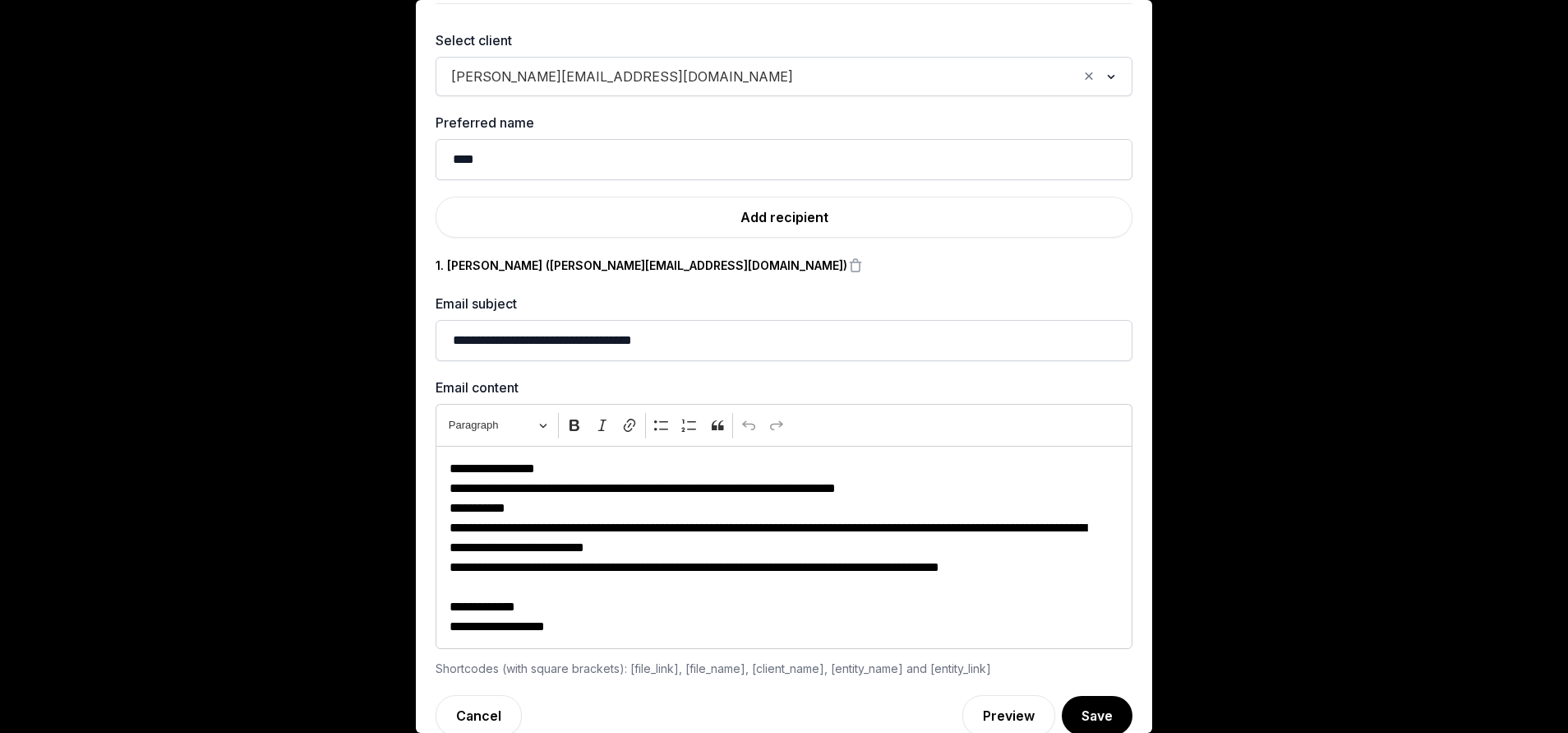
click at [577, 84] on span "eric.sheh@histellar.com" at bounding box center [622, 76] width 350 height 23
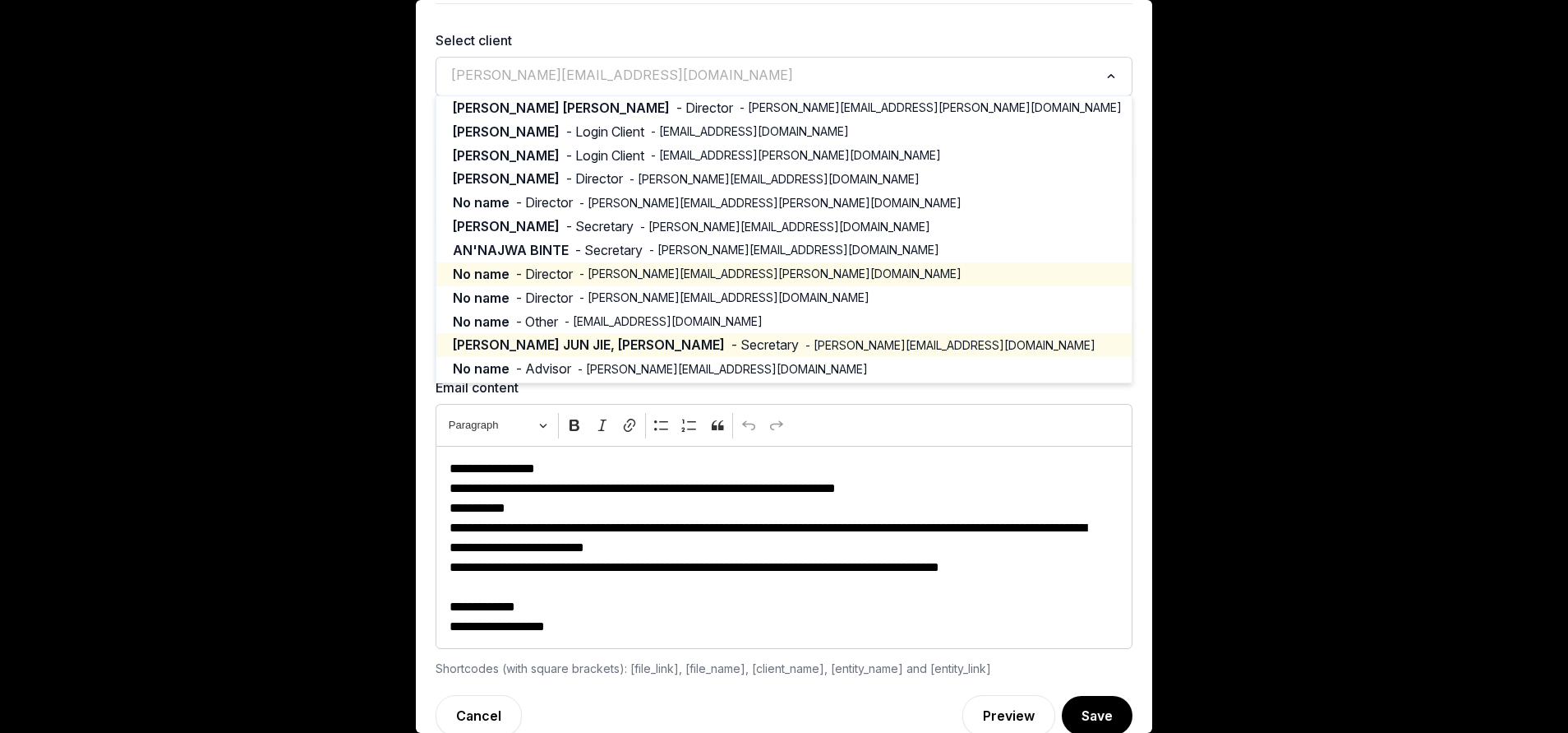
scroll to position [0, 0]
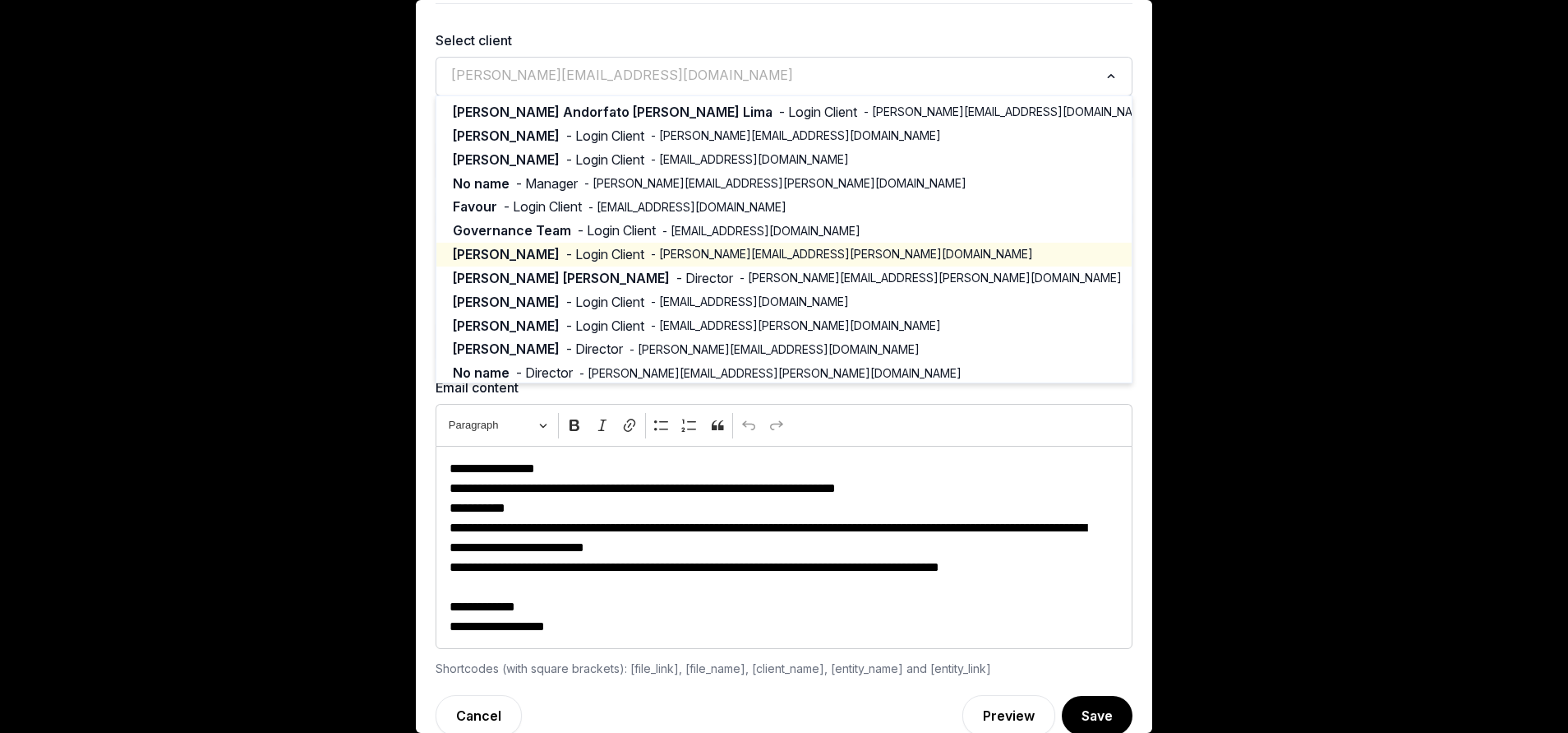
click at [502, 258] on span "Inderjeet Monga" at bounding box center [506, 254] width 107 height 19
type input "**********"
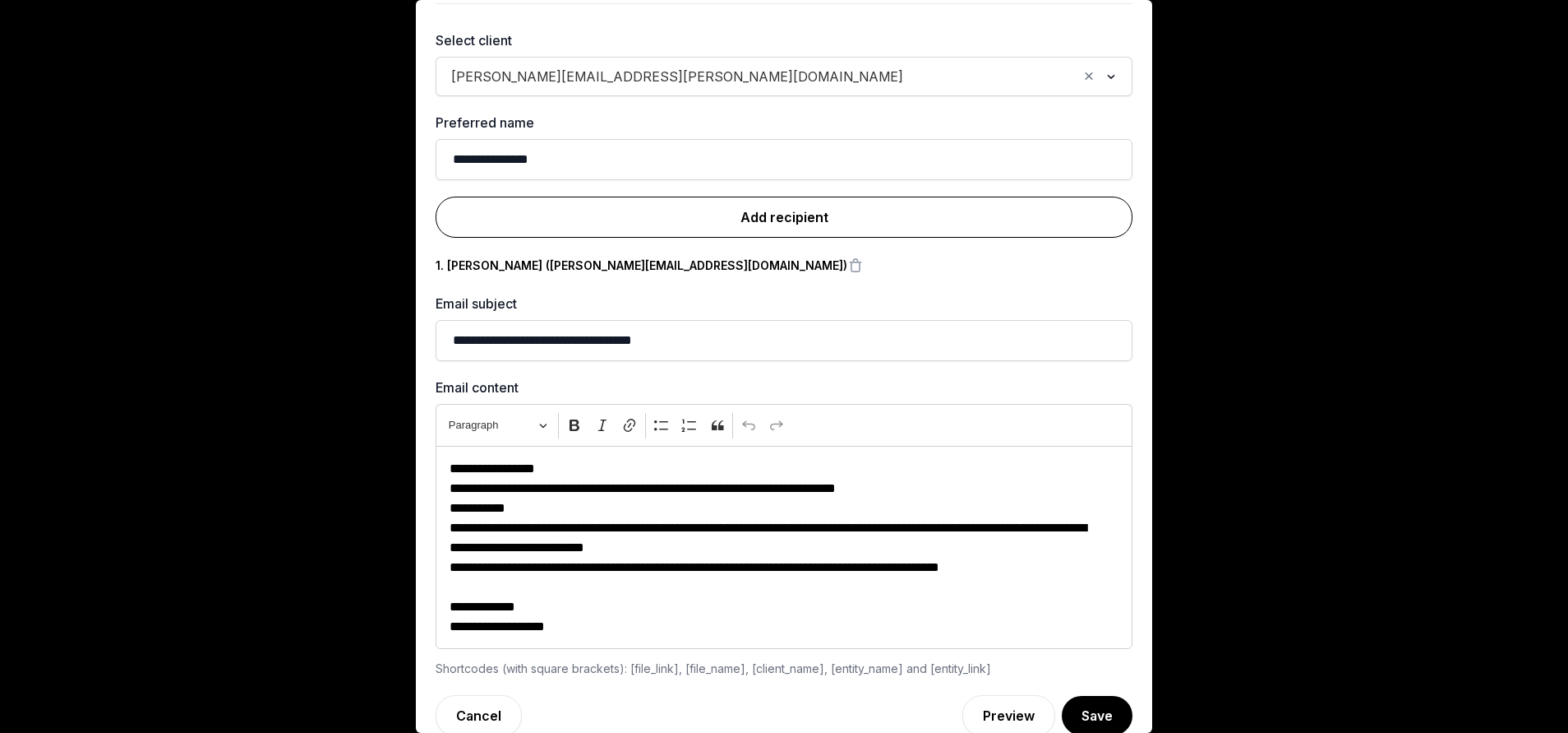
click at [840, 224] on link "Add recipient" at bounding box center [784, 217] width 697 height 41
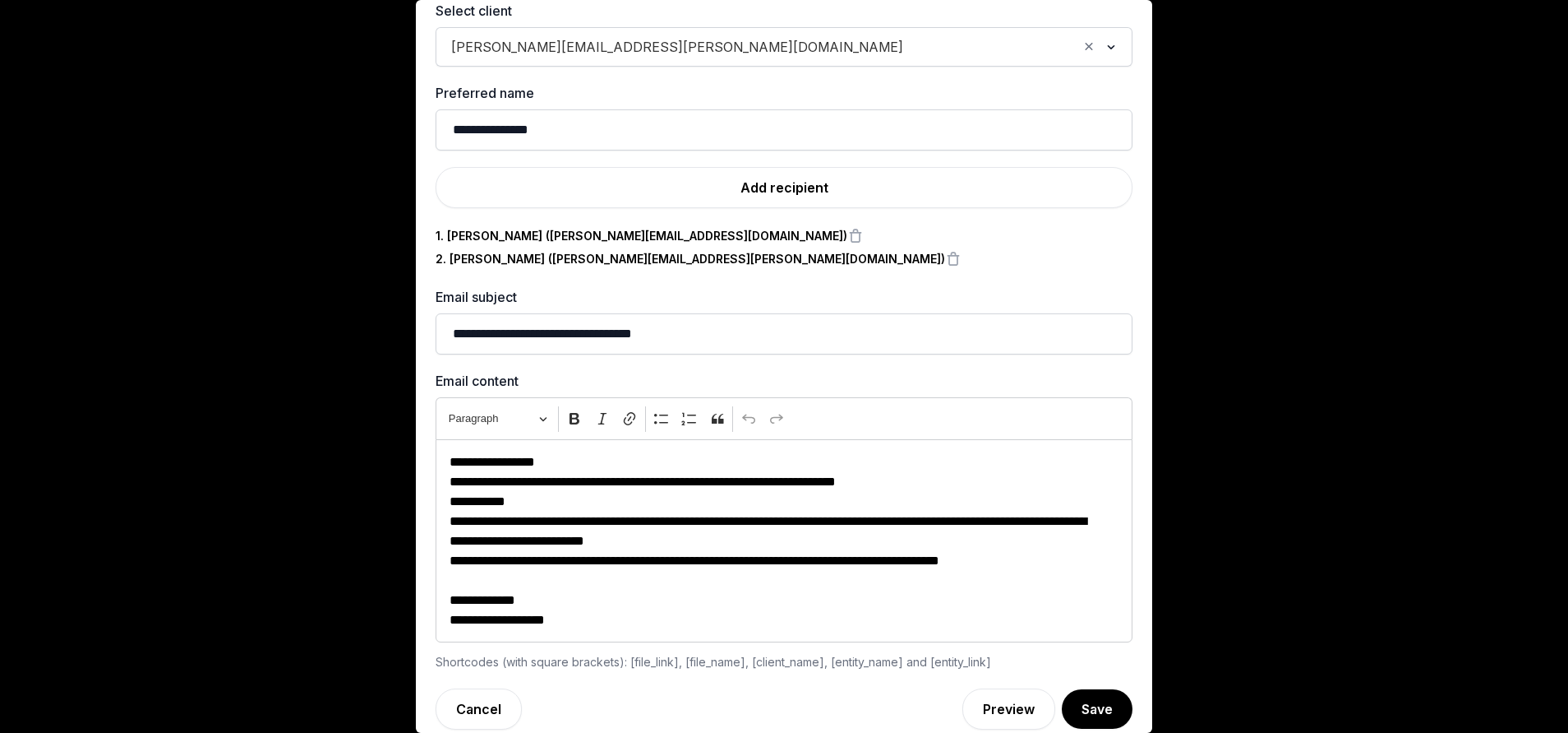
scroll to position [95, 0]
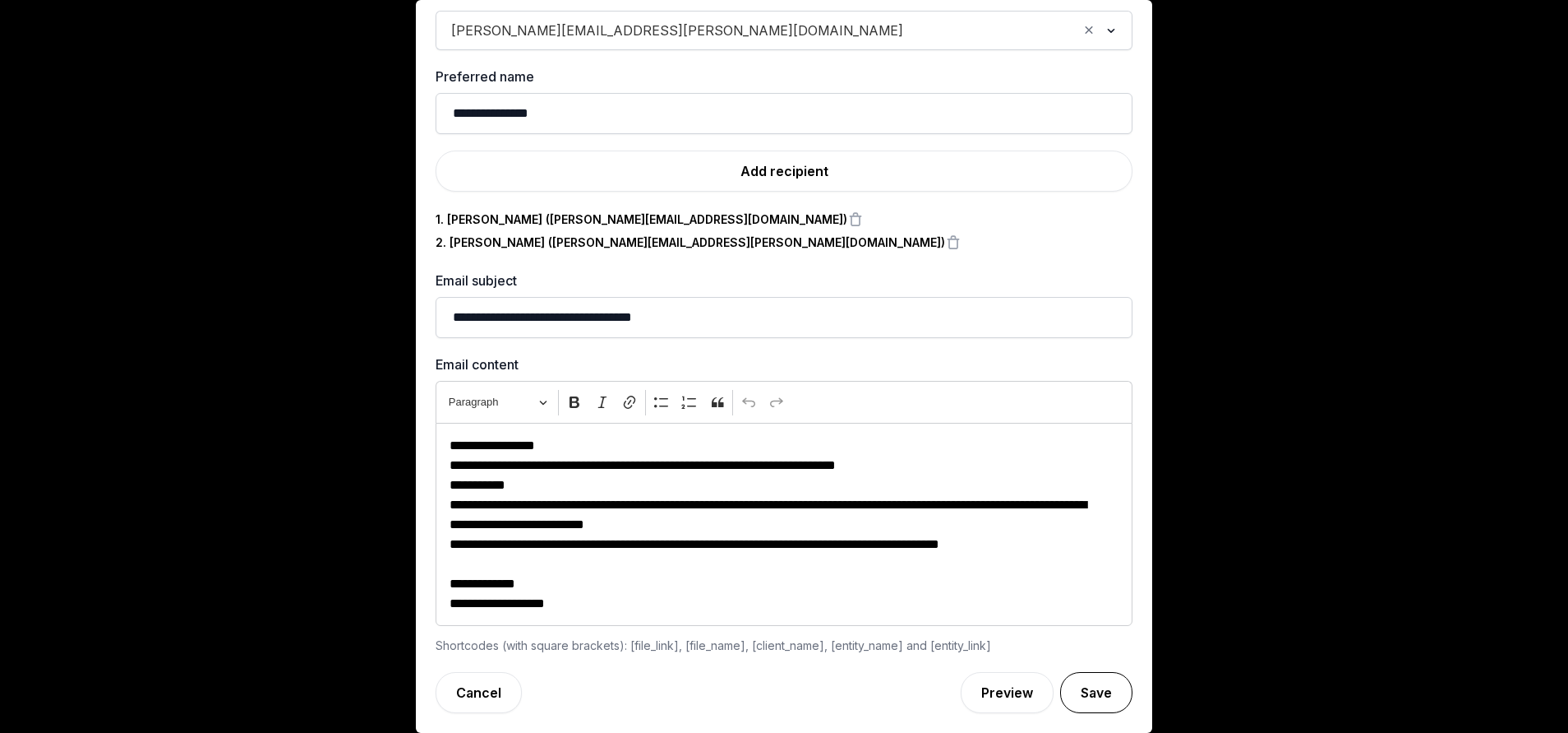
click at [1060, 683] on button "Save" at bounding box center [1096, 693] width 72 height 41
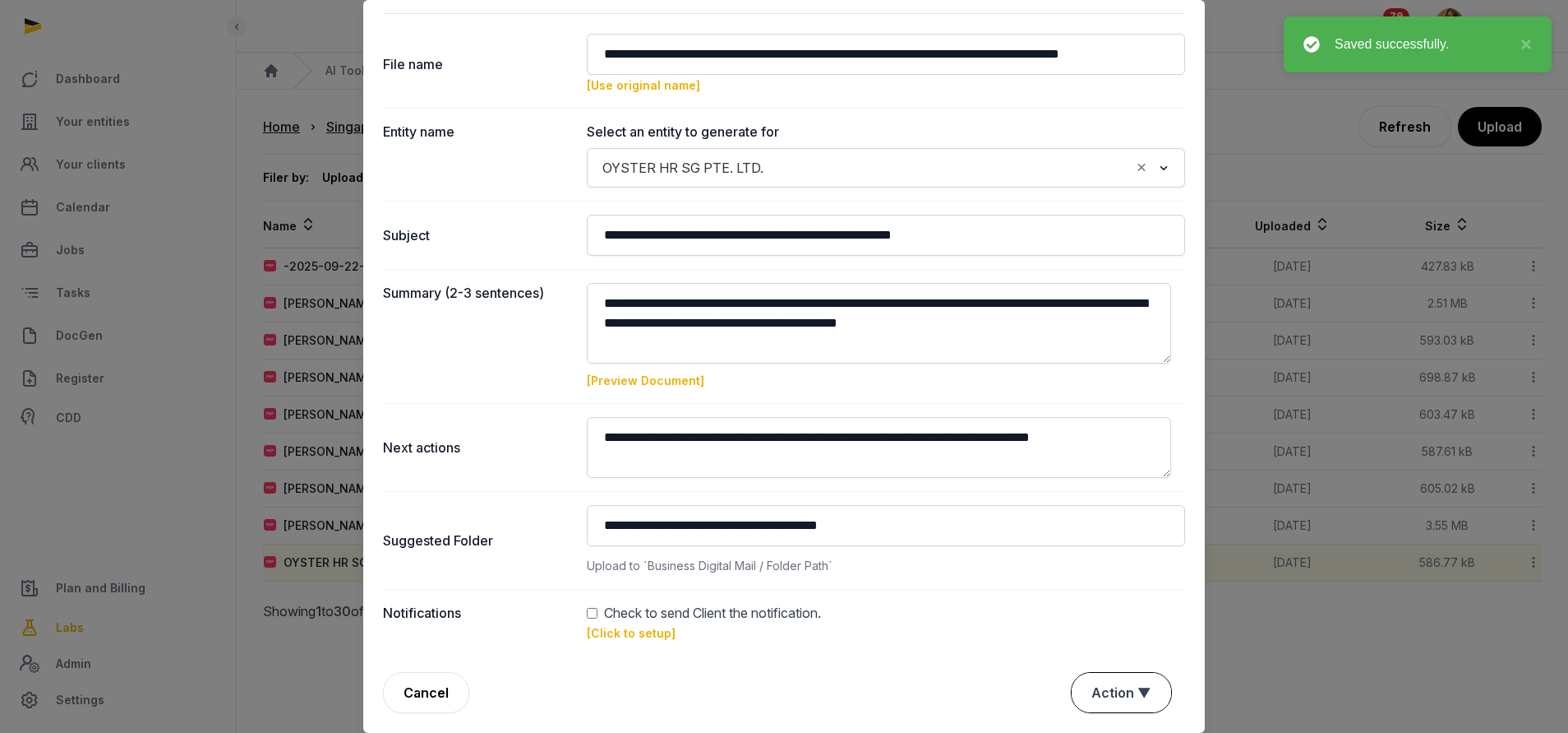
click at [1109, 697] on button "Action ▼" at bounding box center [1121, 693] width 100 height 39
click at [1093, 584] on div "Approve" at bounding box center [1119, 597] width 131 height 33
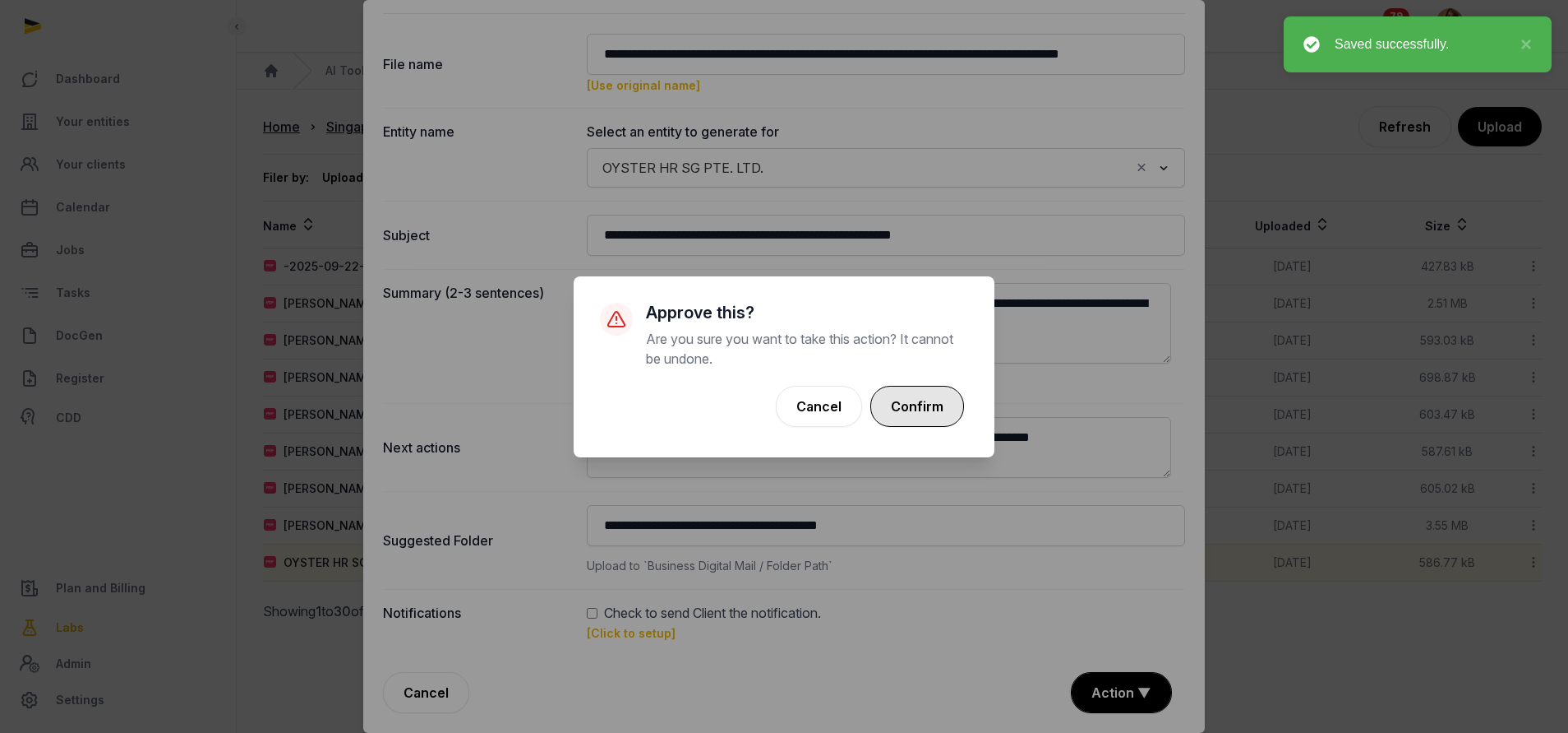
click at [911, 408] on button "Confirm" at bounding box center [916, 406] width 93 height 41
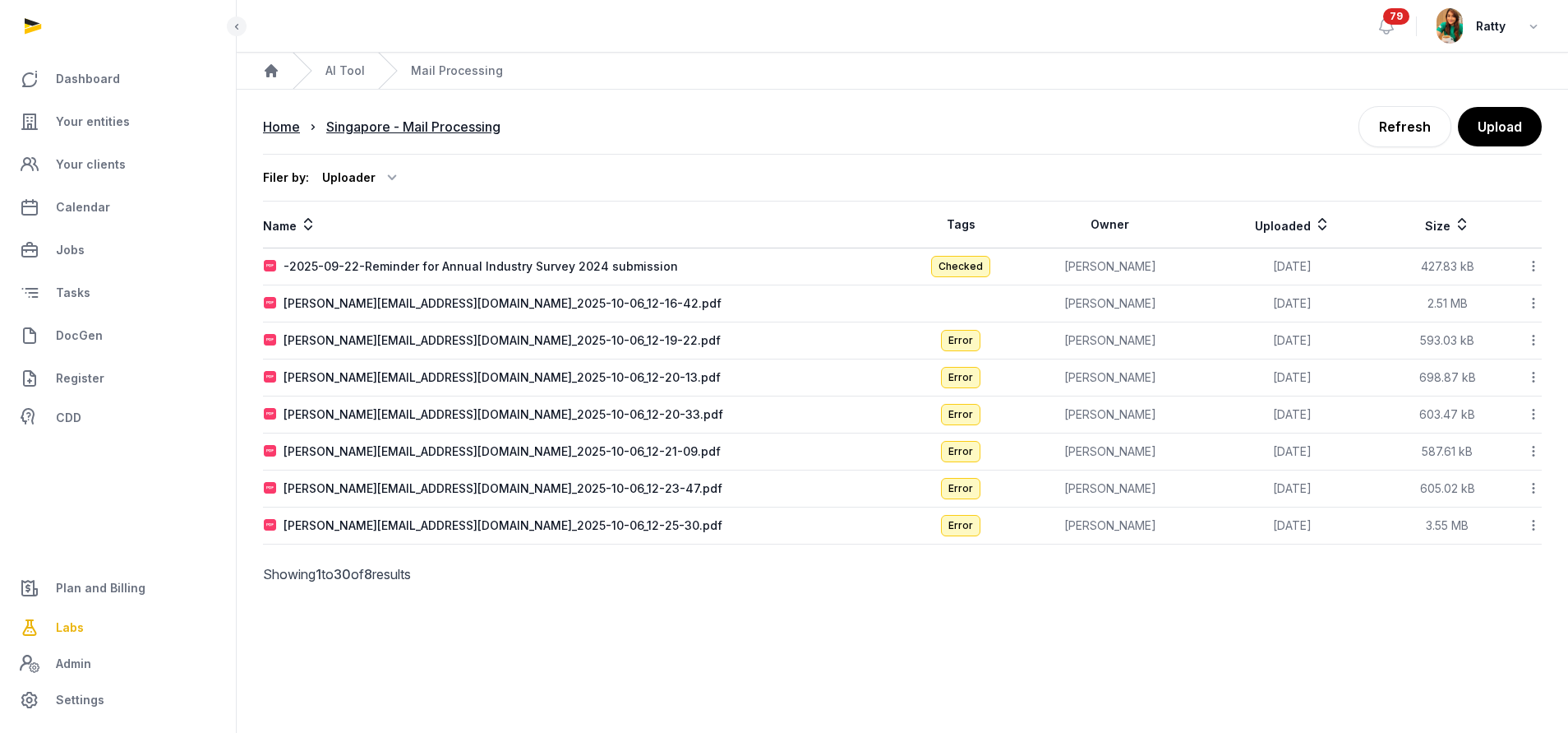
click at [1531, 263] on icon at bounding box center [1533, 266] width 15 height 17
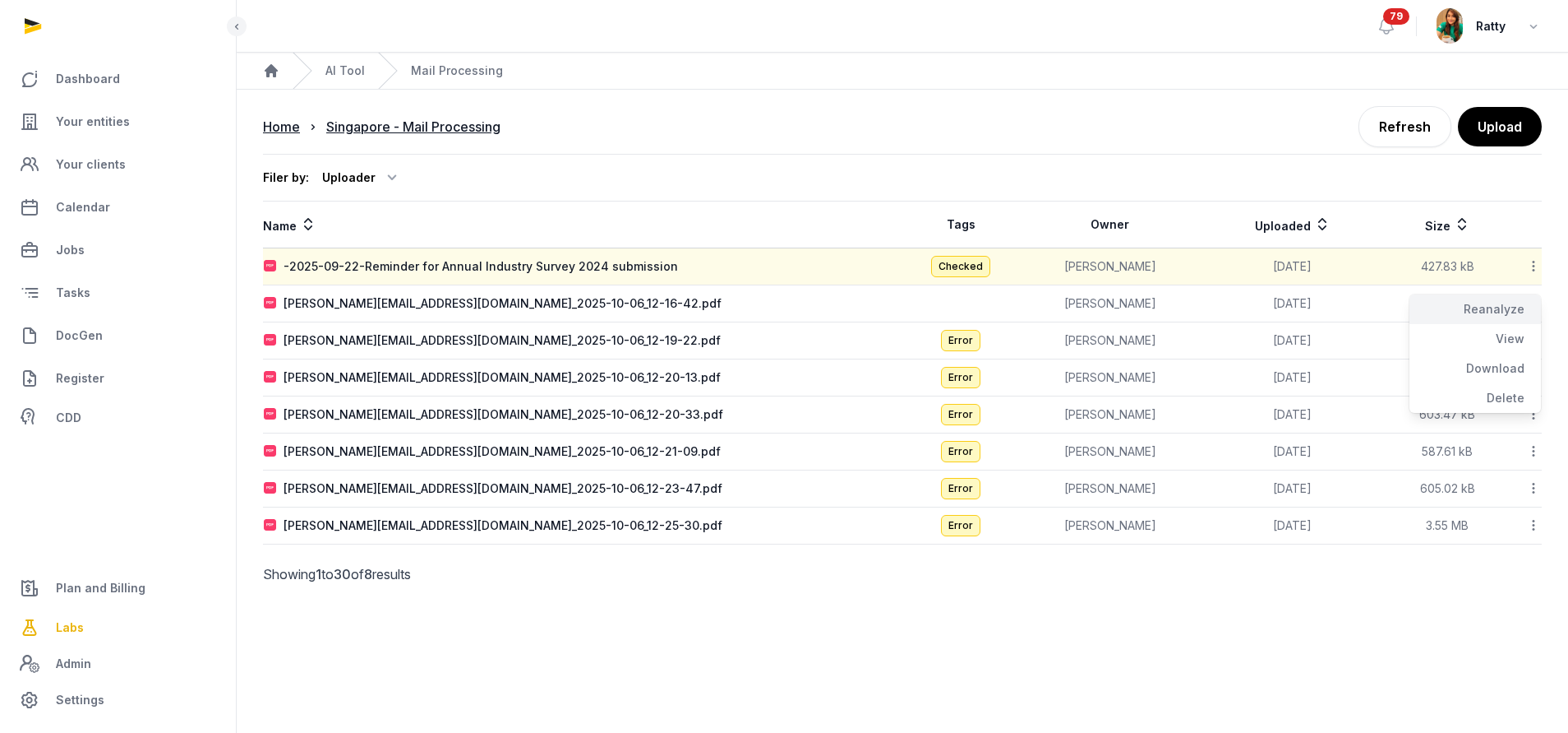
click at [1511, 311] on div "Reanalyze" at bounding box center [1475, 309] width 131 height 29
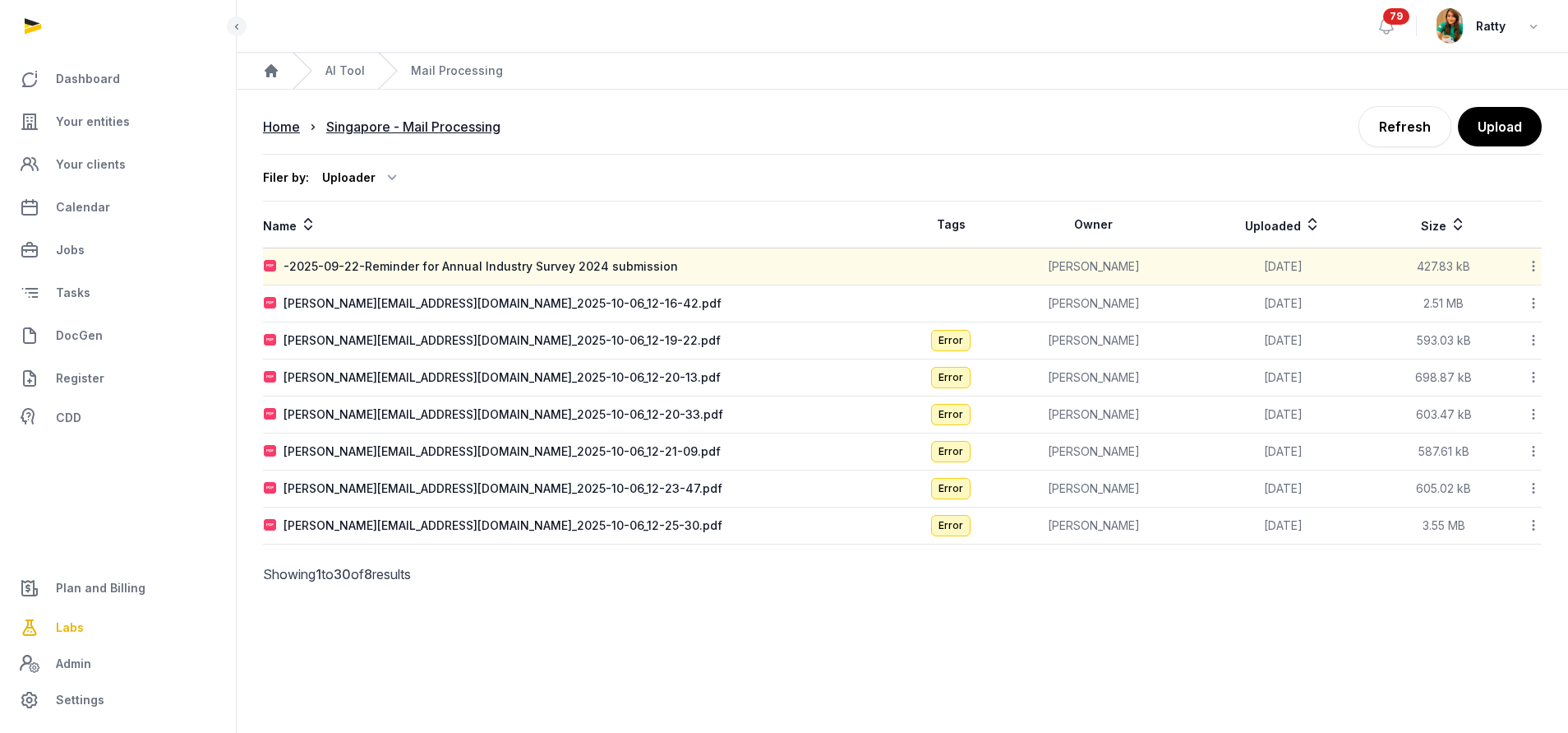
click at [1534, 303] on icon at bounding box center [1533, 303] width 15 height 17
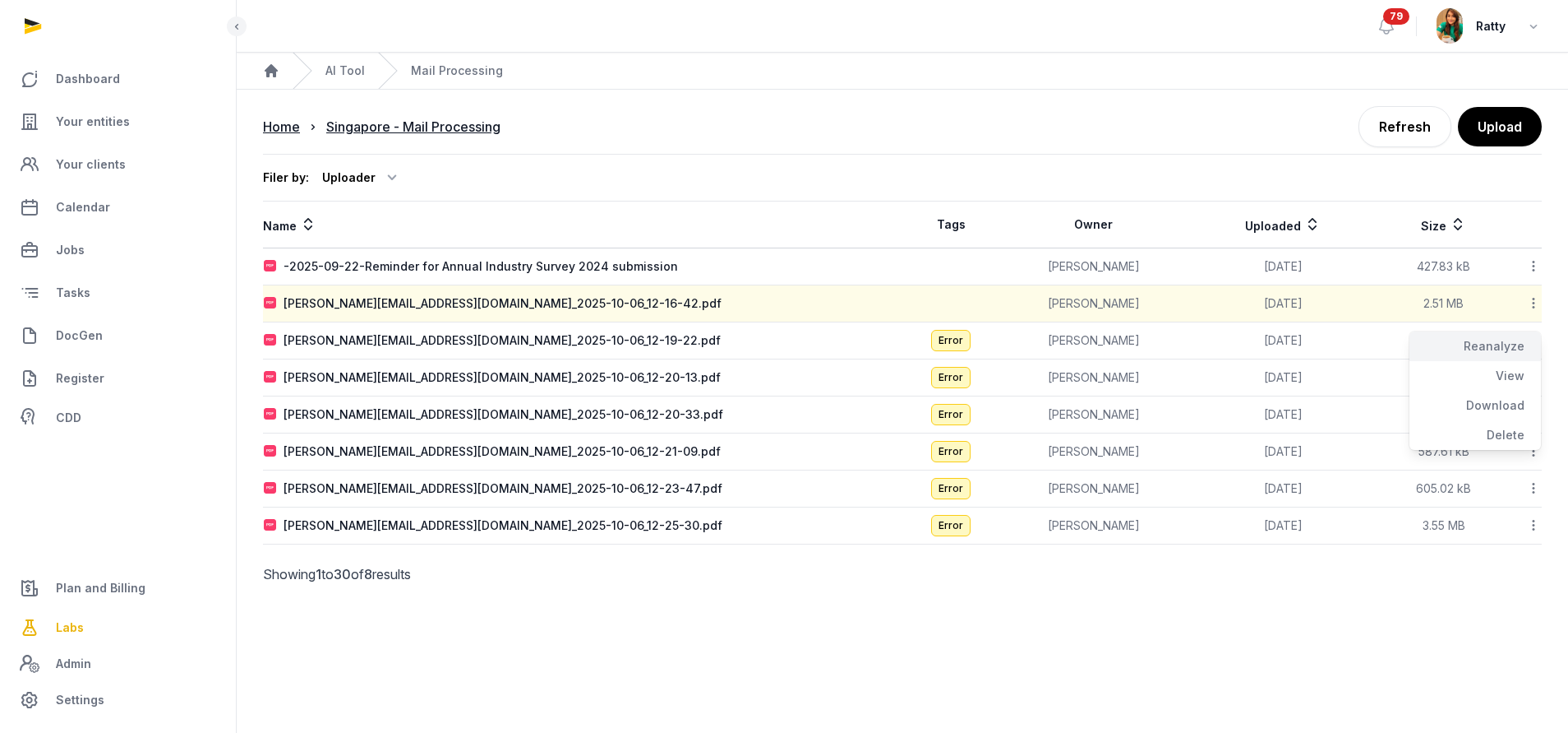
click at [1503, 348] on div "Reanalyze" at bounding box center [1475, 346] width 131 height 29
click at [1534, 344] on icon at bounding box center [1533, 340] width 15 height 17
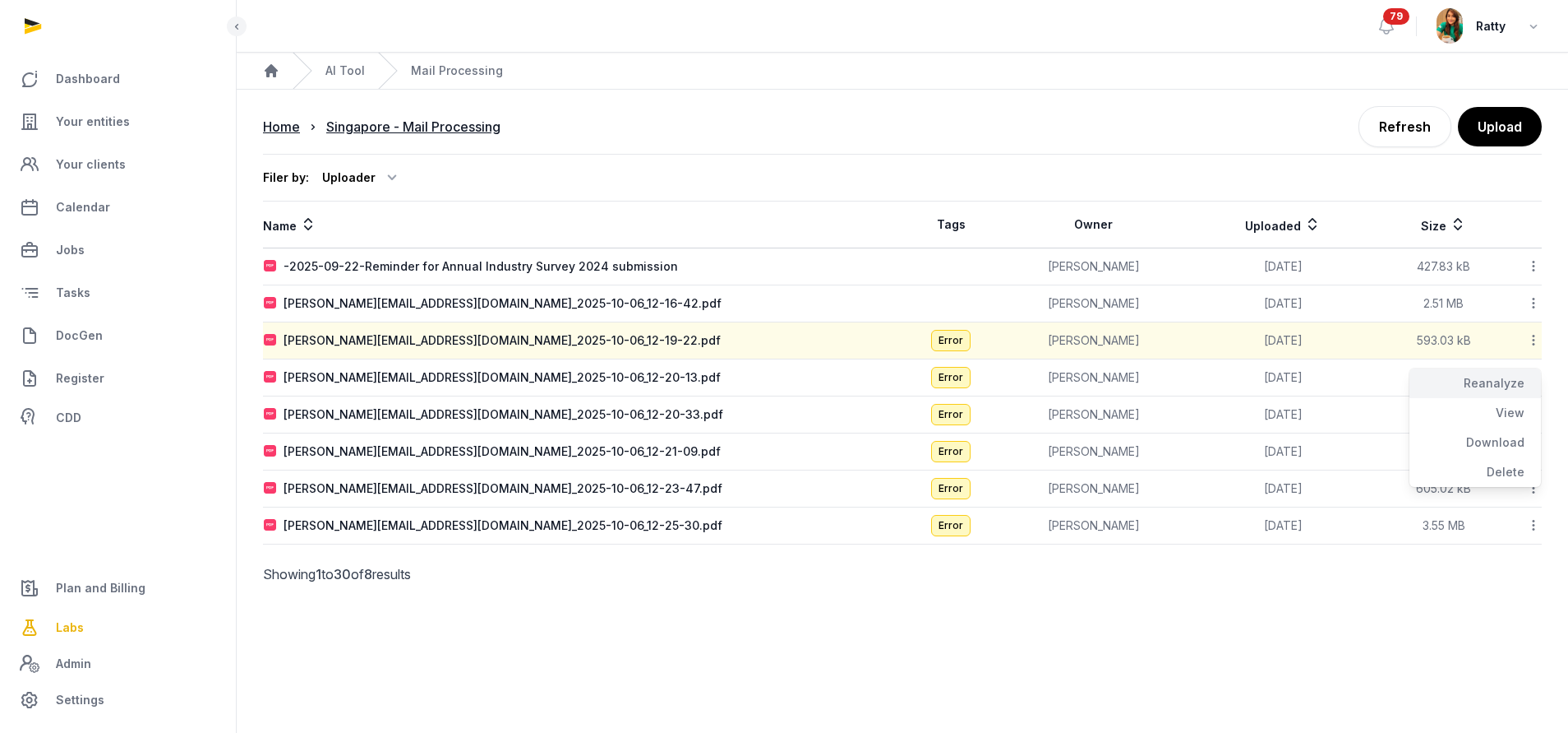
click at [1498, 384] on div "Reanalyze" at bounding box center [1475, 383] width 131 height 29
click at [1532, 379] on icon at bounding box center [1533, 377] width 15 height 17
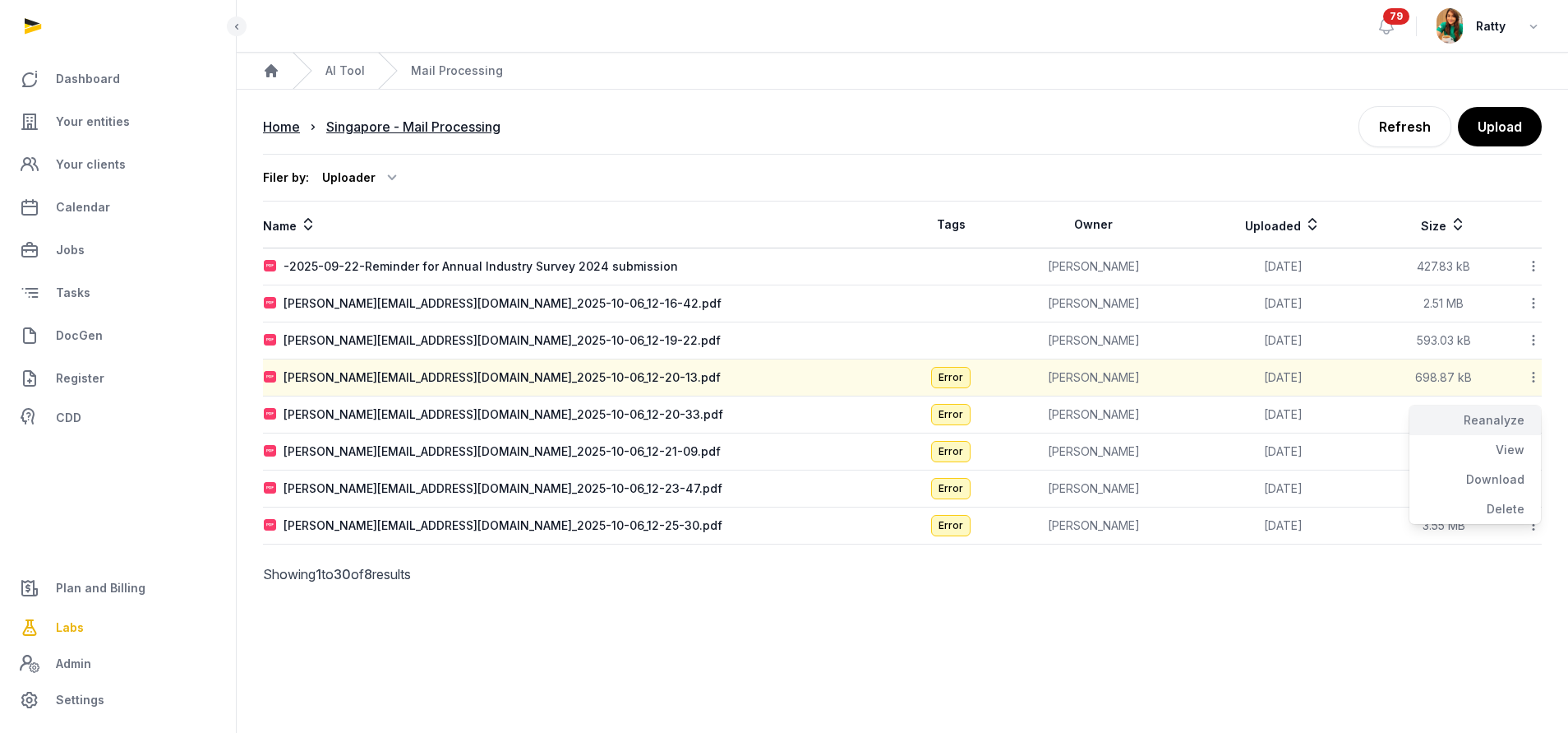
click at [1503, 414] on div "Reanalyze" at bounding box center [1475, 420] width 131 height 29
click at [1534, 415] on icon at bounding box center [1533, 414] width 15 height 17
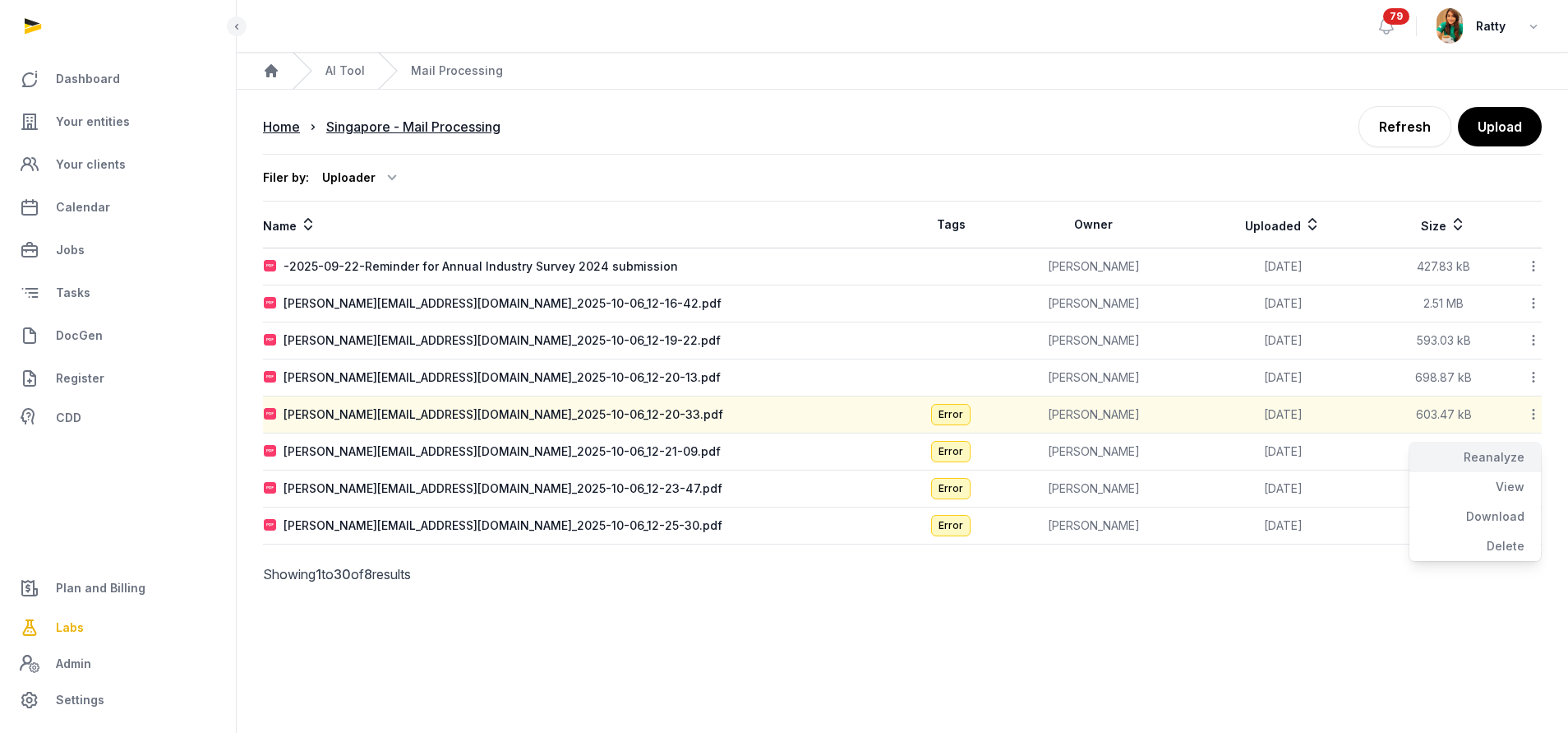
click at [1499, 457] on div "Reanalyze" at bounding box center [1475, 457] width 131 height 29
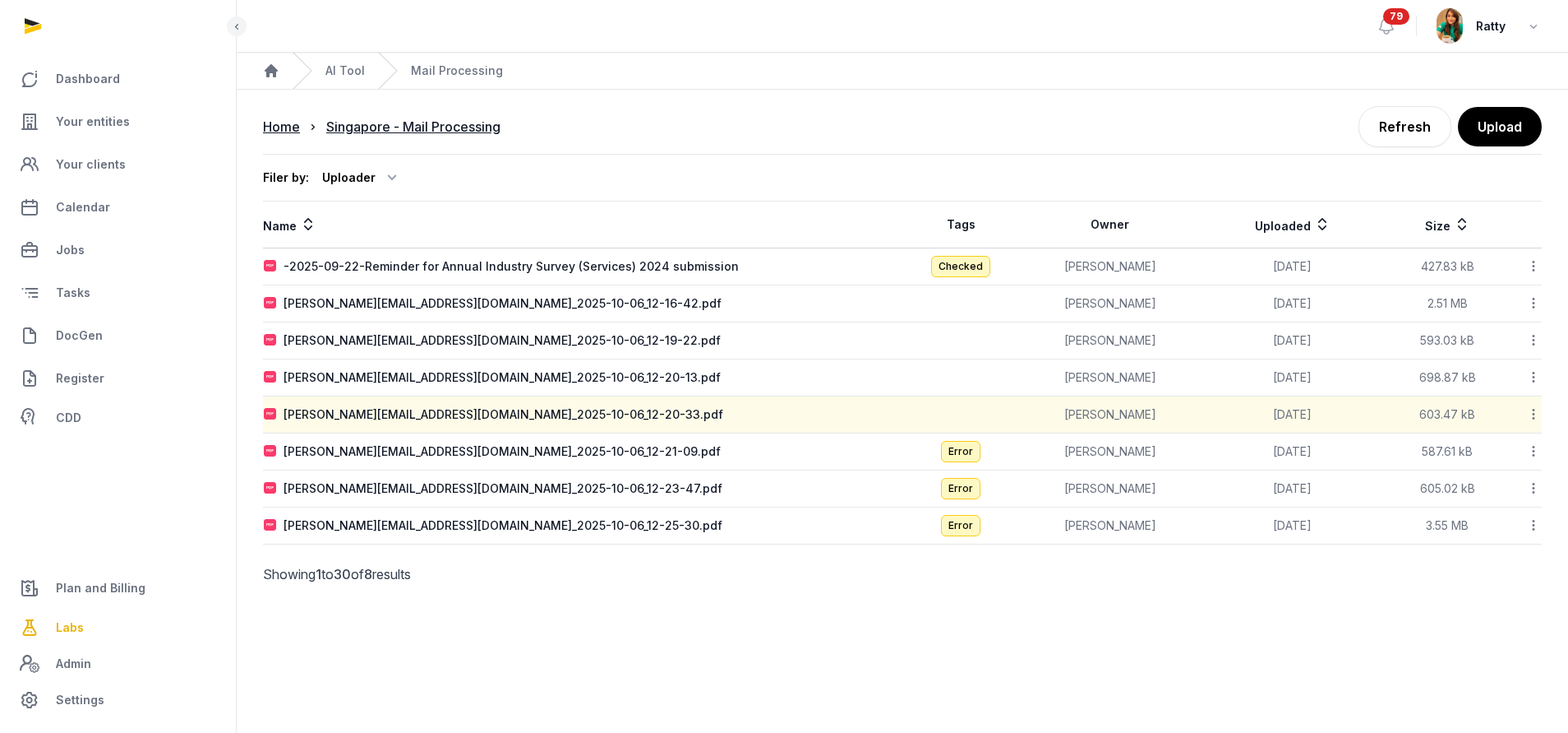
click at [1534, 449] on icon at bounding box center [1533, 451] width 15 height 17
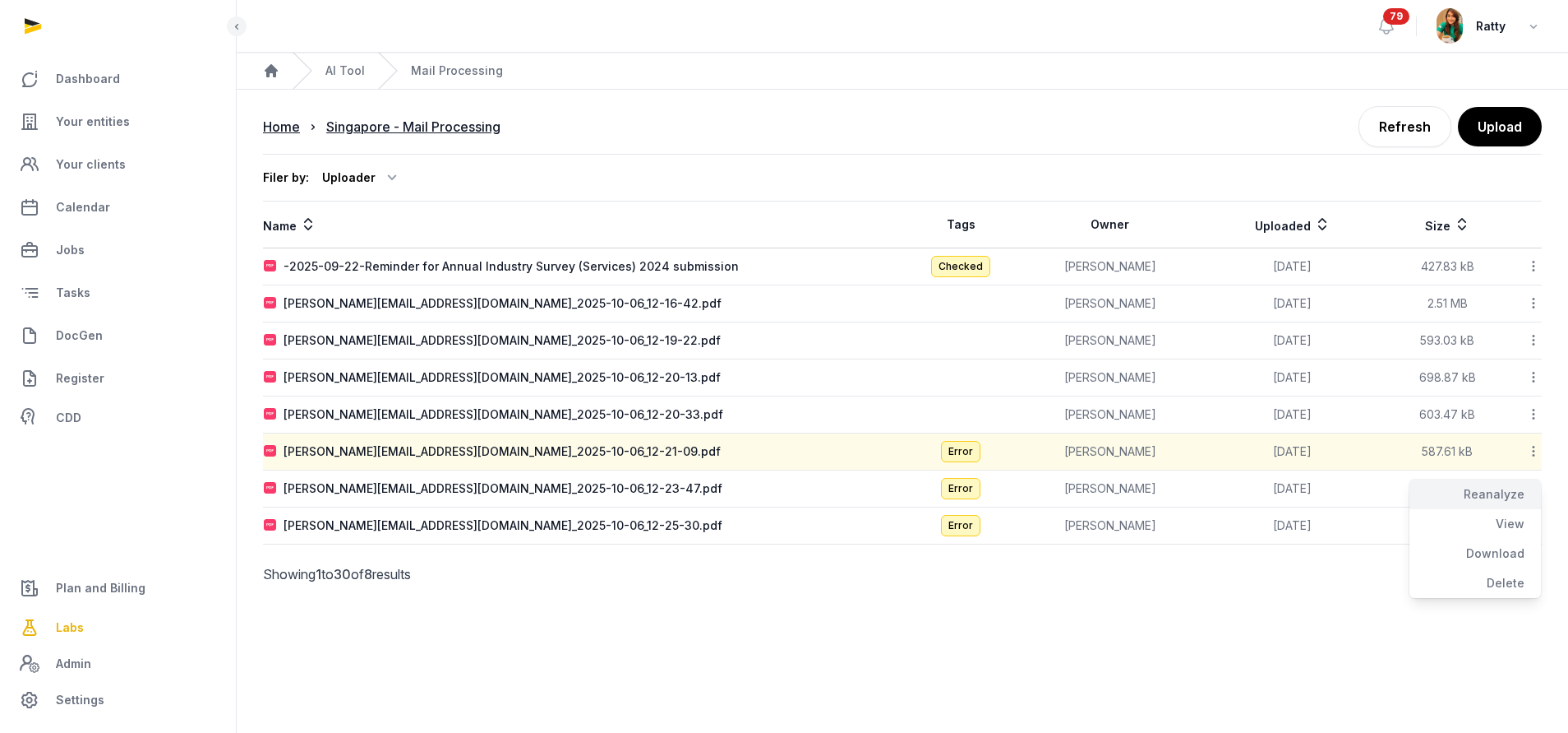
click at [1517, 486] on div "Reanalyze" at bounding box center [1475, 494] width 131 height 29
click at [1535, 490] on icon at bounding box center [1533, 488] width 15 height 17
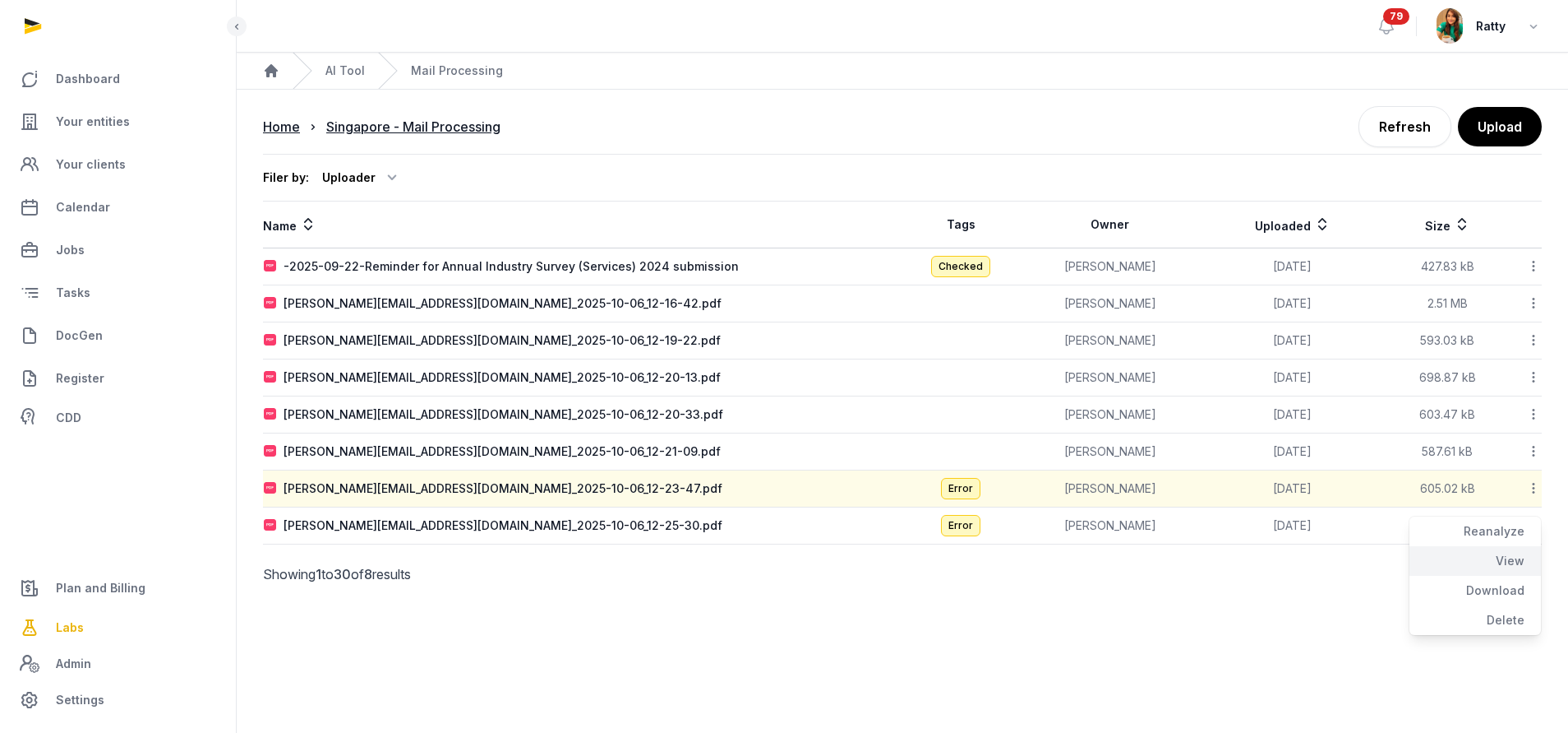
click at [1499, 547] on div "View" at bounding box center [1475, 560] width 131 height 29
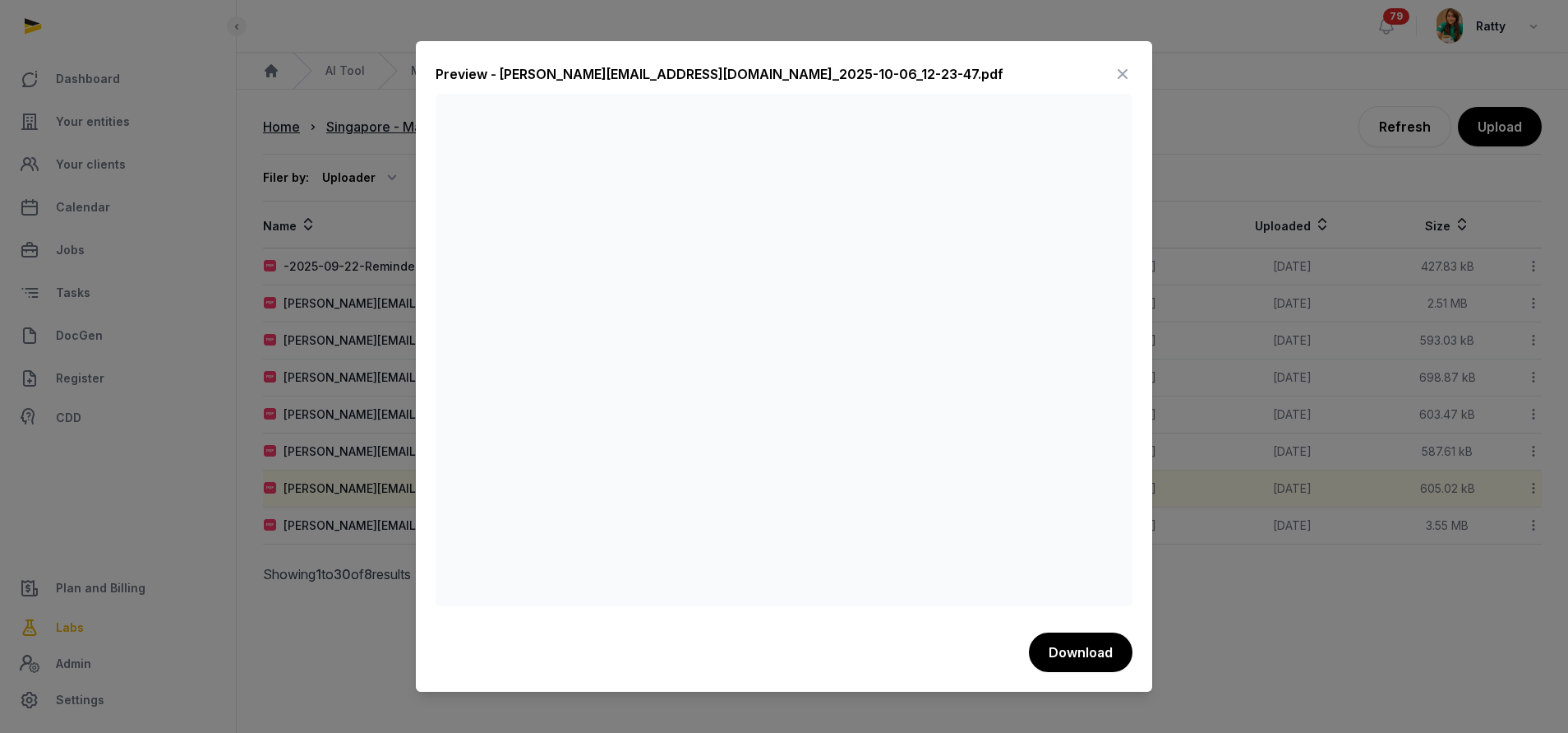
click at [1110, 64] on div "Preview - anna.nari@histellar.com_2025-10-06_12-23-47.pdf" at bounding box center [784, 77] width 697 height 33
click at [1126, 72] on icon at bounding box center [1122, 74] width 20 height 27
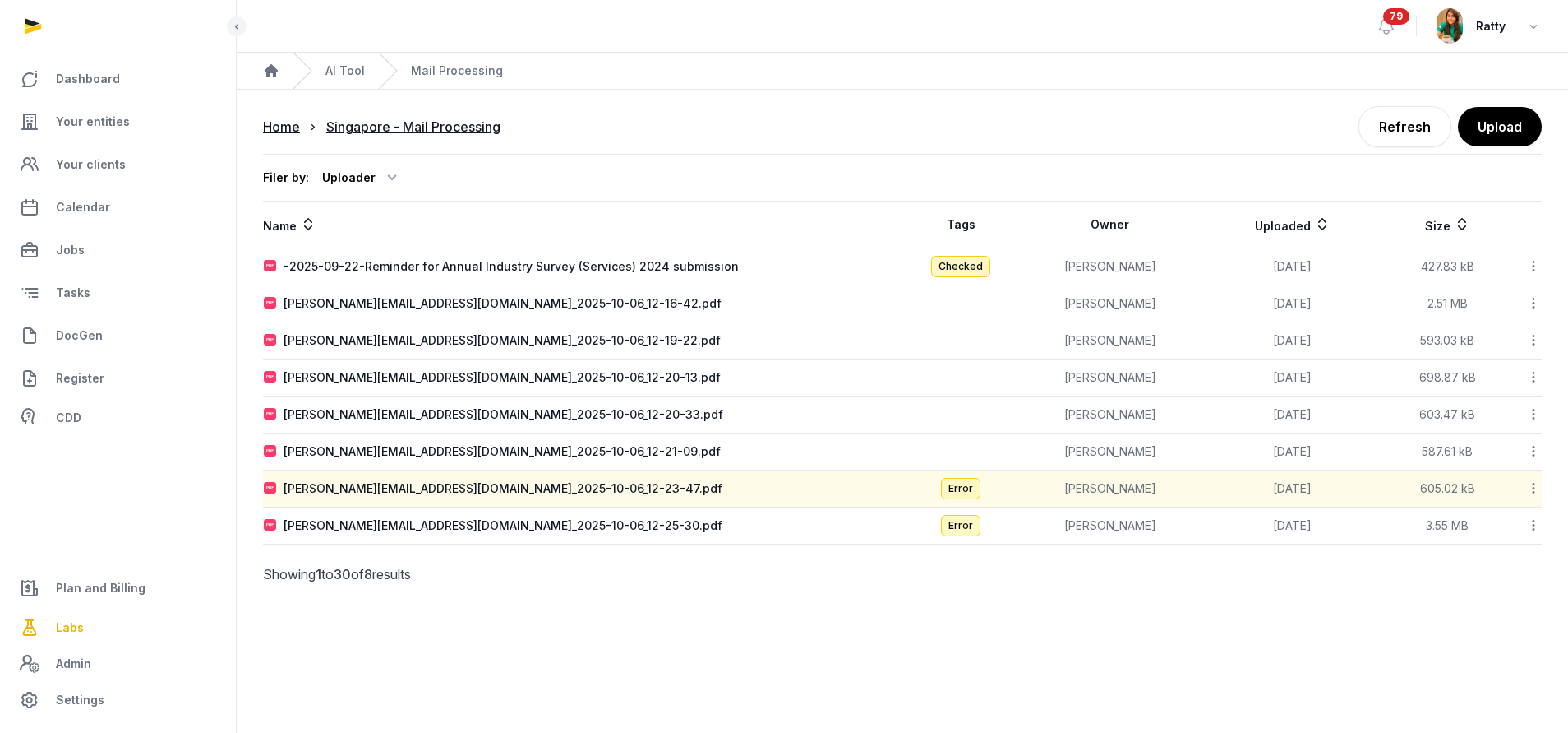
click at [1533, 494] on icon at bounding box center [1533, 488] width 15 height 17
click at [1489, 532] on div "Reanalyze" at bounding box center [1475, 531] width 131 height 29
click at [1530, 522] on icon at bounding box center [1533, 525] width 15 height 17
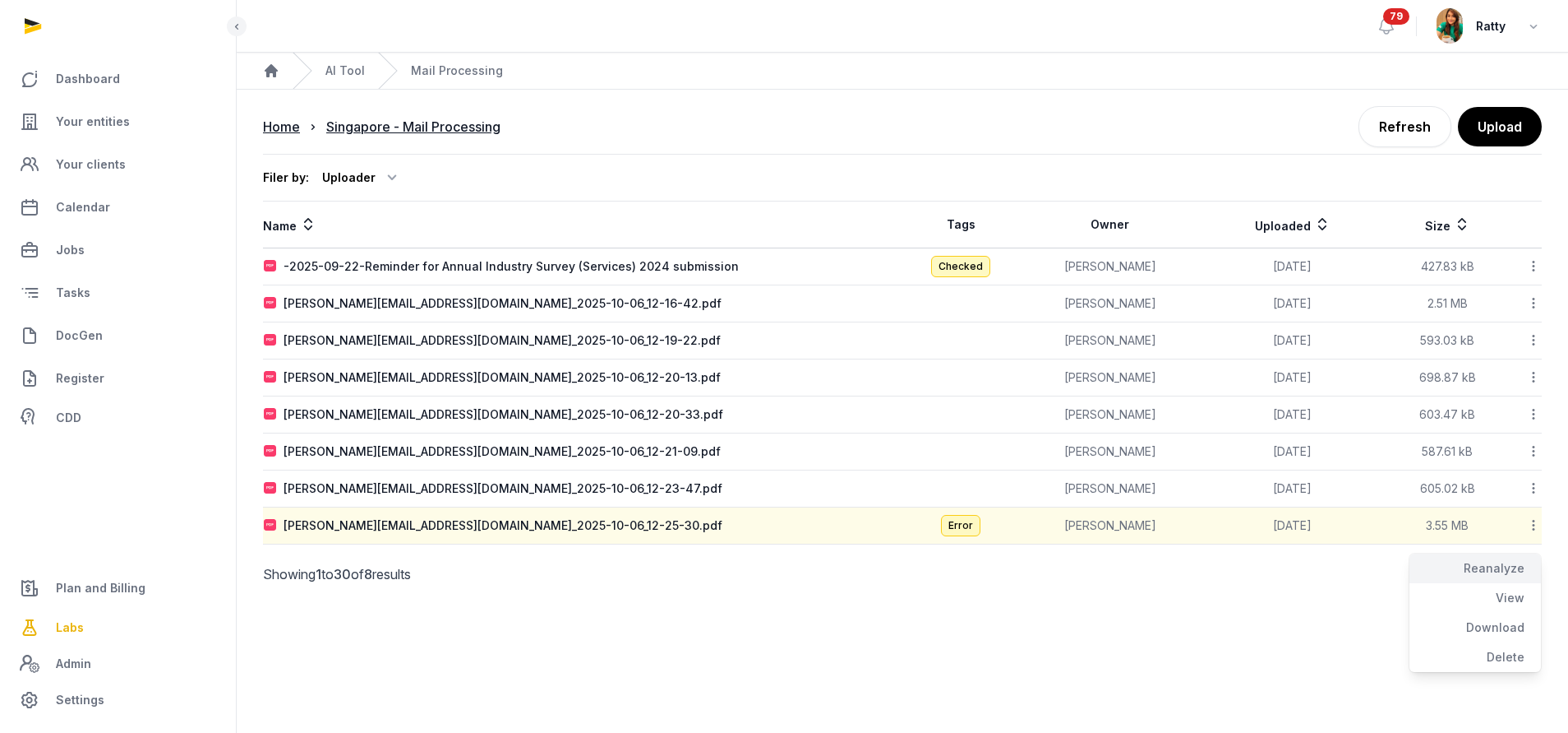
click at [1476, 570] on div "Reanalyze" at bounding box center [1475, 568] width 131 height 29
click at [420, 262] on div "-2025-09-22-Reminder for Annual Industry Survey (Services) 2024 submission" at bounding box center [510, 266] width 455 height 16
type input "**********"
type textarea "**********"
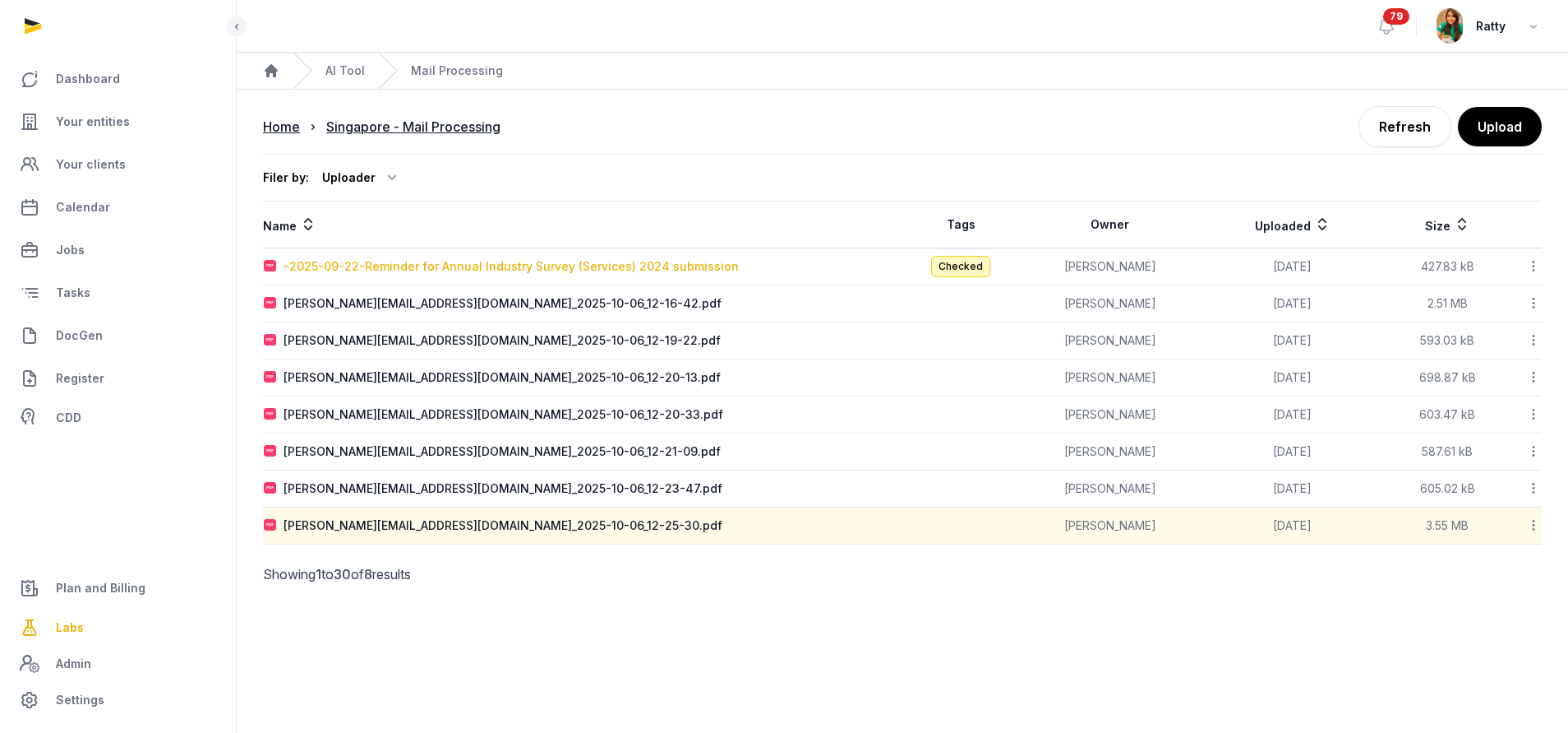
type textarea "**********"
type input "**********"
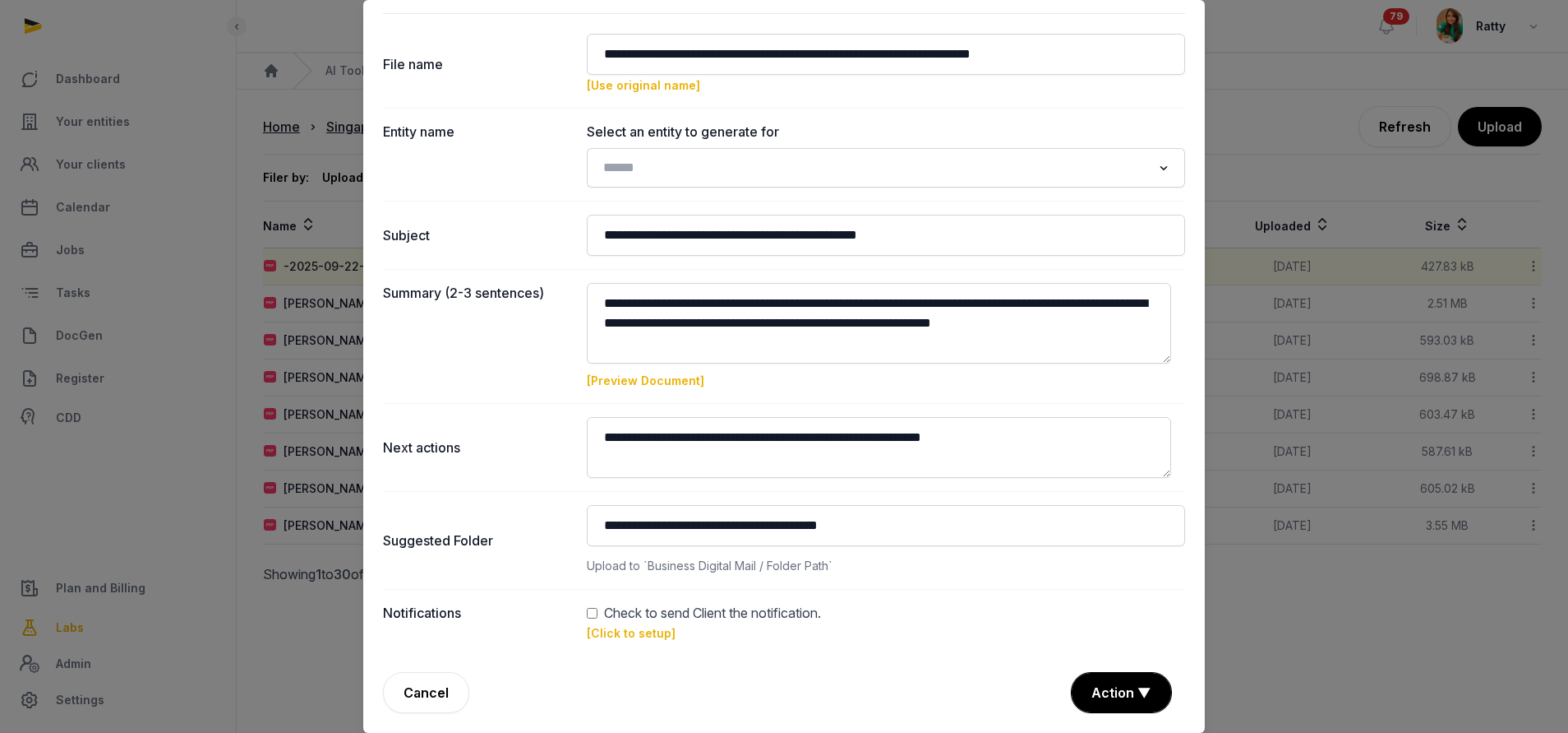
click at [618, 378] on link "[Preview Document]" at bounding box center [645, 380] width 118 height 14
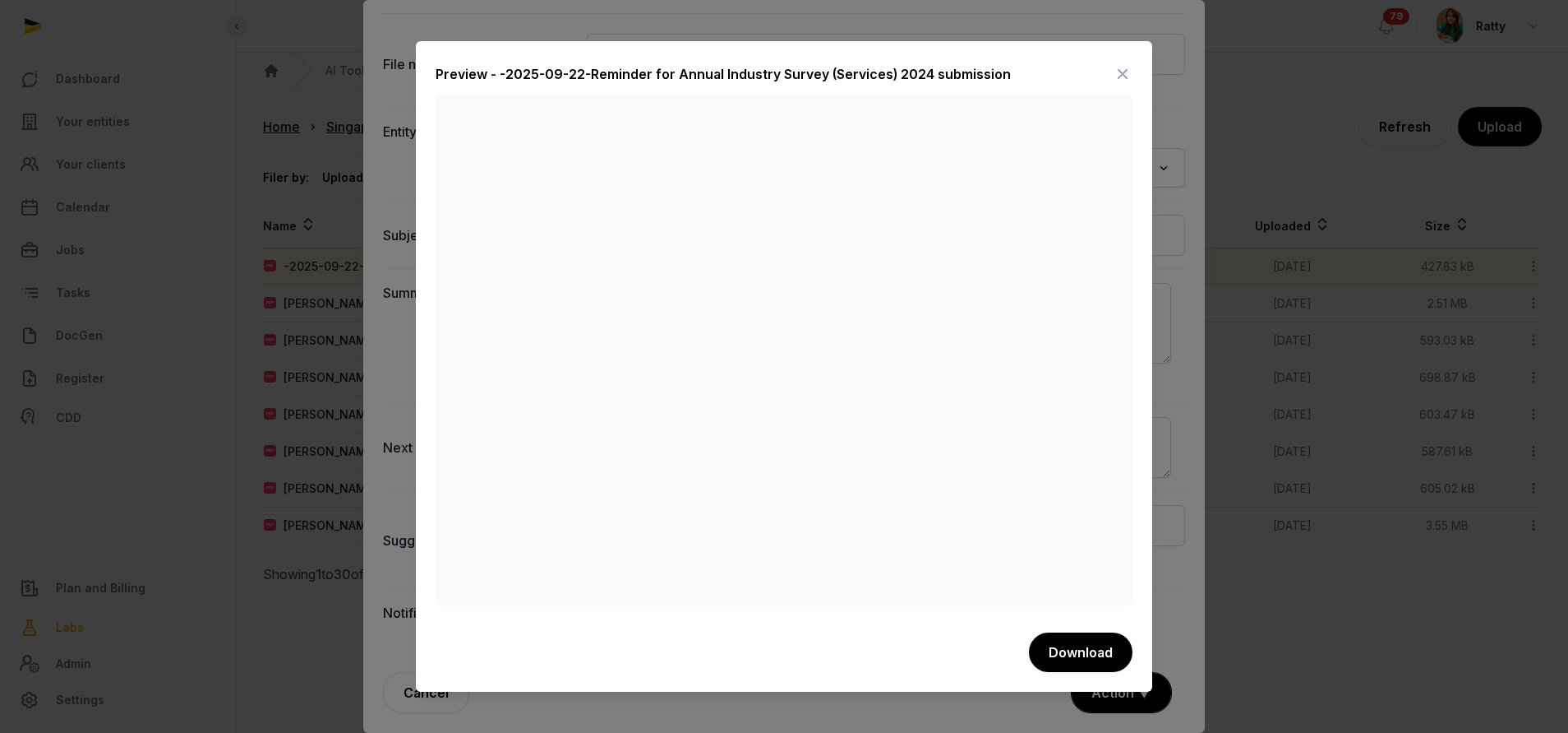
click at [1114, 69] on icon at bounding box center [1122, 74] width 20 height 27
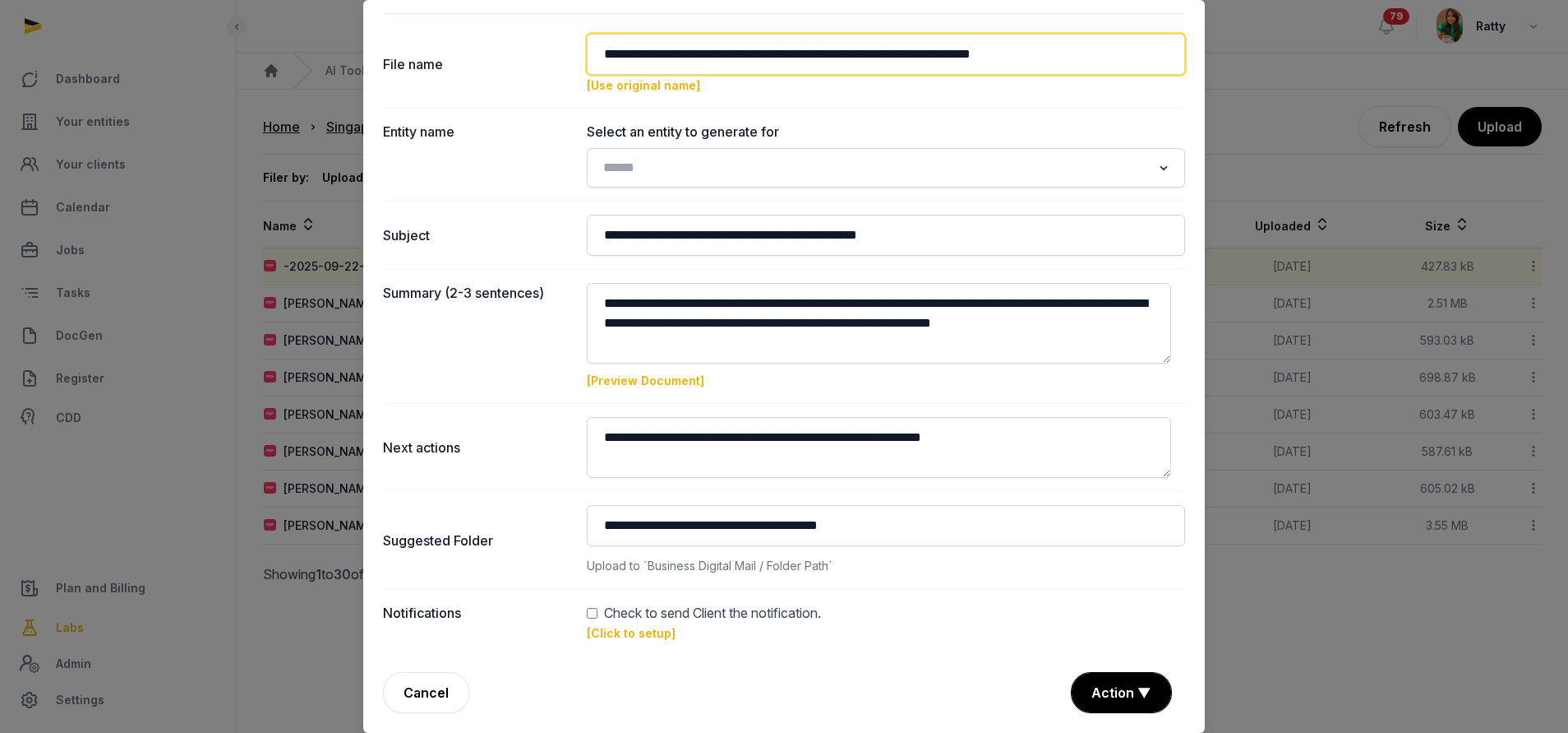
click at [603, 55] on input "**********" at bounding box center [885, 54] width 598 height 41
click at [596, 54] on input "**********" at bounding box center [885, 54] width 598 height 41
type input "**********"
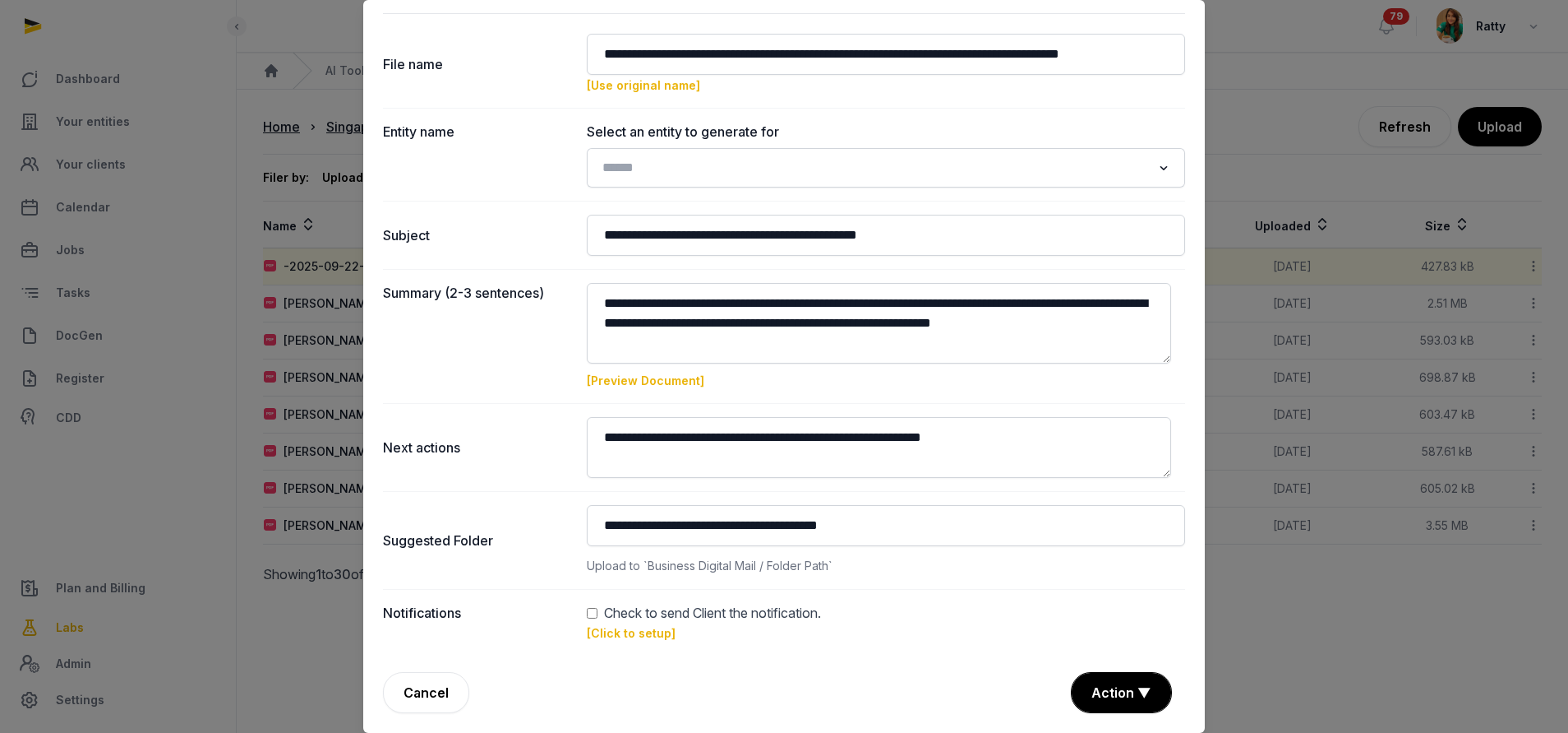
click at [654, 173] on input "Search for option" at bounding box center [873, 167] width 555 height 23
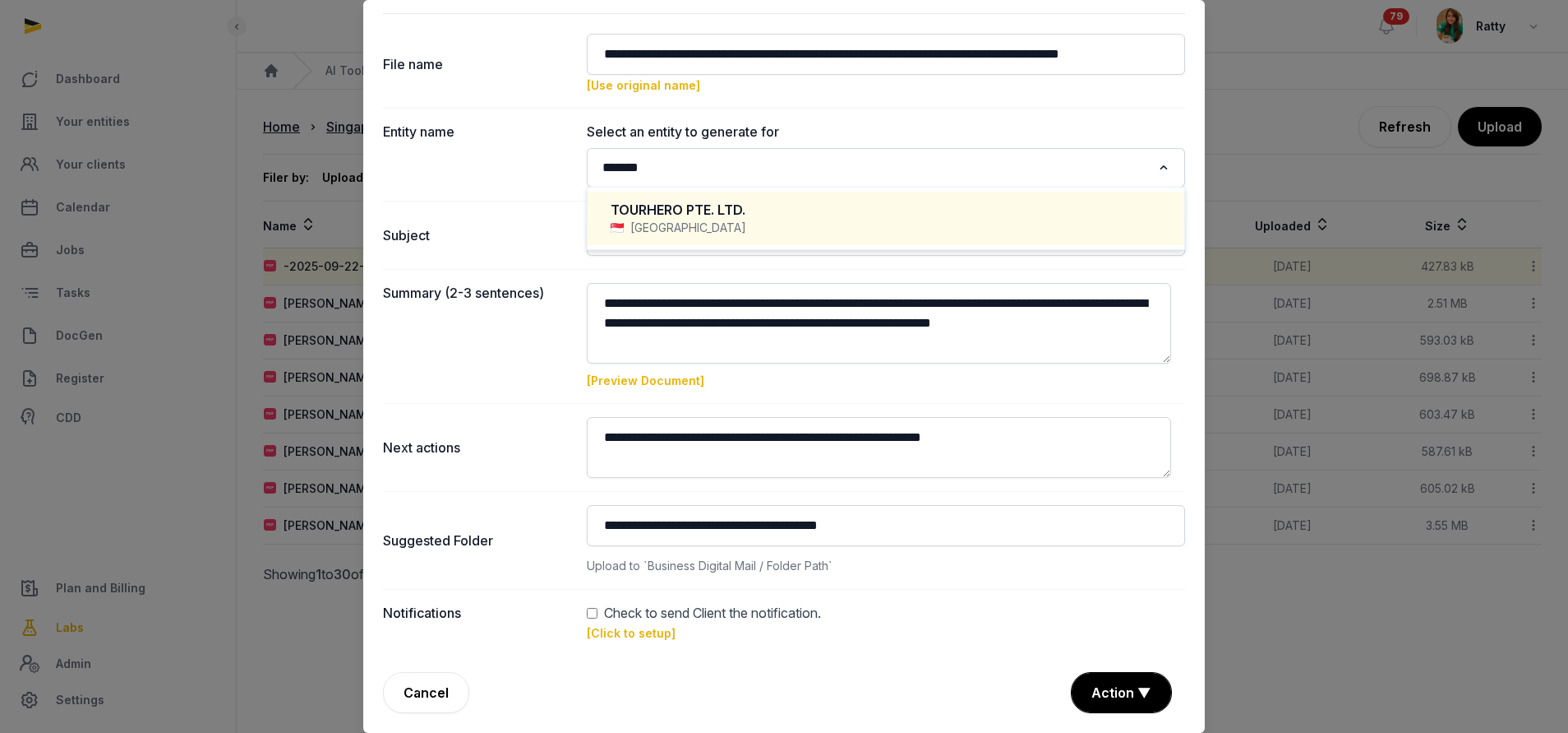
click at [673, 218] on div "TOURHERO PTE. LTD." at bounding box center [886, 210] width 551 height 19
type input "*******"
type input "**********"
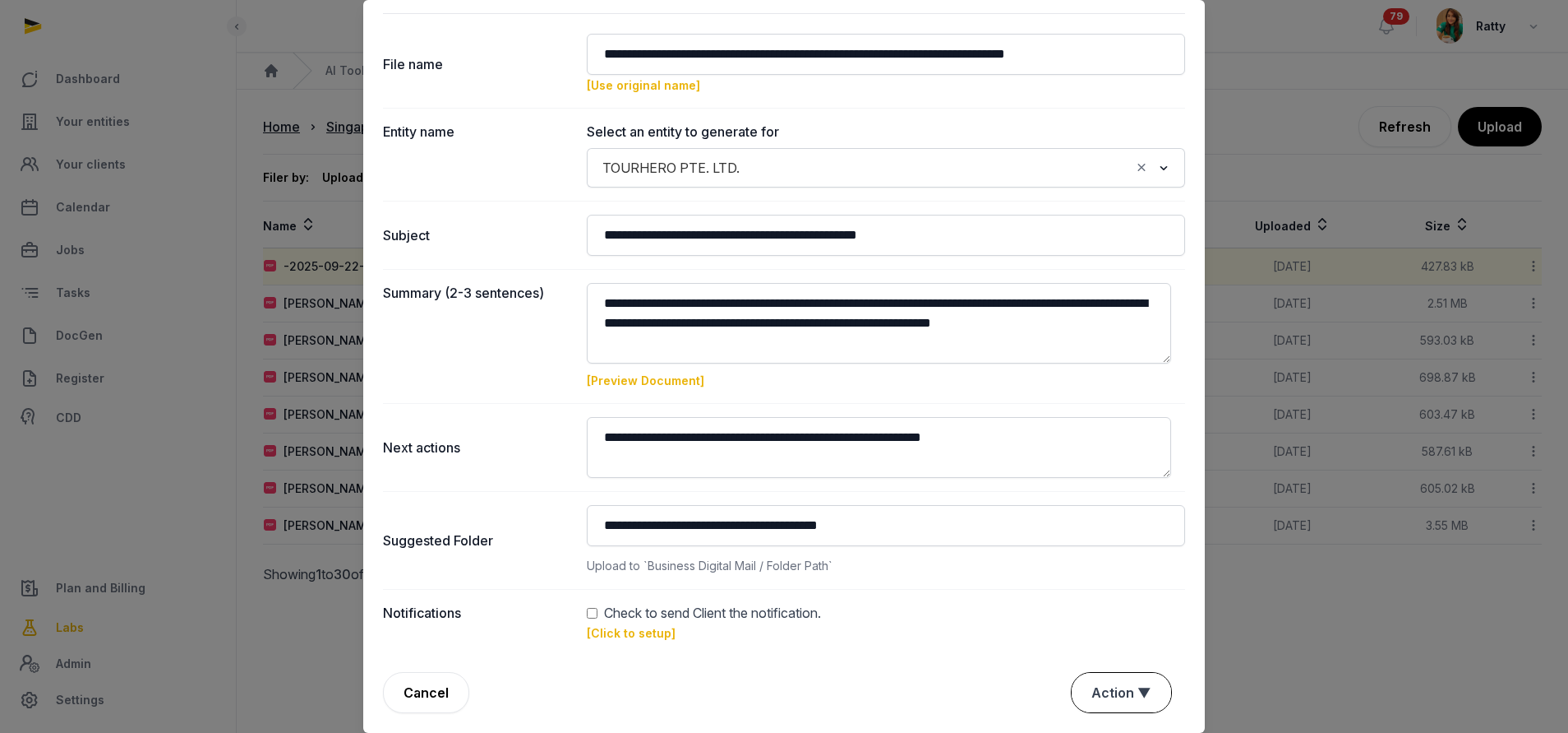
click at [1119, 703] on button "Action ▼" at bounding box center [1121, 693] width 100 height 39
click at [620, 633] on link "[Click to setup]" at bounding box center [630, 633] width 88 height 14
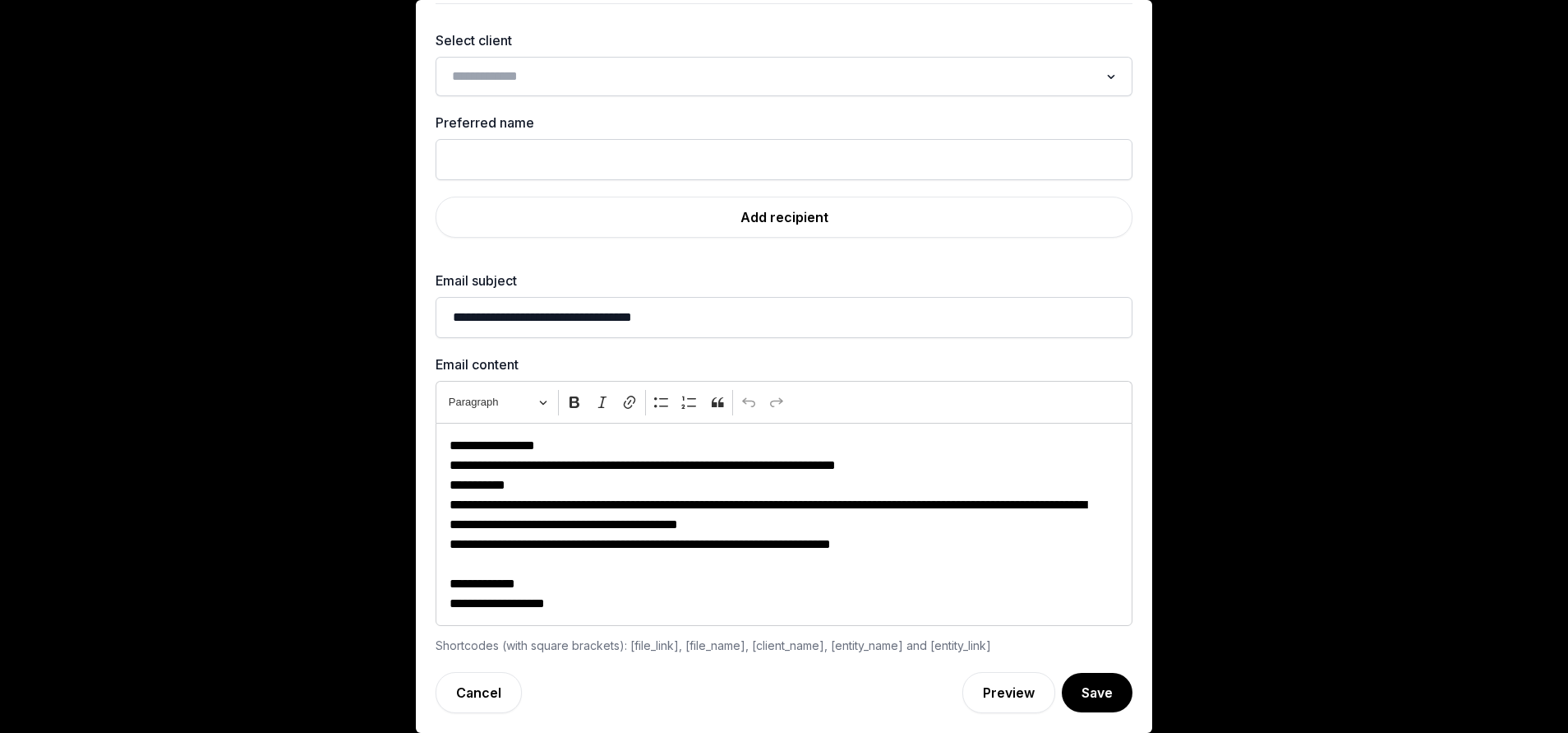
scroll to position [49, 0]
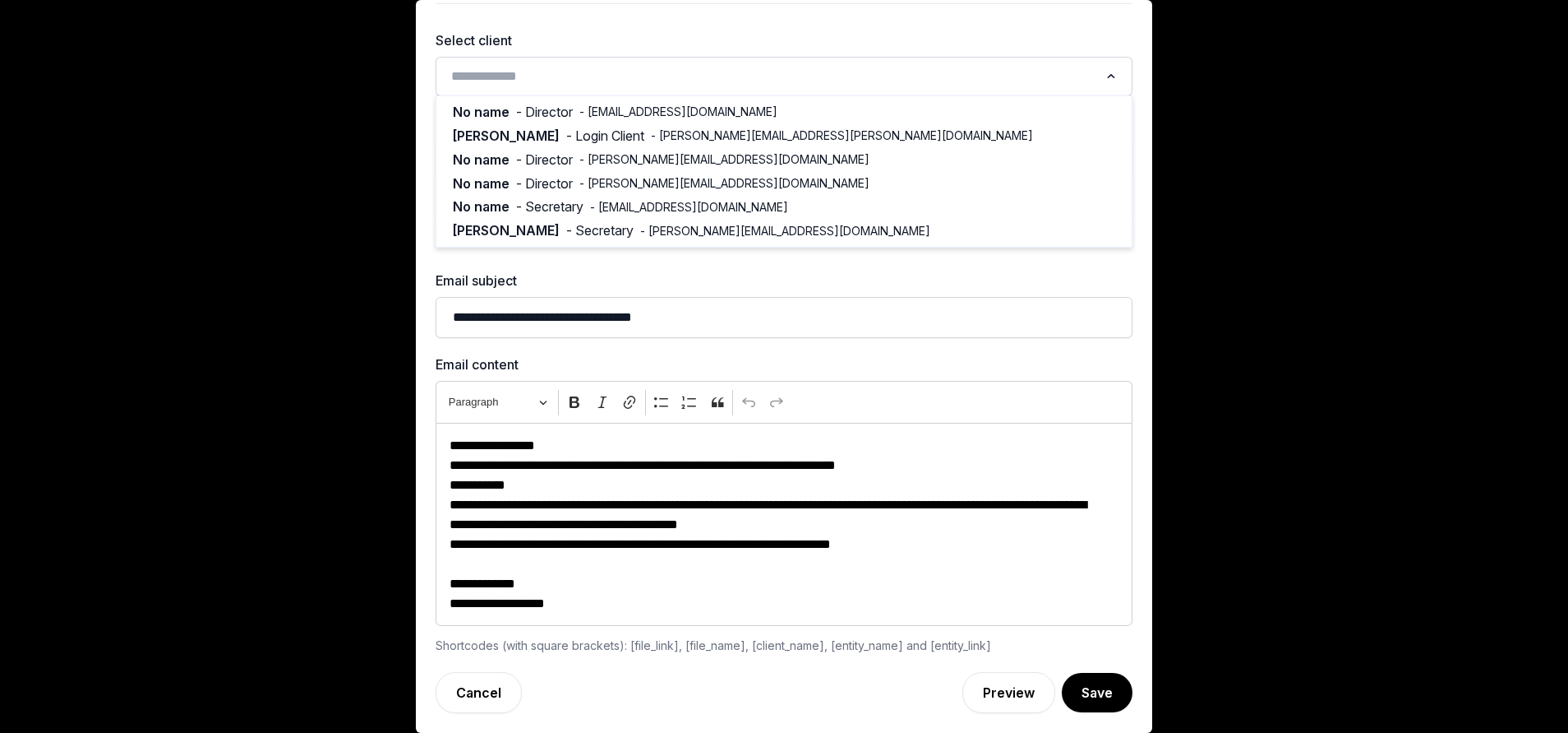
click at [562, 69] on input "Search for option" at bounding box center [772, 76] width 654 height 23
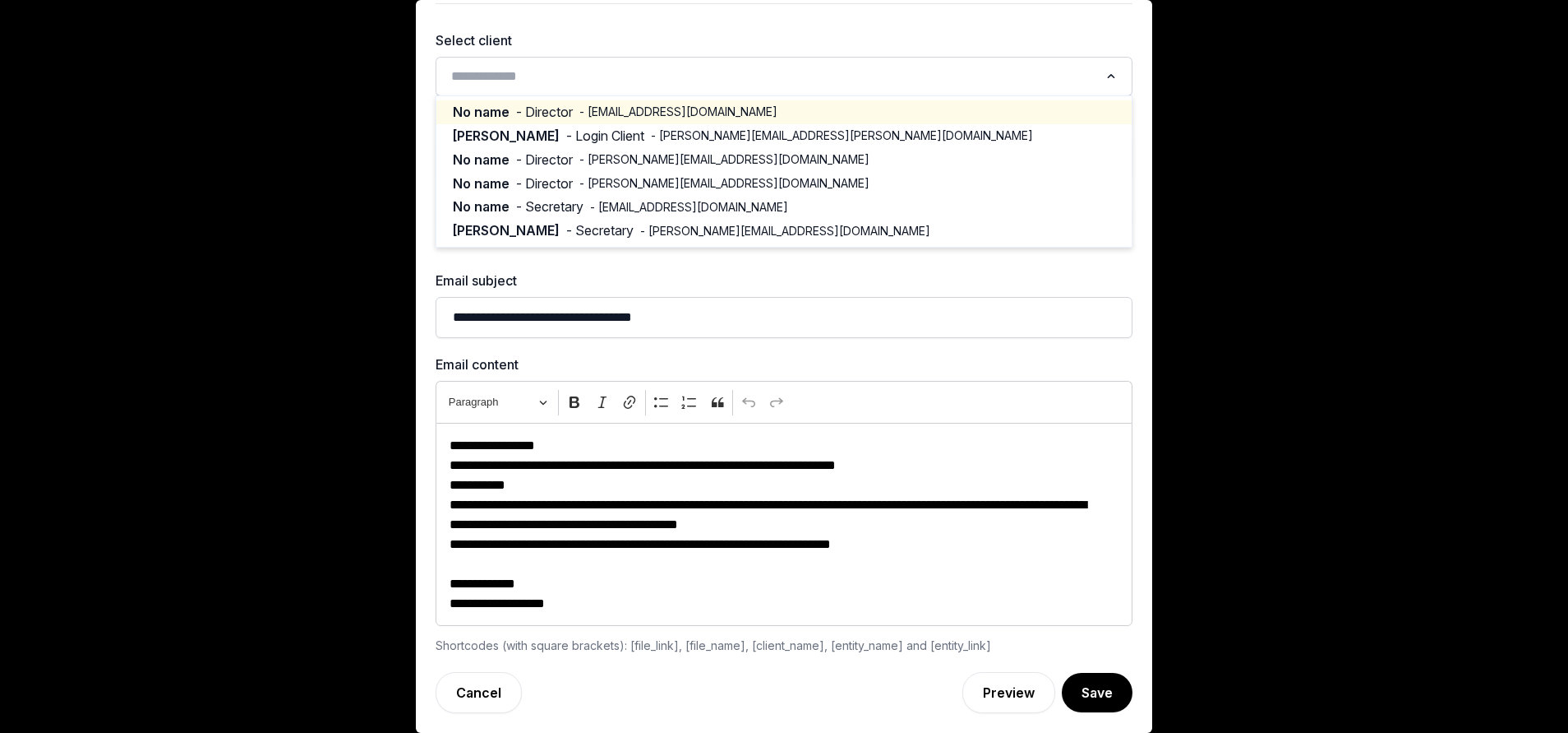
click at [652, 112] on span "- tushar@tourhero.com" at bounding box center [678, 112] width 198 height 16
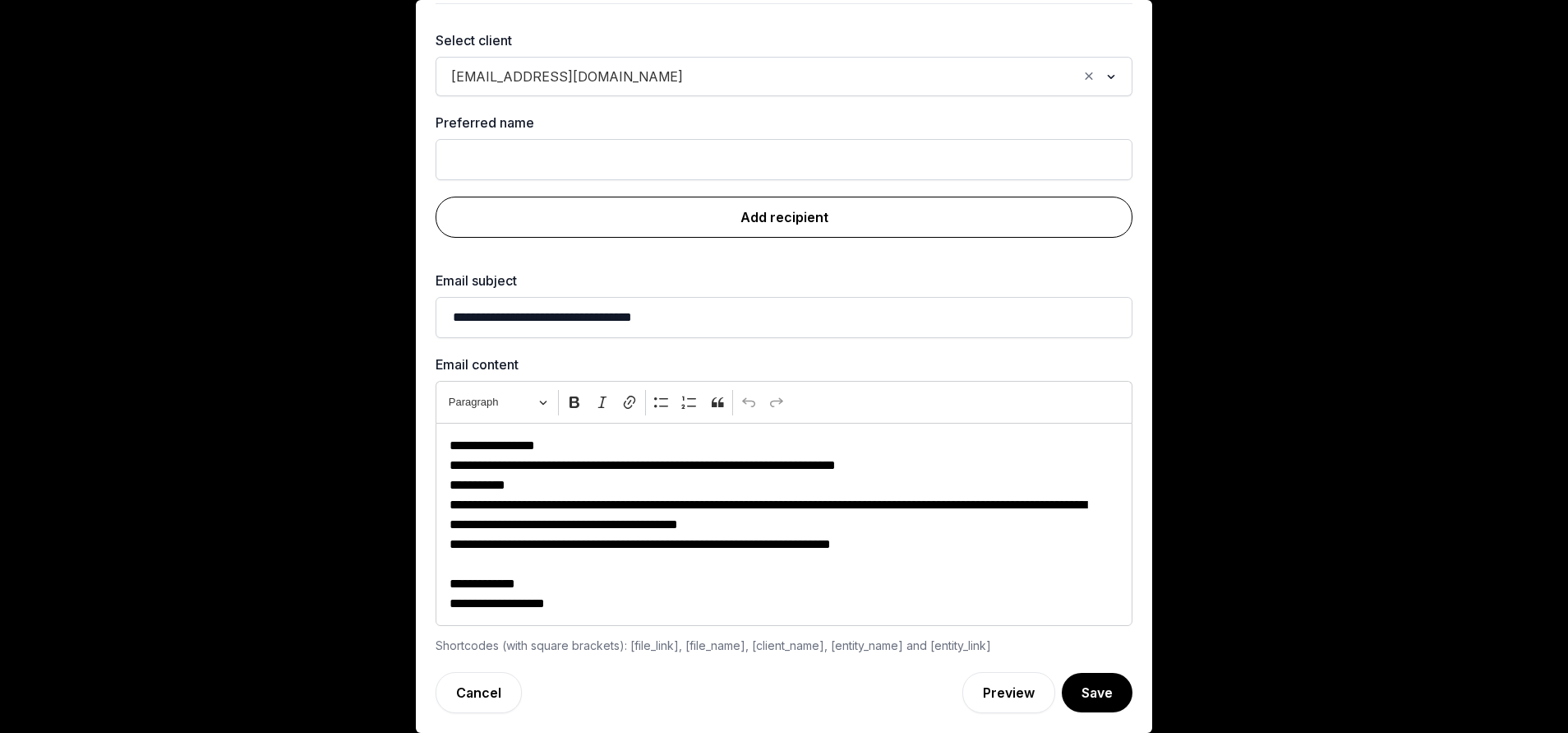
click at [754, 222] on link "Add recipient" at bounding box center [784, 217] width 697 height 41
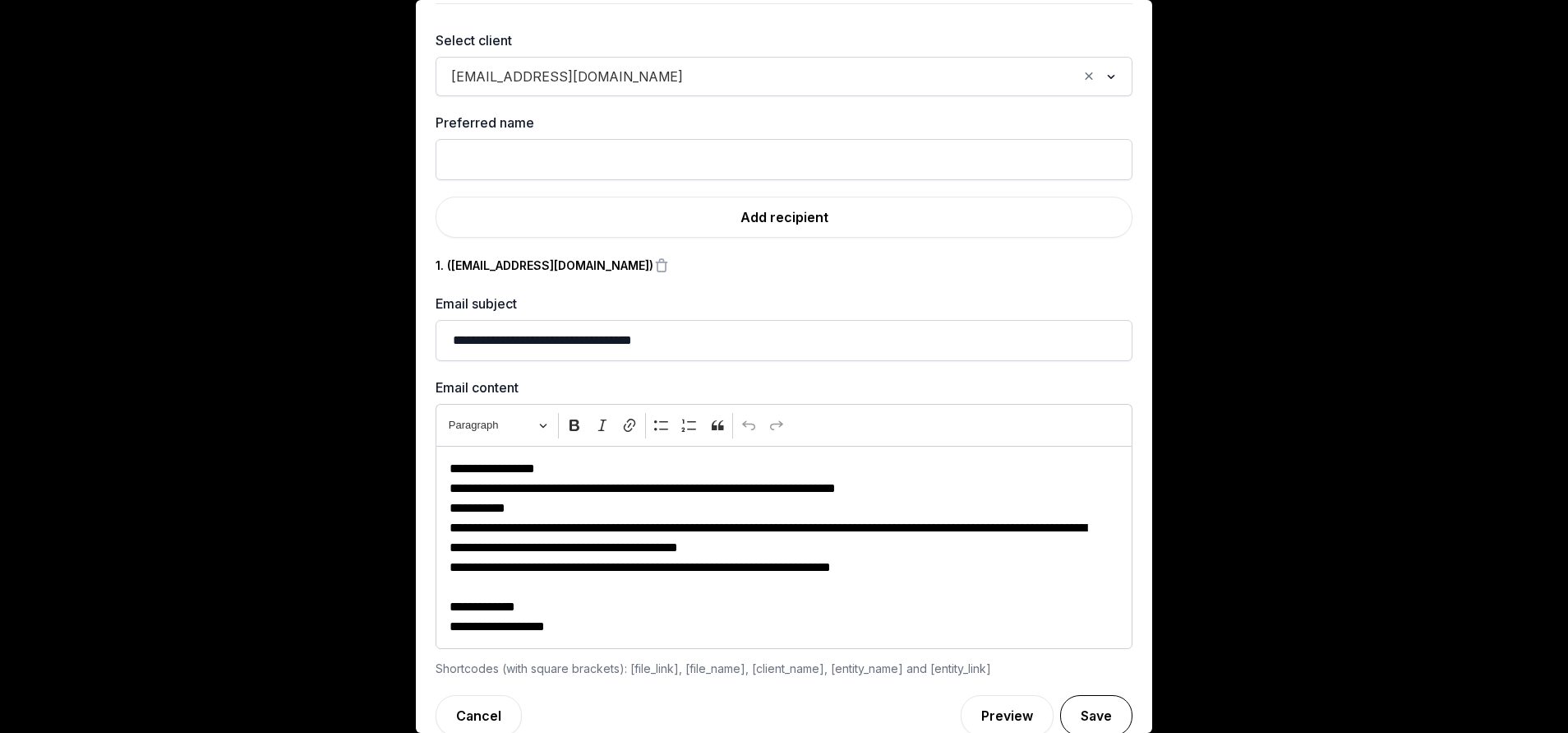
click at [1074, 716] on button "Save" at bounding box center [1096, 715] width 72 height 41
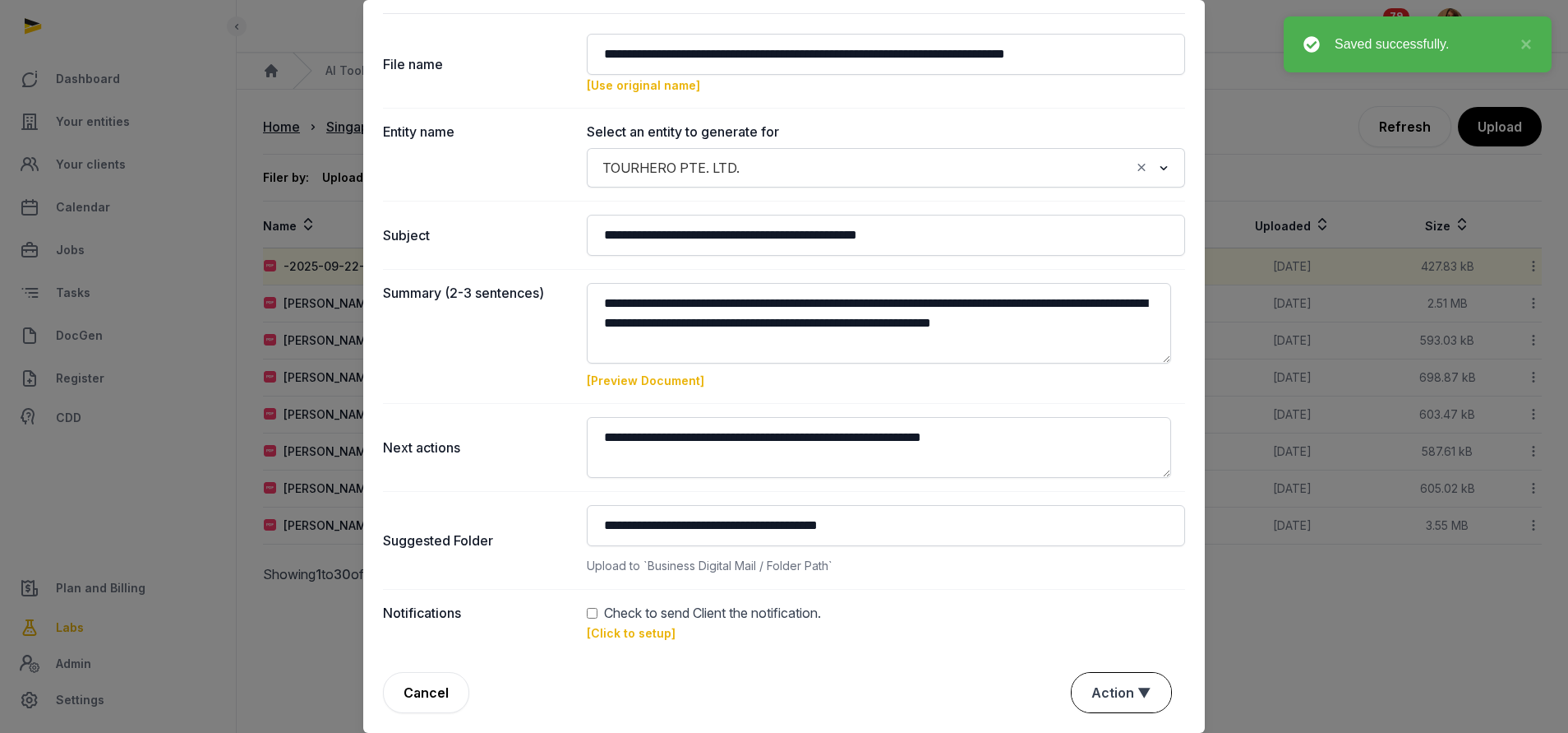
click at [1092, 685] on button "Action ▼" at bounding box center [1121, 693] width 100 height 39
click at [1093, 600] on div "Approve" at bounding box center [1119, 597] width 131 height 33
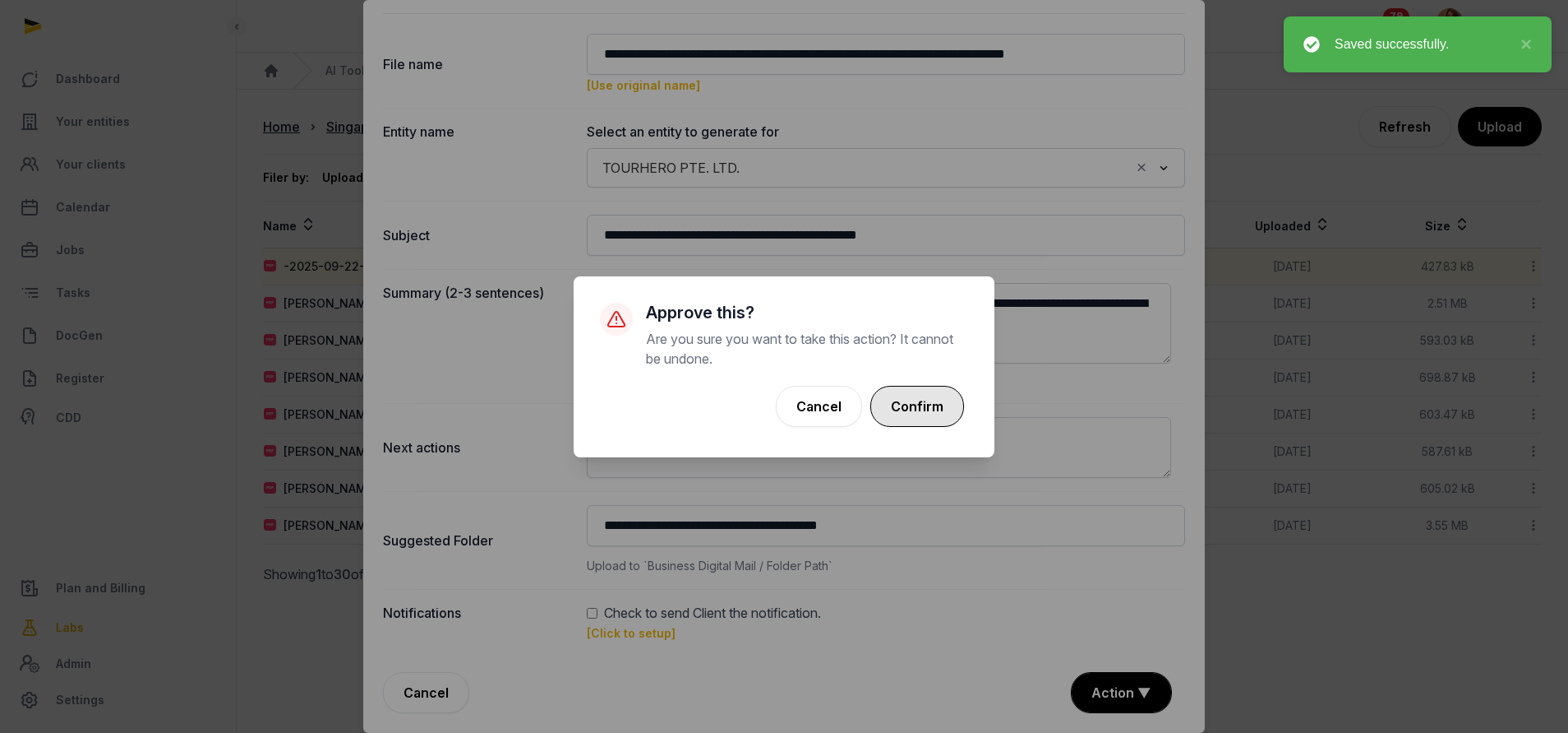
click at [914, 398] on button "Confirm" at bounding box center [916, 406] width 93 height 41
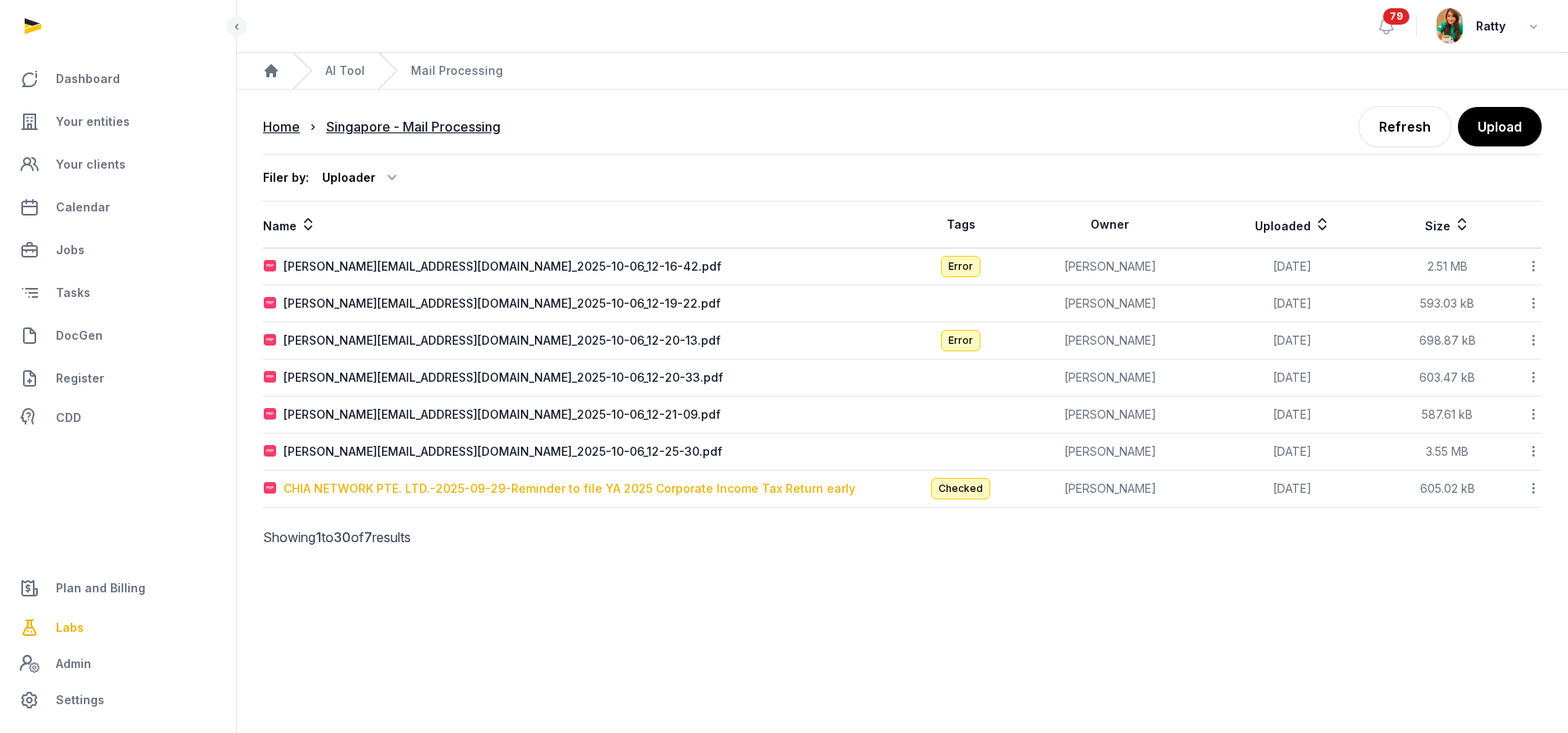
click at [448, 492] on div "CHIA NETWORK PTE. LTD.-2025-09-29-Reminder to file YA 2025 Corporate Income Tax…" at bounding box center [569, 488] width 572 height 16
type input "**********"
type textarea "**********"
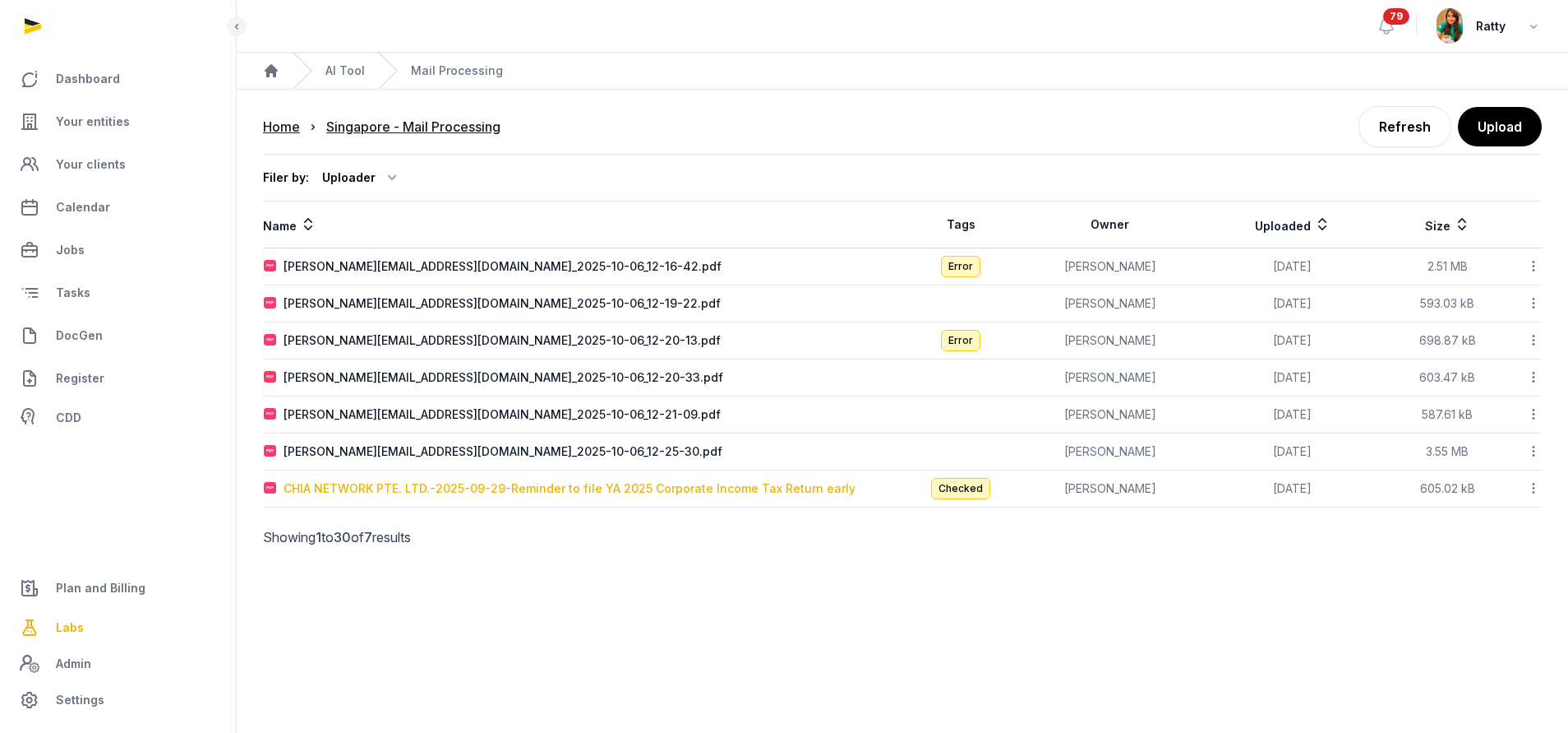
type input "**********"
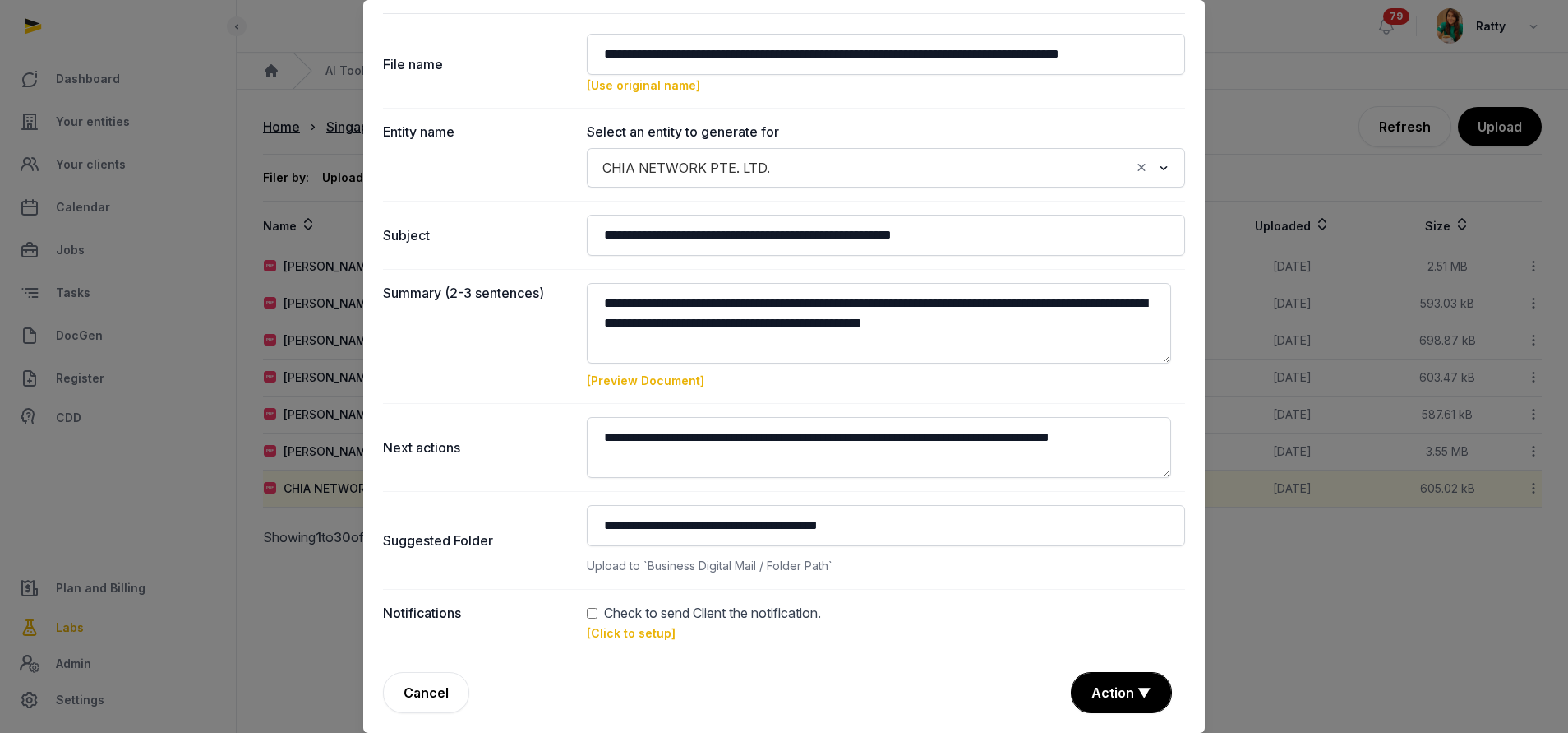
click at [601, 632] on link "[Click to setup]" at bounding box center [630, 633] width 88 height 14
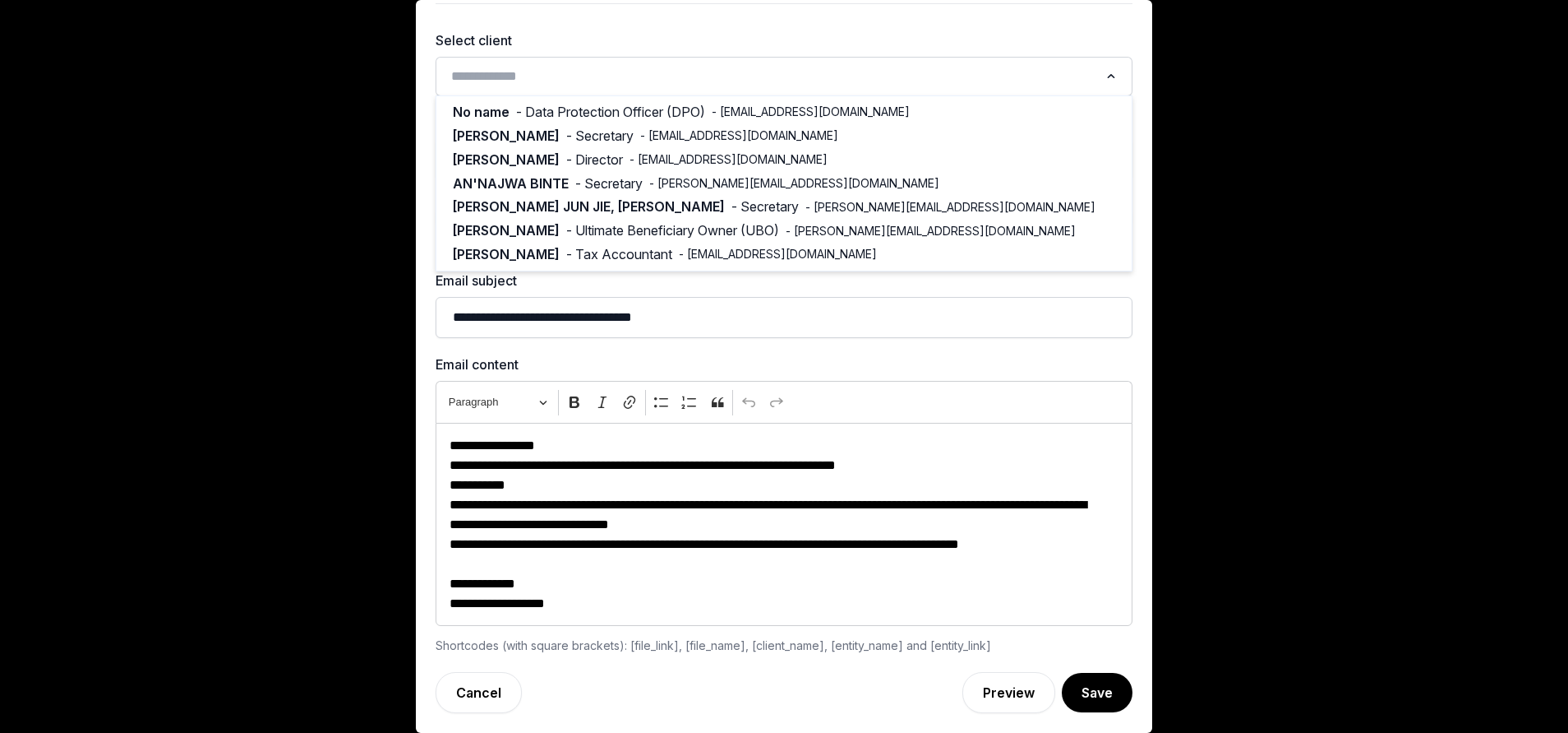
click at [613, 69] on input "Search for option" at bounding box center [772, 76] width 654 height 23
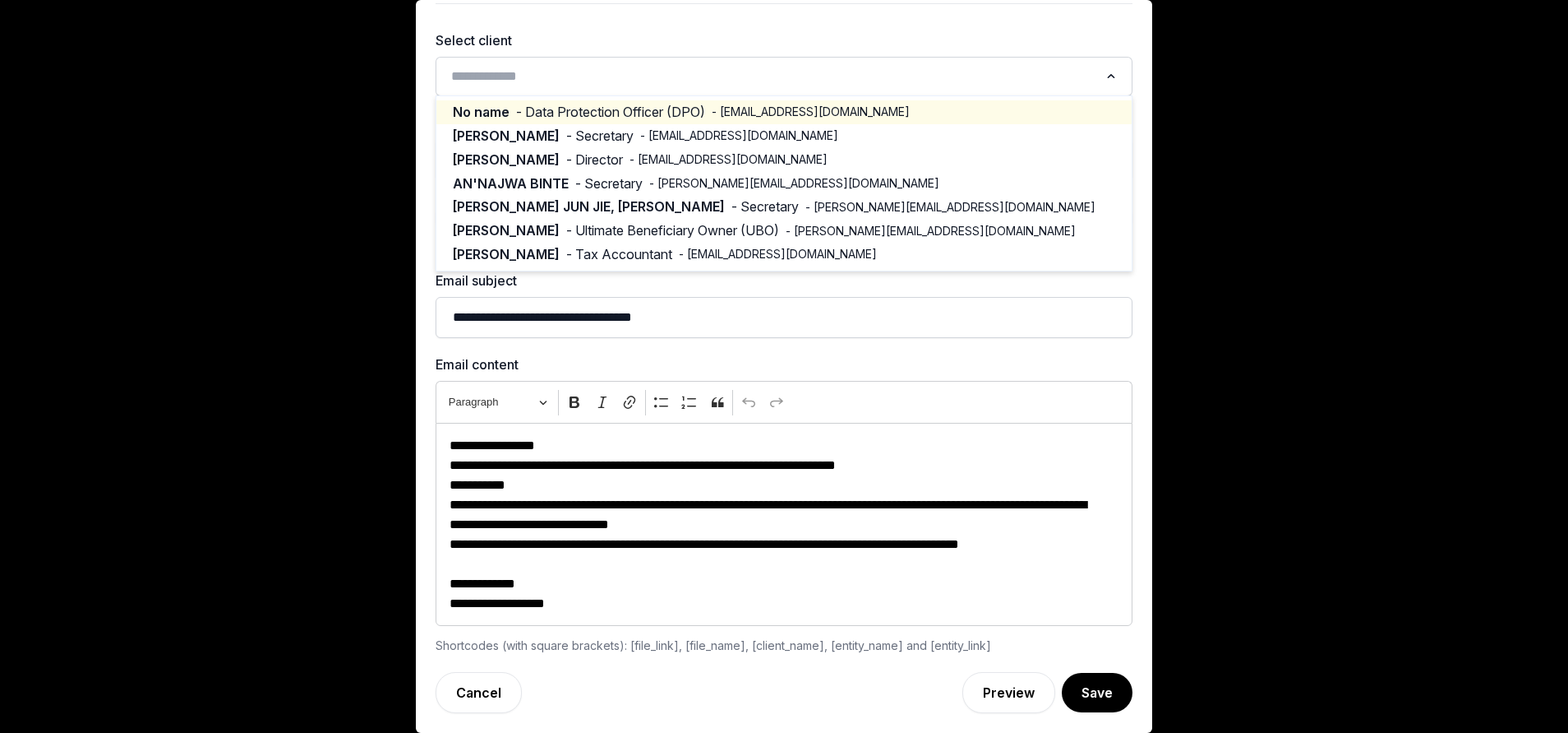
click at [654, 102] on li "No name - Data Protection Officer (DPO) - misha@chia.net" at bounding box center [784, 112] width 695 height 24
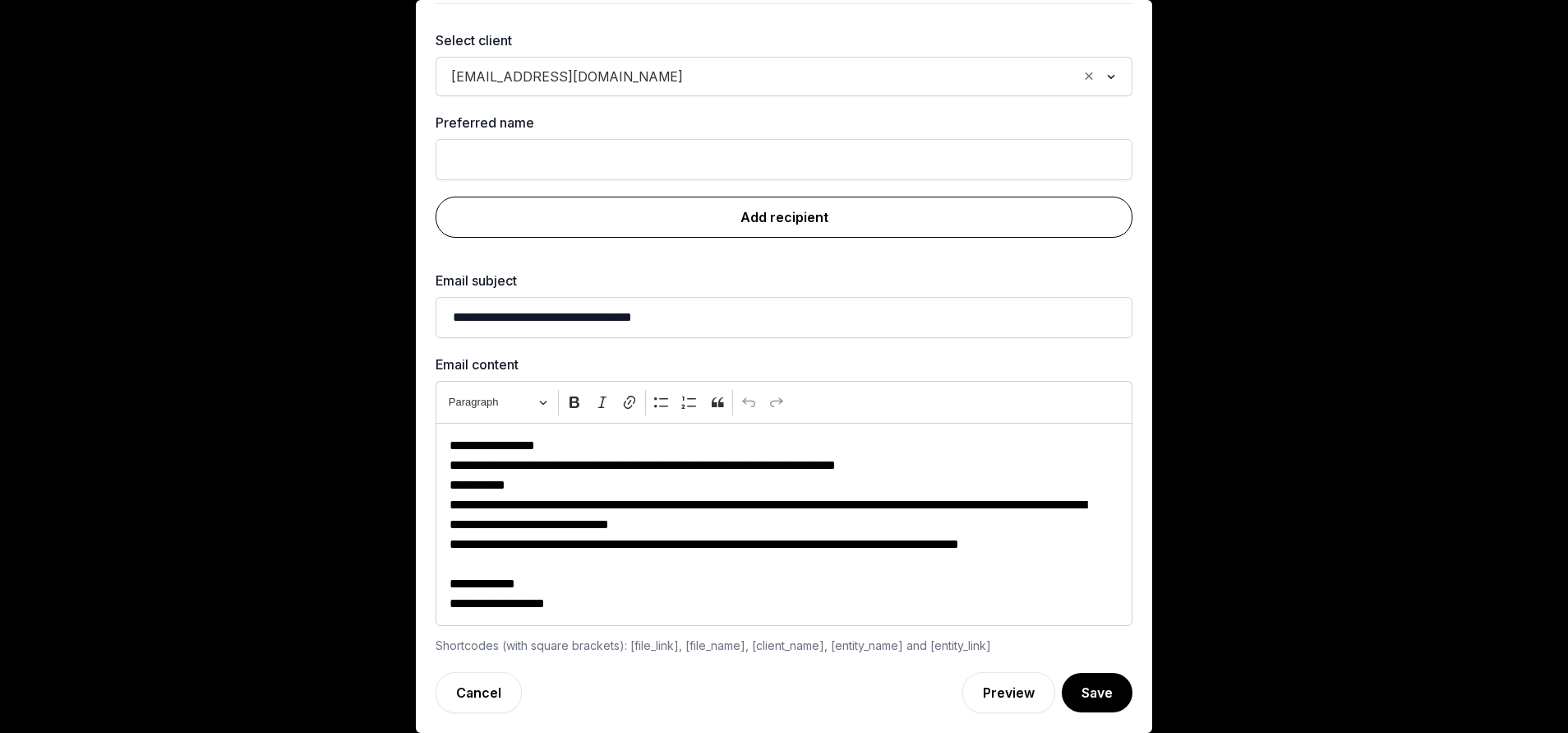
click at [677, 209] on link "Add recipient" at bounding box center [784, 217] width 697 height 41
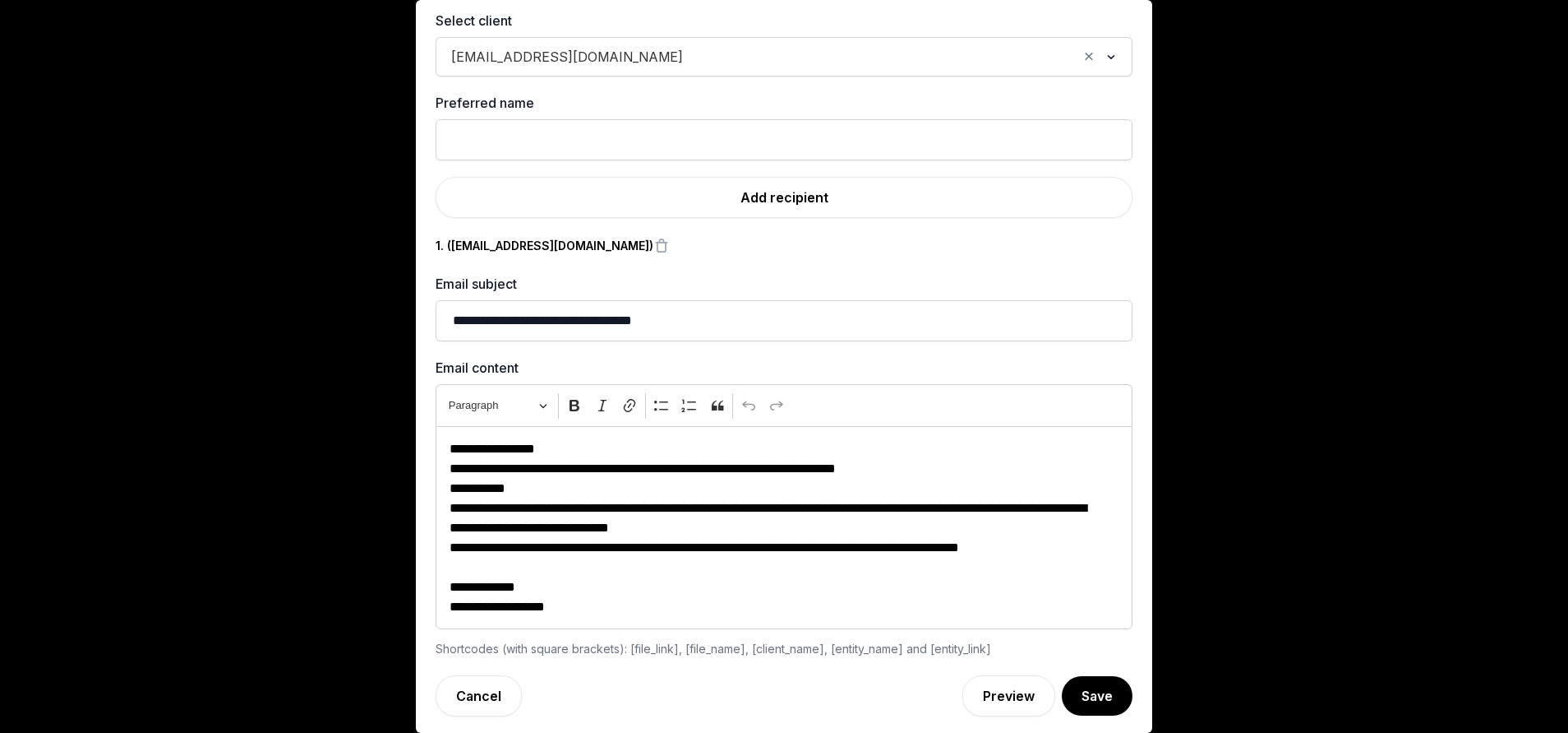
scroll to position [72, 0]
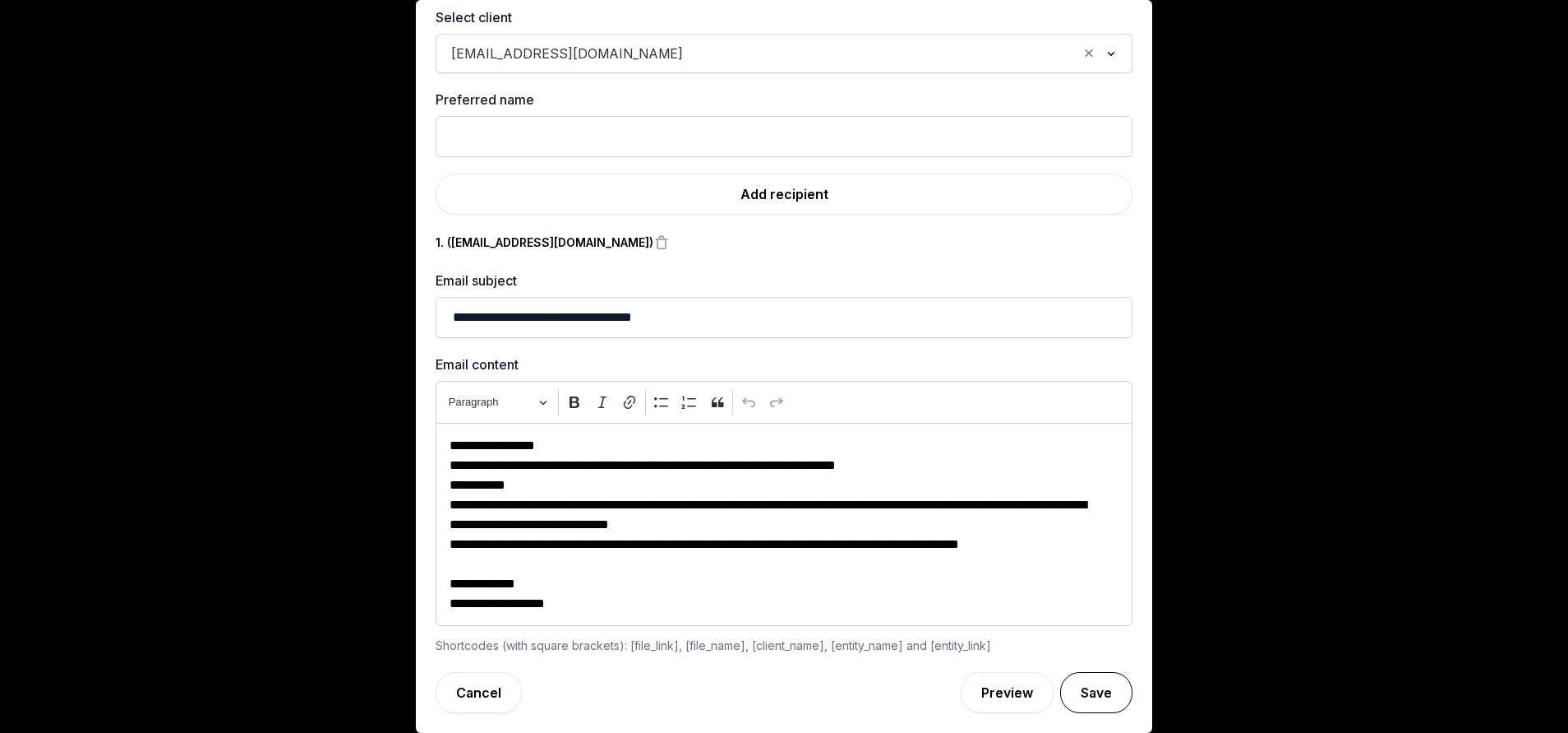
click at [1064, 688] on button "Save" at bounding box center [1096, 693] width 72 height 41
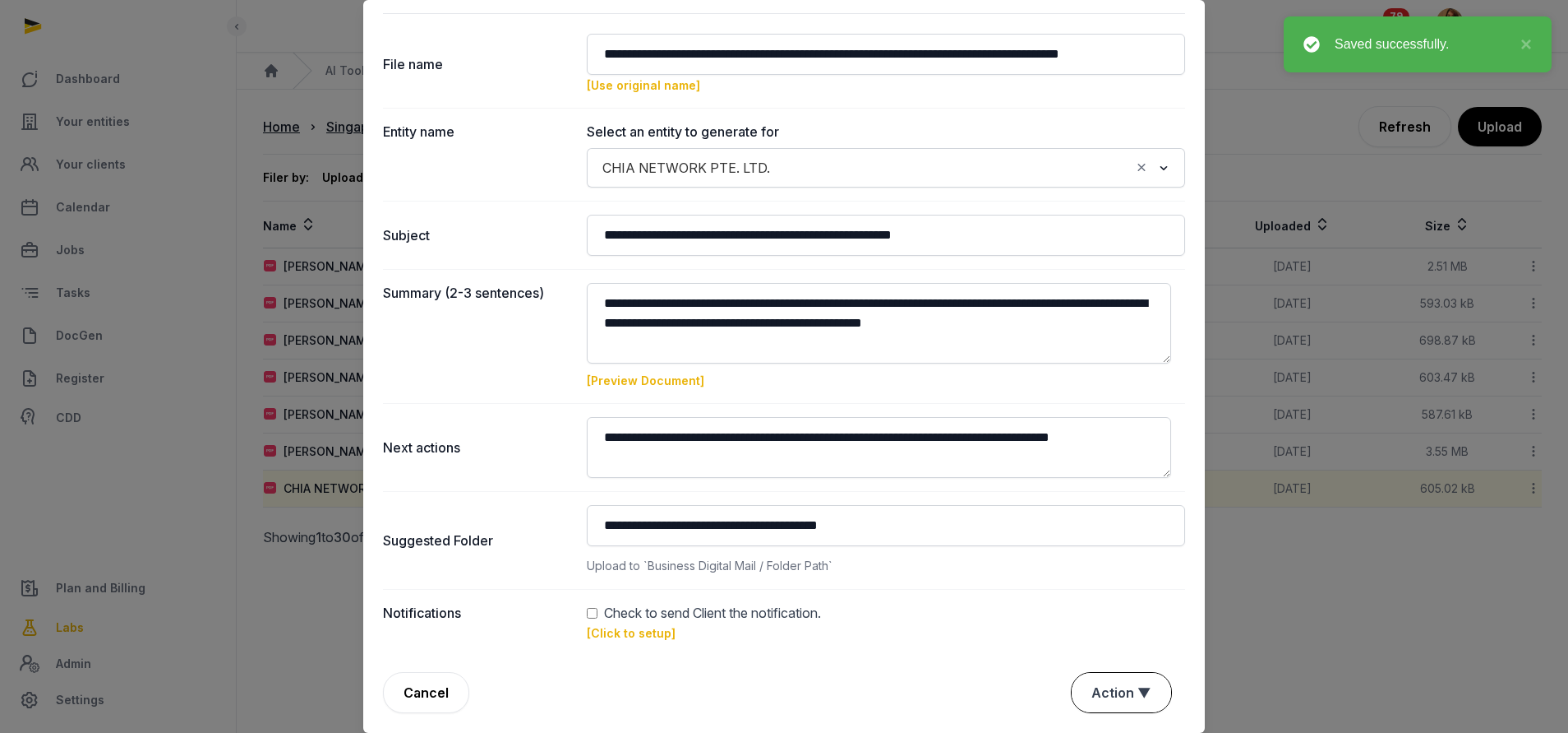
click at [1090, 683] on button "Action ▼" at bounding box center [1121, 693] width 100 height 39
click at [1084, 598] on div "Approve" at bounding box center [1119, 597] width 131 height 33
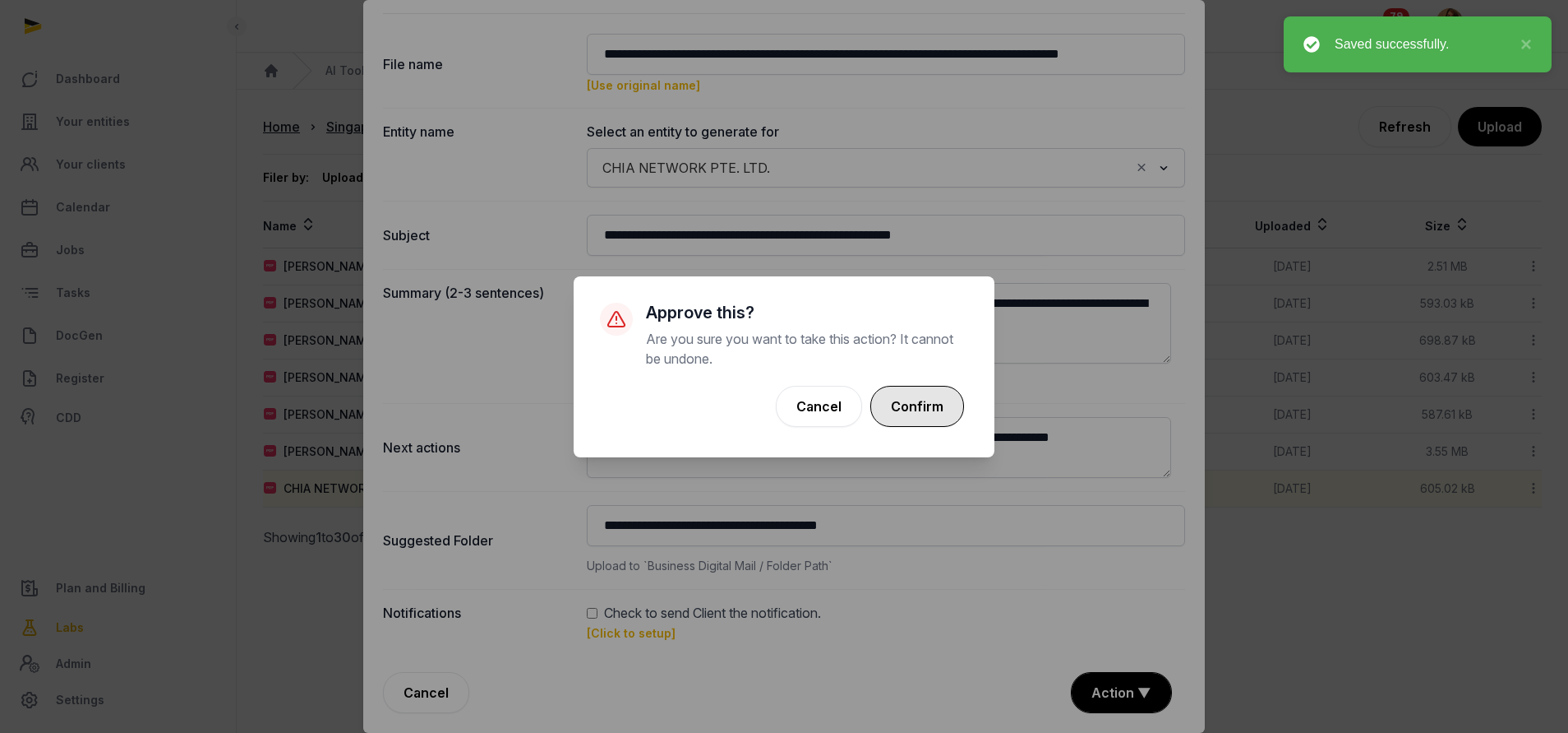
click at [933, 402] on button "Confirm" at bounding box center [916, 406] width 93 height 41
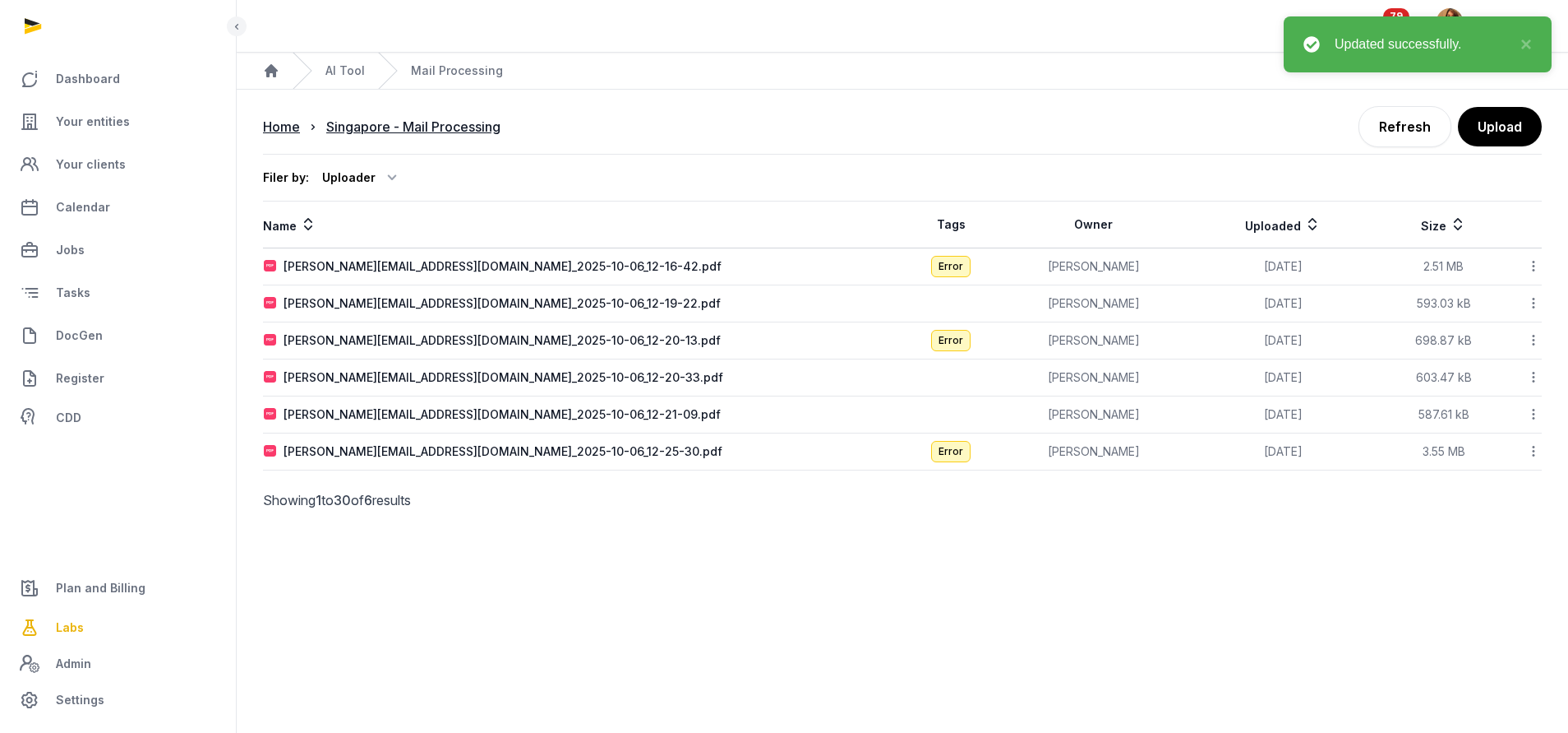
click at [1531, 264] on icon at bounding box center [1533, 266] width 15 height 17
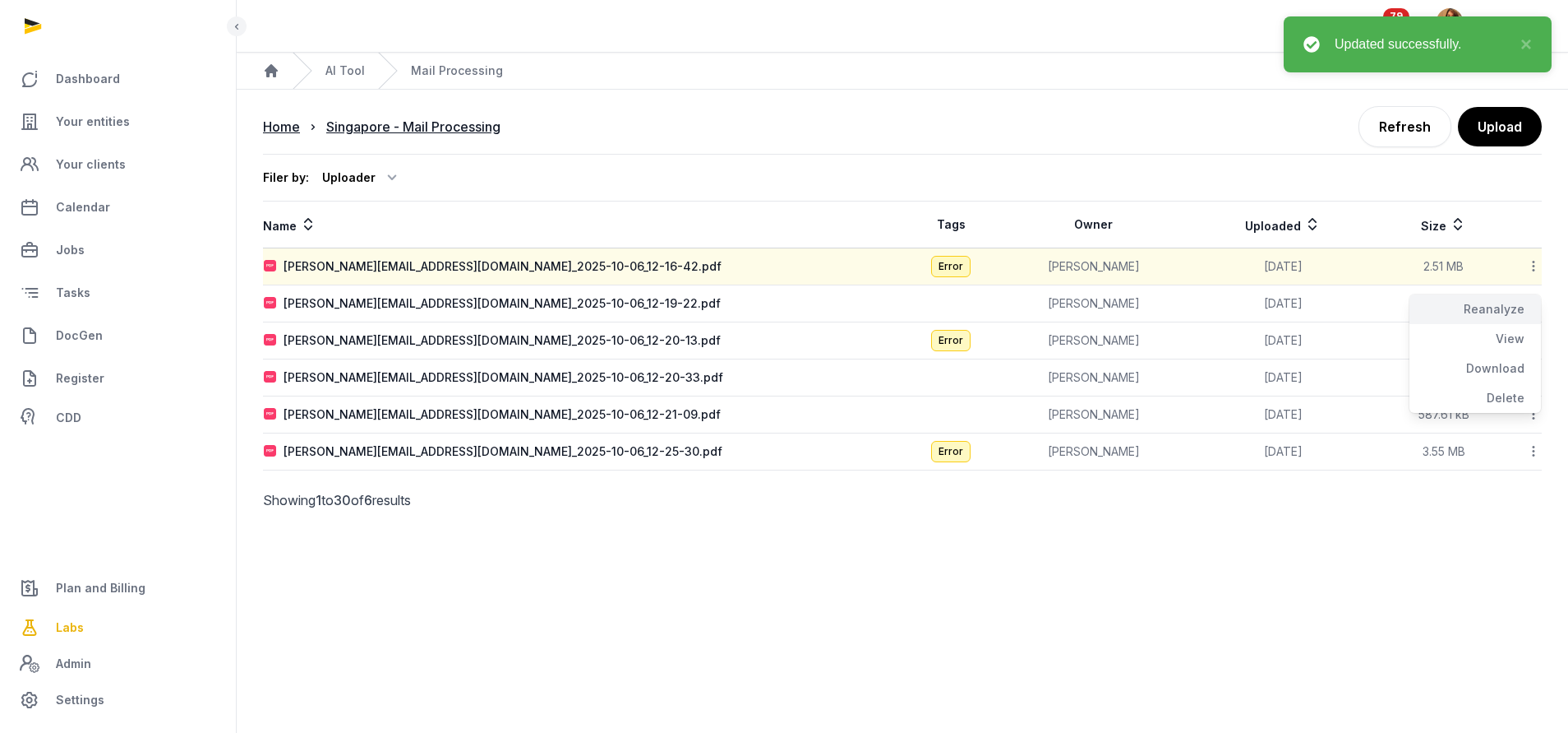
click at [1492, 301] on div "Reanalyze" at bounding box center [1475, 309] width 131 height 29
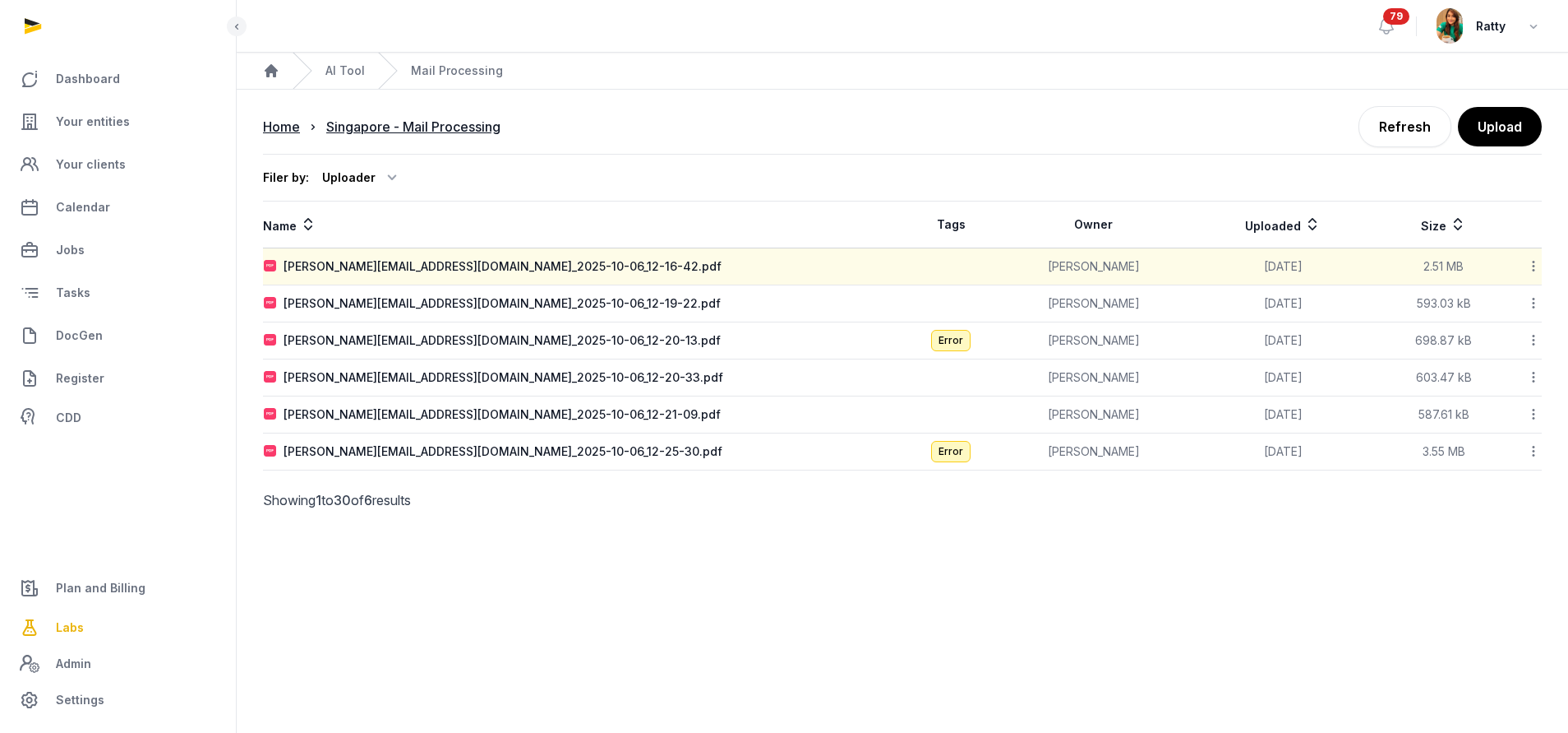
click at [1533, 300] on icon at bounding box center [1533, 303] width 15 height 17
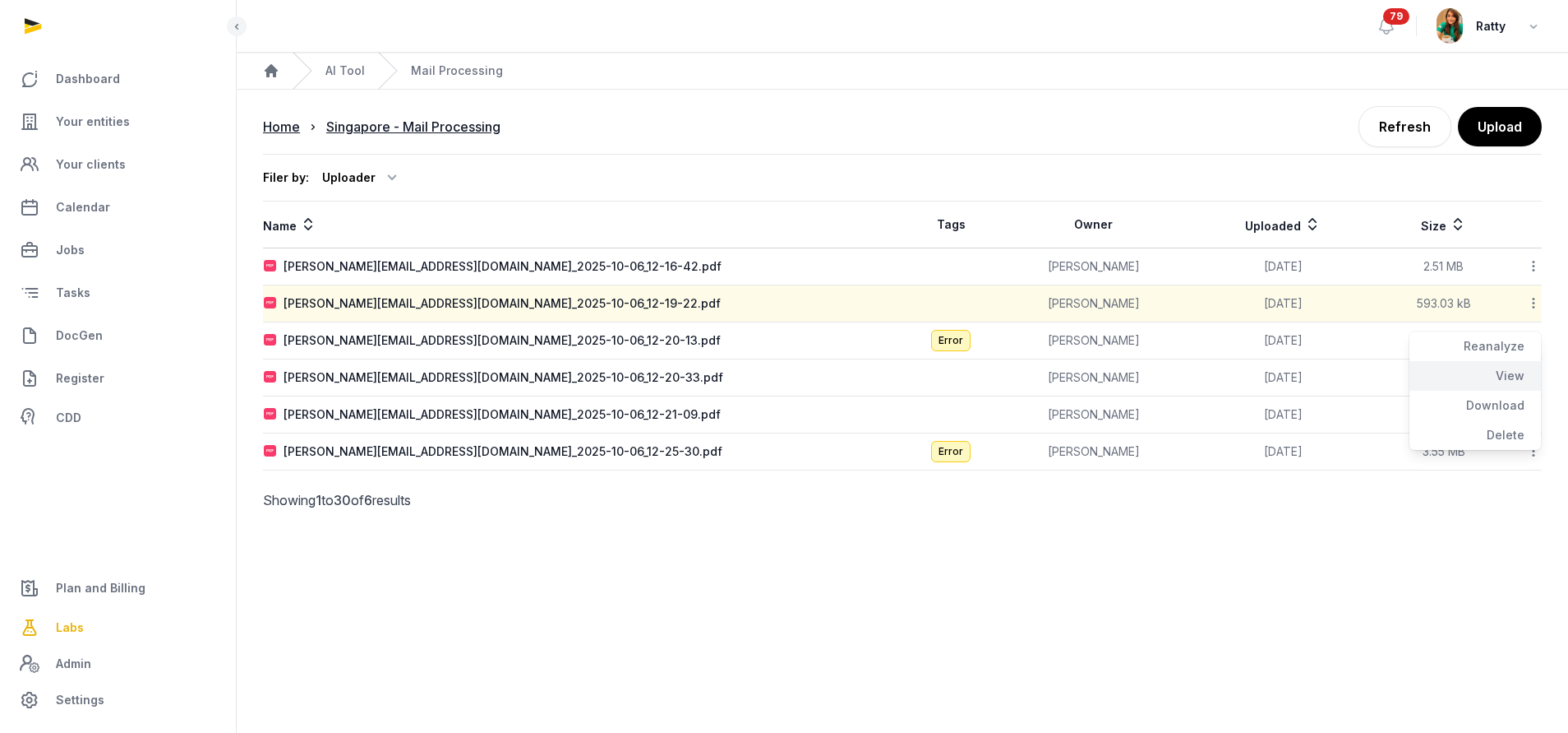
click at [1471, 361] on div "View" at bounding box center [1475, 376] width 131 height 29
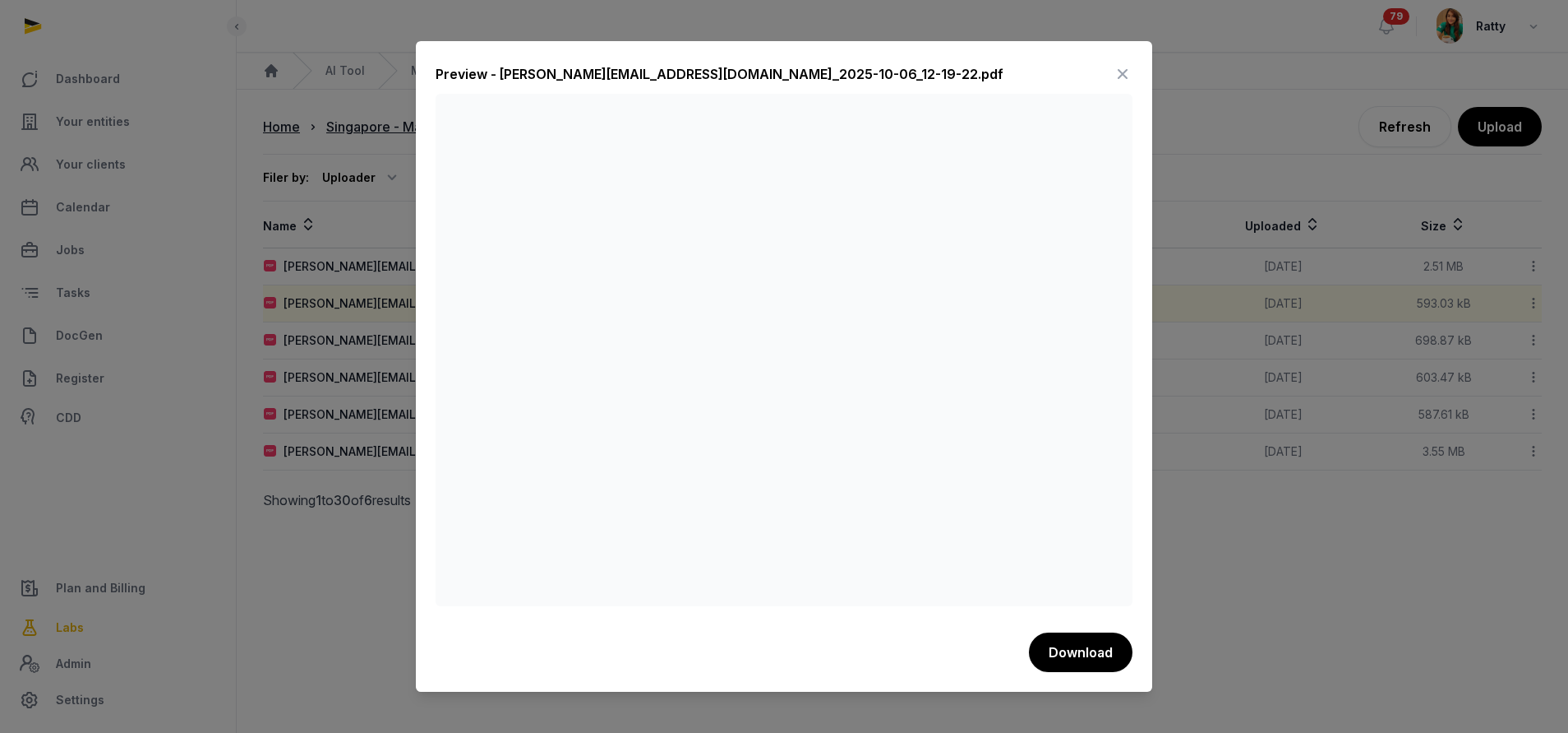
click at [1120, 66] on icon at bounding box center [1122, 74] width 20 height 27
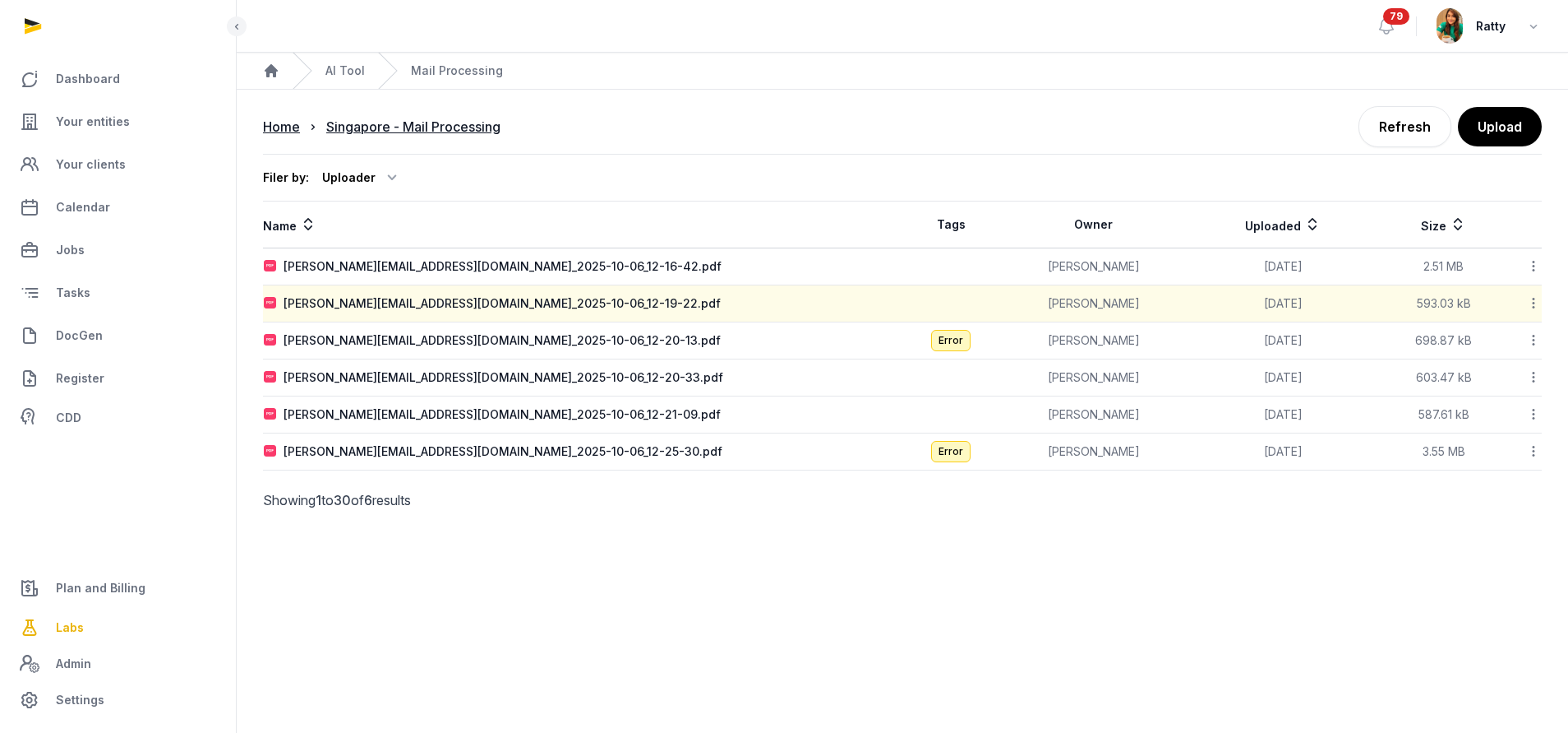
click at [1529, 305] on icon at bounding box center [1533, 303] width 15 height 17
click at [1494, 345] on div "Reanalyze" at bounding box center [1475, 346] width 131 height 29
click at [1527, 340] on icon at bounding box center [1533, 340] width 15 height 17
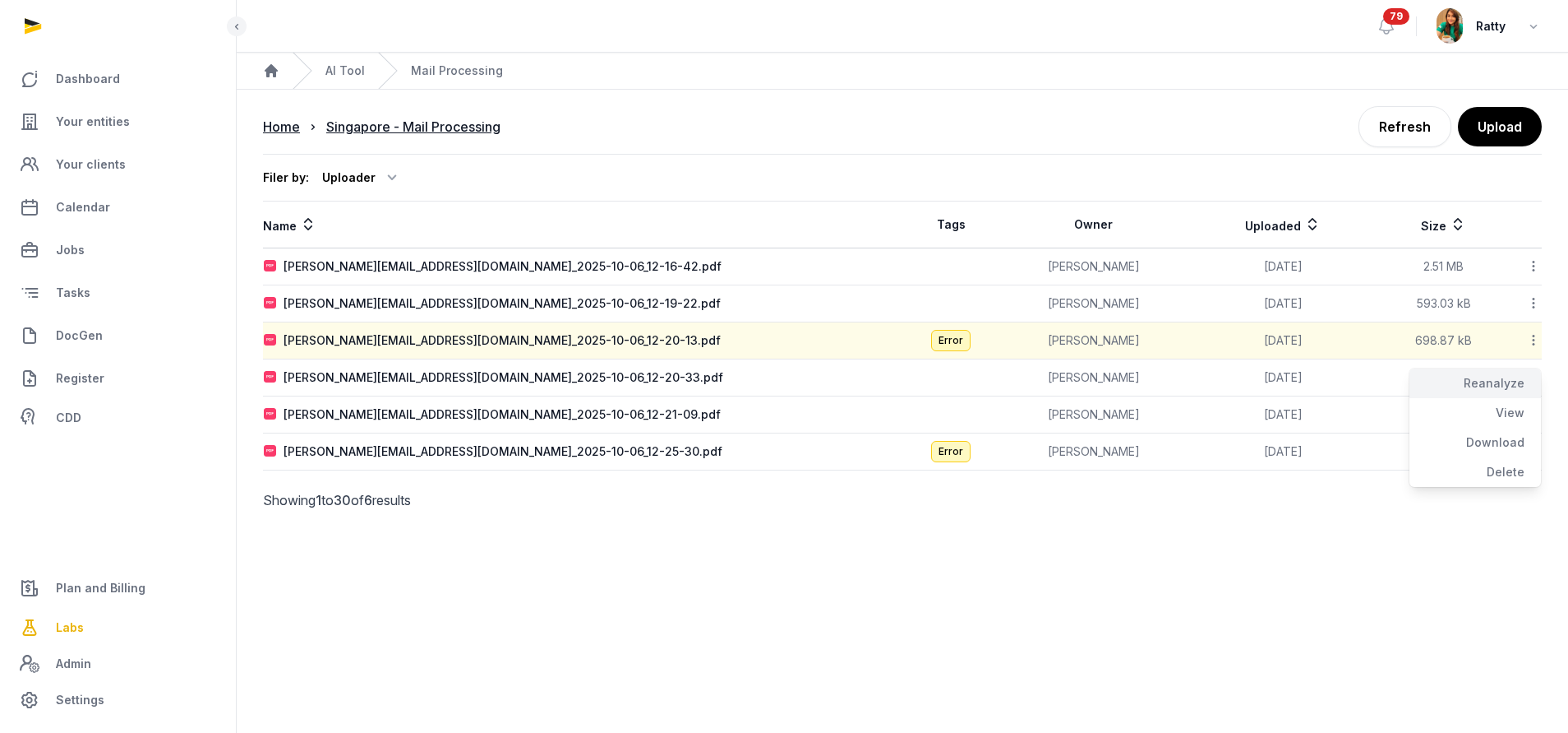
click at [1486, 375] on div "Reanalyze" at bounding box center [1475, 383] width 131 height 29
click at [1534, 375] on icon at bounding box center [1533, 377] width 15 height 17
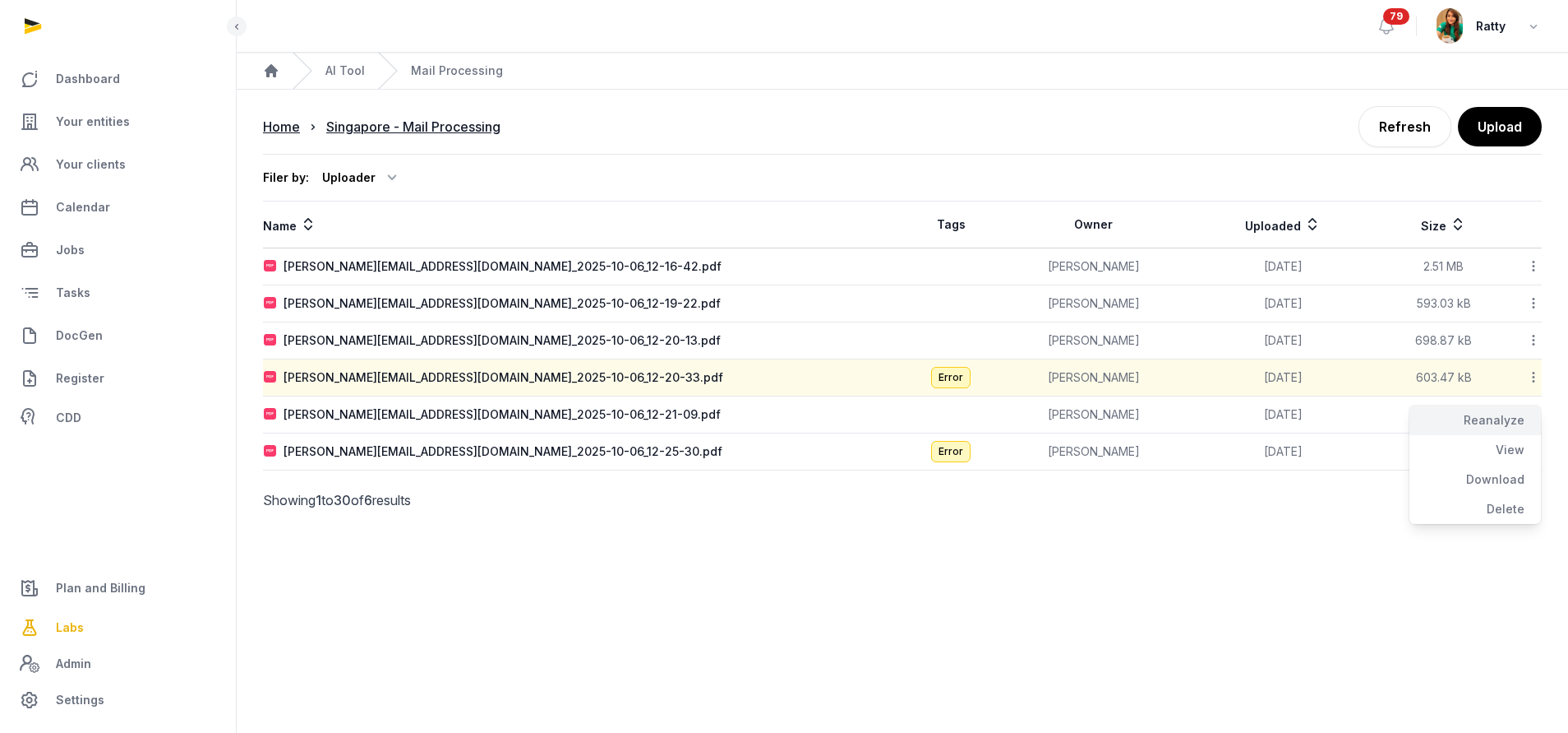
click at [1492, 415] on div "Reanalyze" at bounding box center [1475, 420] width 131 height 29
click at [1534, 414] on icon at bounding box center [1533, 414] width 15 height 17
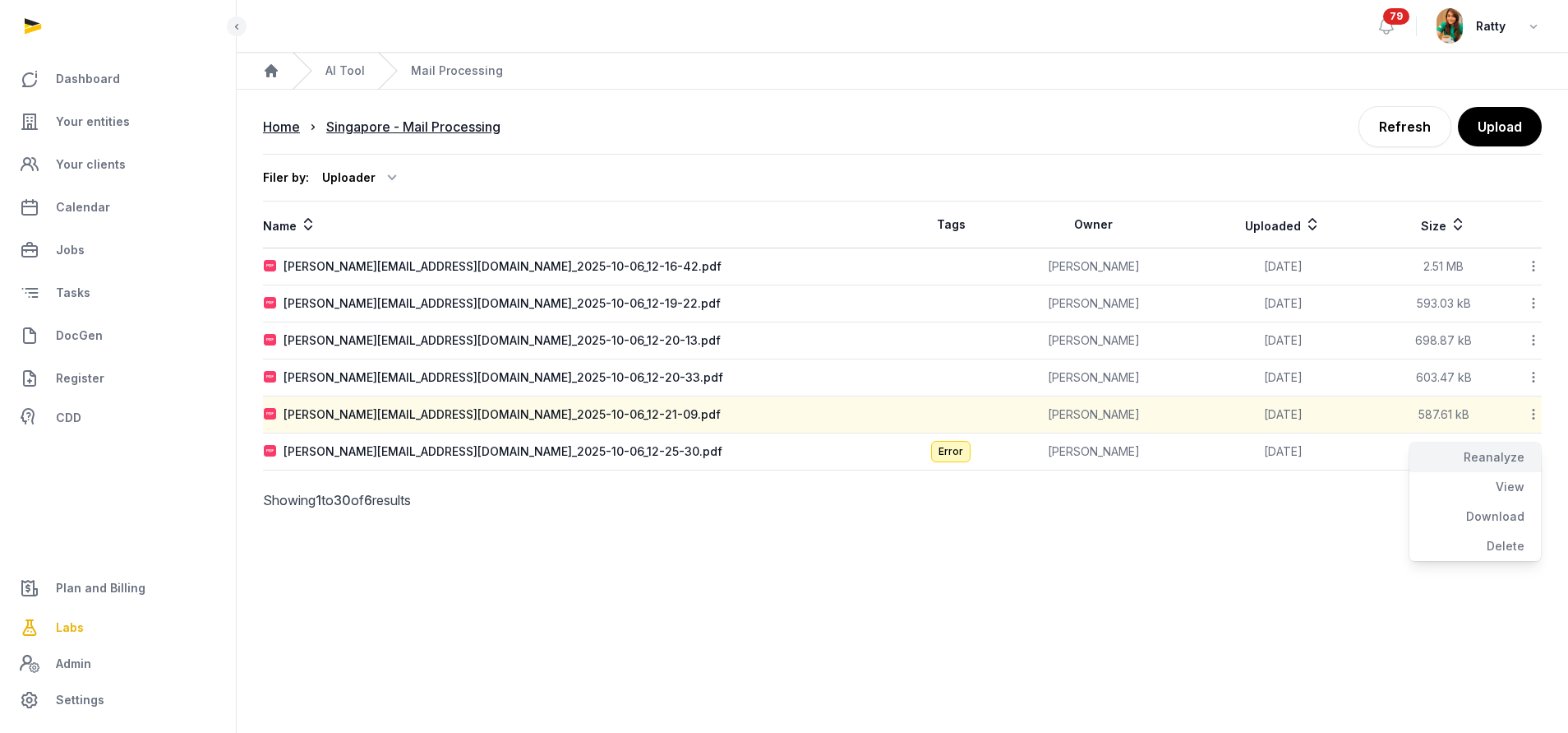
click at [1489, 461] on div "Reanalyze" at bounding box center [1475, 457] width 131 height 29
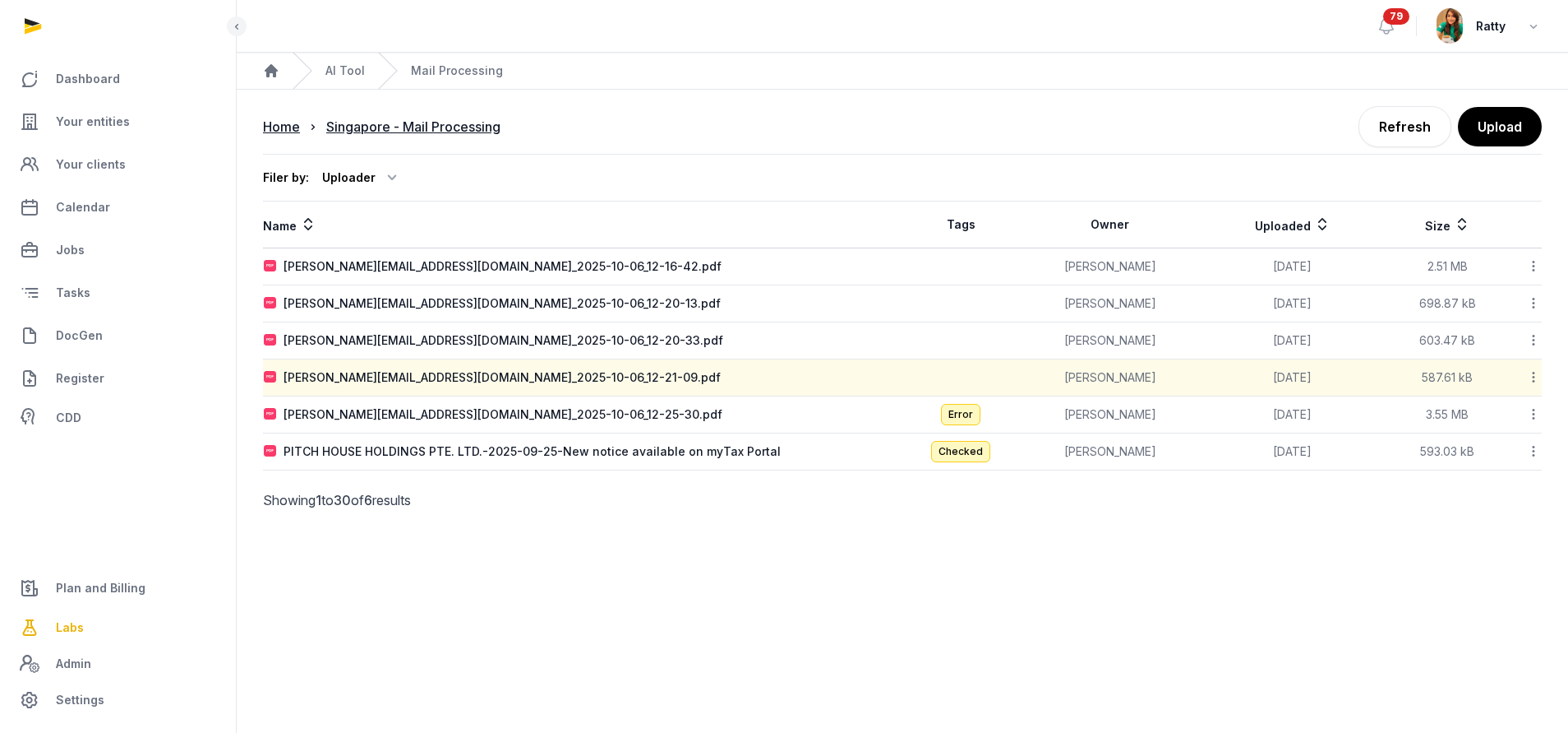
click at [1536, 421] on icon at bounding box center [1533, 414] width 15 height 17
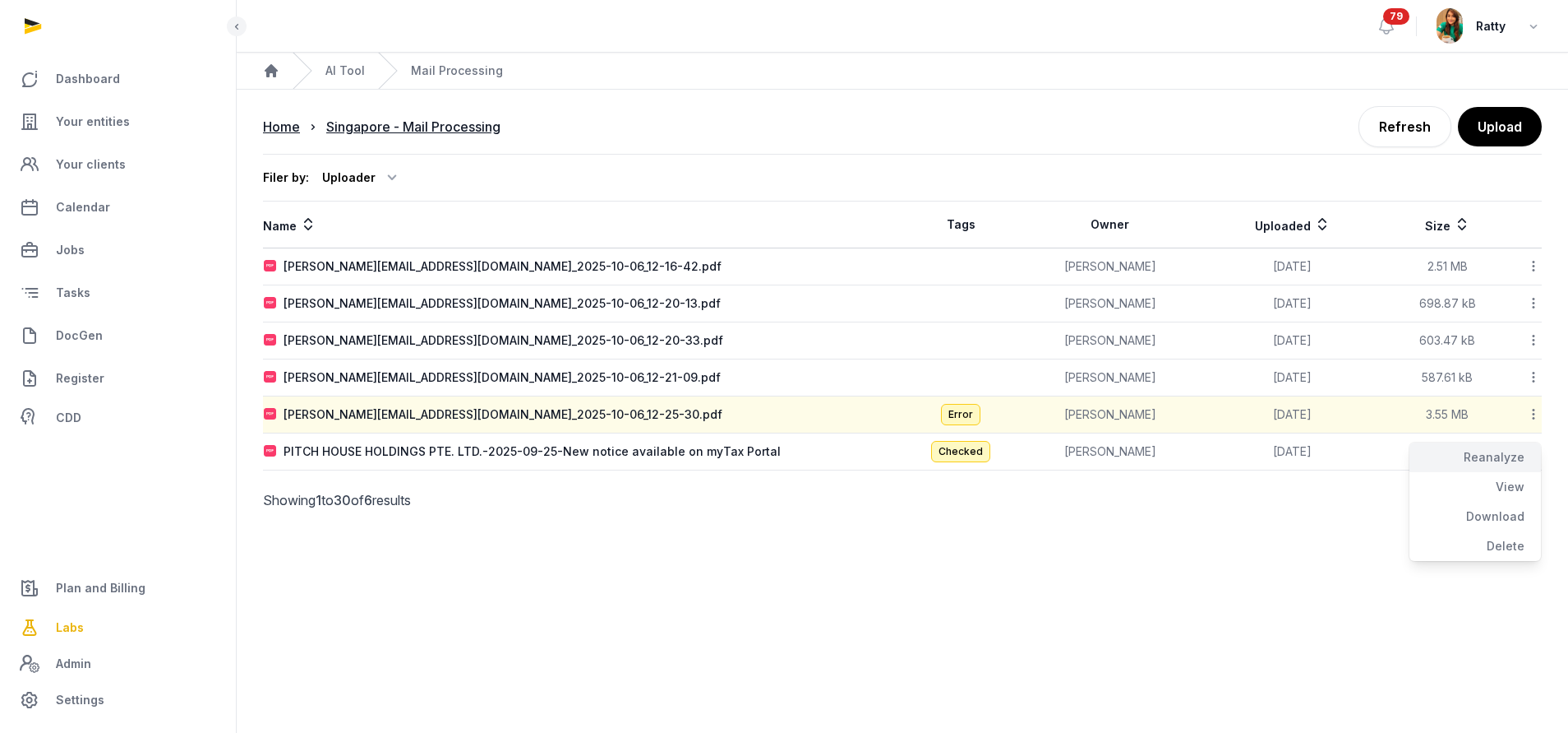
click at [1511, 451] on div "Reanalyze" at bounding box center [1475, 457] width 131 height 29
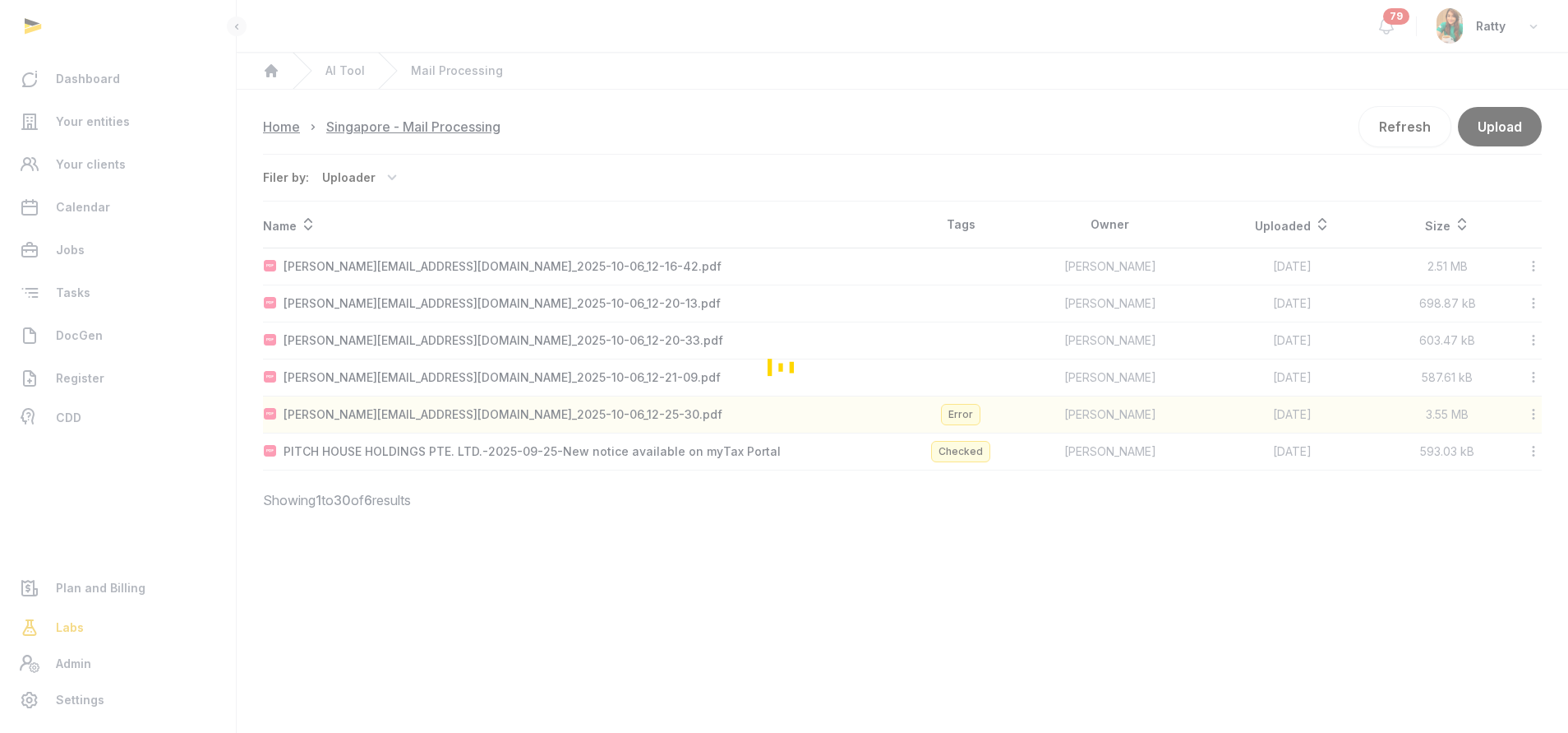
click at [1530, 451] on div "Loading" at bounding box center [784, 366] width 1568 height 733
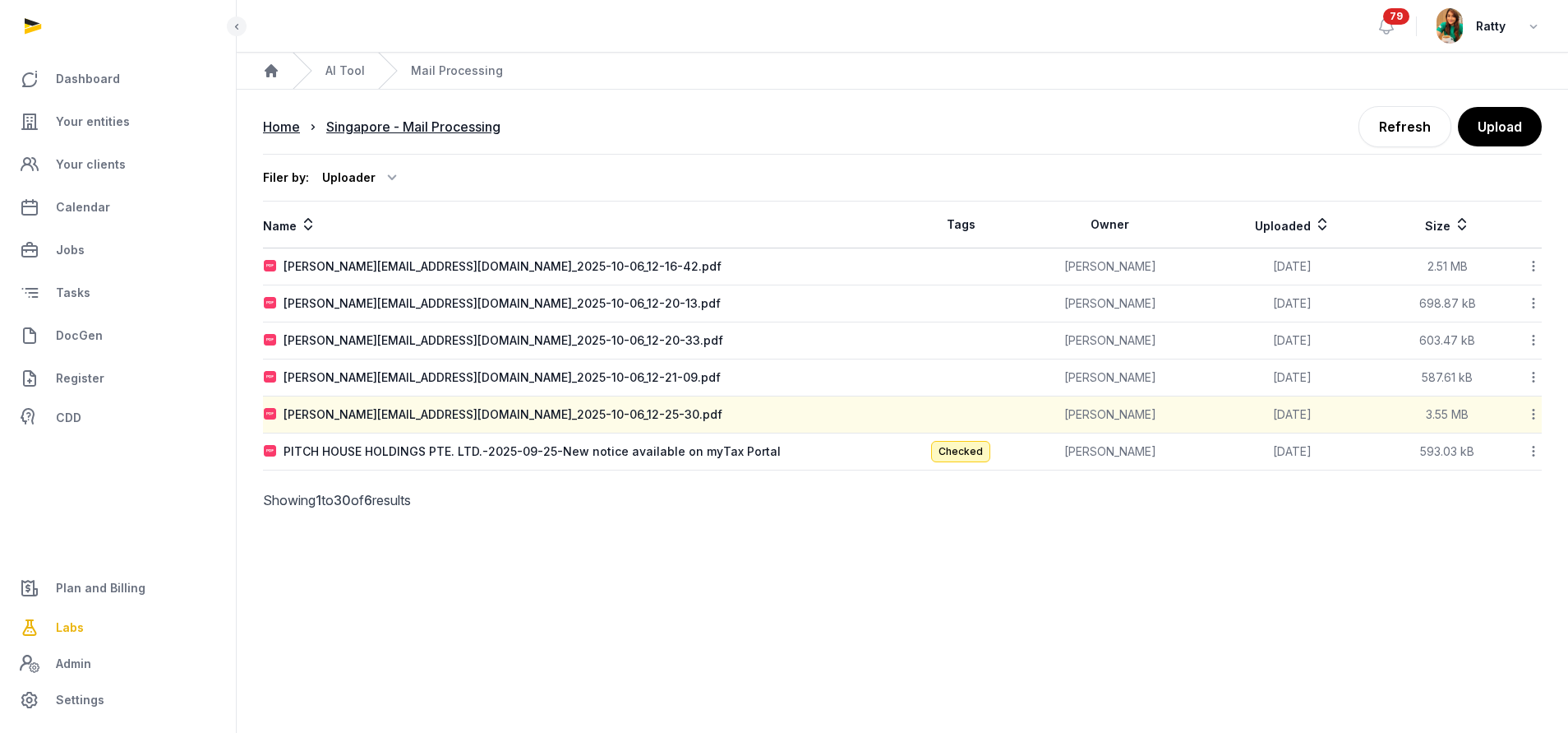
click at [401, 429] on td "[PERSON_NAME][EMAIL_ADDRESS][DOMAIN_NAME]_2025-10-06_12-25-30.pdf" at bounding box center [582, 415] width 639 height 37
click at [385, 445] on div "PITCH HOUSE HOLDINGS PTE. LTD.-2025-09-25-New notice available on myTax Portal" at bounding box center [532, 451] width 498 height 16
type input "**********"
type textarea "**********"
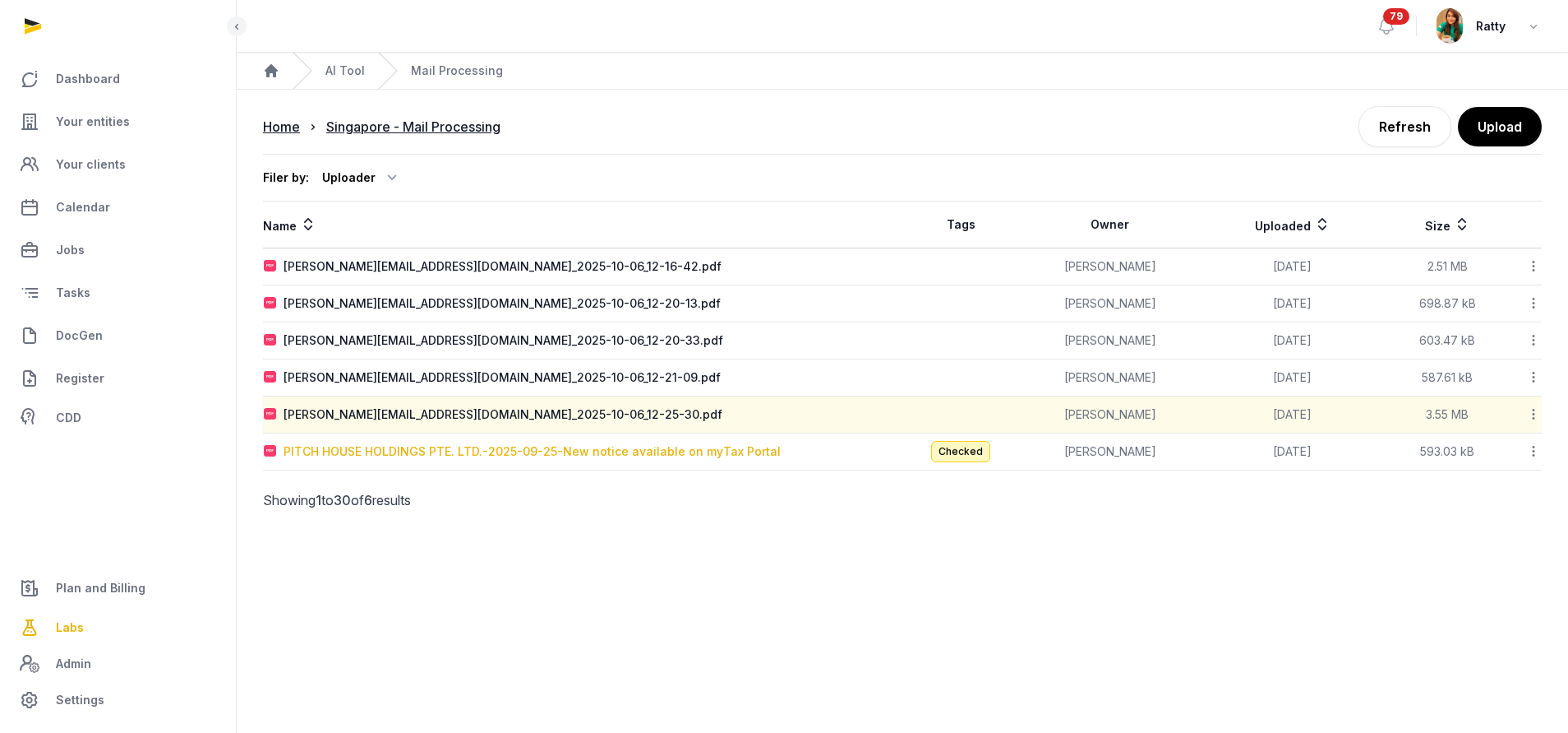
type textarea "**********"
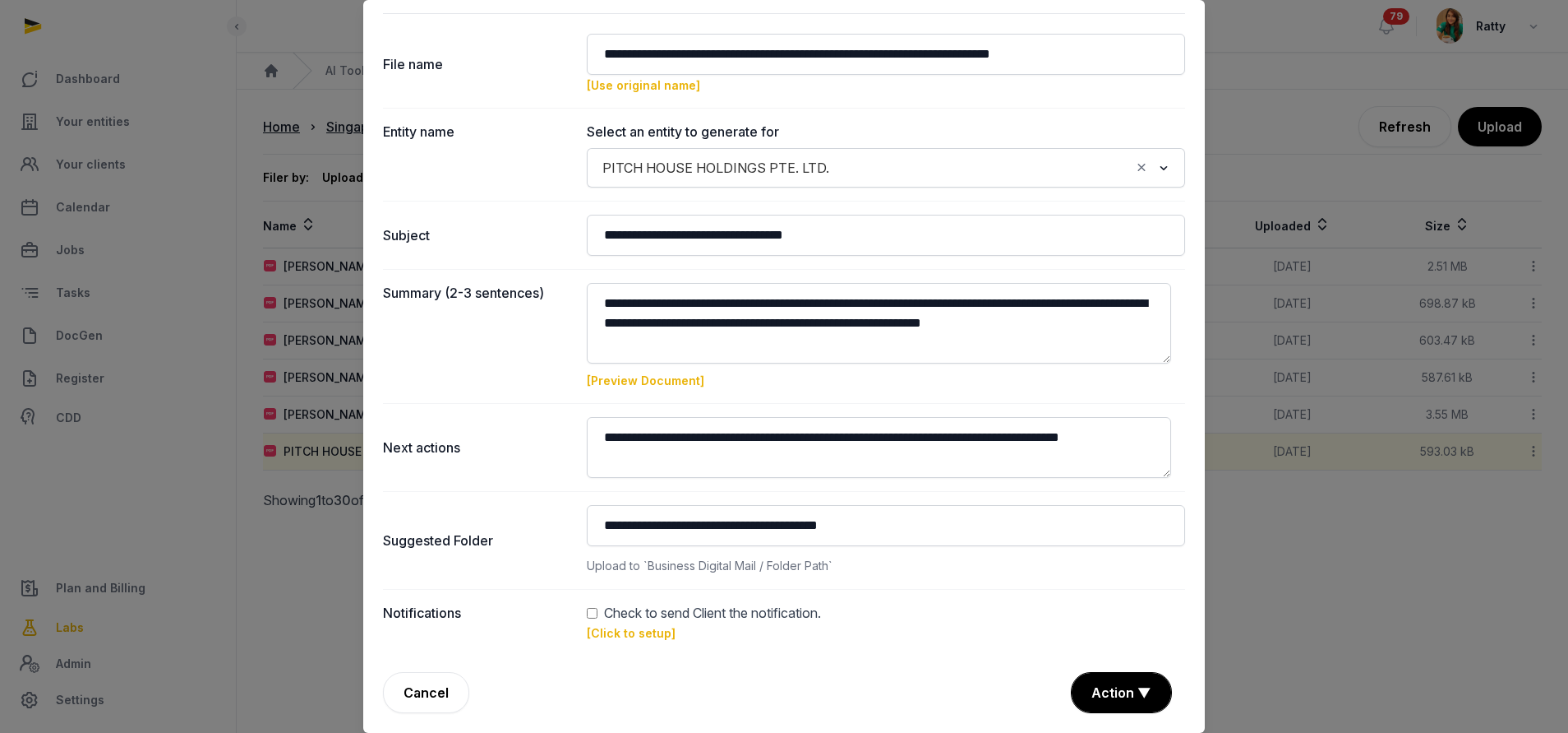
click at [628, 635] on link "[Click to setup]" at bounding box center [630, 633] width 88 height 14
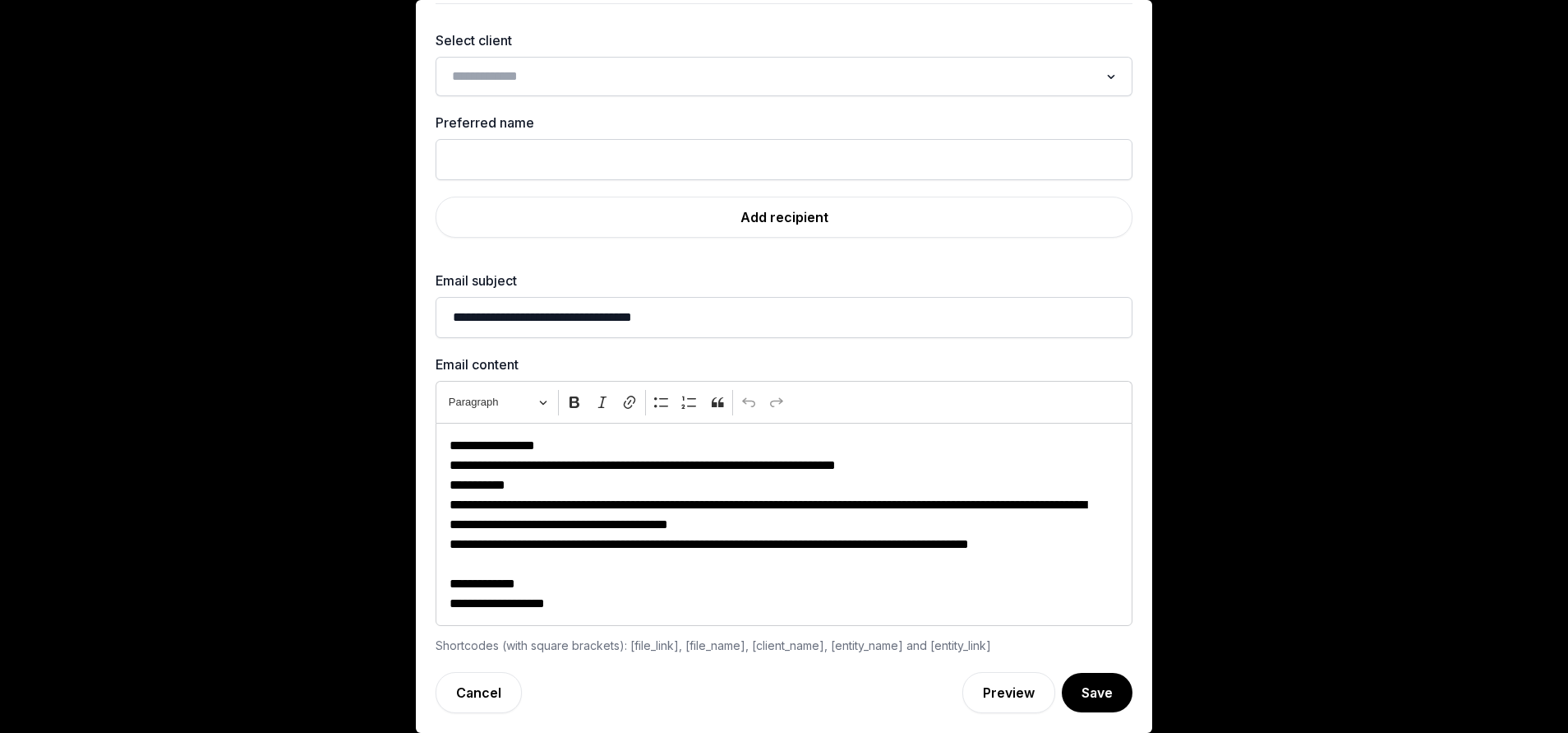
scroll to position [49, 0]
click at [525, 93] on div "Loading..." at bounding box center [784, 76] width 697 height 39
click at [537, 81] on input "Search for option" at bounding box center [772, 76] width 654 height 23
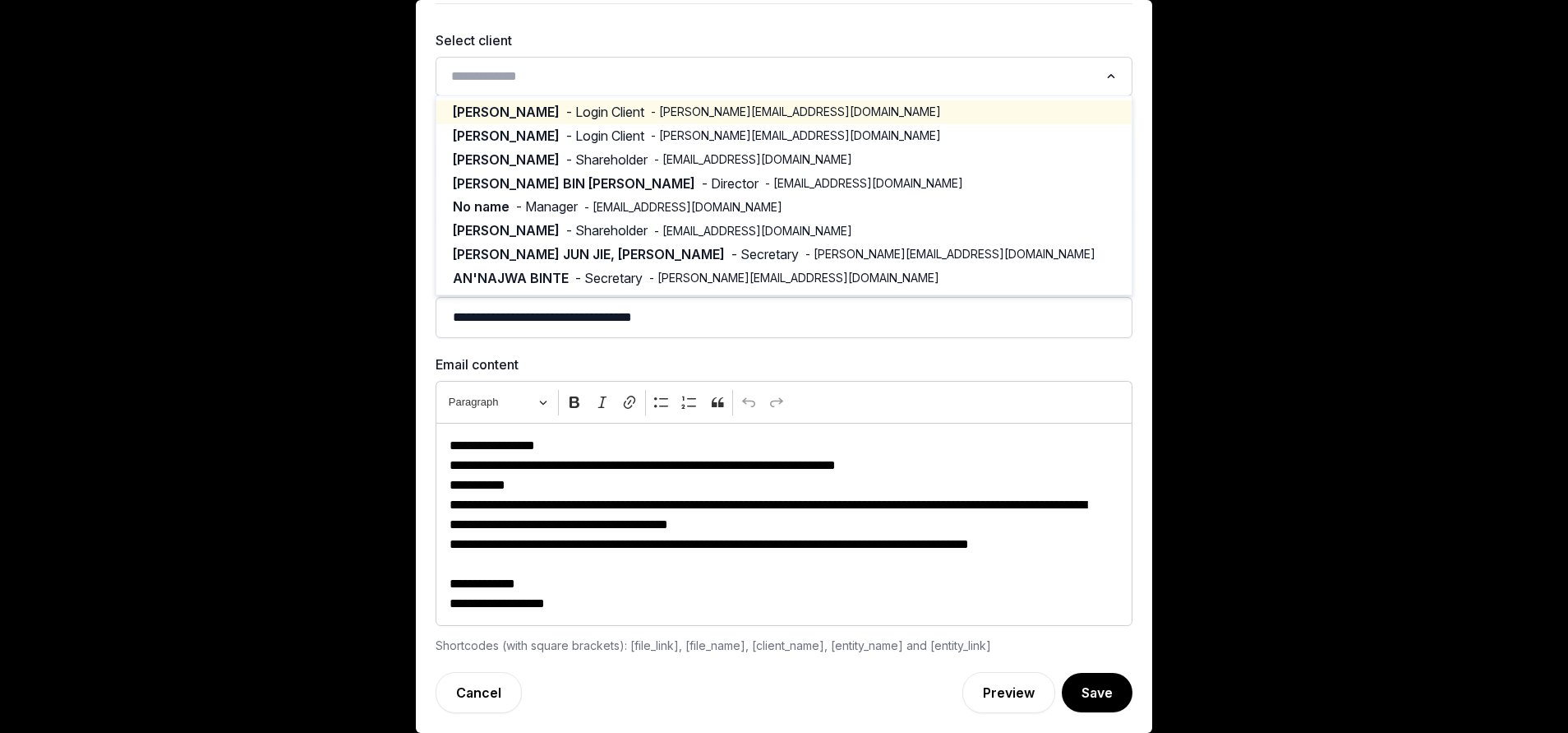
click at [651, 107] on span "- sven.milder@pitch-house.com" at bounding box center [796, 112] width 290 height 16
type input "****"
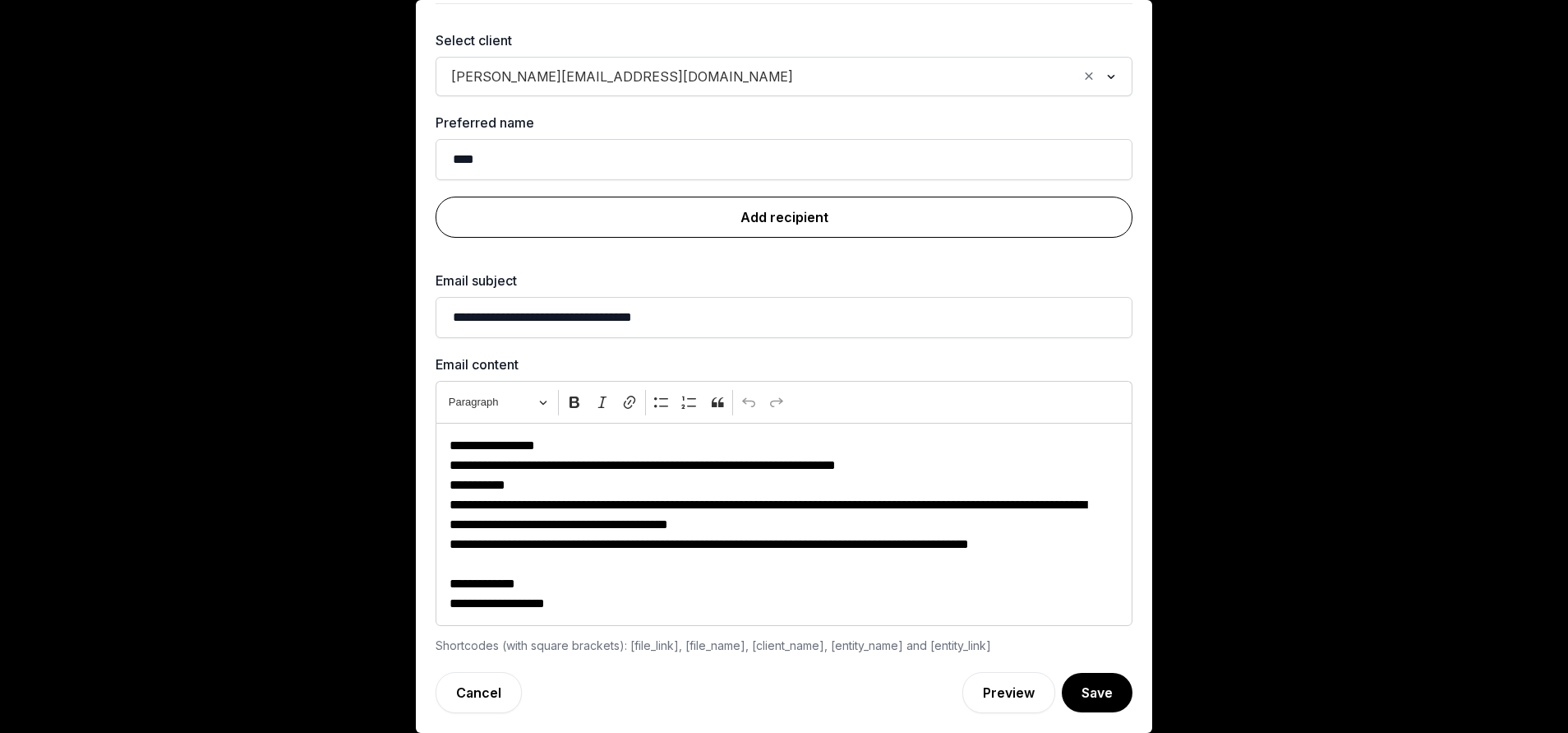
click at [787, 221] on link "Add recipient" at bounding box center [784, 217] width 697 height 41
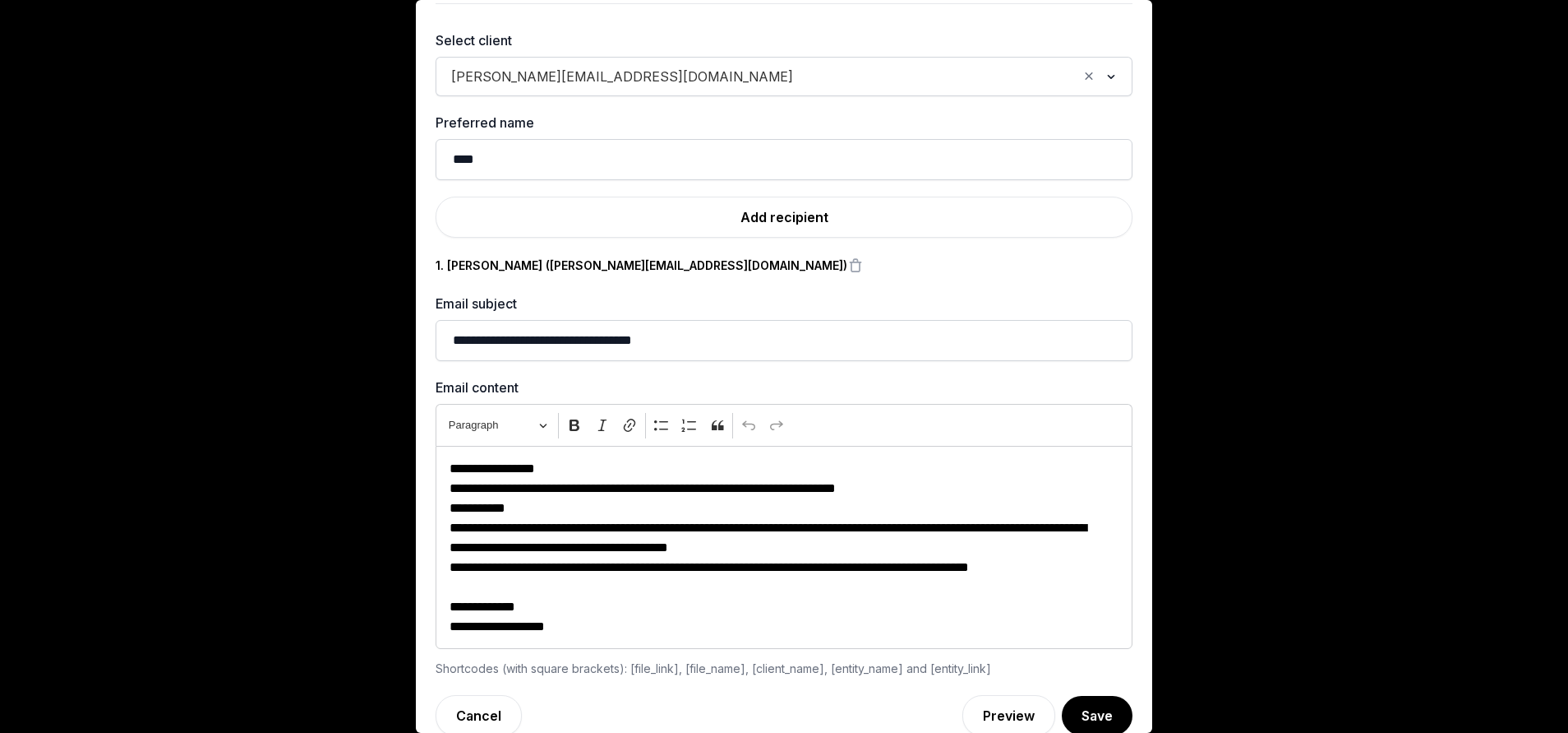
click at [606, 82] on span "sven.milder@pitch-house.com" at bounding box center [622, 76] width 350 height 23
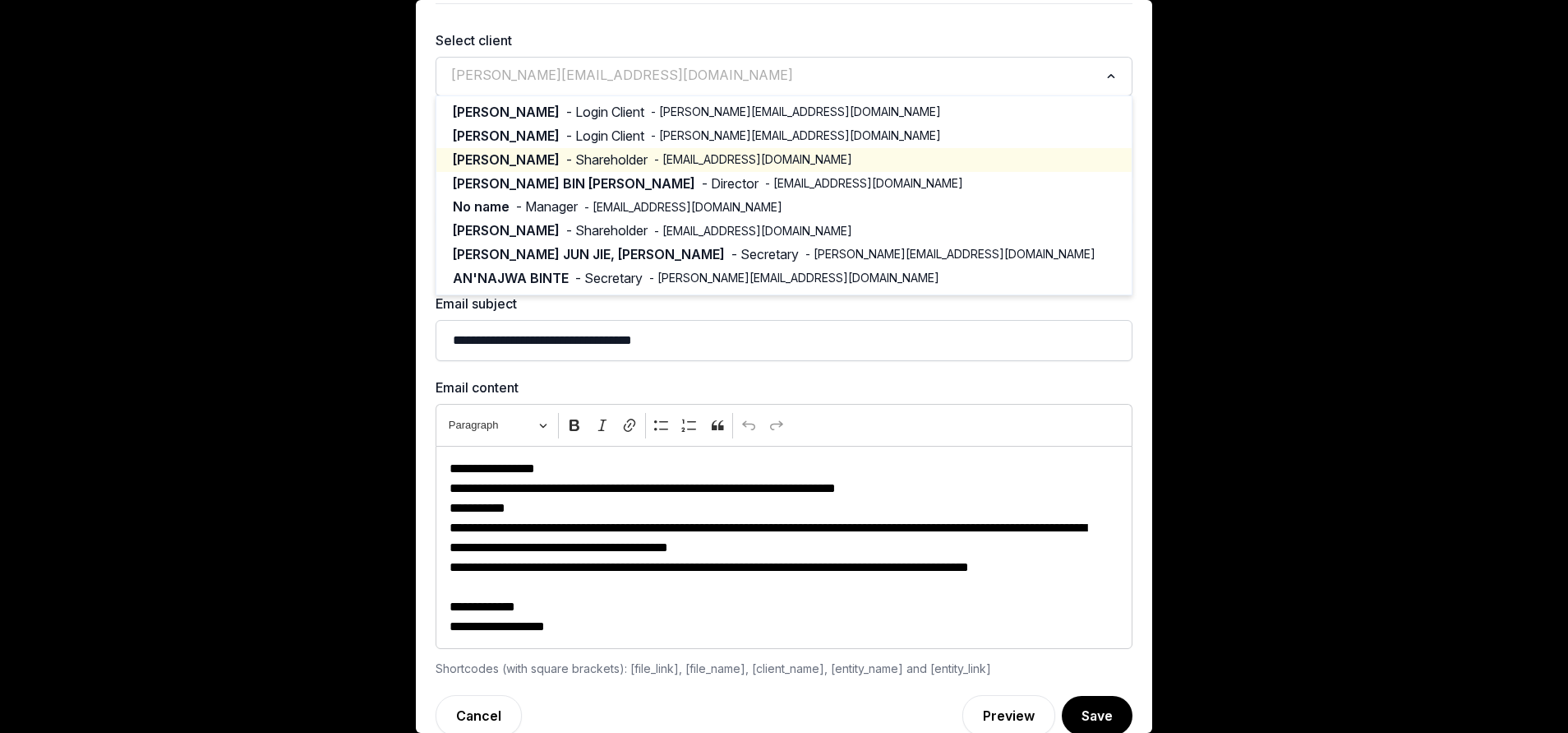
scroll to position [72, 0]
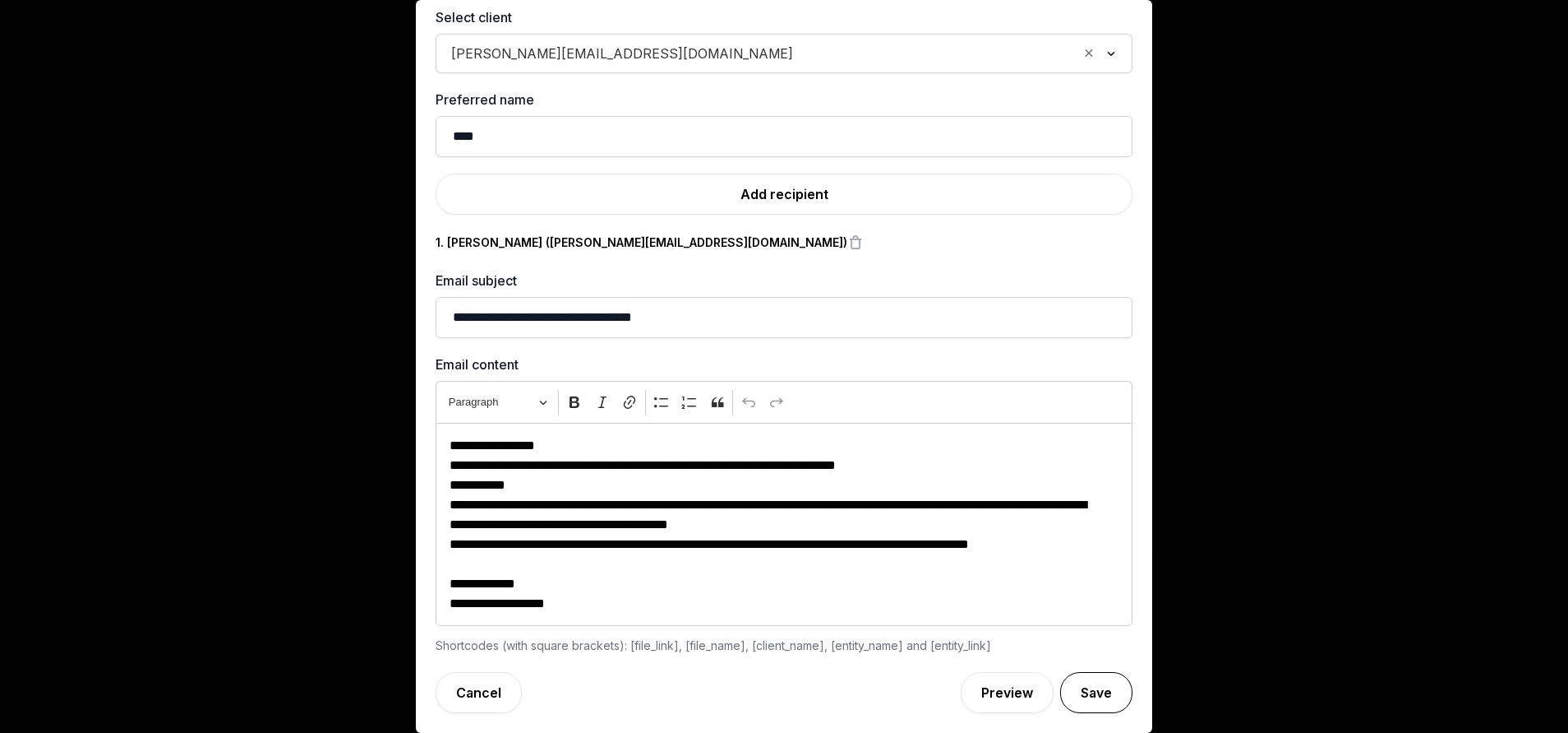
click at [1070, 686] on button "Save" at bounding box center [1096, 693] width 72 height 41
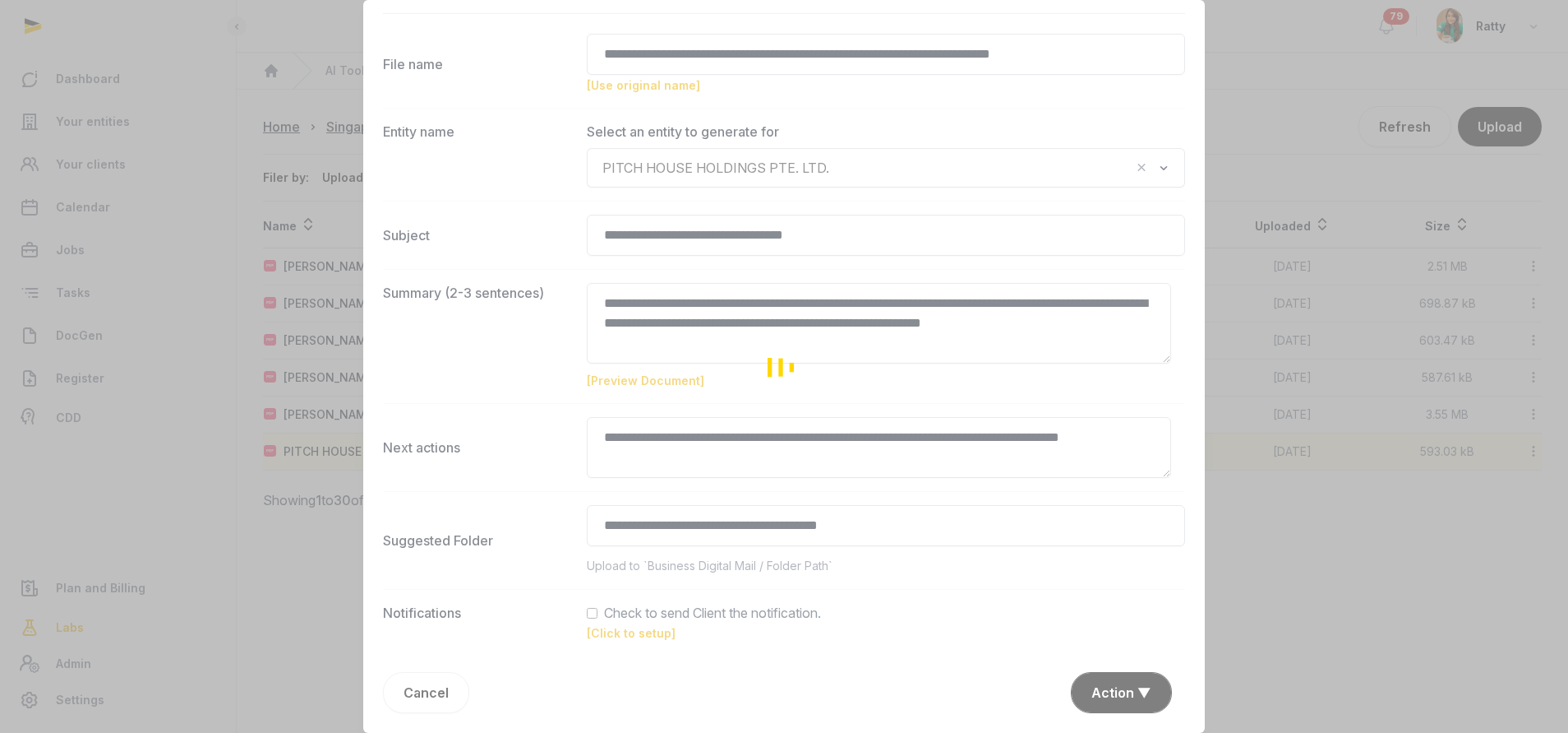
click at [1088, 683] on div "Loading" at bounding box center [784, 366] width 1568 height 733
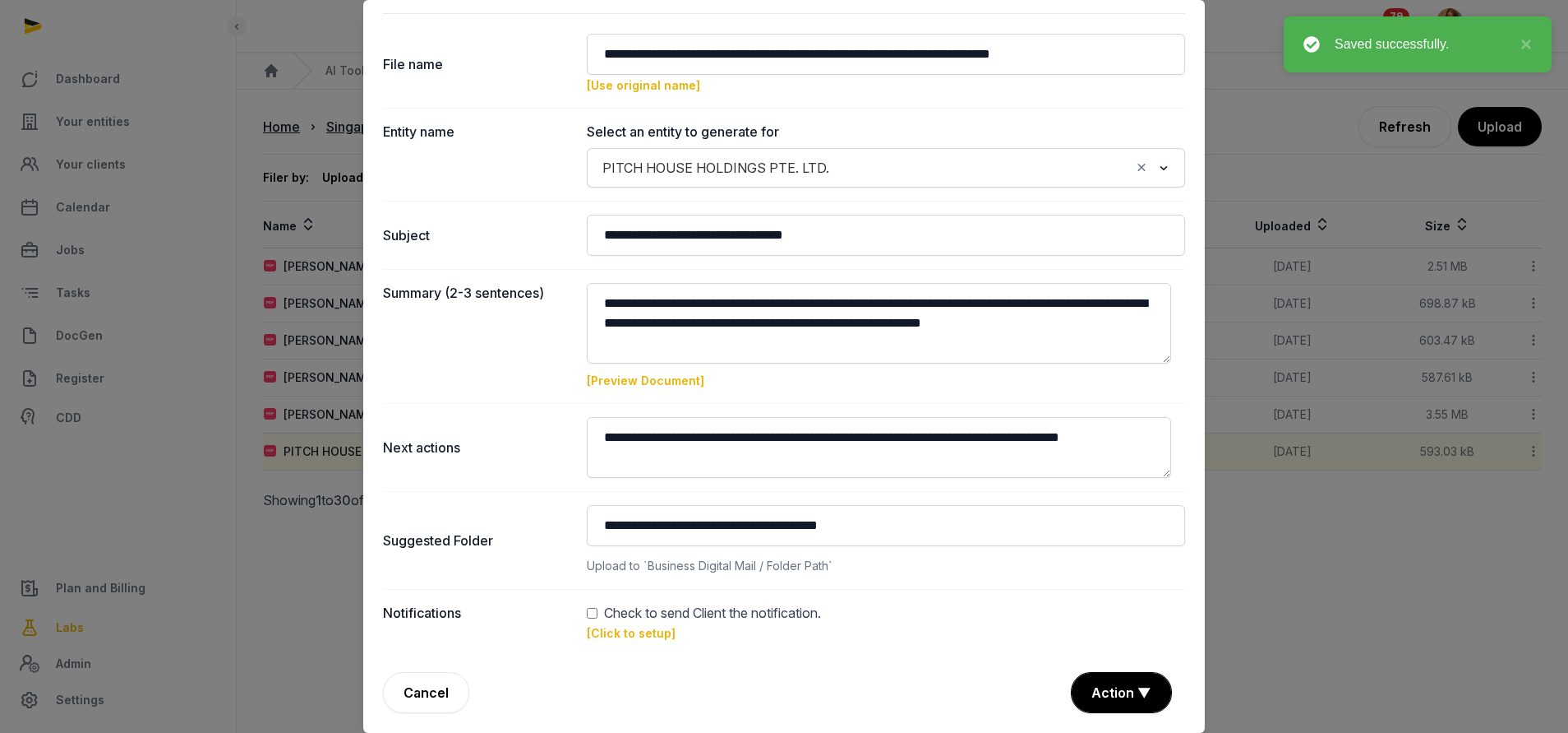
click at [1092, 668] on div "**********" at bounding box center [783, 347] width 841 height 772
click at [1088, 685] on button "Action ▼" at bounding box center [1121, 693] width 100 height 39
click at [1089, 599] on div "Approve" at bounding box center [1119, 597] width 131 height 33
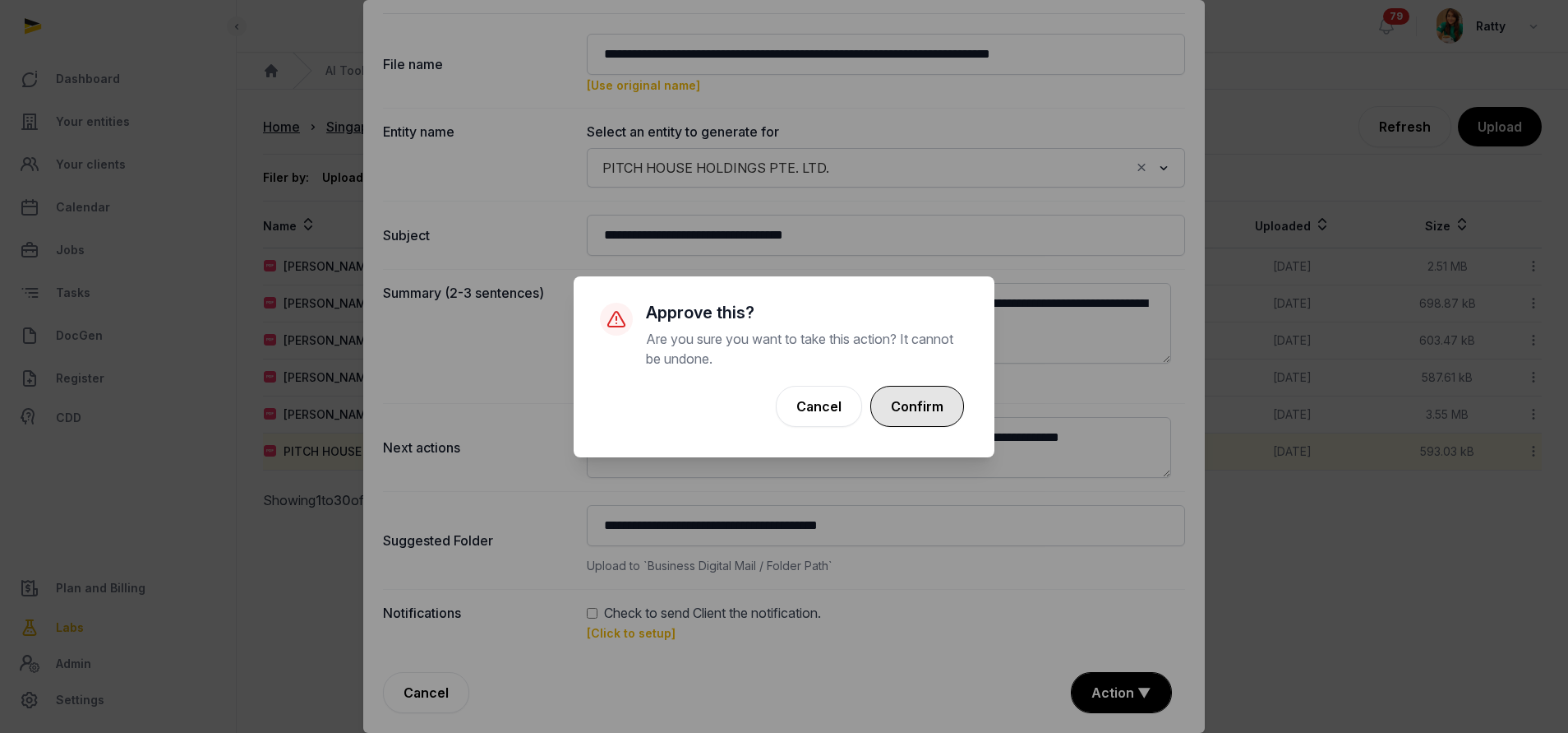
click at [912, 409] on button "Confirm" at bounding box center [916, 406] width 93 height 41
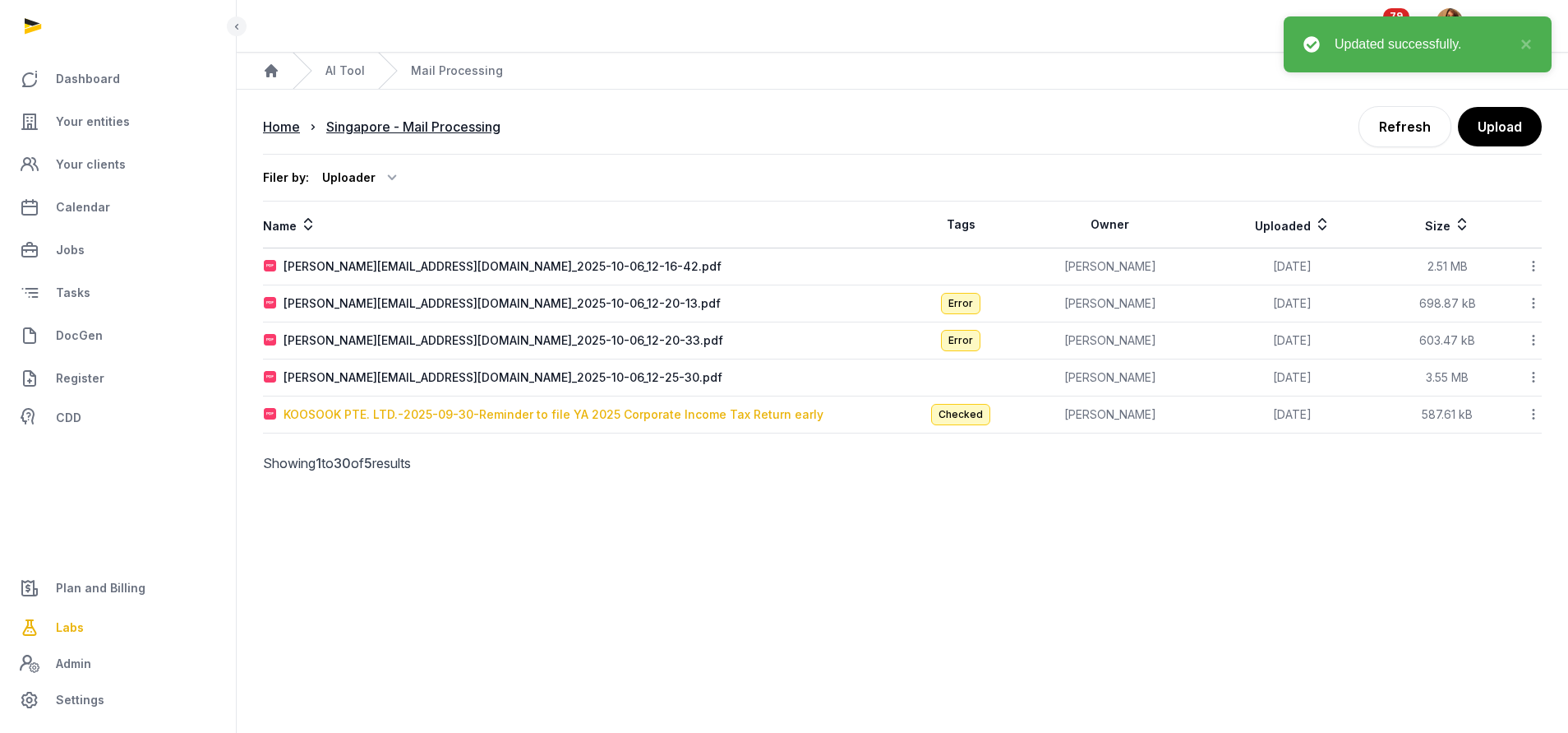
click at [723, 421] on div "KOOSOOK PTE. LTD.-2025-09-30-Reminder to file YA 2025 Corporate Income Tax Retu…" at bounding box center [552, 414] width 540 height 16
type input "**********"
type textarea "**********"
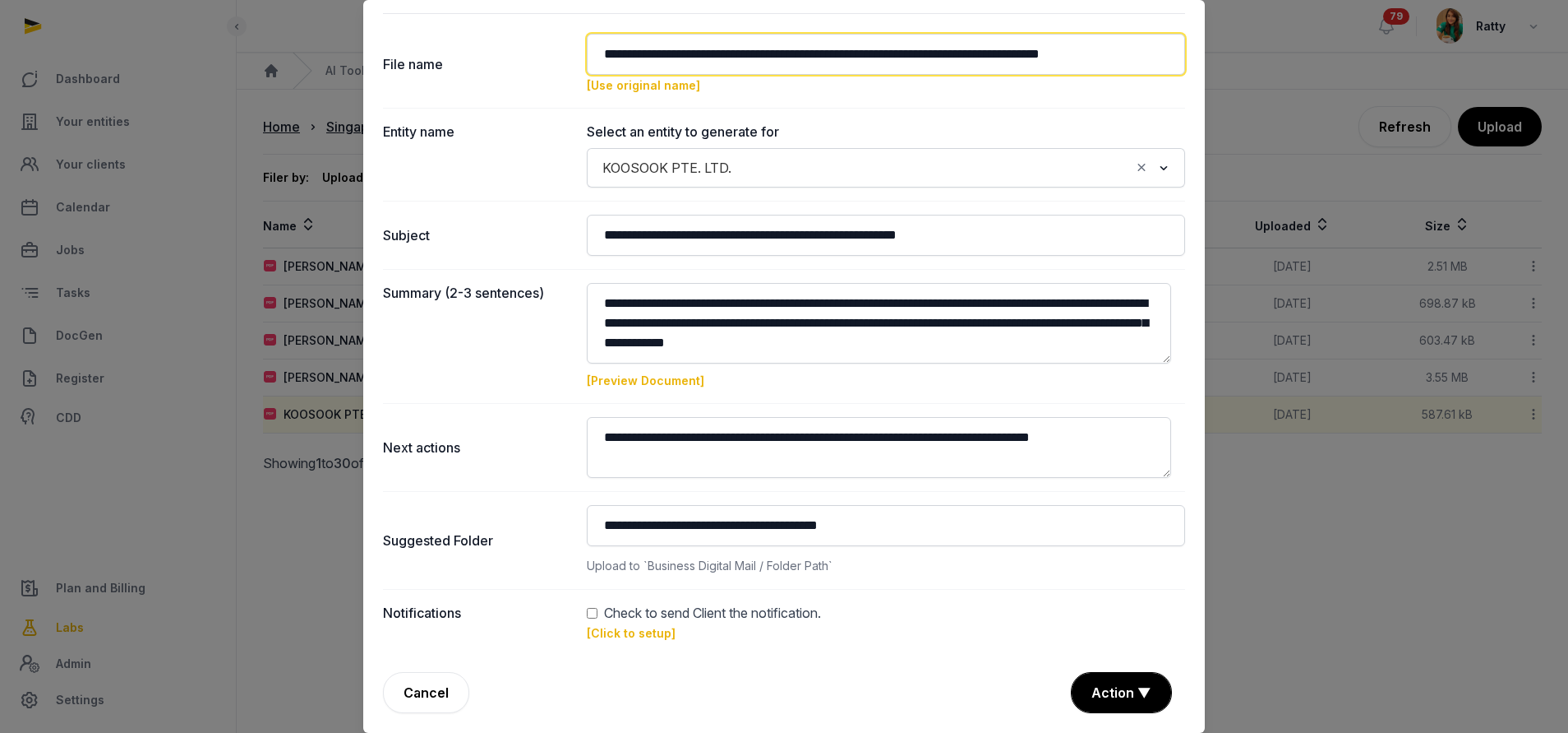
click at [711, 54] on input "**********" at bounding box center [885, 54] width 598 height 41
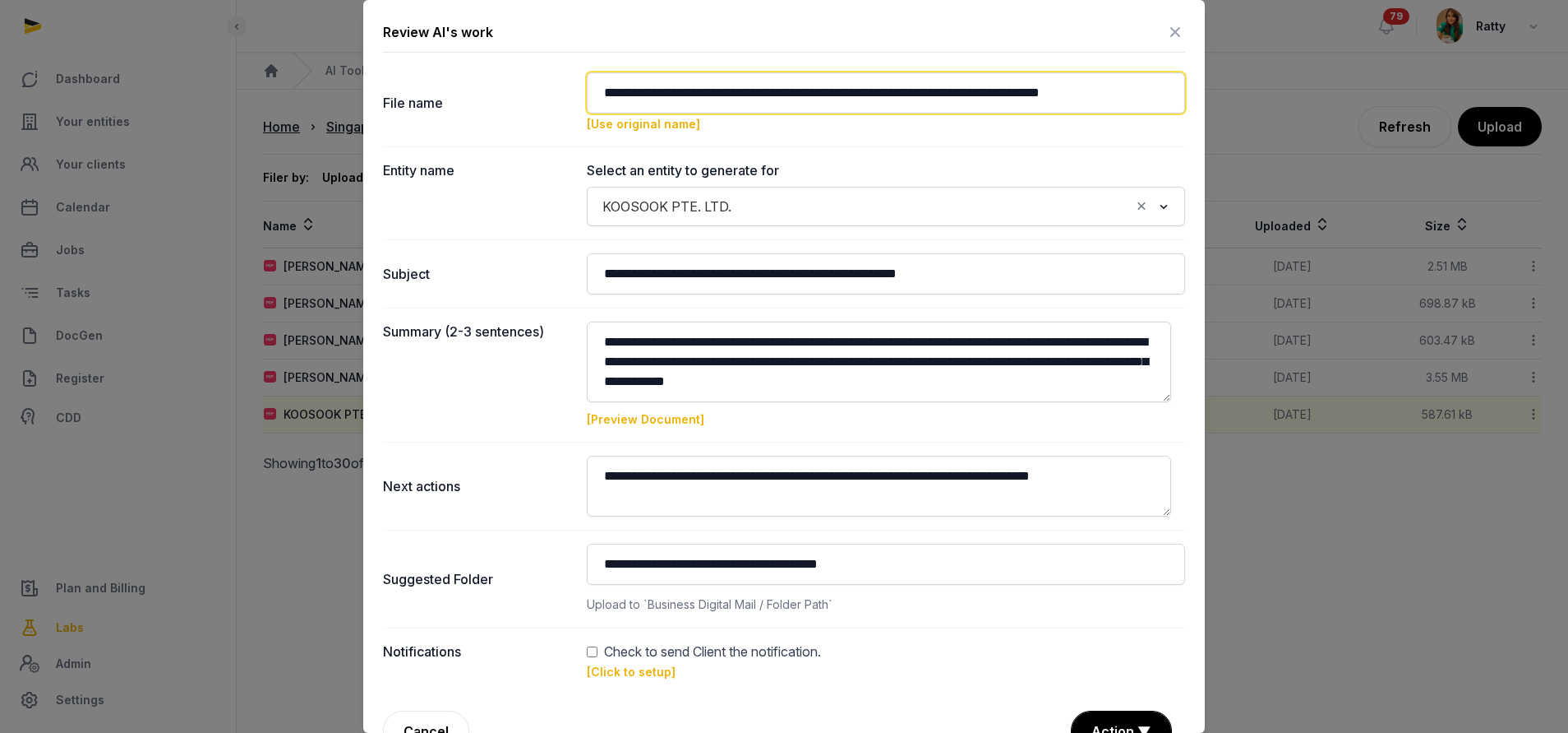
scroll to position [0, 0]
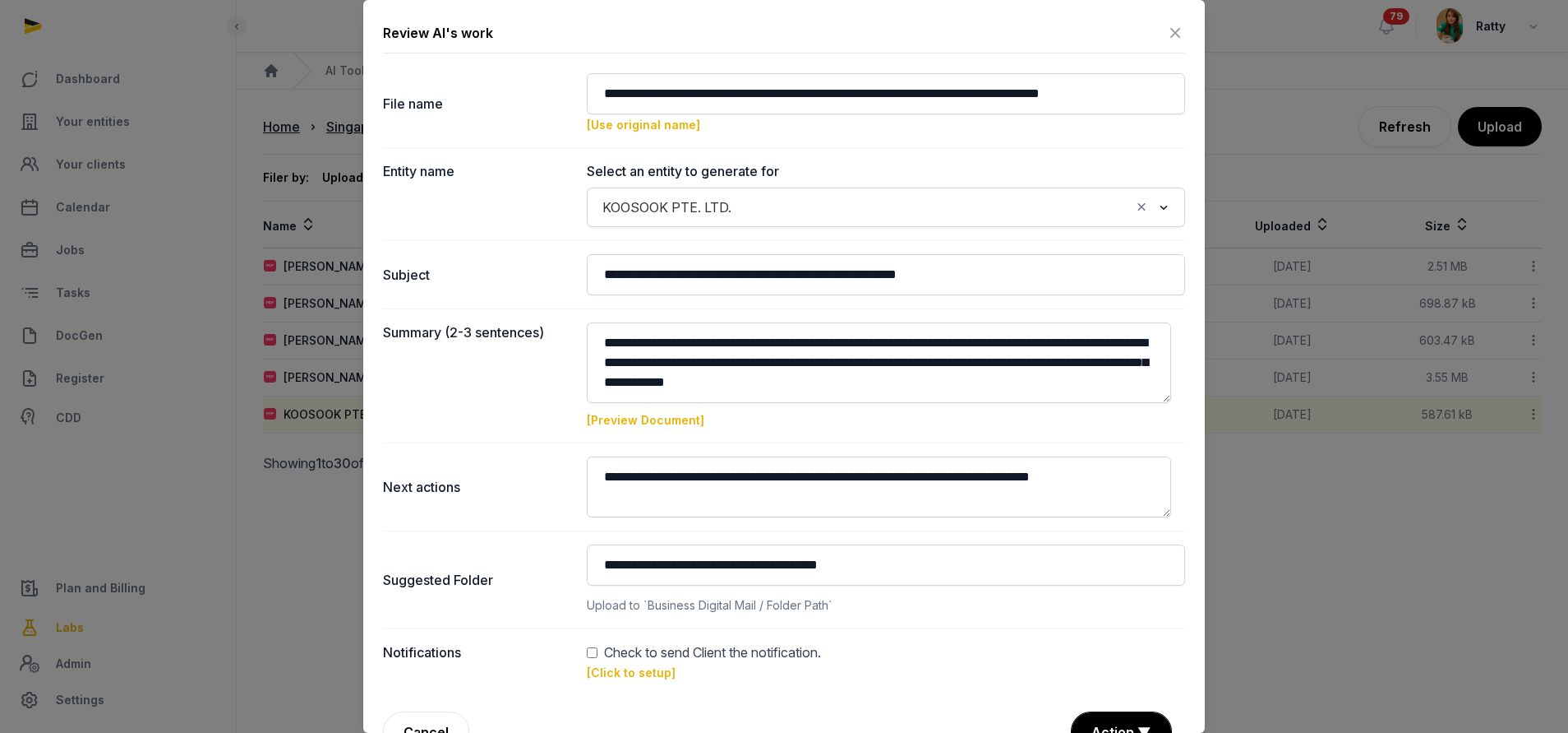
click at [613, 670] on link "[Click to setup]" at bounding box center [630, 672] width 88 height 14
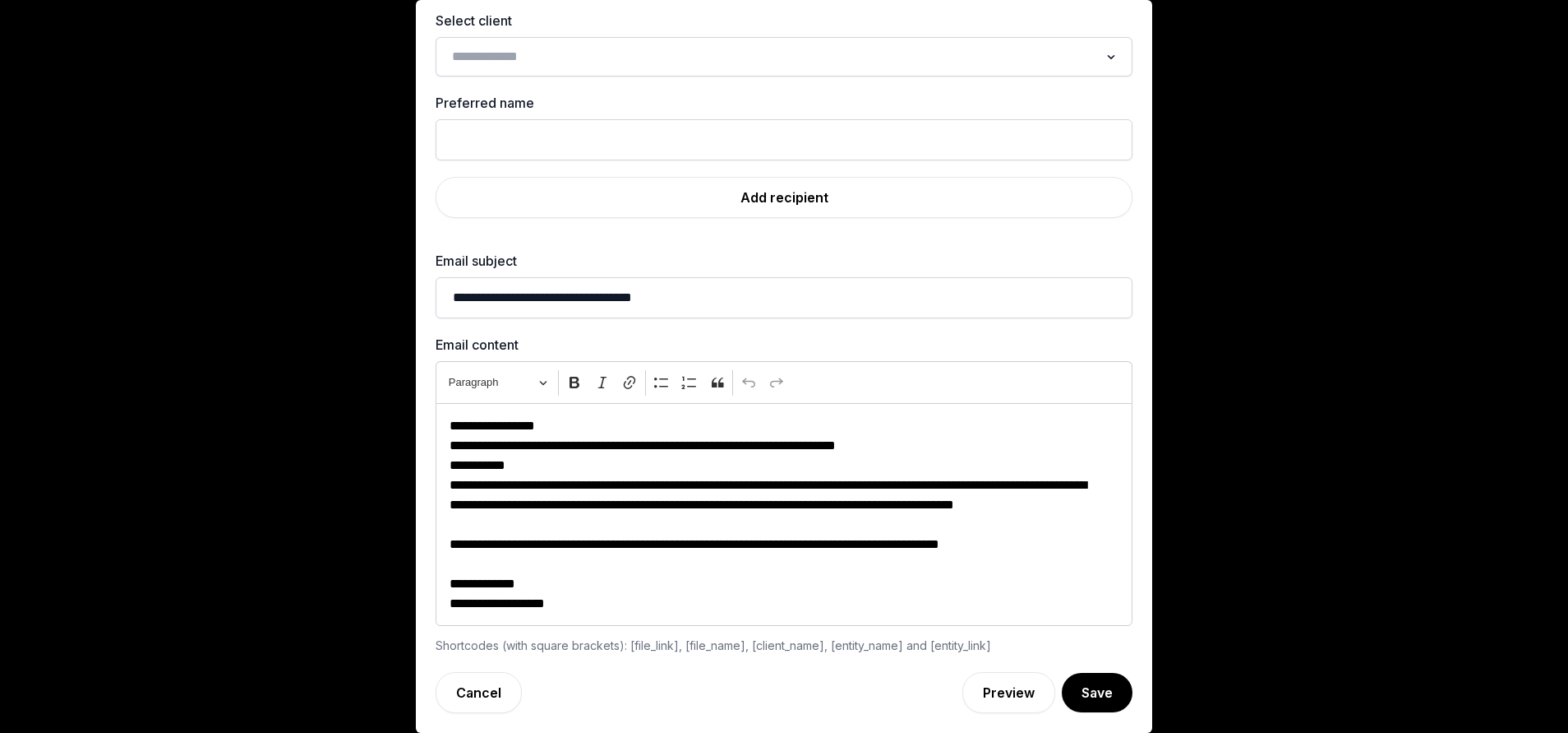
scroll to position [69, 0]
click at [517, 57] on input "Search for option" at bounding box center [772, 57] width 654 height 23
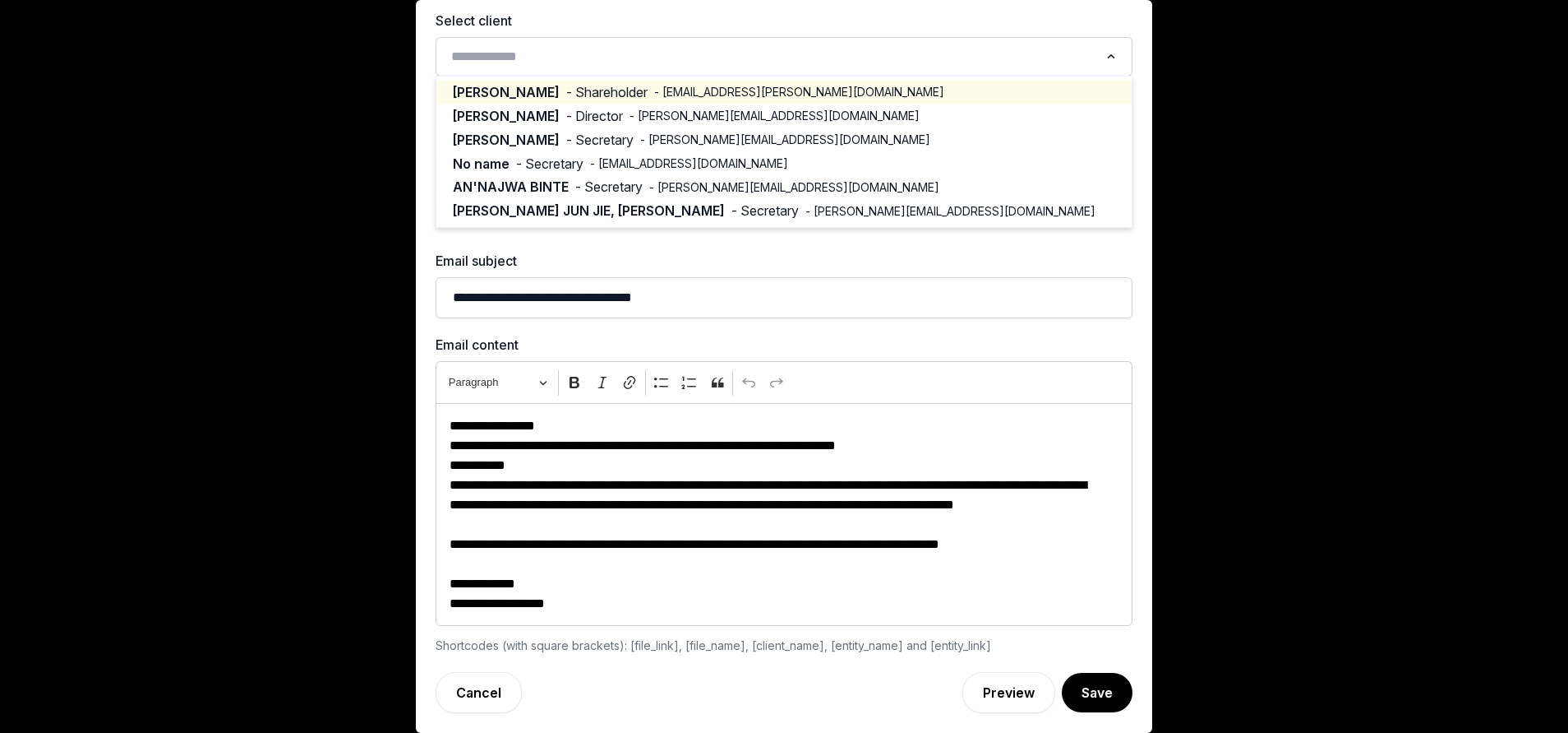
click at [673, 88] on span "- pieterpaul.walraven@gmail.com" at bounding box center [799, 92] width 290 height 16
type input "**********"
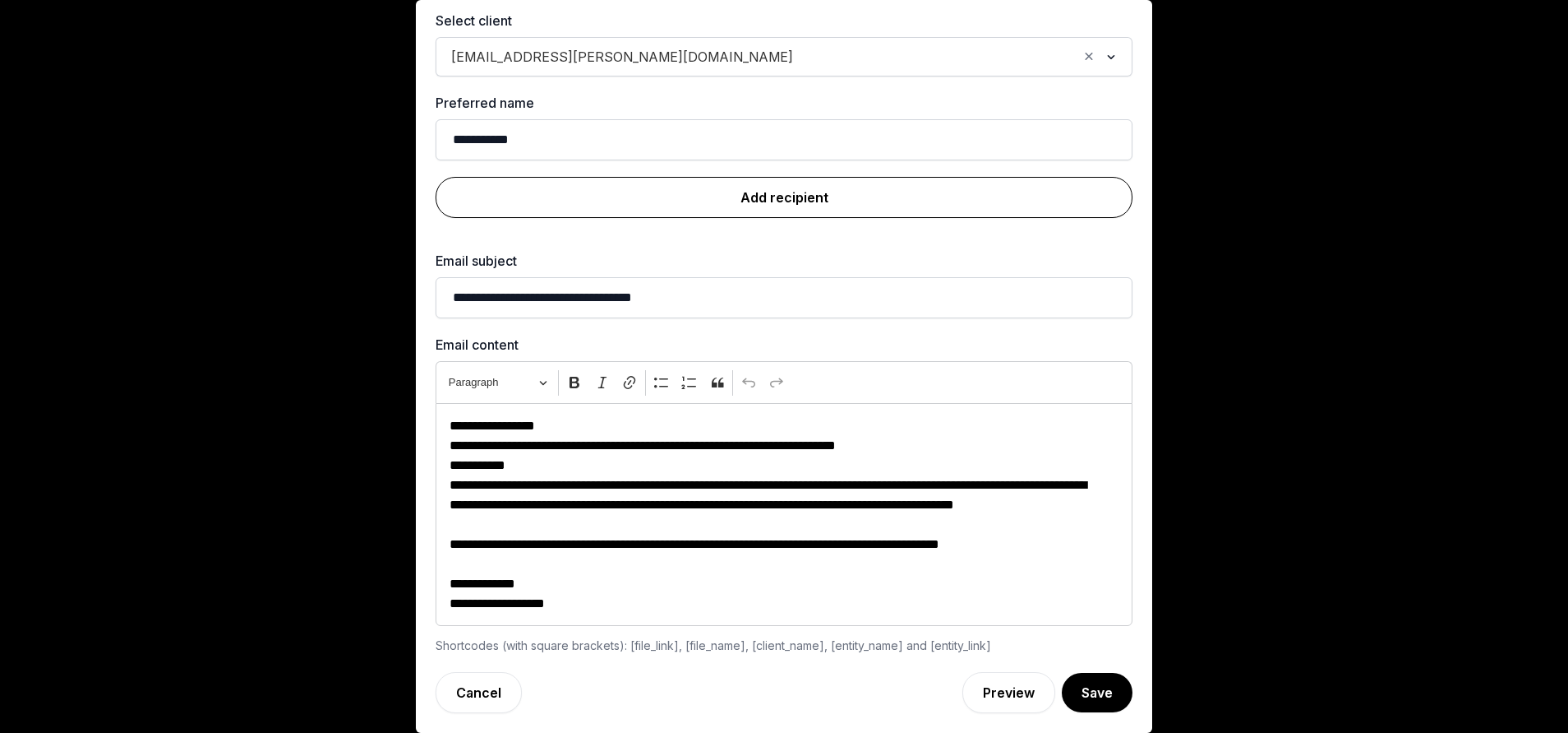
click at [725, 203] on link "Add recipient" at bounding box center [784, 197] width 697 height 41
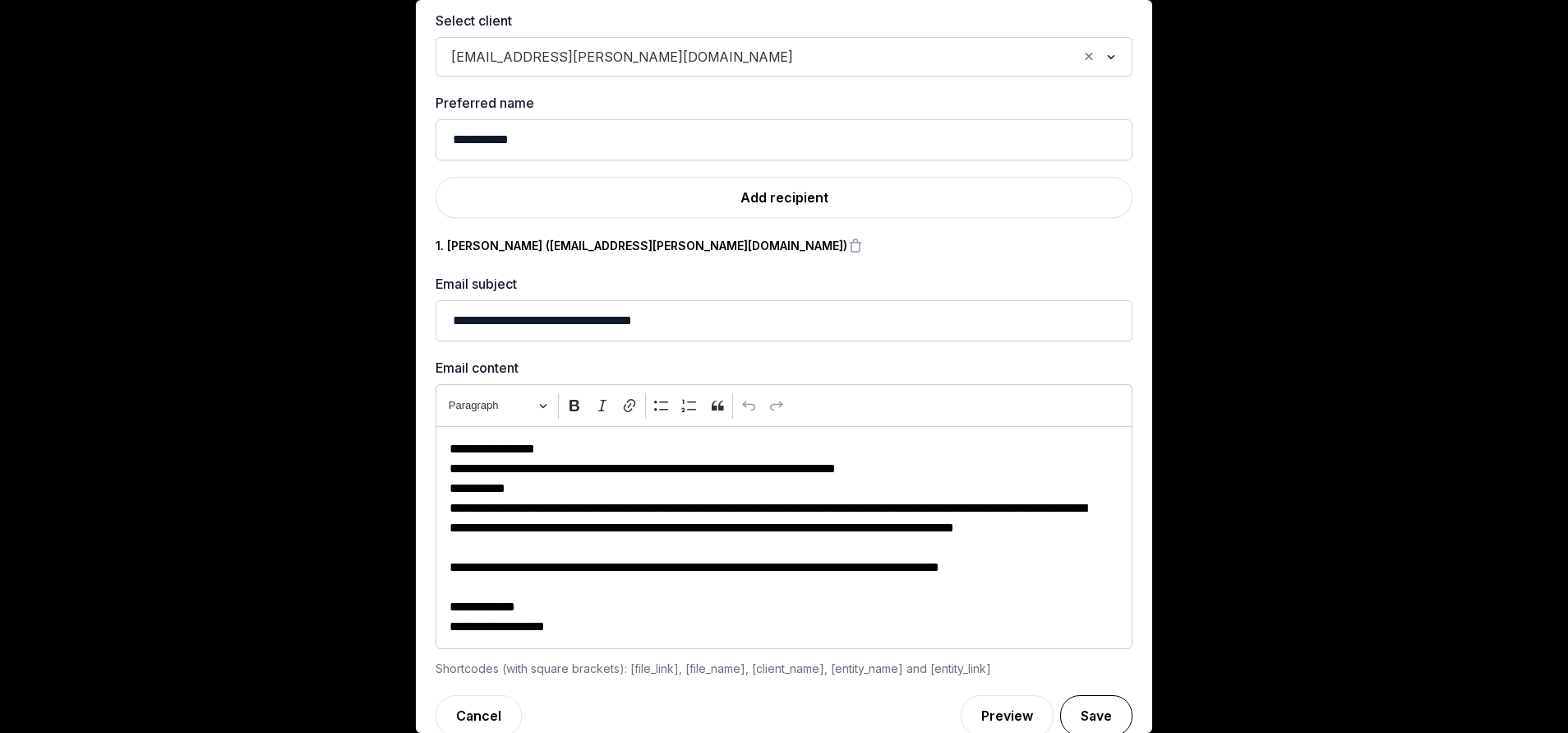
click at [1060, 701] on button "Save" at bounding box center [1096, 715] width 72 height 41
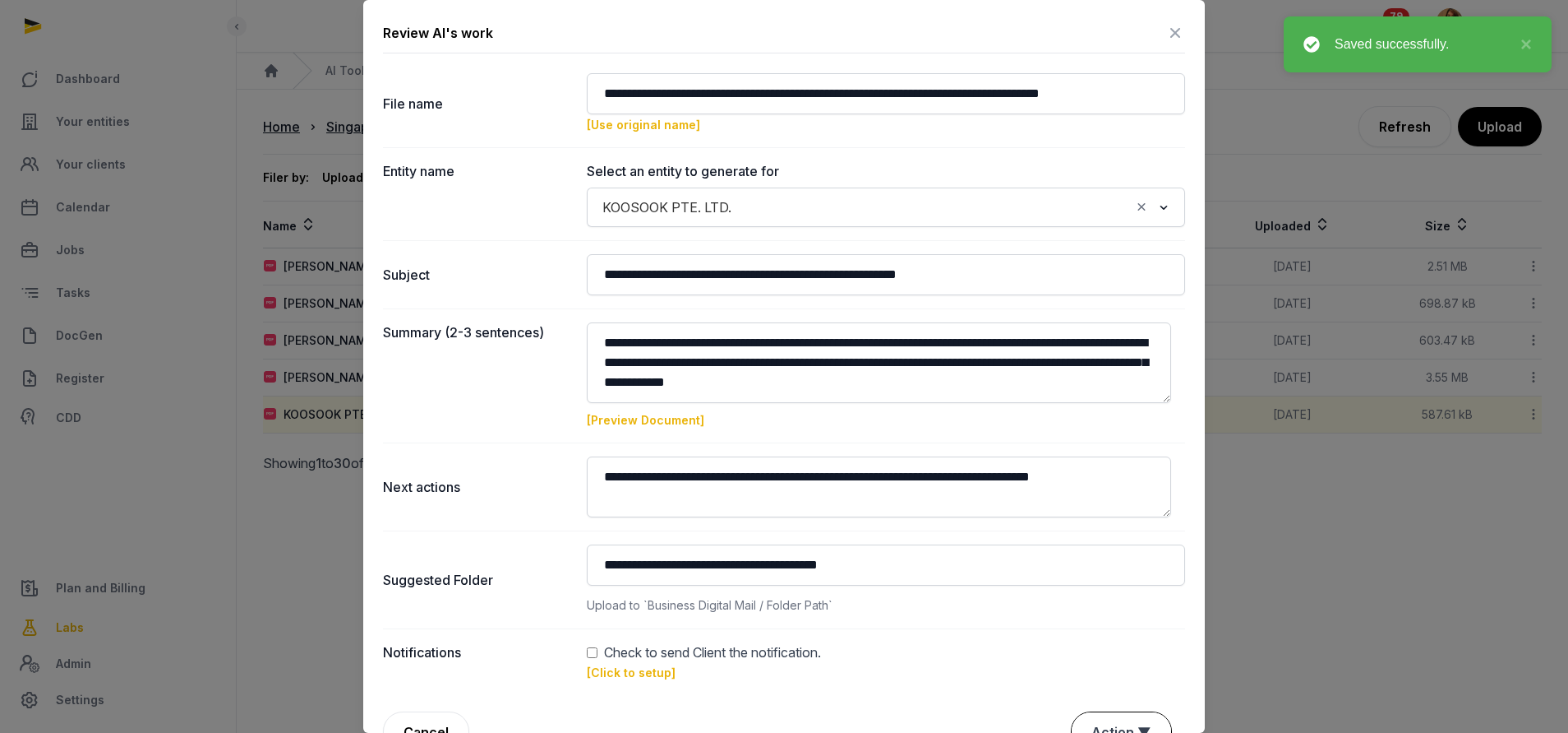
click at [1102, 717] on button "Action ▼" at bounding box center [1121, 732] width 100 height 39
click at [1089, 639] on div "Approve" at bounding box center [1119, 637] width 131 height 33
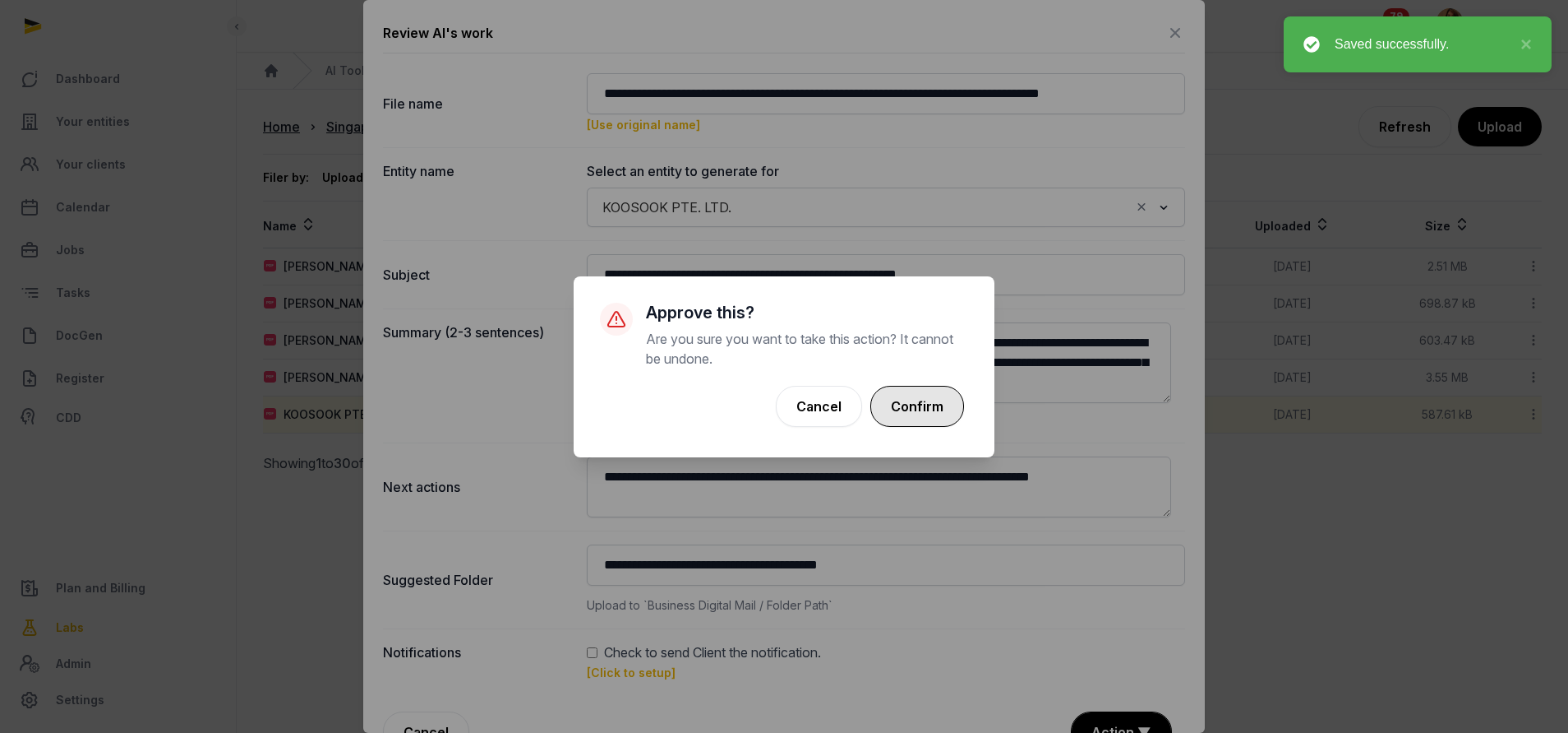
click at [901, 392] on button "Confirm" at bounding box center [916, 406] width 93 height 41
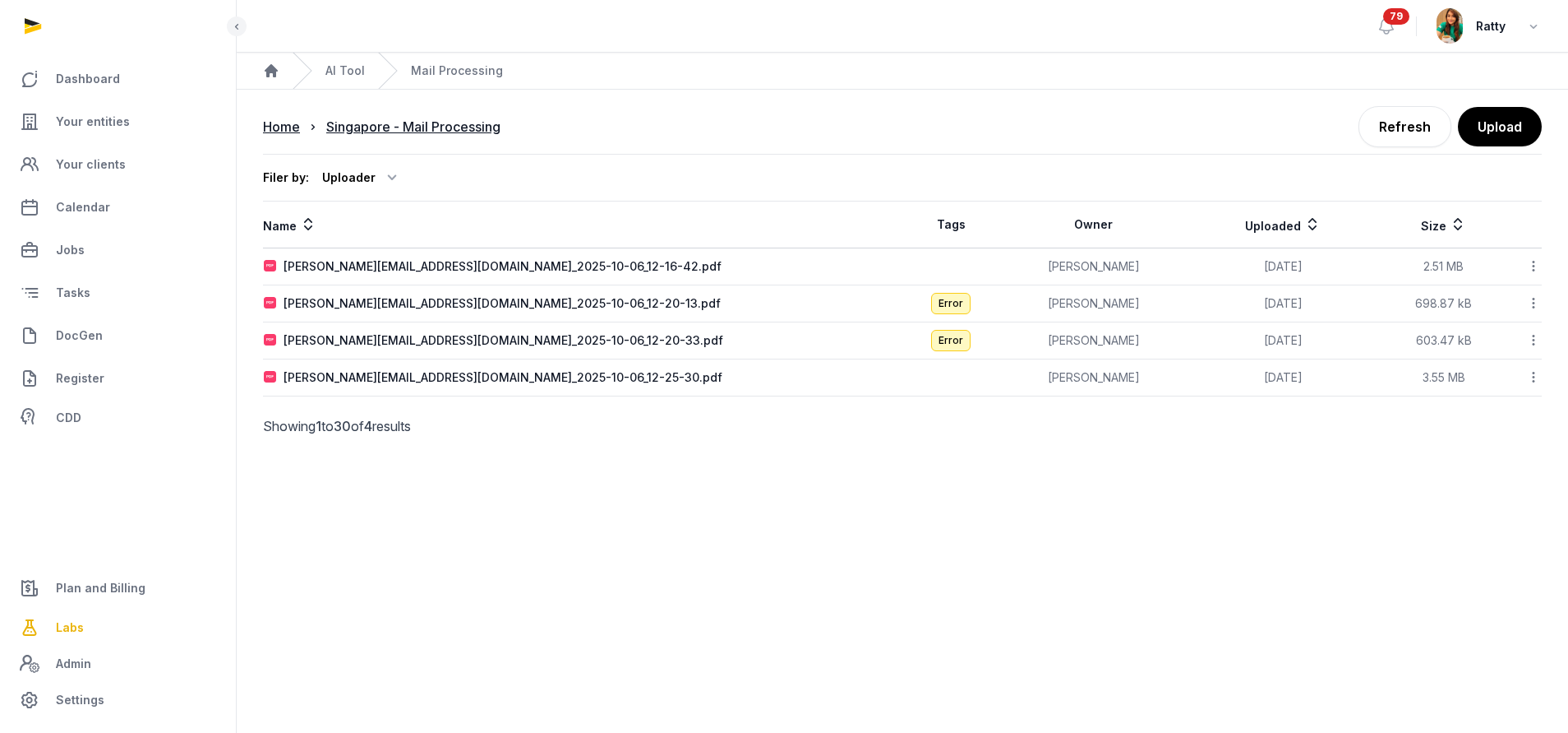
click at [1535, 264] on icon at bounding box center [1533, 266] width 15 height 17
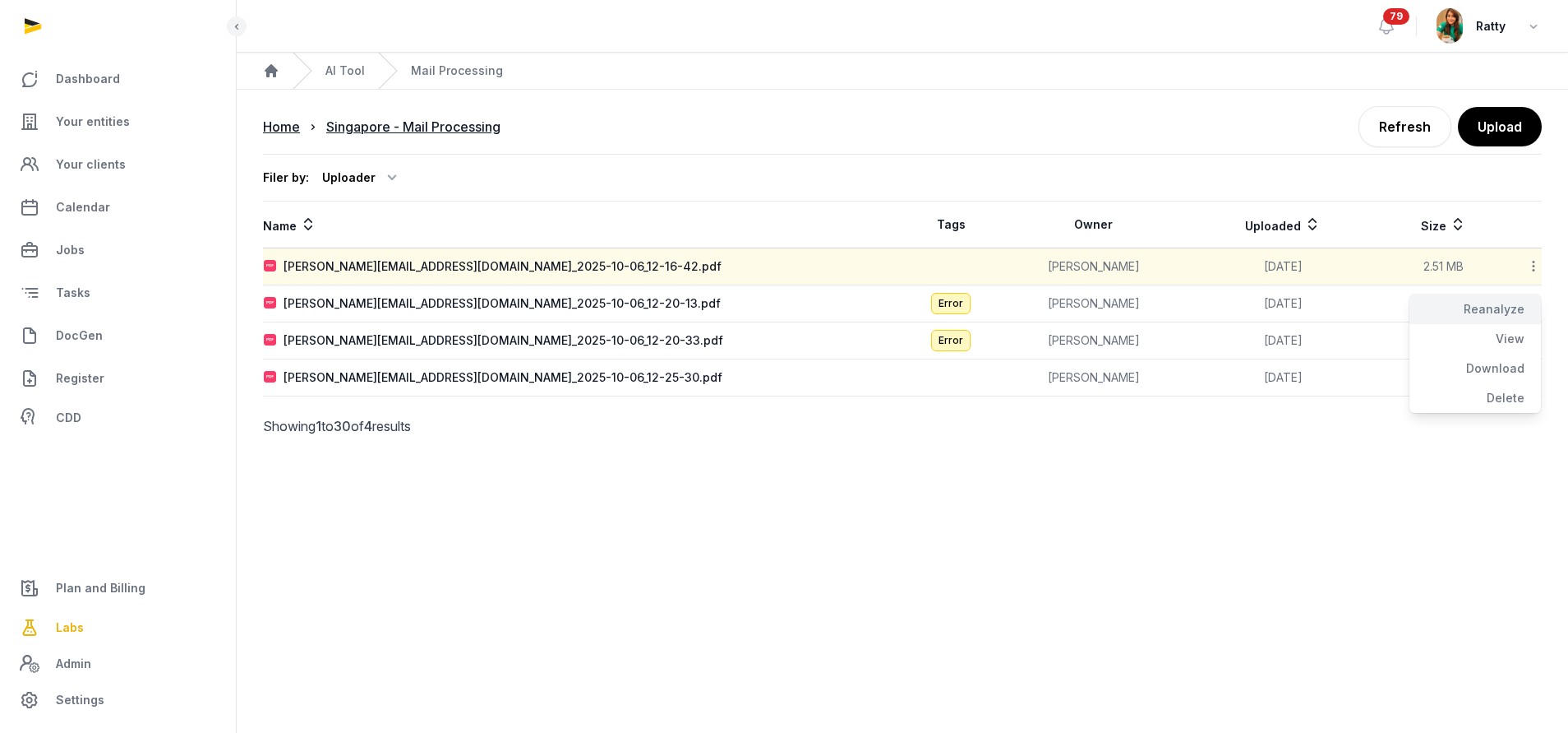
click at [1493, 297] on div "Reanalyze" at bounding box center [1475, 309] width 131 height 29
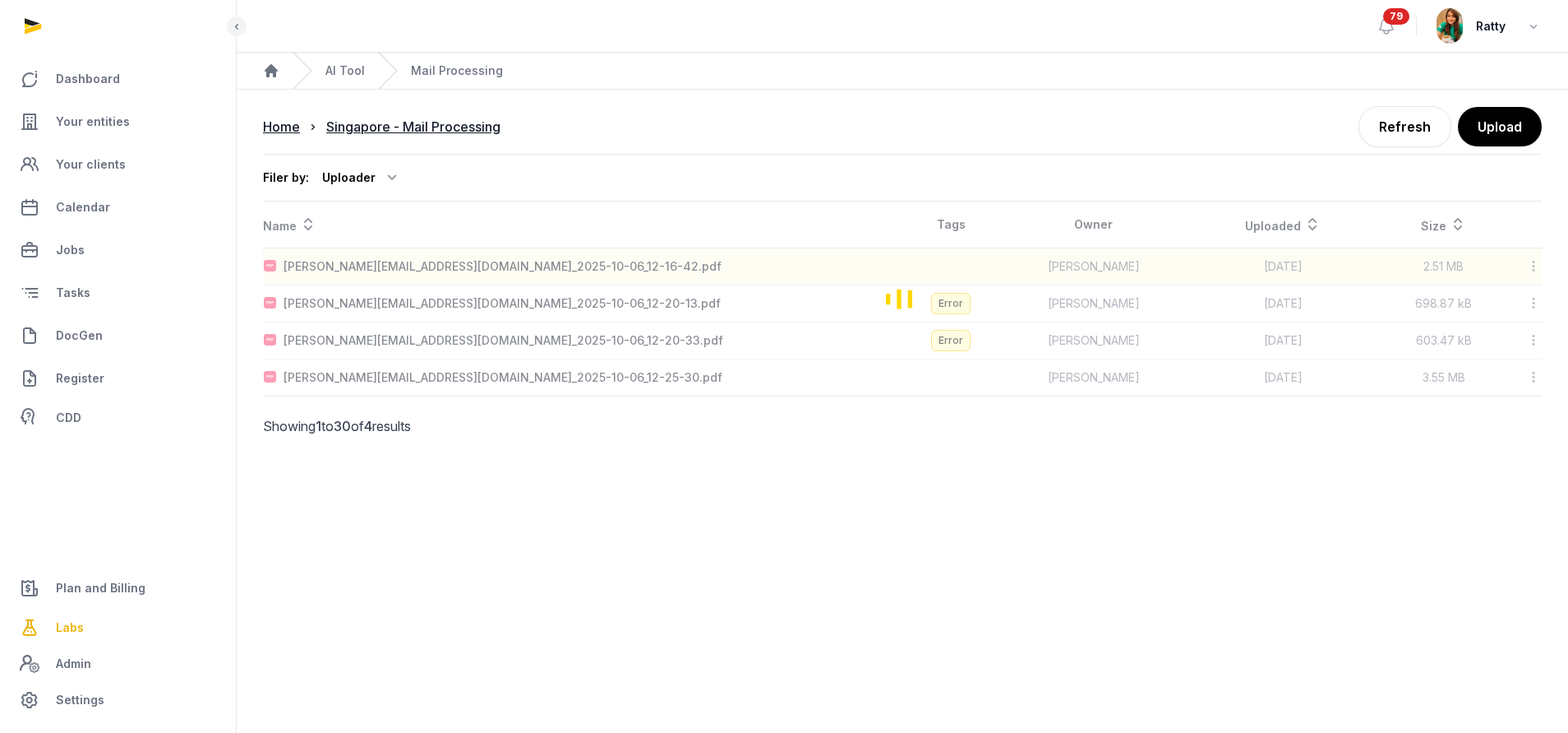
click at [1533, 306] on div "Loading" at bounding box center [902, 299] width 1279 height 194
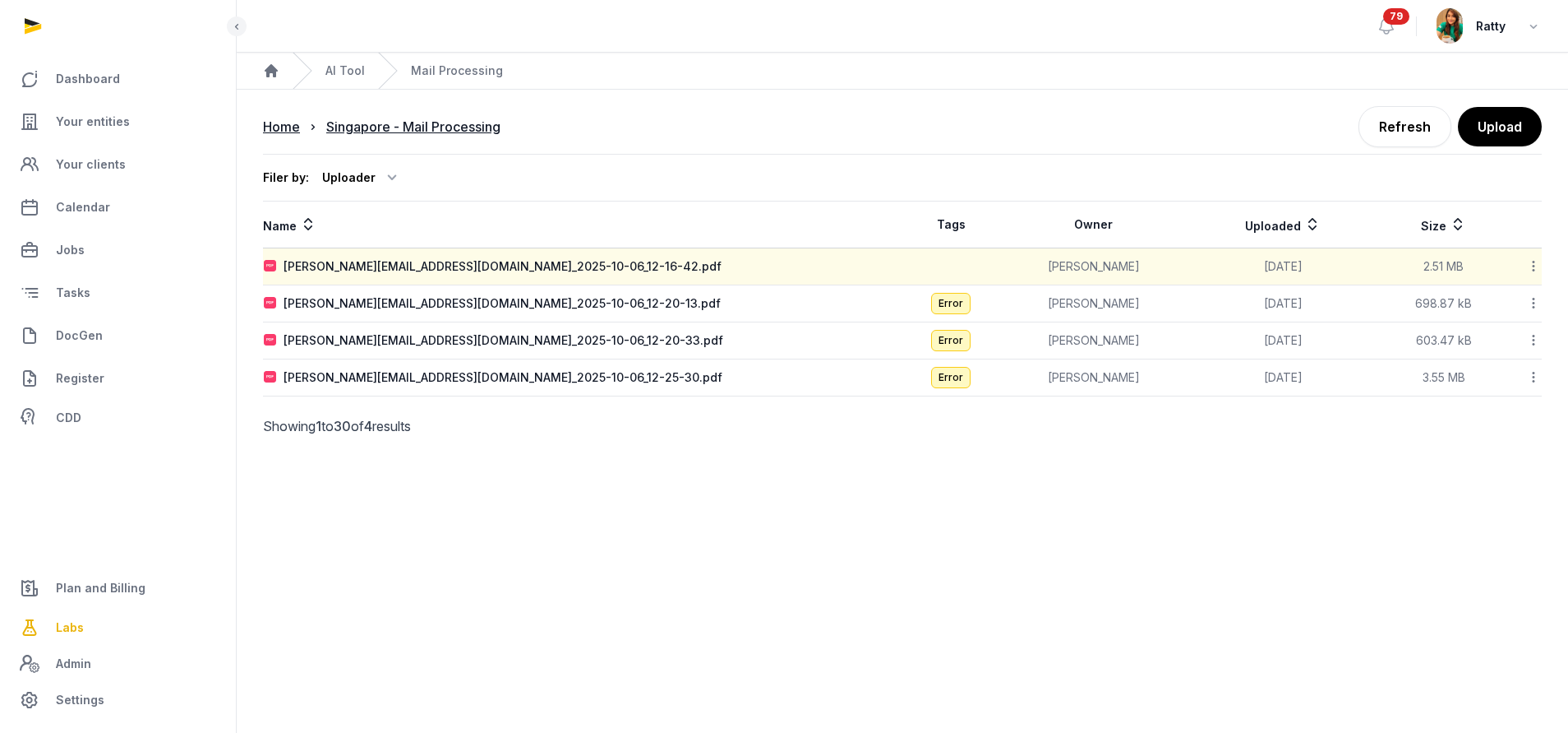
click at [1533, 306] on icon at bounding box center [1533, 303] width 15 height 17
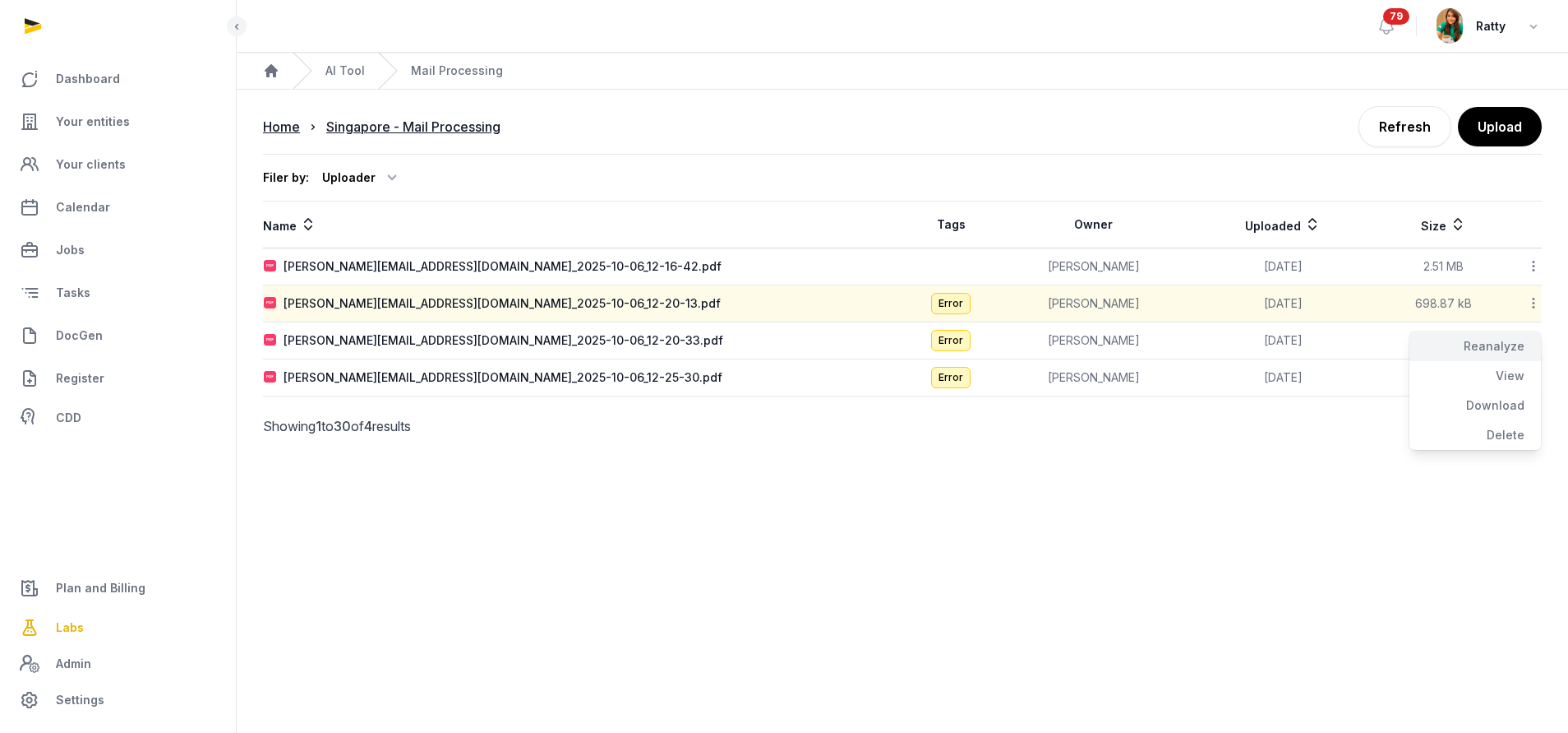
click at [1470, 345] on div "Reanalyze" at bounding box center [1475, 346] width 131 height 29
click at [1532, 331] on icon at bounding box center [1533, 340] width 15 height 17
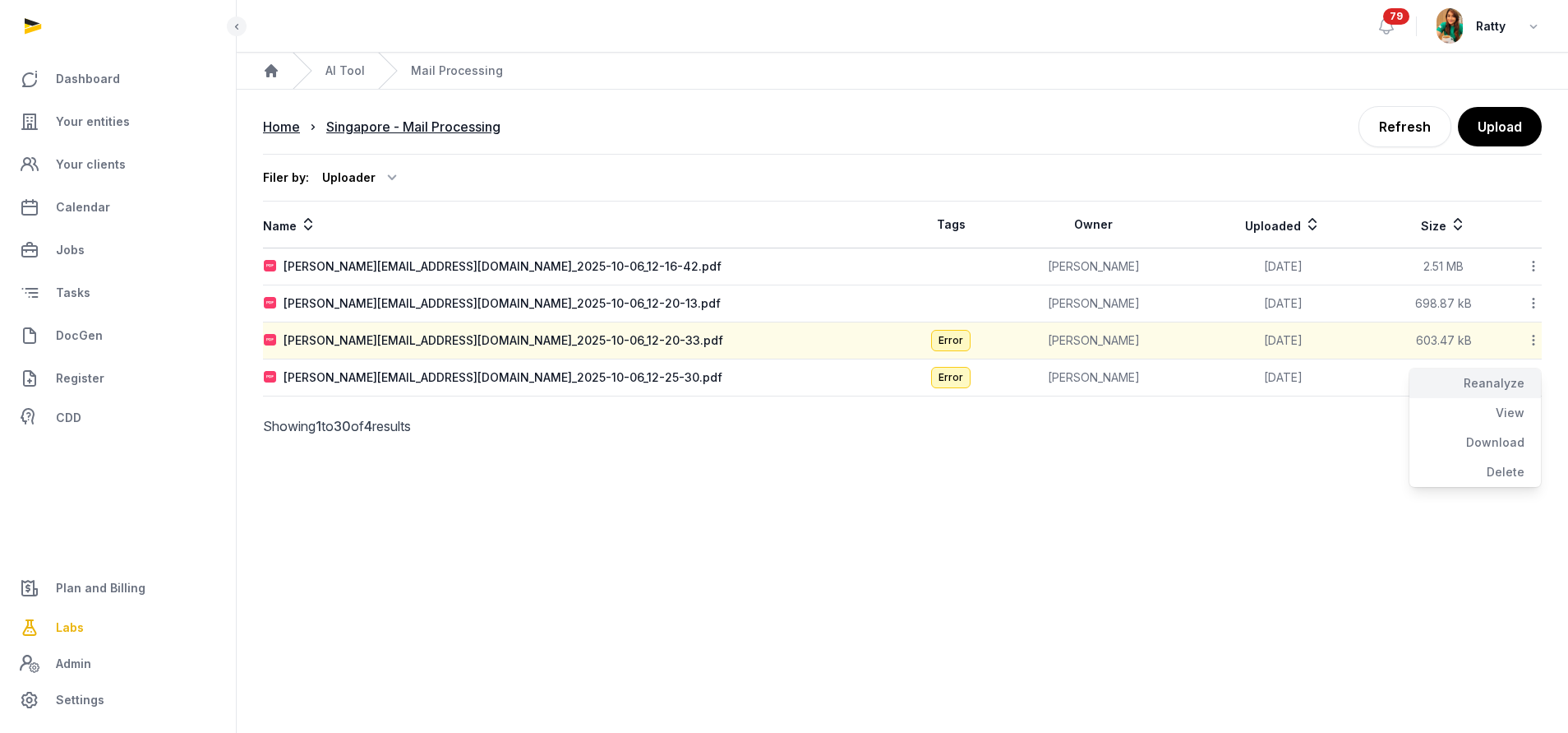
click at [1518, 374] on div "Reanalyze" at bounding box center [1475, 383] width 131 height 29
click at [1541, 376] on td "Reanalyze View Download Delete" at bounding box center [1525, 378] width 33 height 37
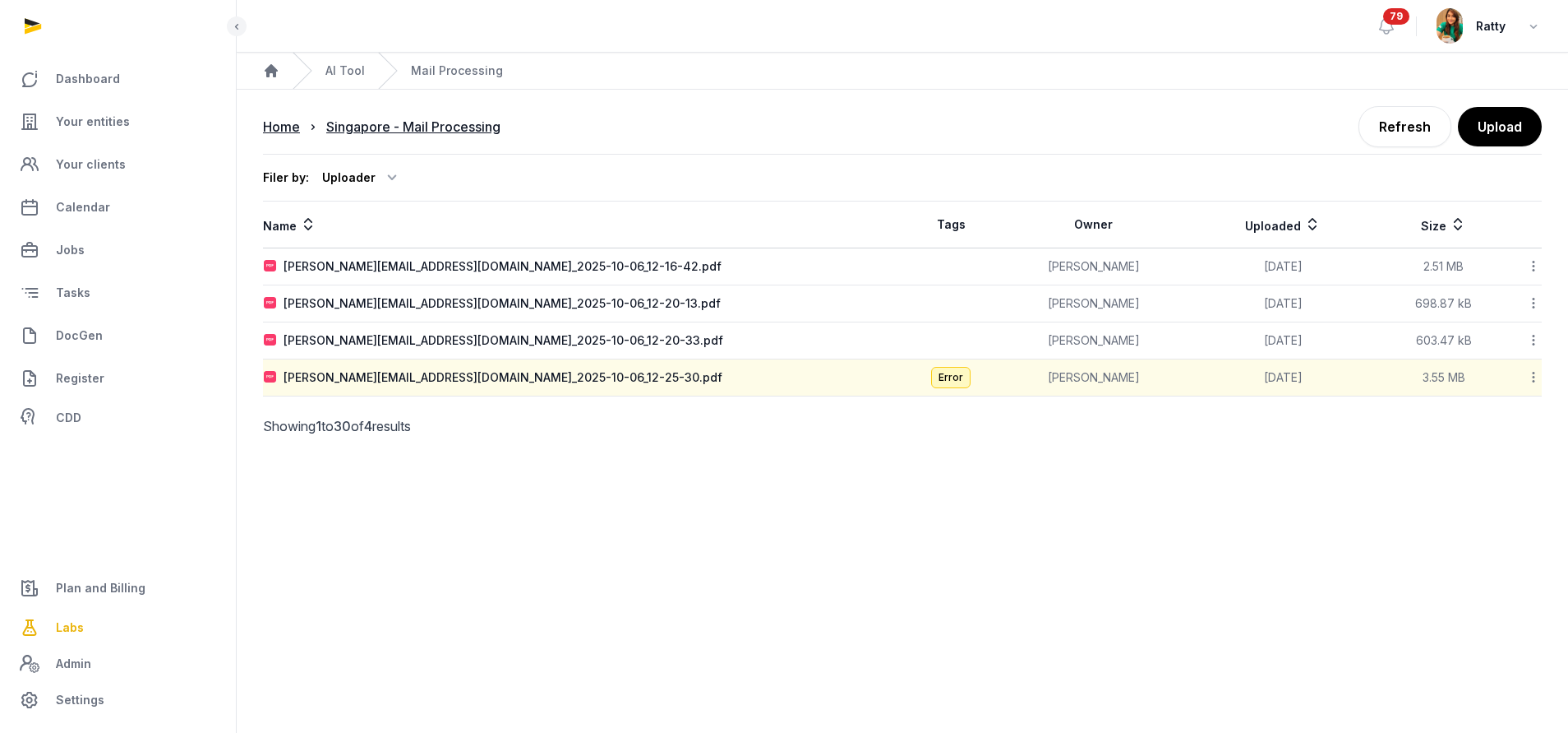
click at [1534, 376] on icon at bounding box center [1533, 377] width 15 height 17
click at [1481, 427] on div "Reanalyze" at bounding box center [1475, 420] width 131 height 29
click at [1397, 130] on link "Refresh" at bounding box center [1405, 127] width 93 height 41
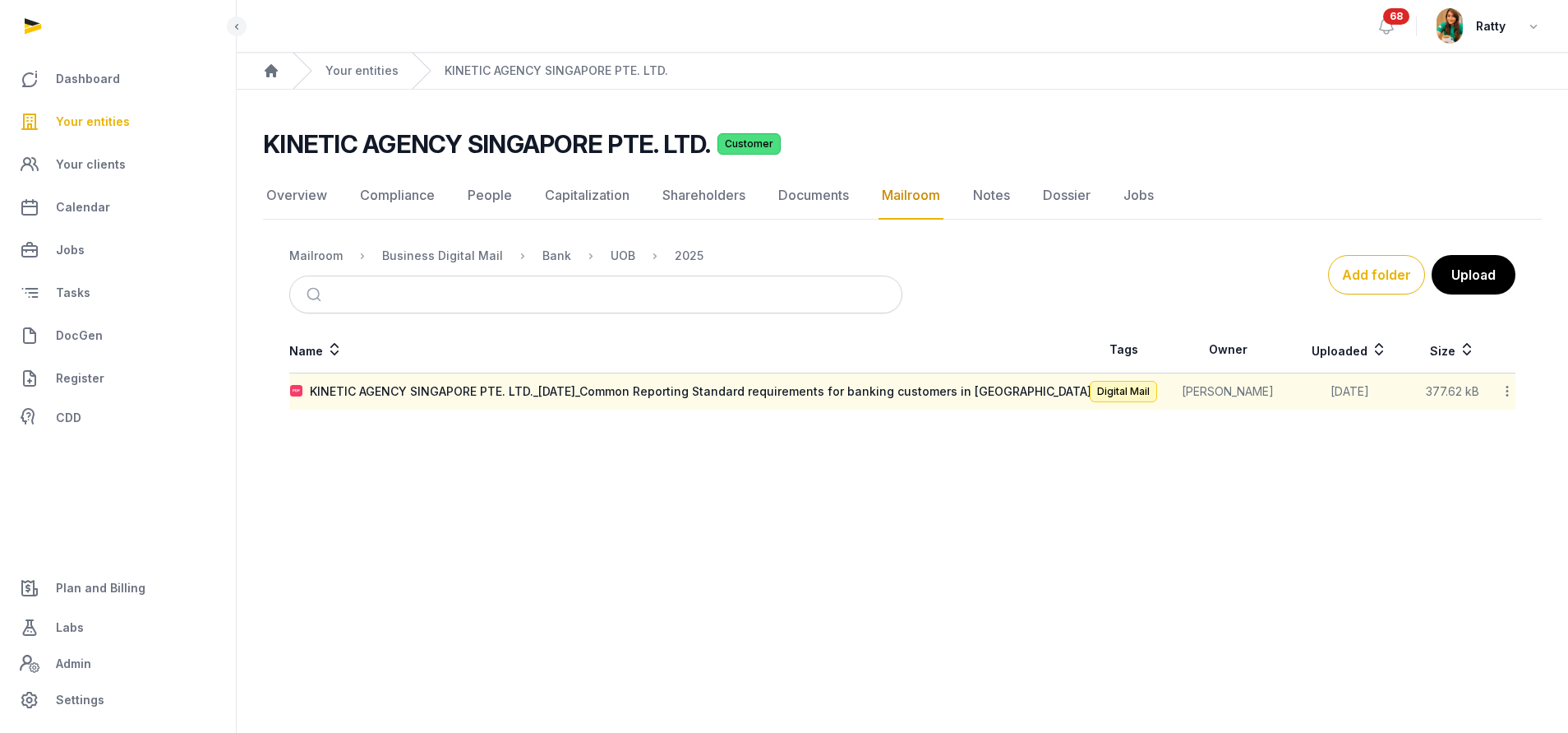
click at [123, 122] on span "Your entities" at bounding box center [93, 121] width 74 height 20
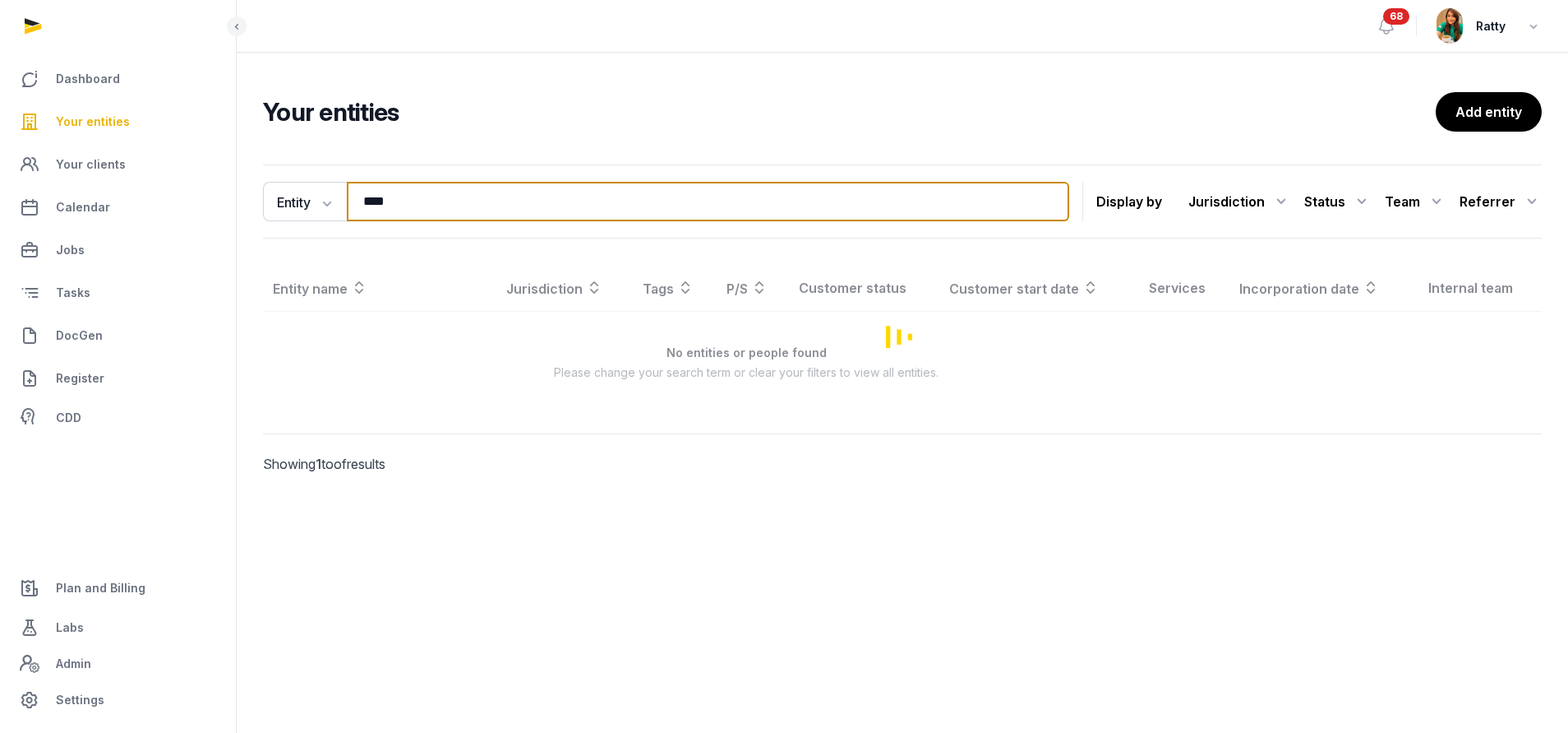
drag, startPoint x: 467, startPoint y: 217, endPoint x: -147, endPoint y: 203, distance: 614.2
click at [0, 203] on html "Dashboard Your entities Your clients Calendar Jobs Tasks DocGen Register CDD Pl…" at bounding box center [784, 366] width 1568 height 733
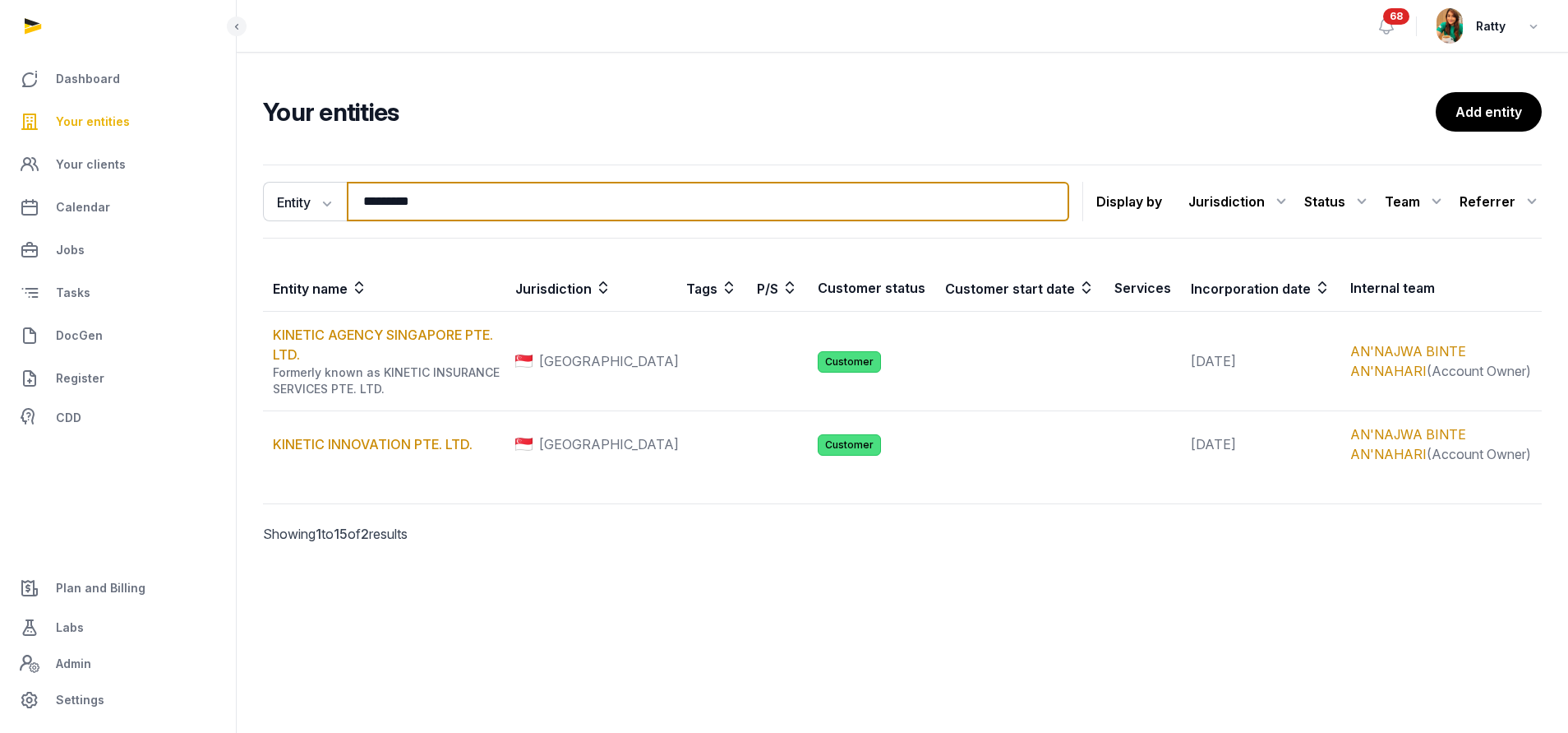
type input "**********"
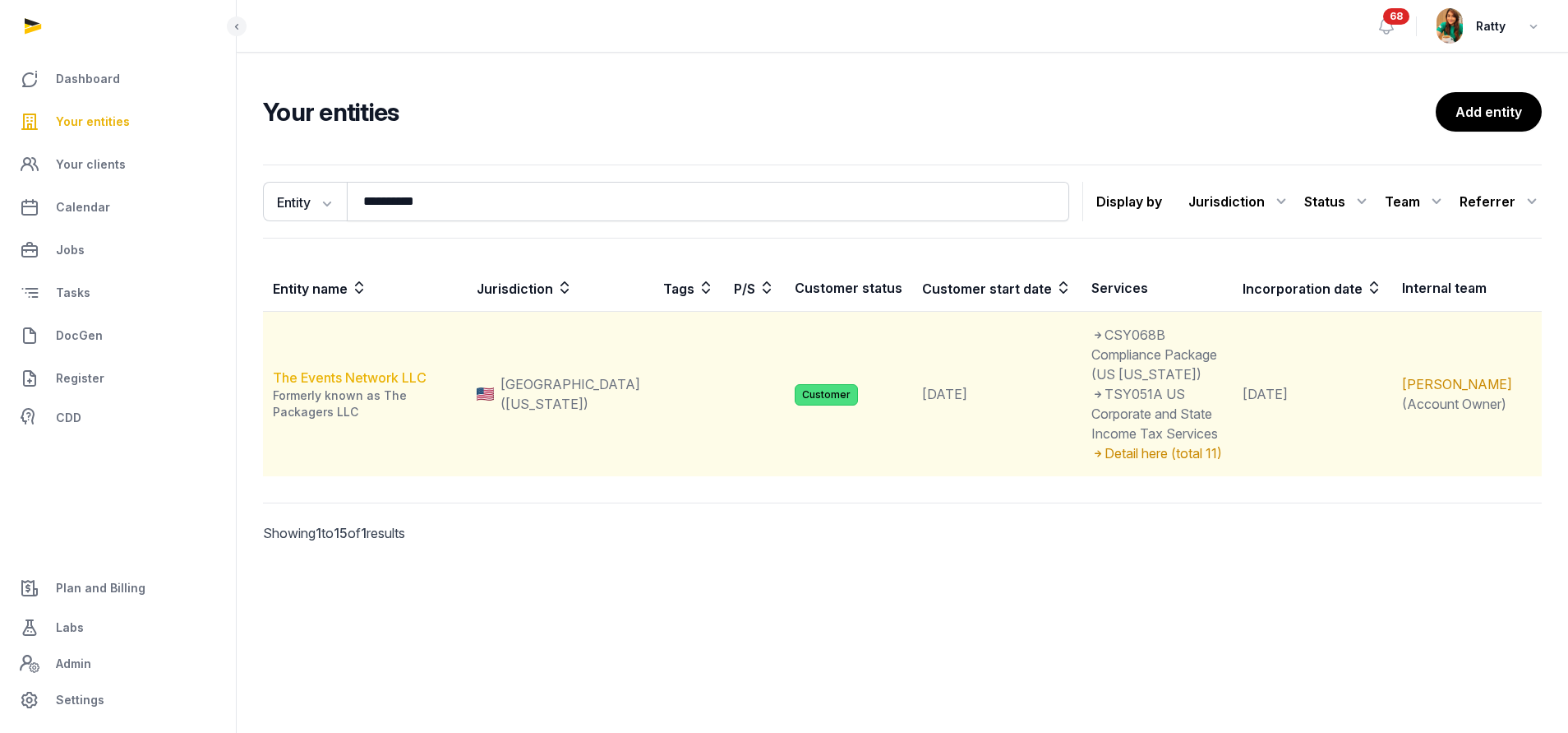
click at [343, 369] on link "The Events Network LLC" at bounding box center [349, 377] width 154 height 16
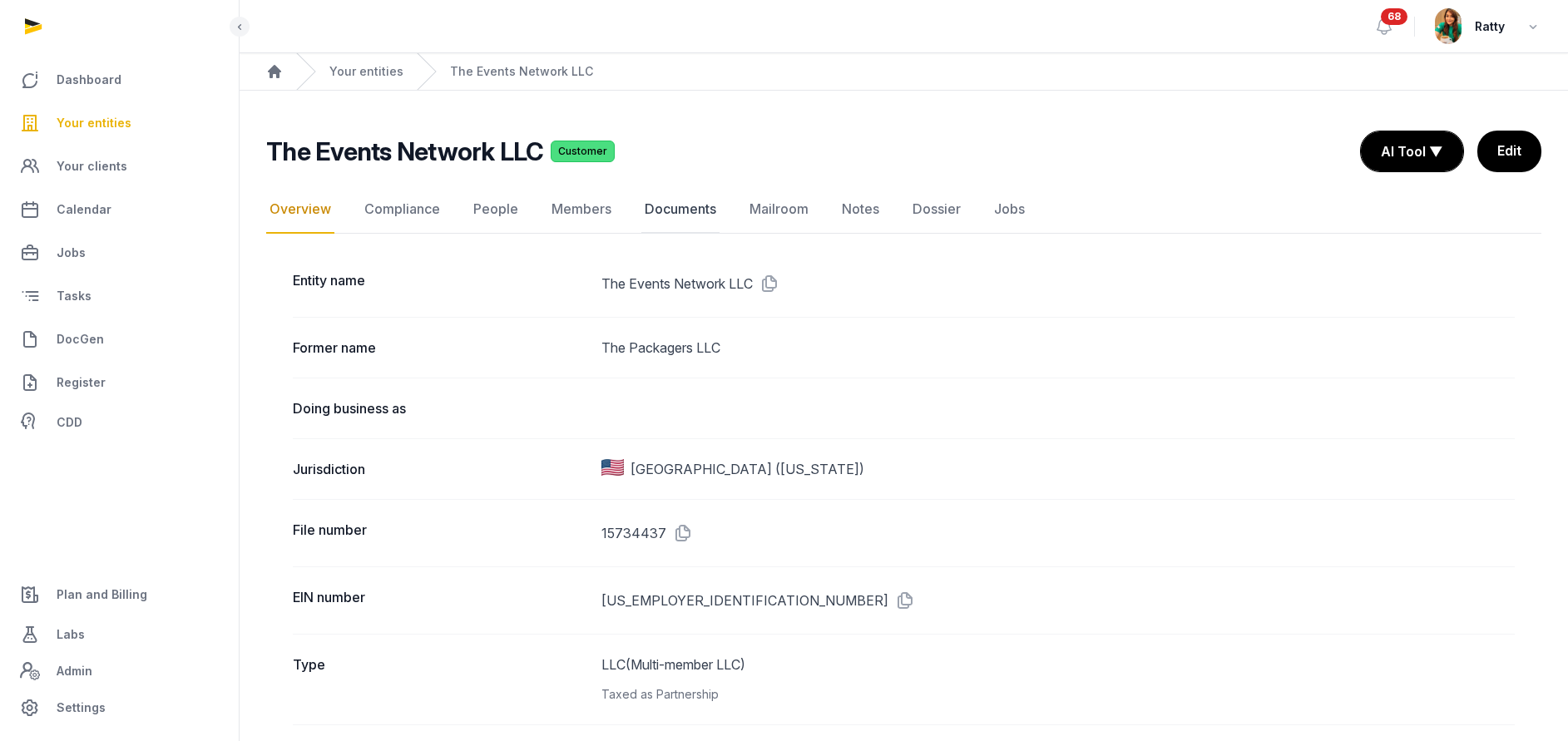
click at [705, 207] on link "Documents" at bounding box center [681, 210] width 78 height 49
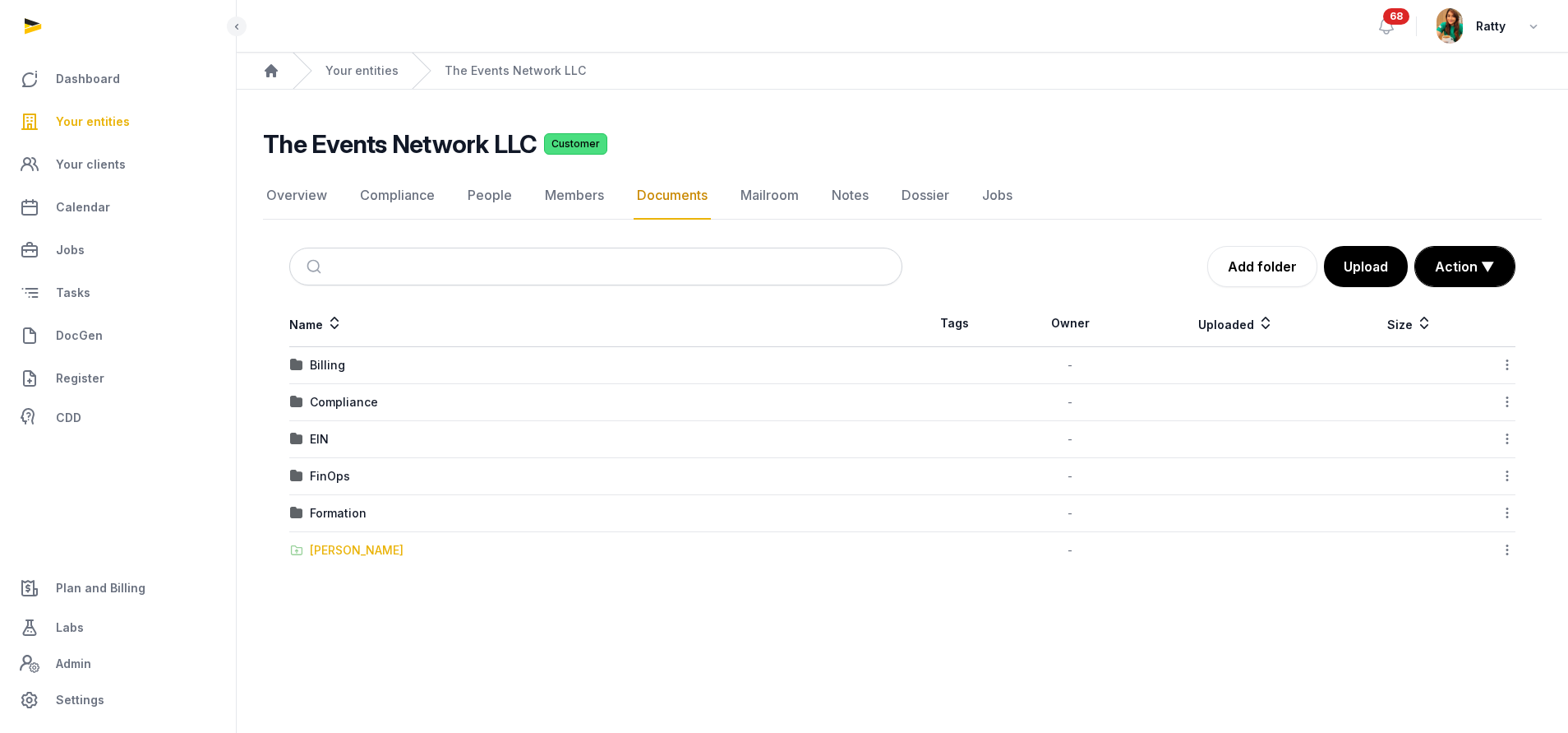
click at [359, 548] on div "[PERSON_NAME]" at bounding box center [356, 549] width 93 height 16
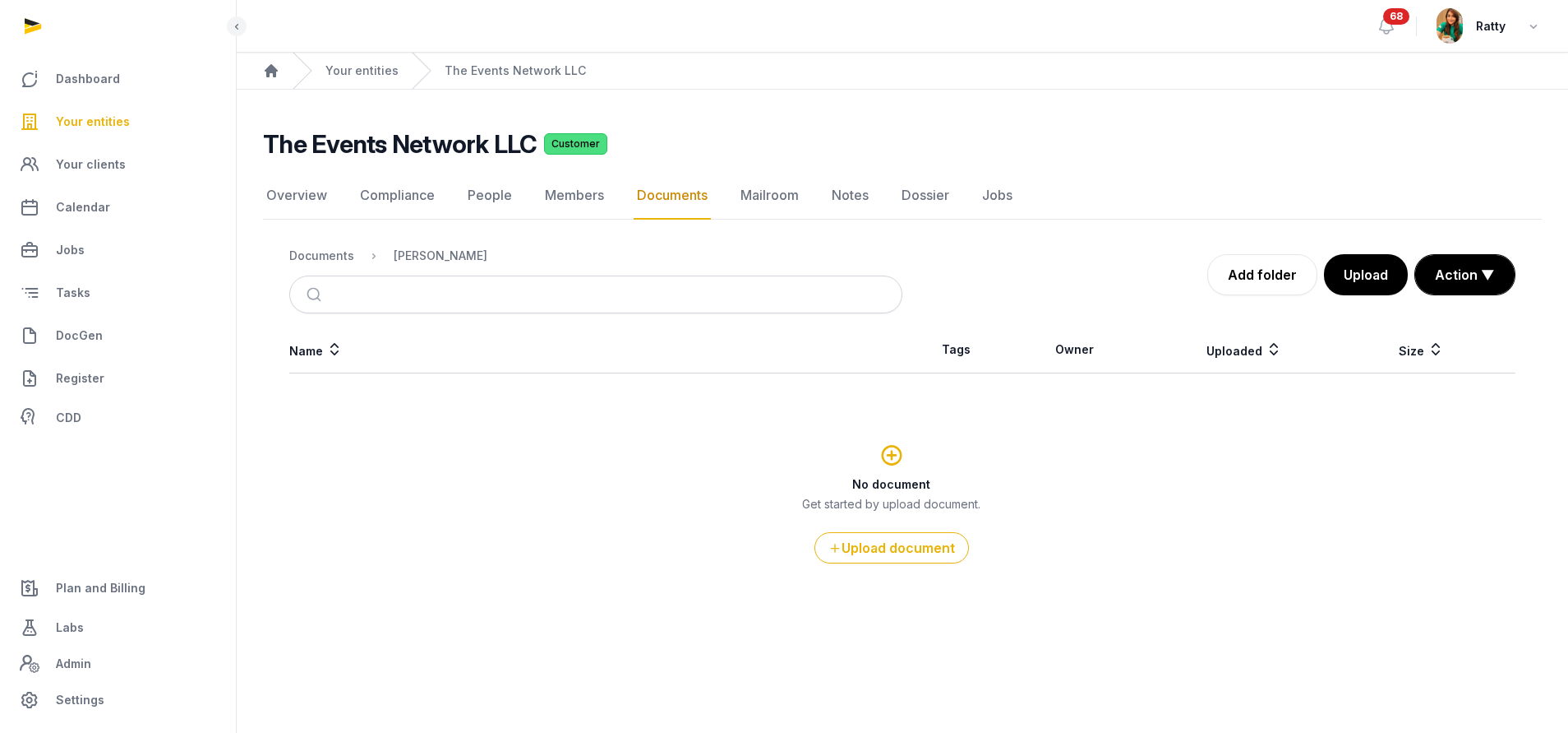
click at [311, 238] on nav "Documents Shared Folder" at bounding box center [595, 256] width 613 height 39
click at [311, 249] on div "Documents" at bounding box center [322, 255] width 65 height 16
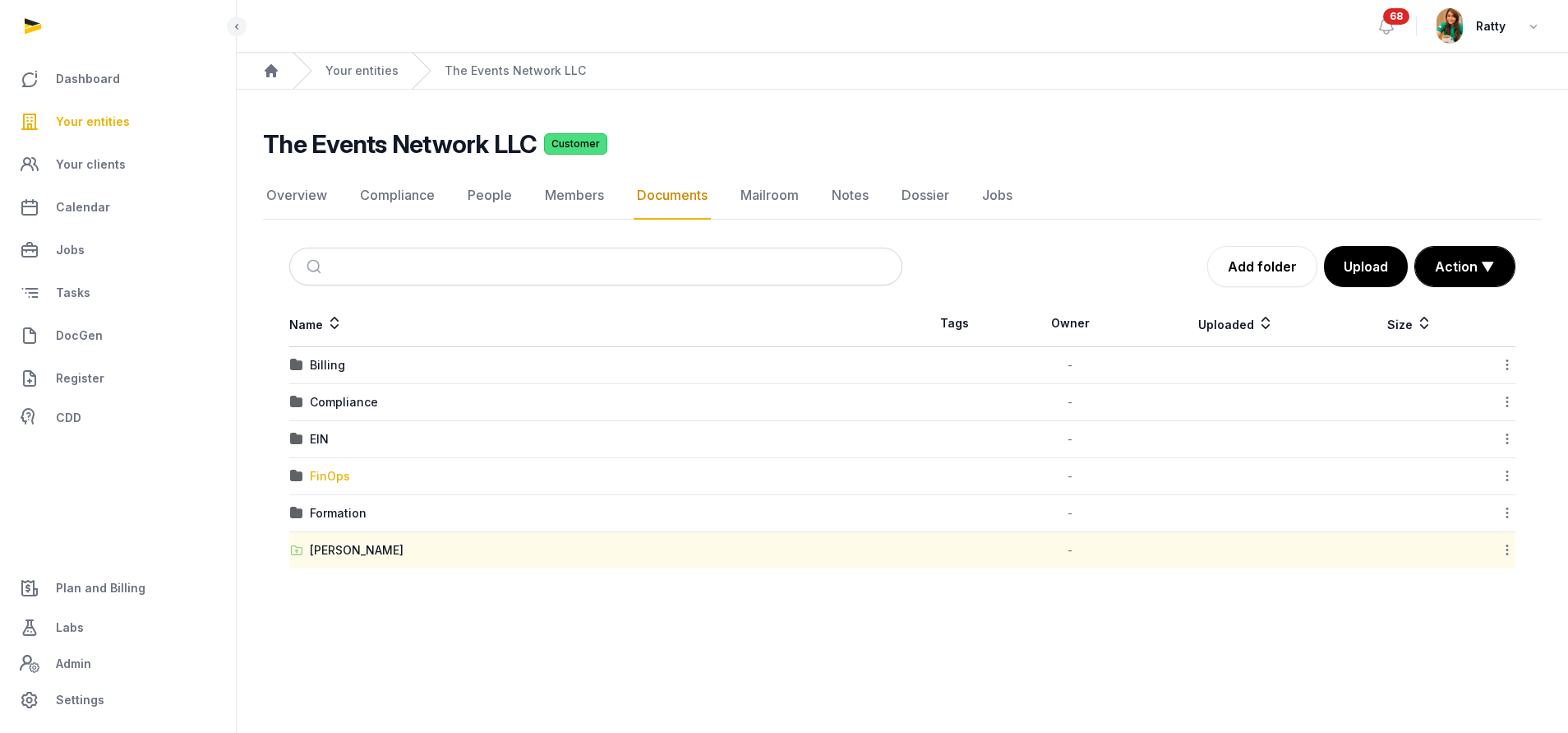
click at [323, 482] on div "FinOps" at bounding box center [329, 476] width 40 height 16
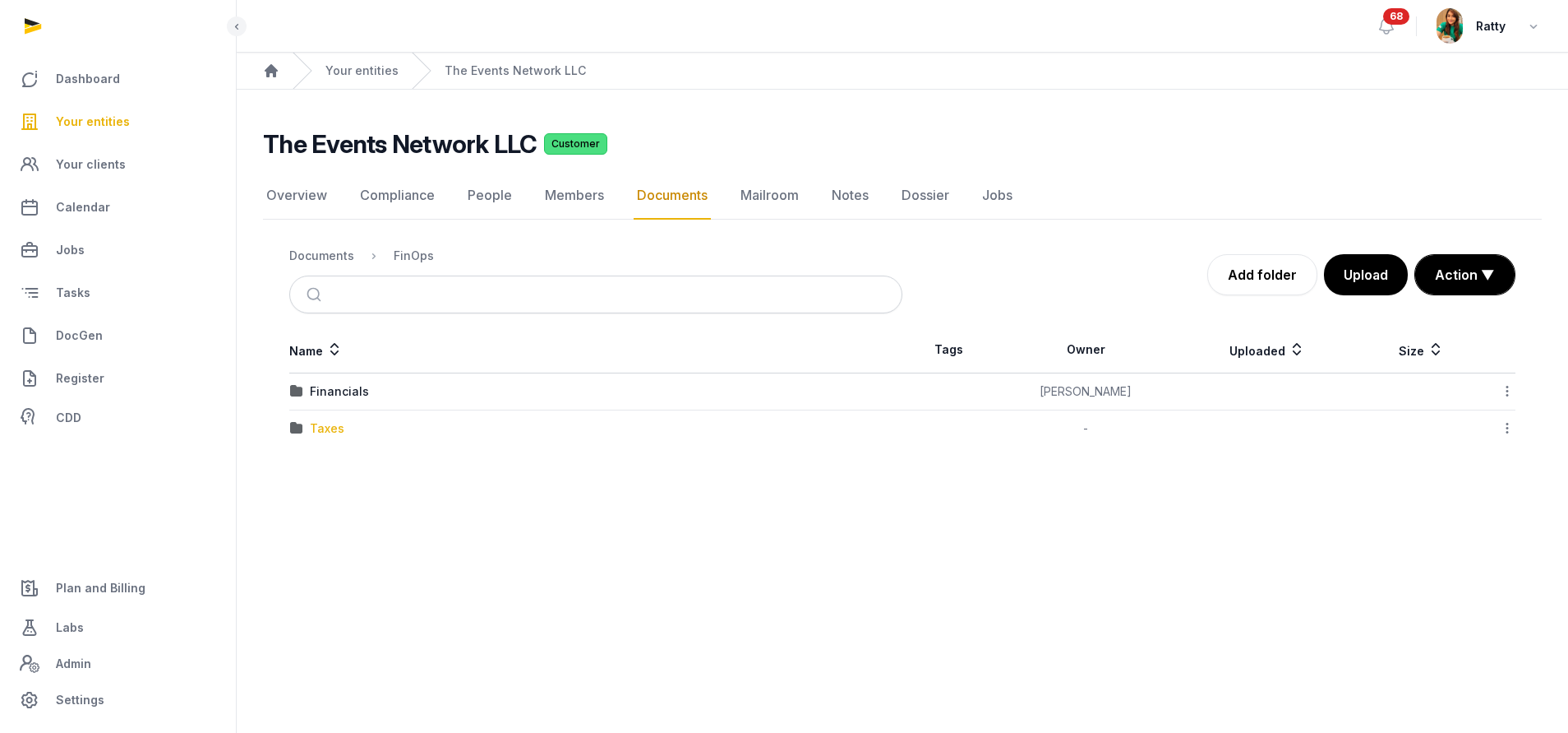
click at [334, 424] on div "Taxes" at bounding box center [327, 428] width 34 height 16
click at [334, 425] on div "2024" at bounding box center [324, 428] width 30 height 16
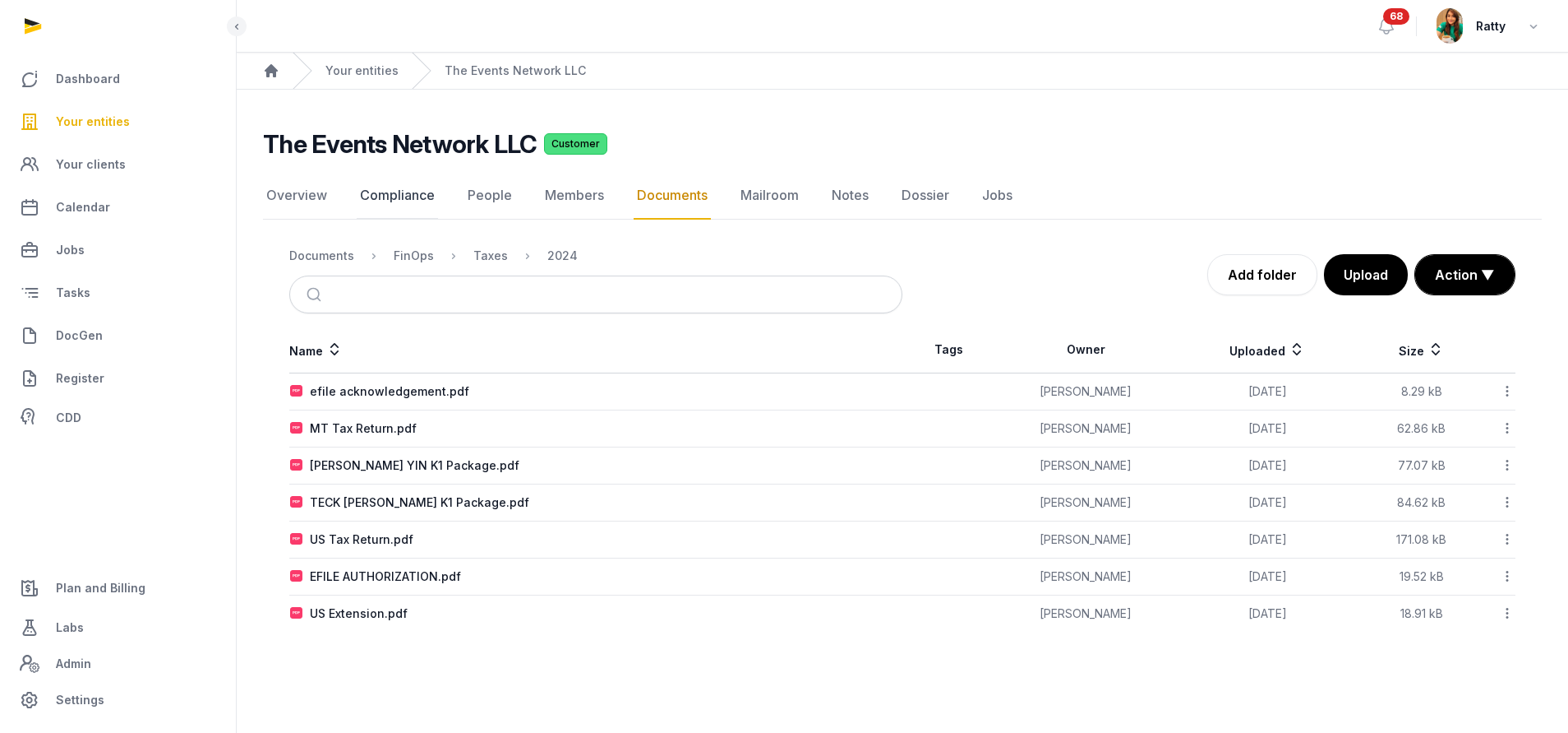
click at [414, 194] on link "Compliance" at bounding box center [397, 196] width 81 height 48
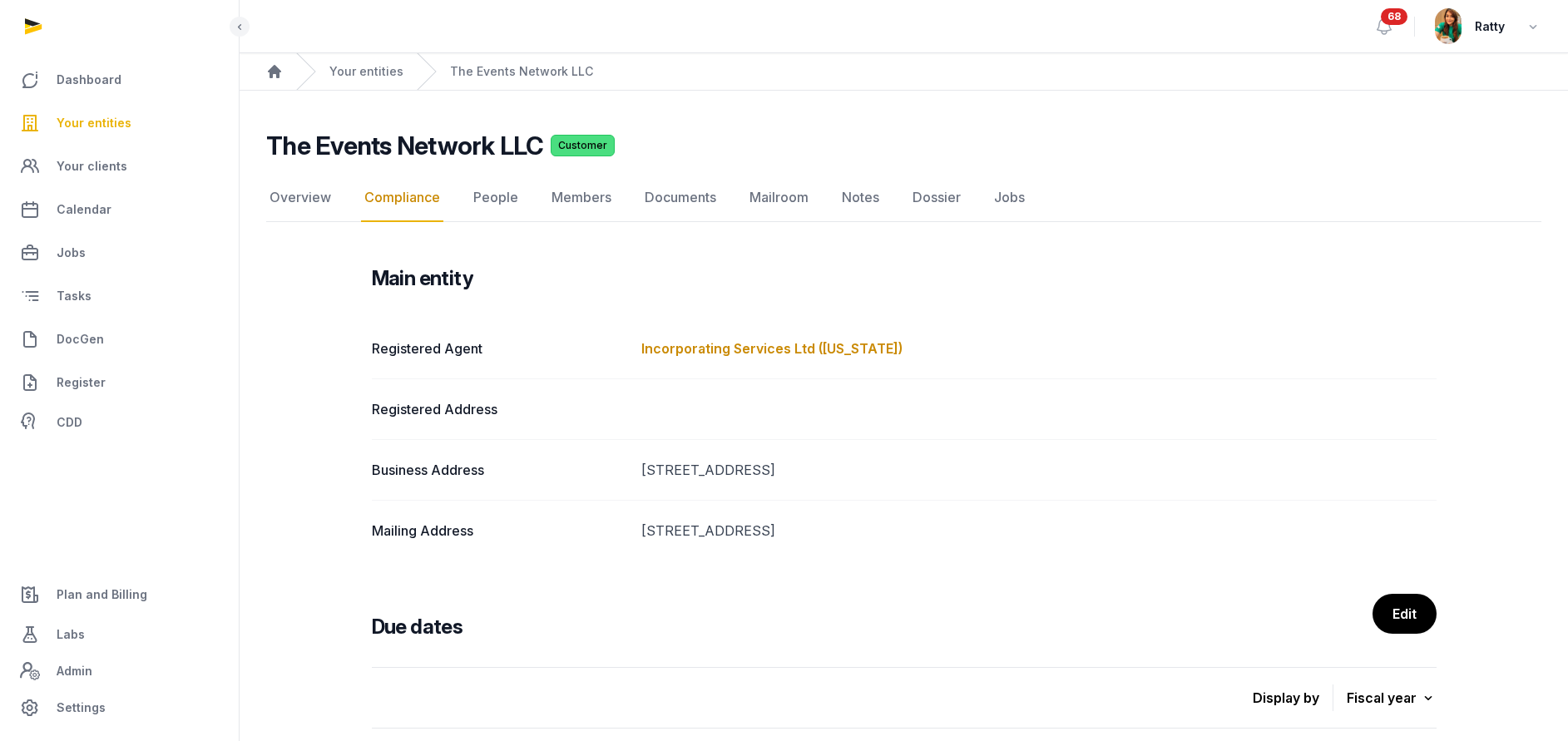
click at [99, 115] on span "Your entities" at bounding box center [94, 122] width 75 height 20
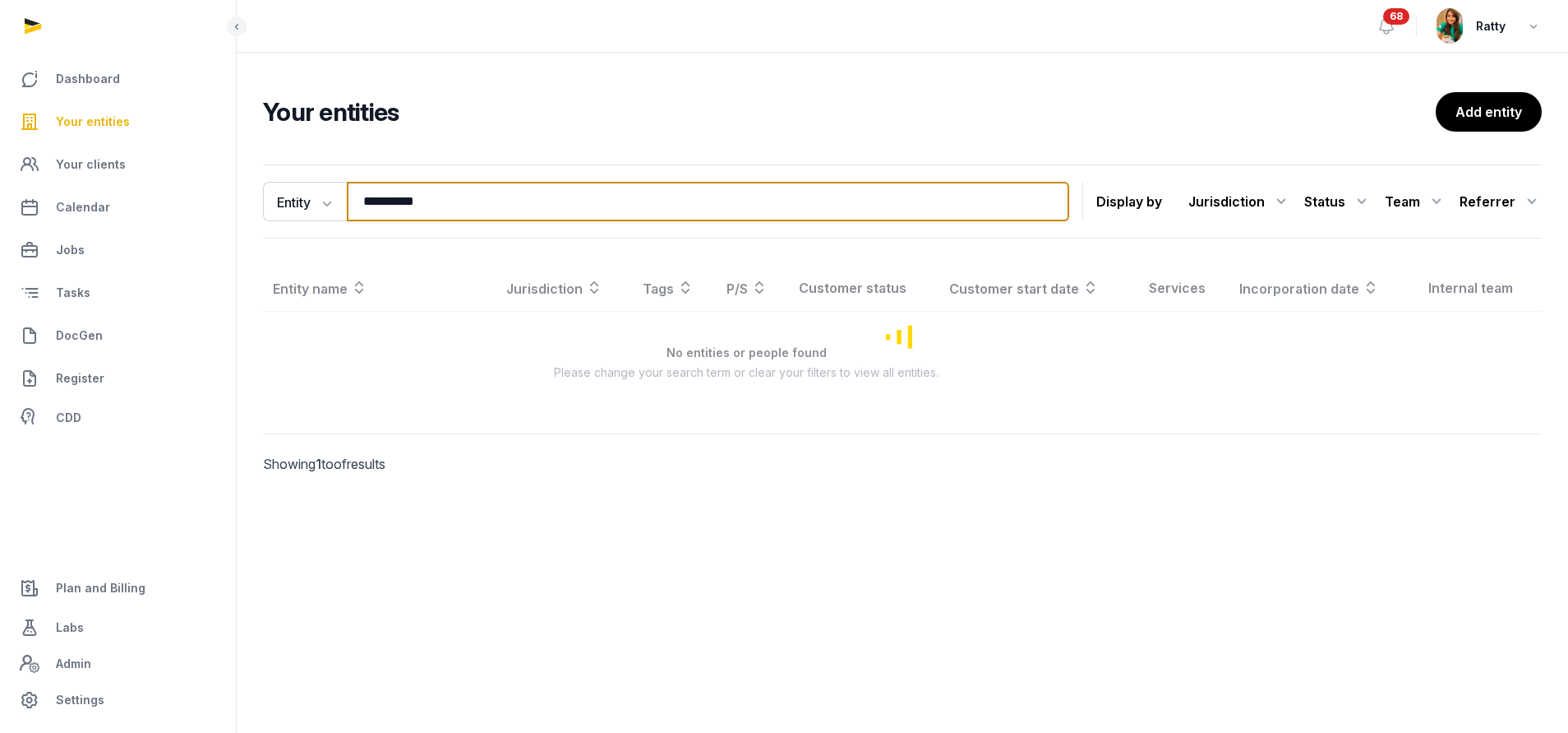
drag, startPoint x: 485, startPoint y: 209, endPoint x: -137, endPoint y: 205, distance: 622.0
click at [0, 205] on html "**********" at bounding box center [784, 366] width 1568 height 733
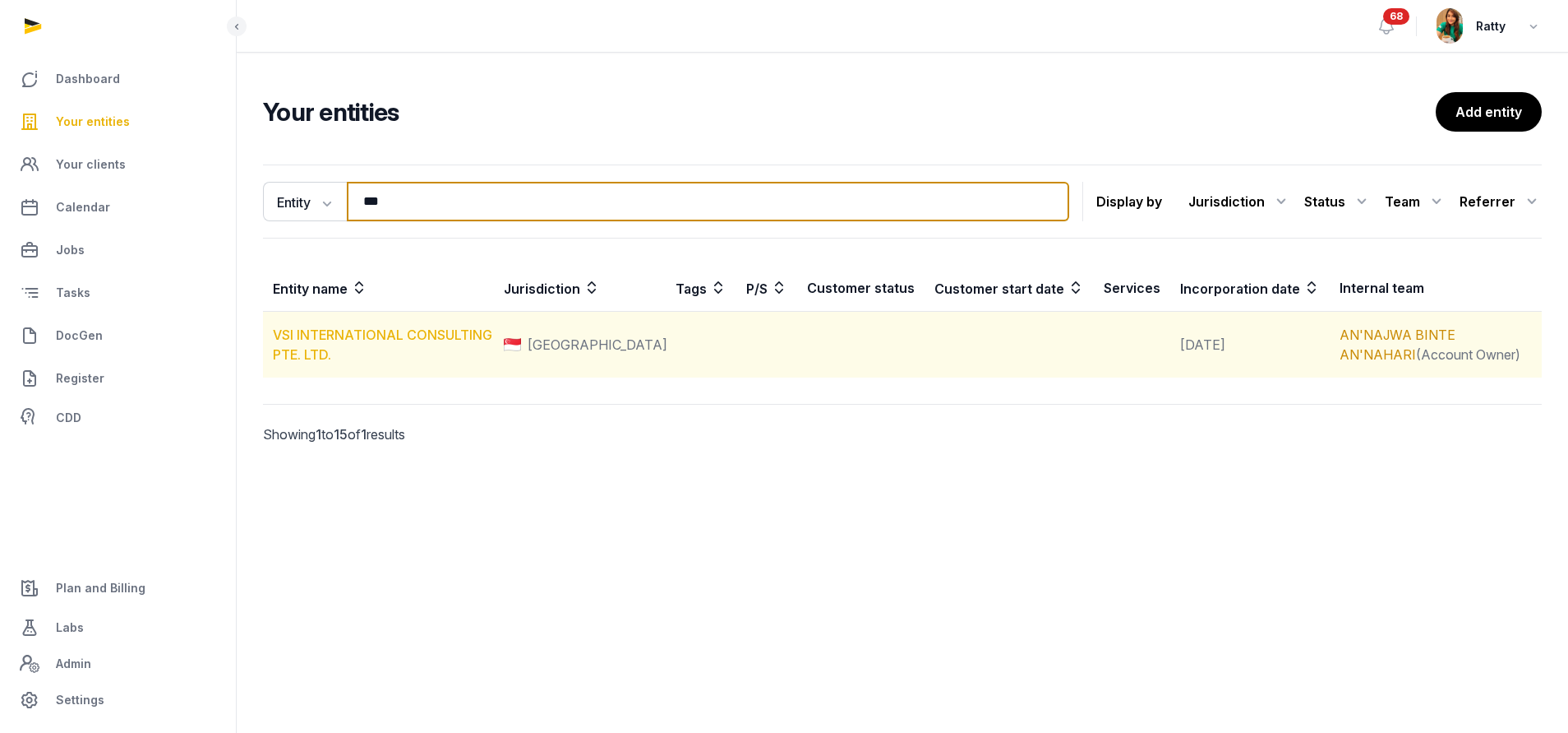
type input "***"
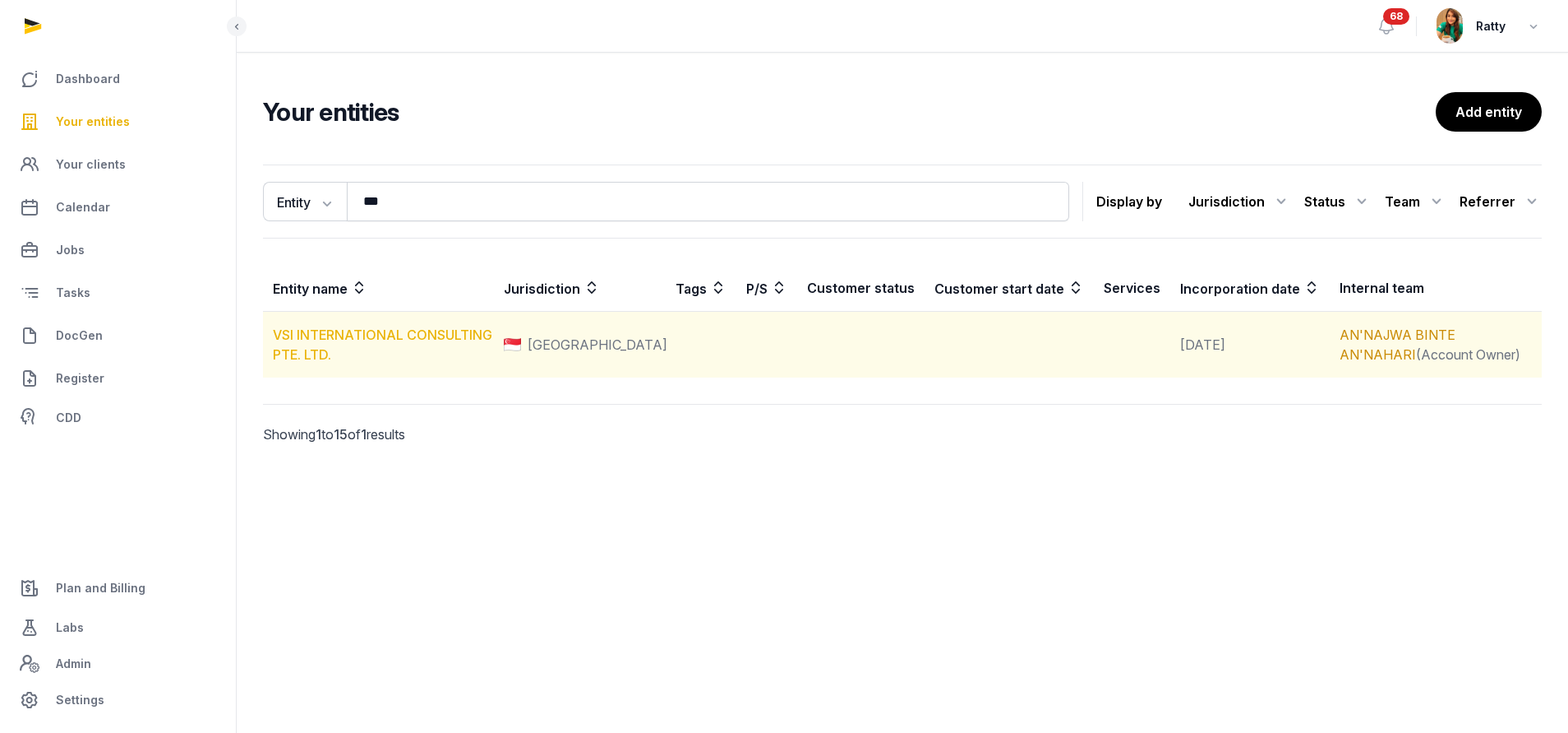
click at [341, 334] on link "VSI INTERNATIONAL CONSULTING PTE. LTD." at bounding box center [383, 344] width 220 height 36
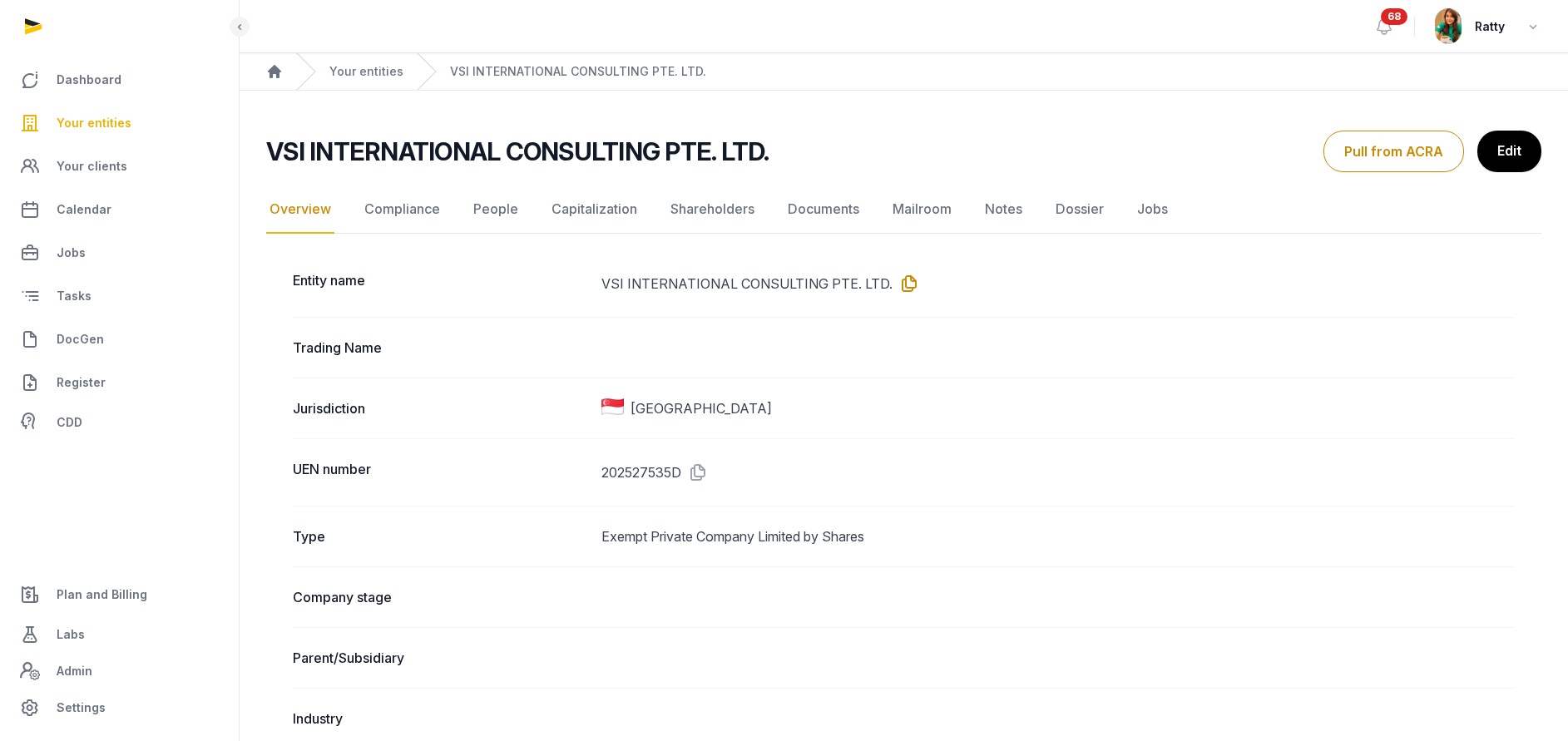
click at [900, 277] on icon at bounding box center [906, 283] width 27 height 27
click at [902, 283] on icon at bounding box center [906, 283] width 27 height 27
click at [504, 203] on link "People" at bounding box center [495, 210] width 51 height 49
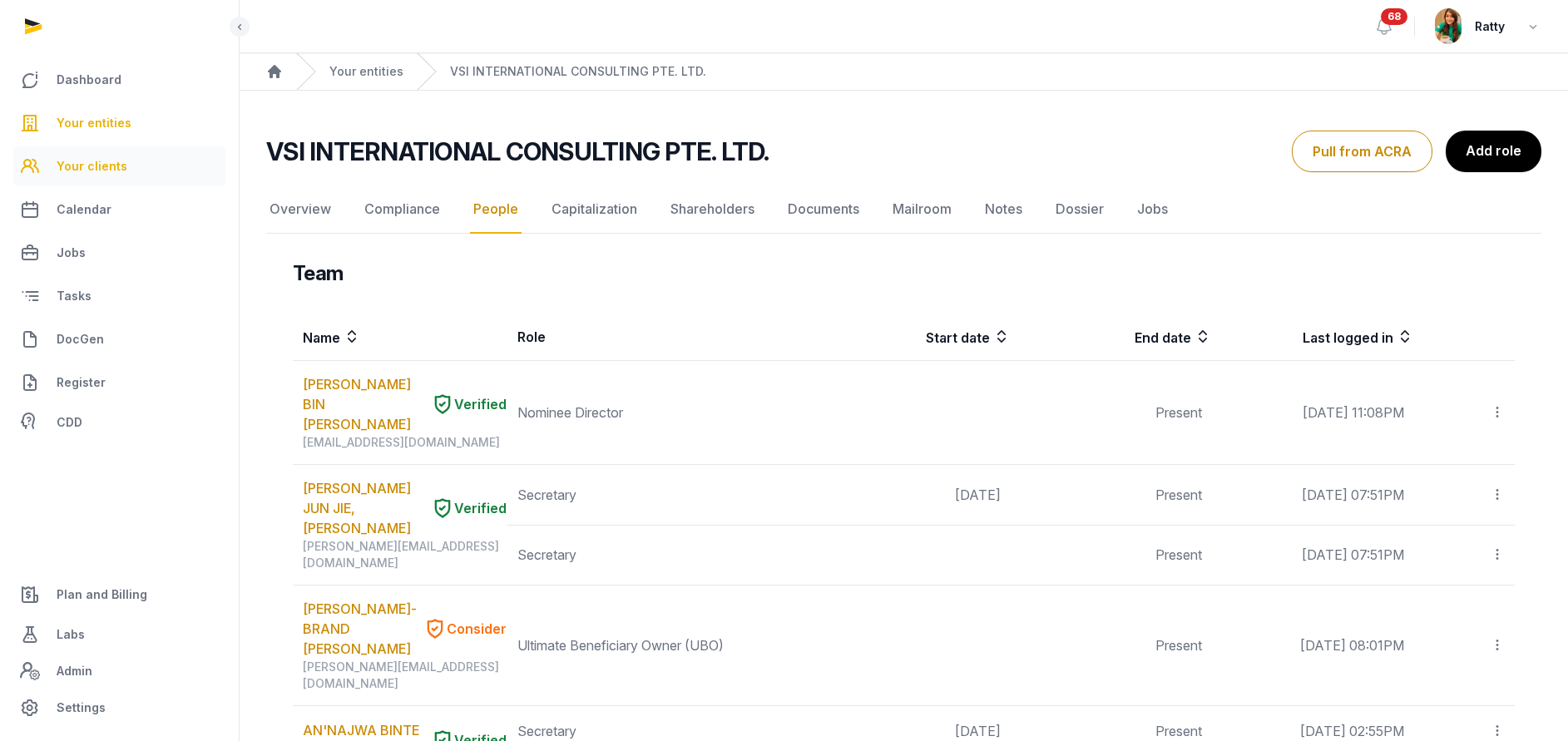
click at [82, 165] on span "Your clients" at bounding box center [91, 166] width 70 height 20
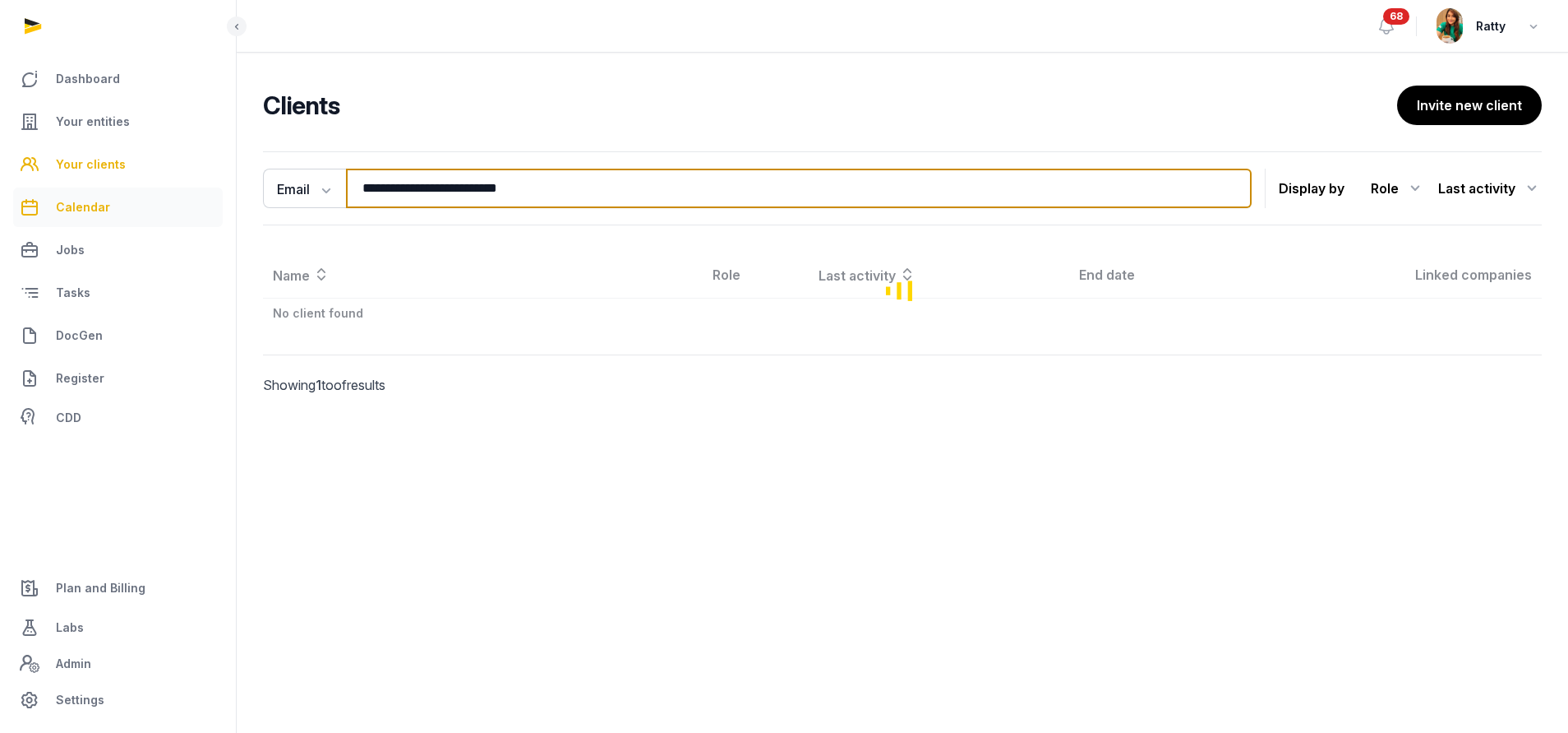
drag, startPoint x: 560, startPoint y: 192, endPoint x: 145, endPoint y: 191, distance: 415.0
click at [149, 191] on div "**********" at bounding box center [784, 366] width 1568 height 733
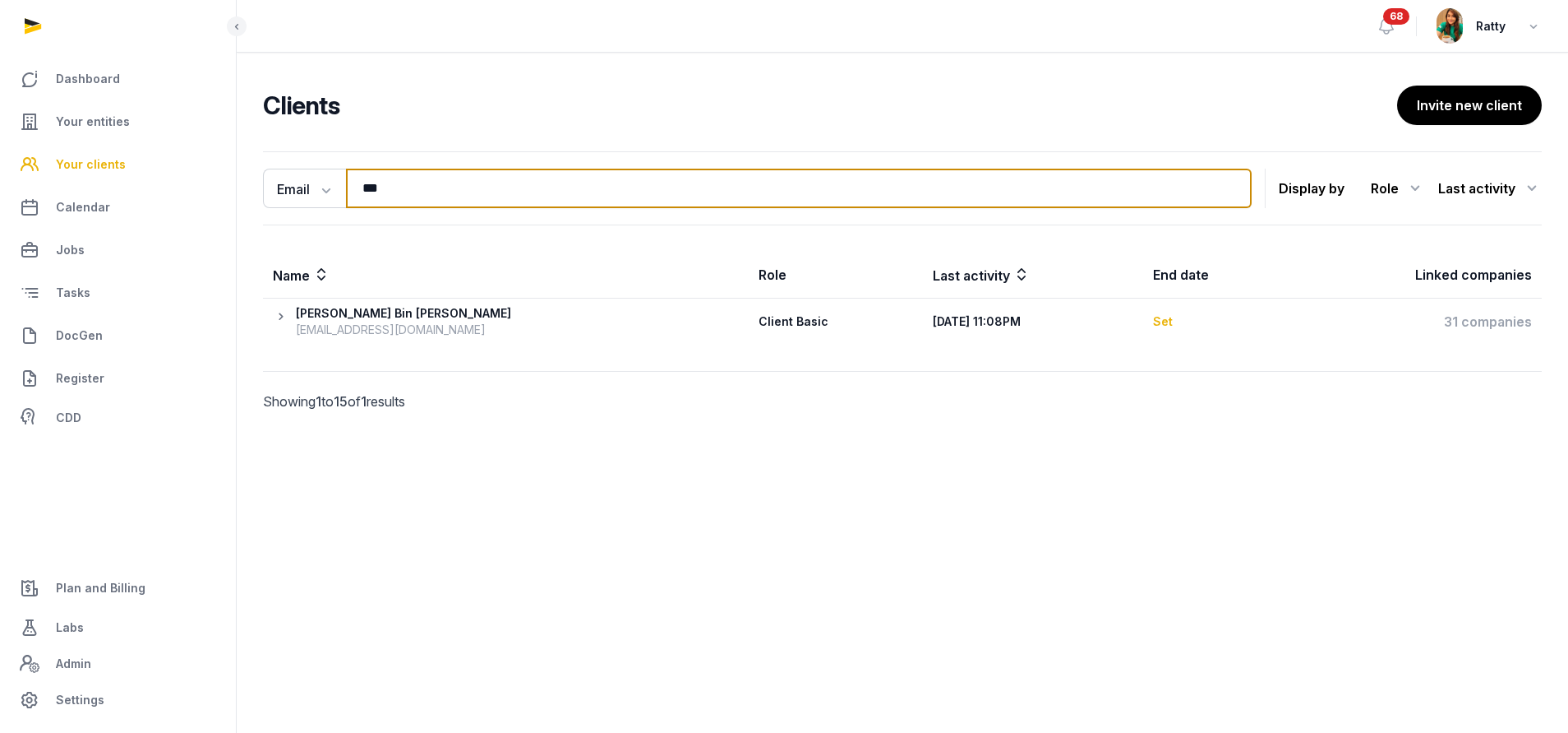
type input "***"
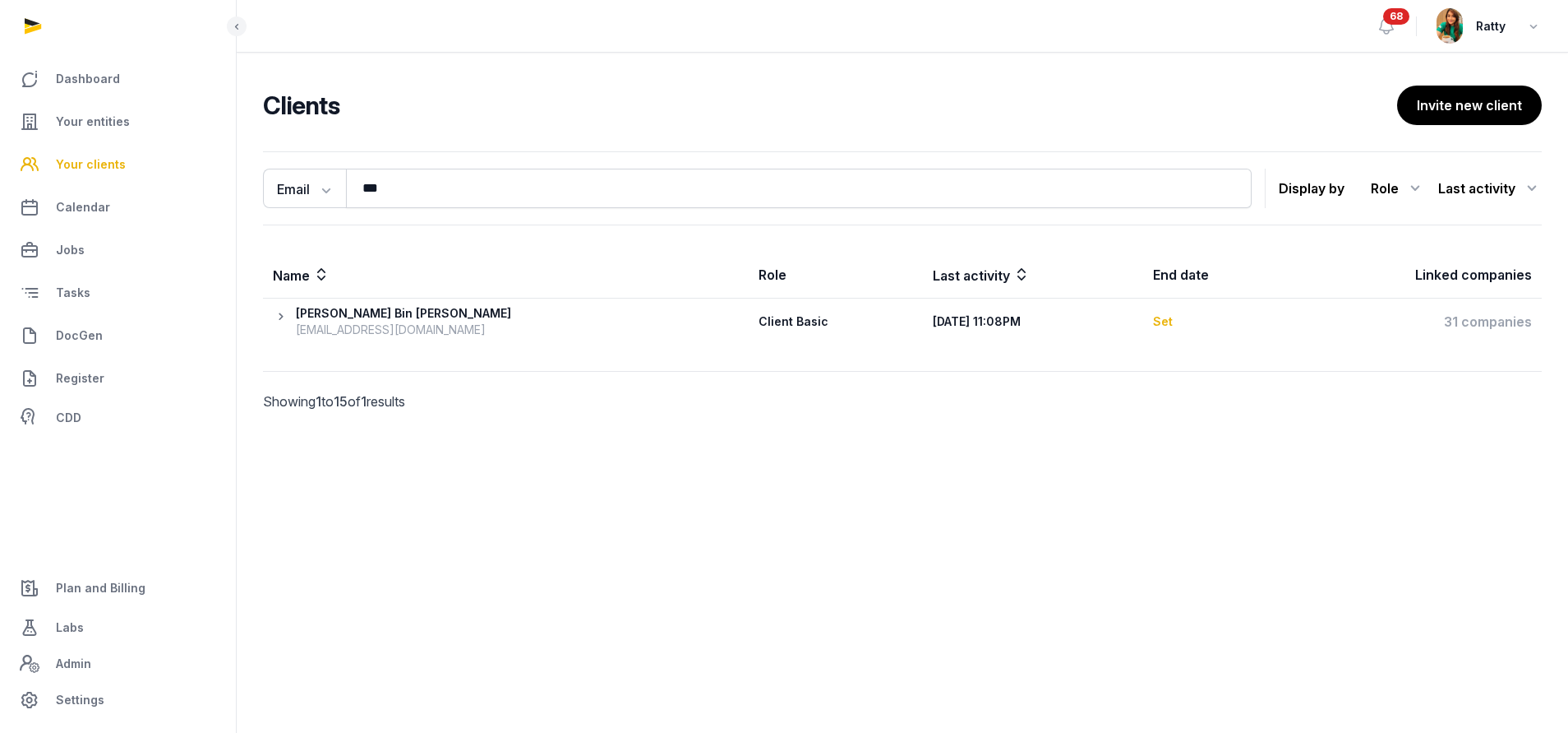
click at [280, 322] on icon at bounding box center [284, 321] width 23 height 33
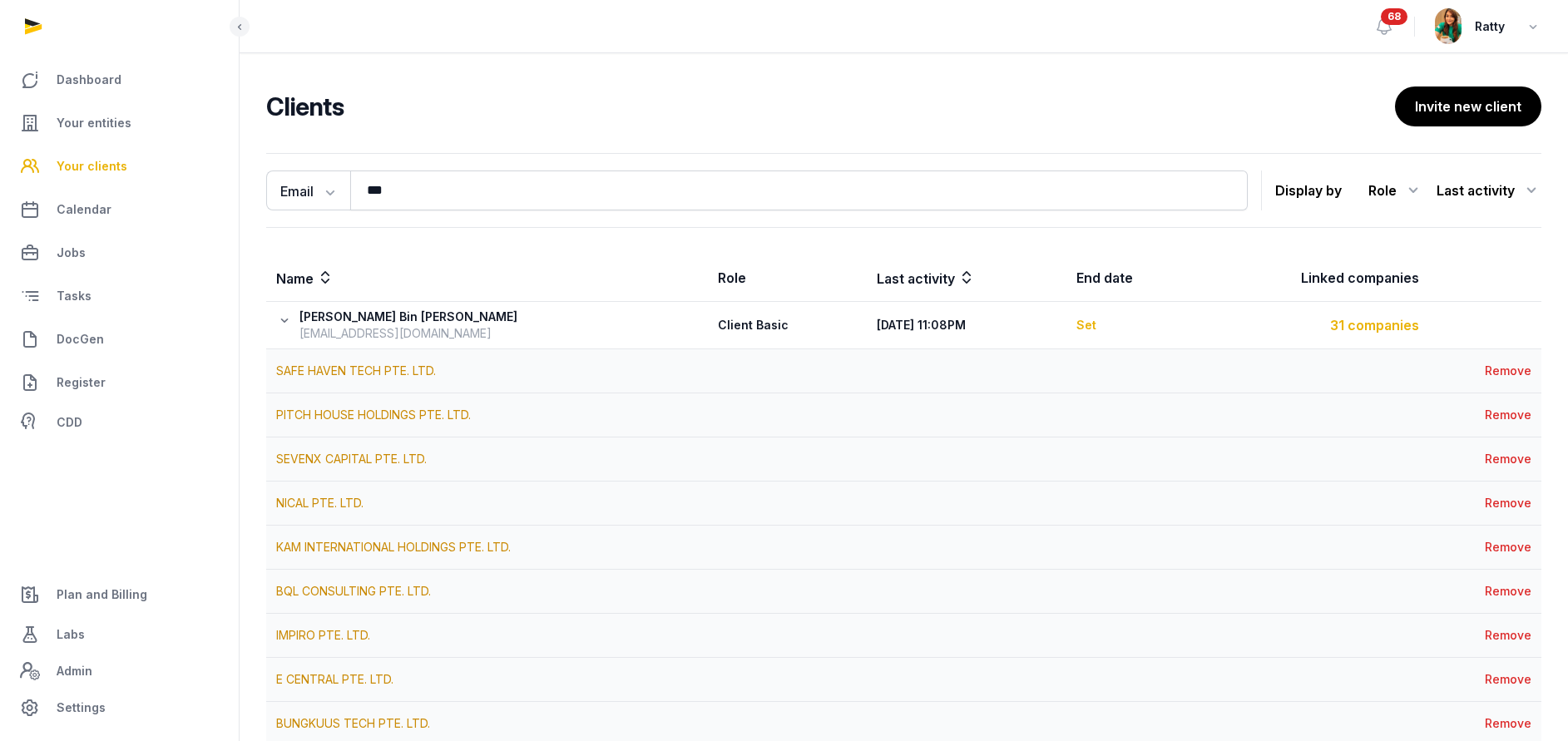
click at [1374, 329] on div "31 companies" at bounding box center [1312, 325] width 214 height 20
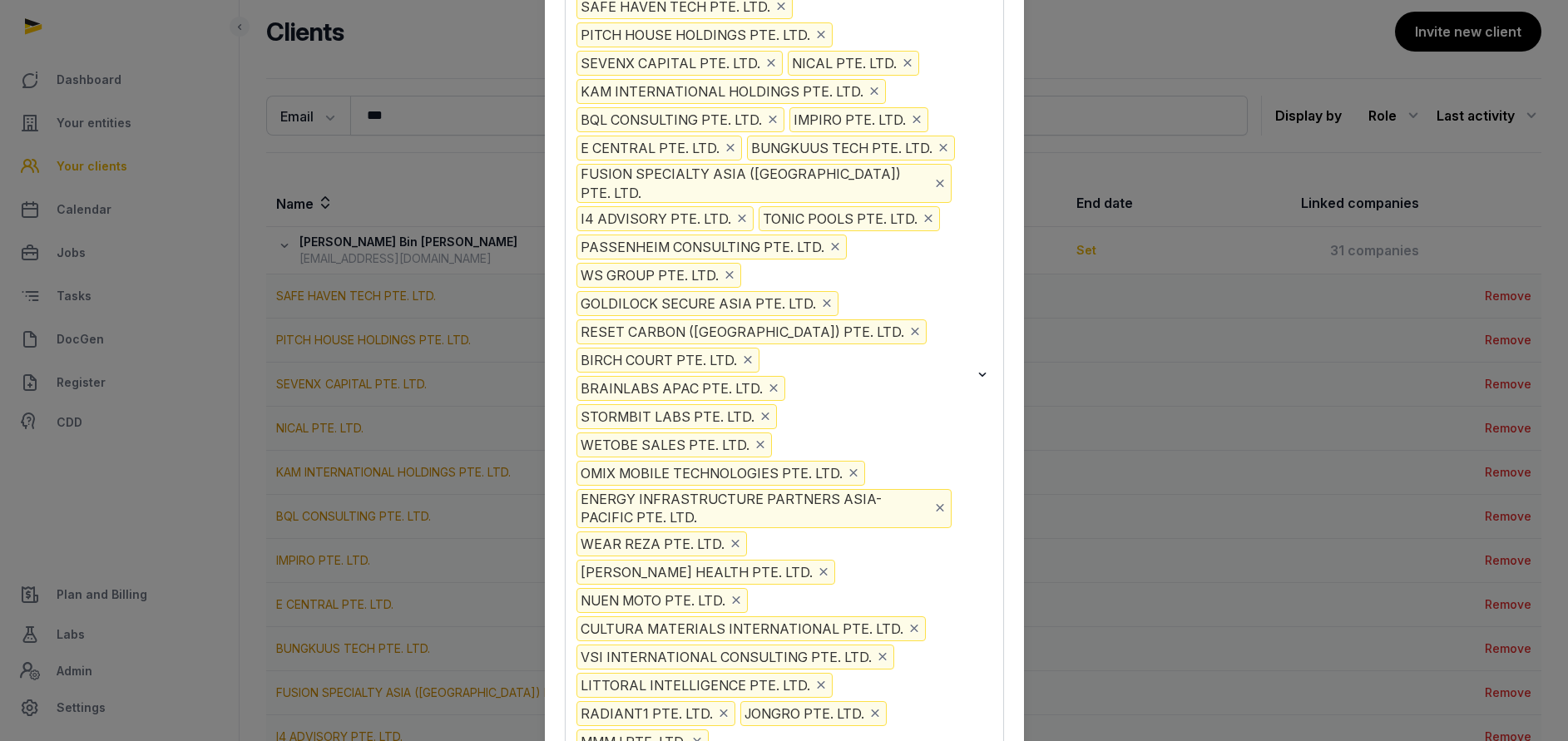
scroll to position [125, 0]
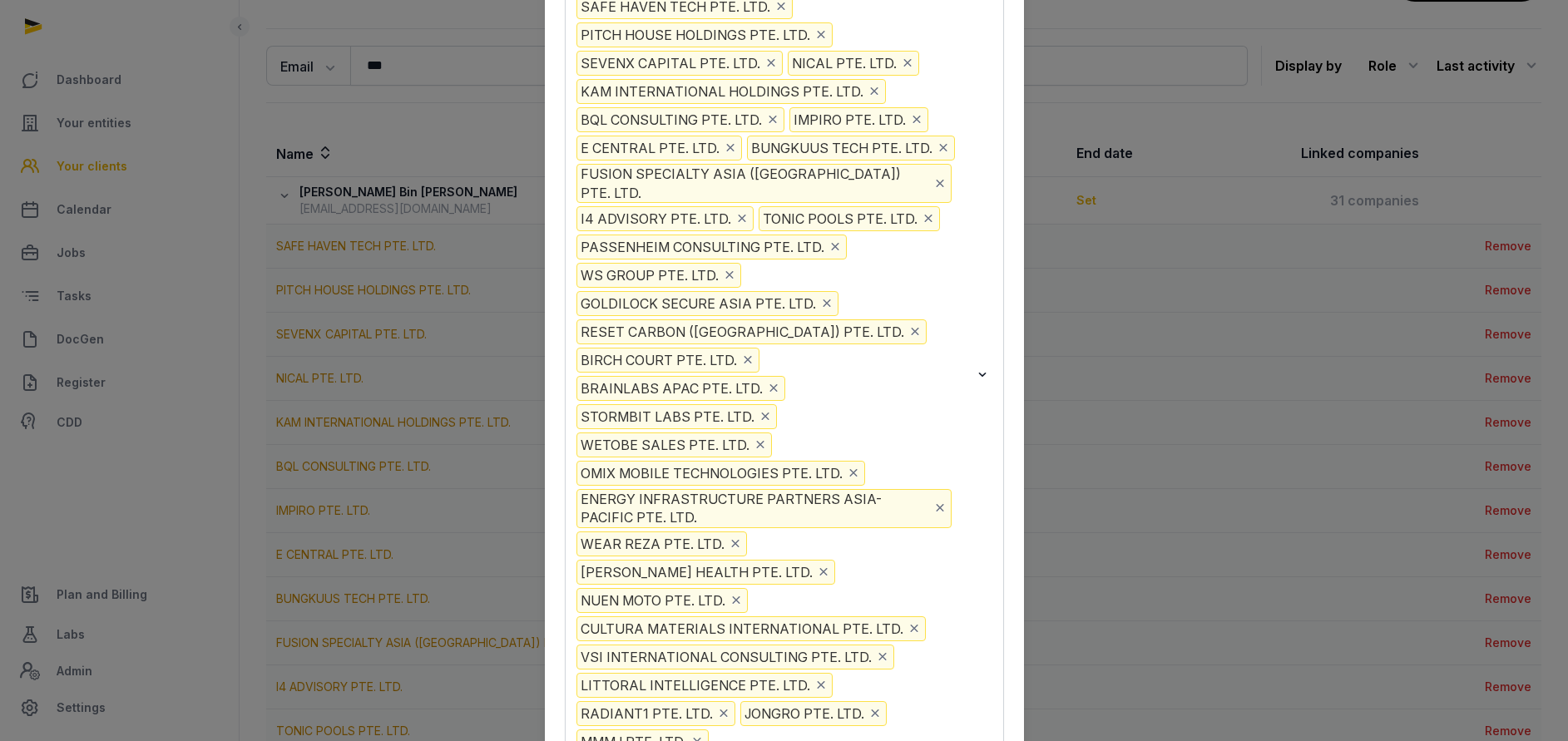
click at [770, 729] on input "Search for option" at bounding box center [840, 741] width 258 height 25
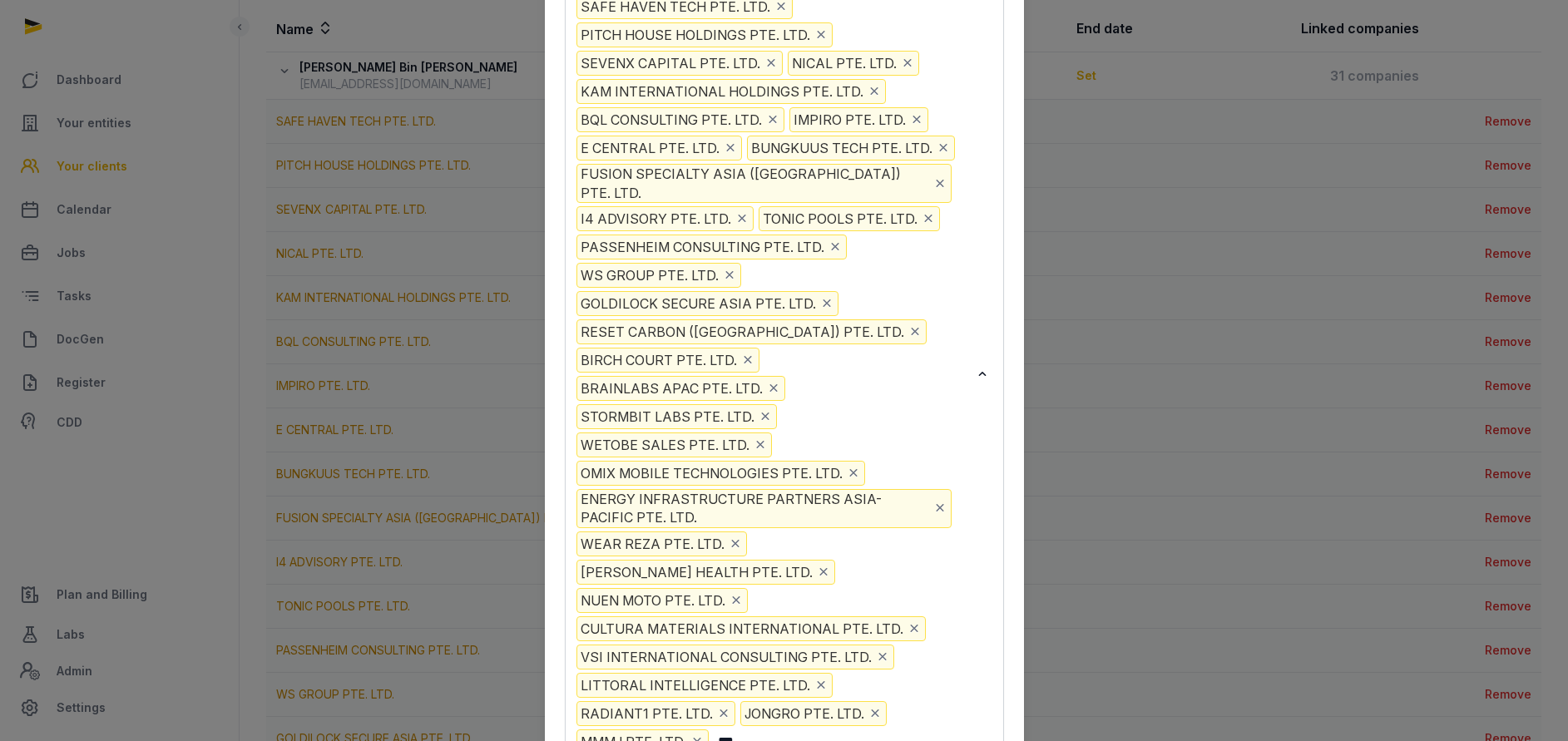
type input "***"
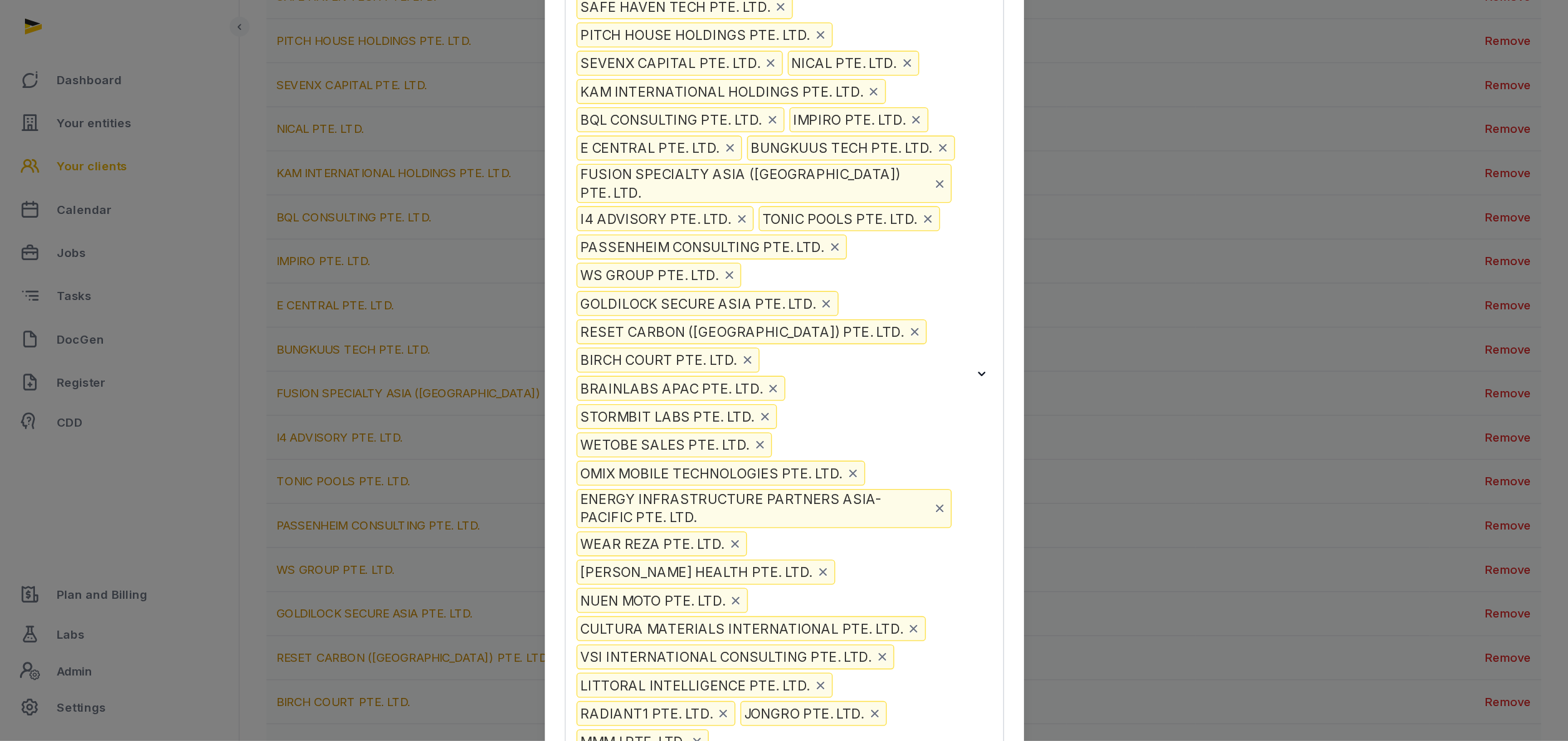
scroll to position [281, 0]
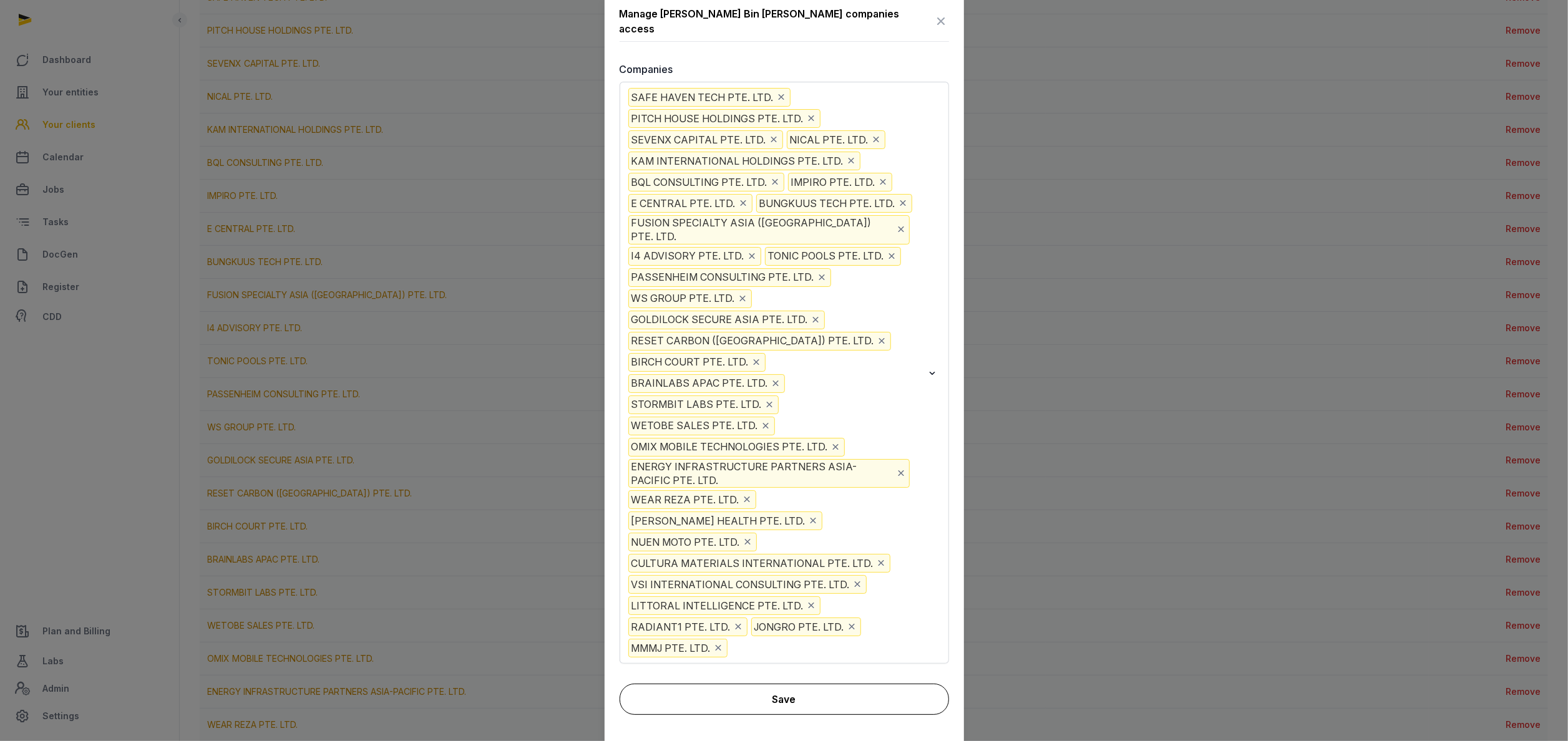
click at [839, 555] on button "Save" at bounding box center [784, 699] width 330 height 31
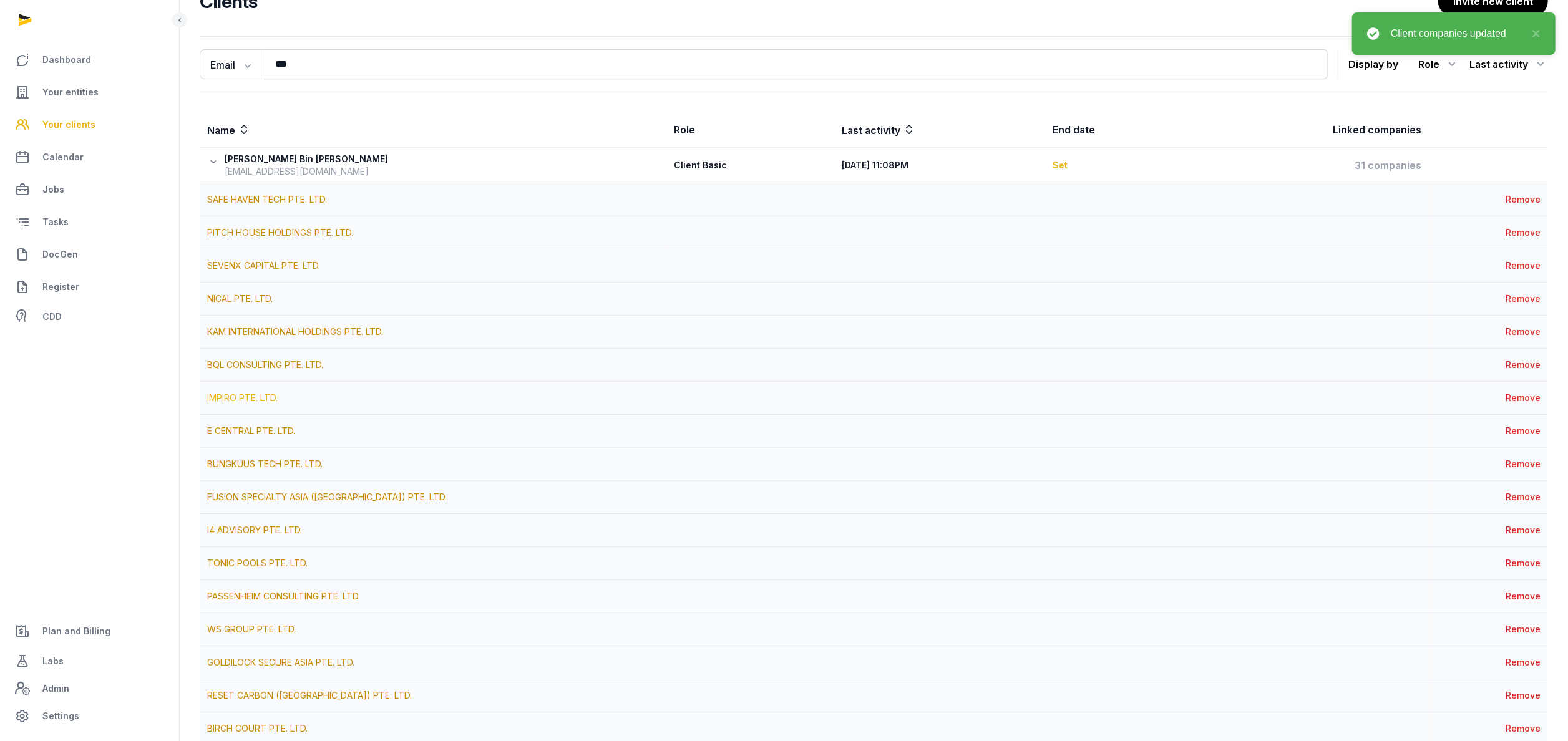
scroll to position [0, 0]
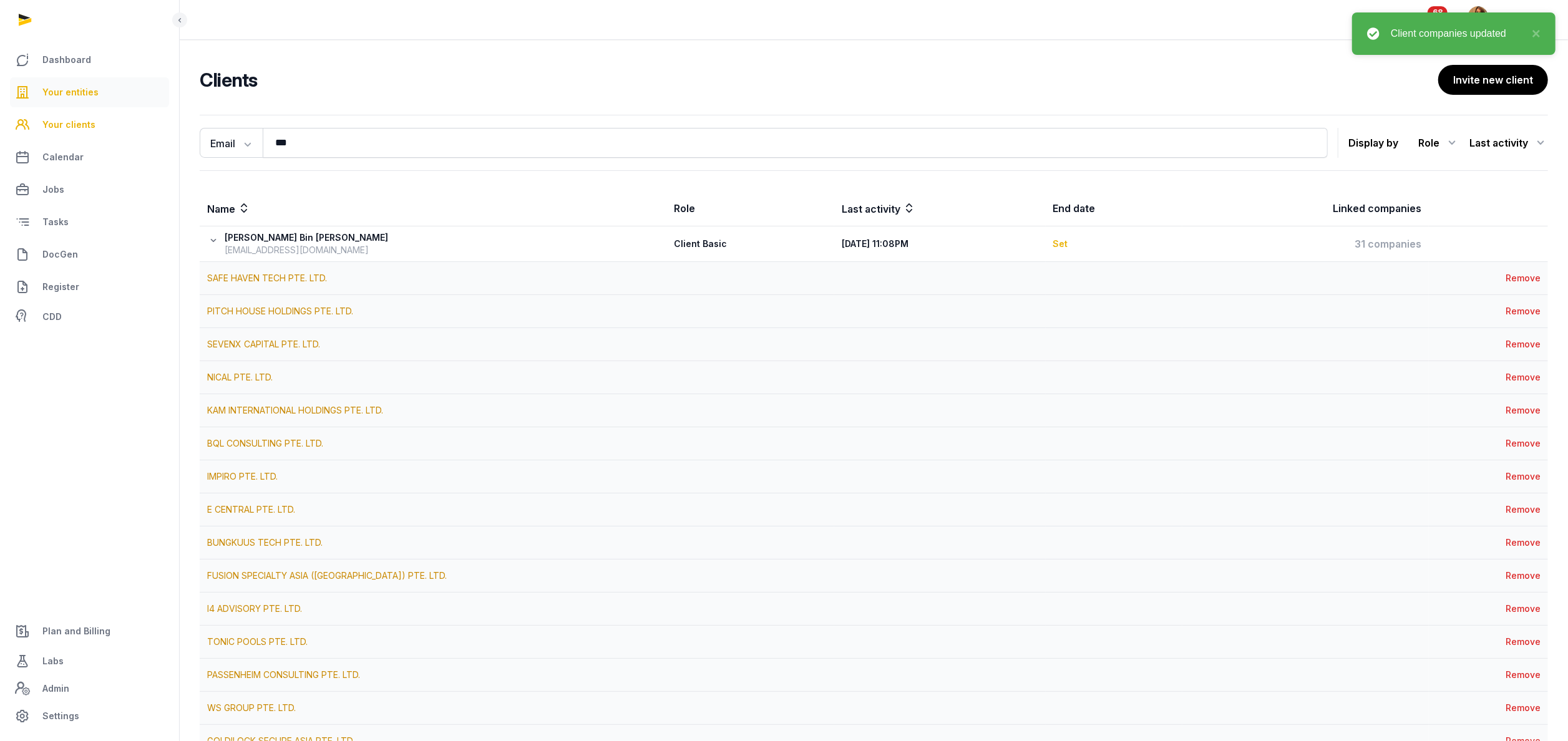
click at [53, 93] on span "Your entities" at bounding box center [70, 92] width 56 height 15
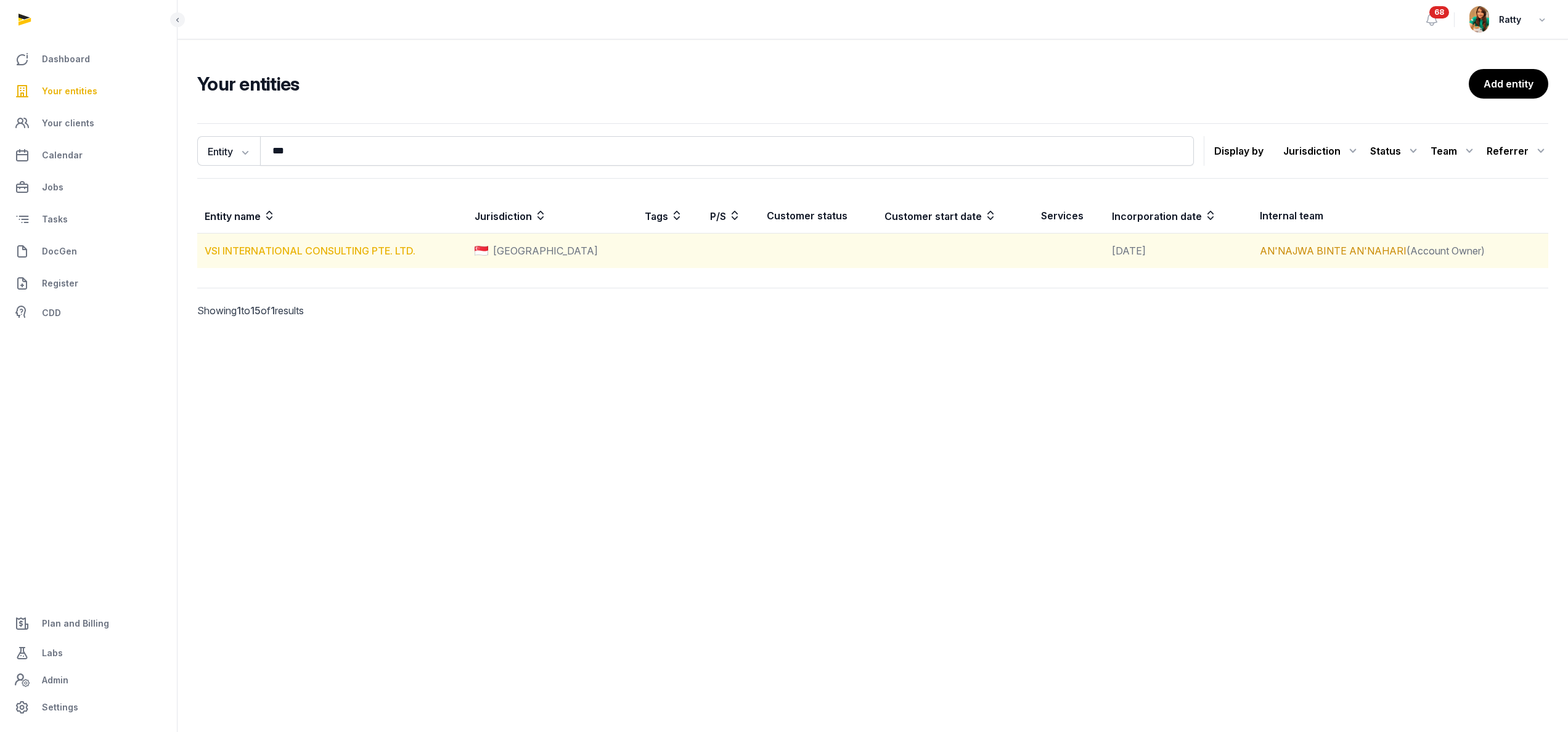
click at [267, 250] on link "VSI INTERNATIONAL CONSULTING PTE. LTD." at bounding box center [310, 250] width 211 height 12
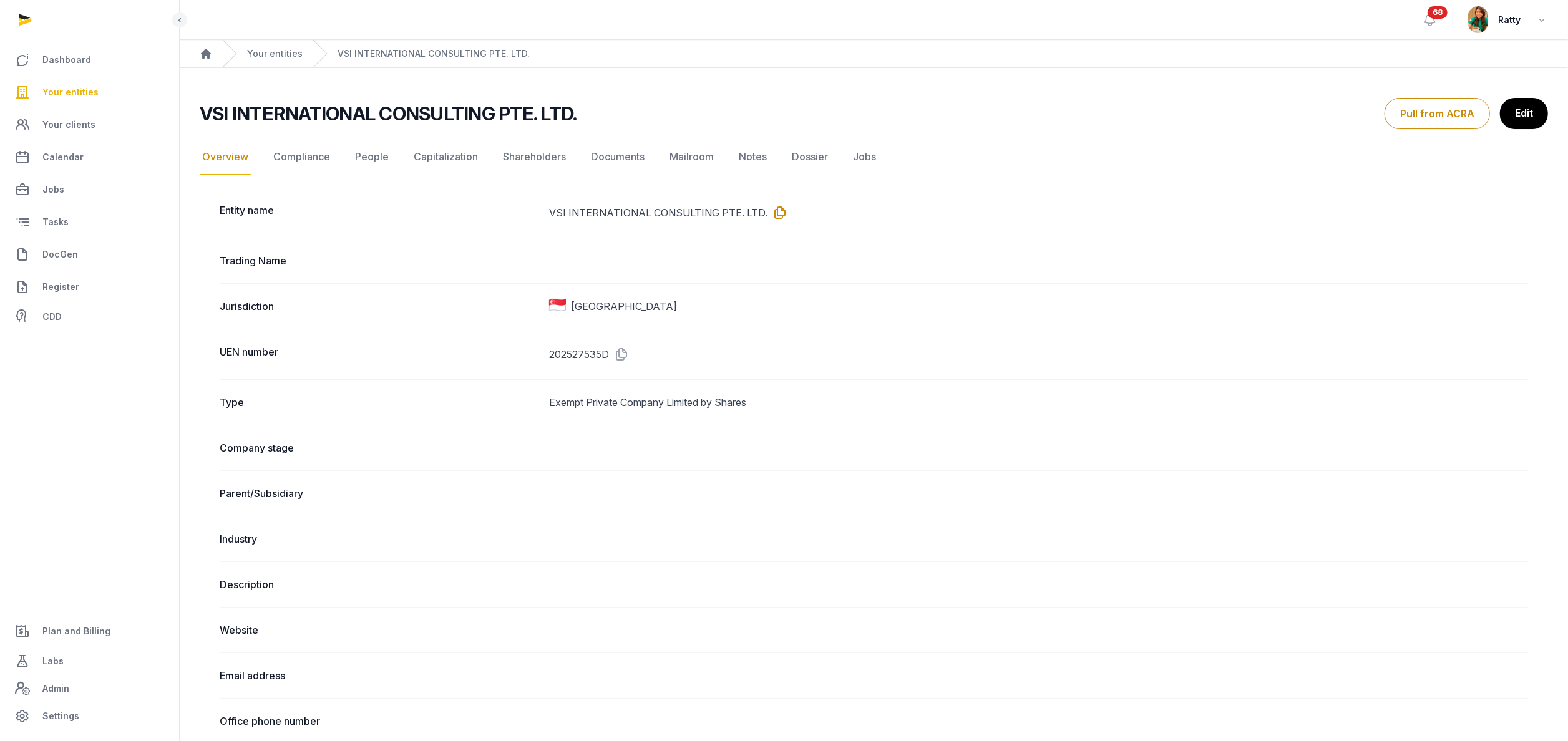
click at [774, 208] on icon at bounding box center [777, 212] width 20 height 20
